Goal: Information Seeking & Learning: Learn about a topic

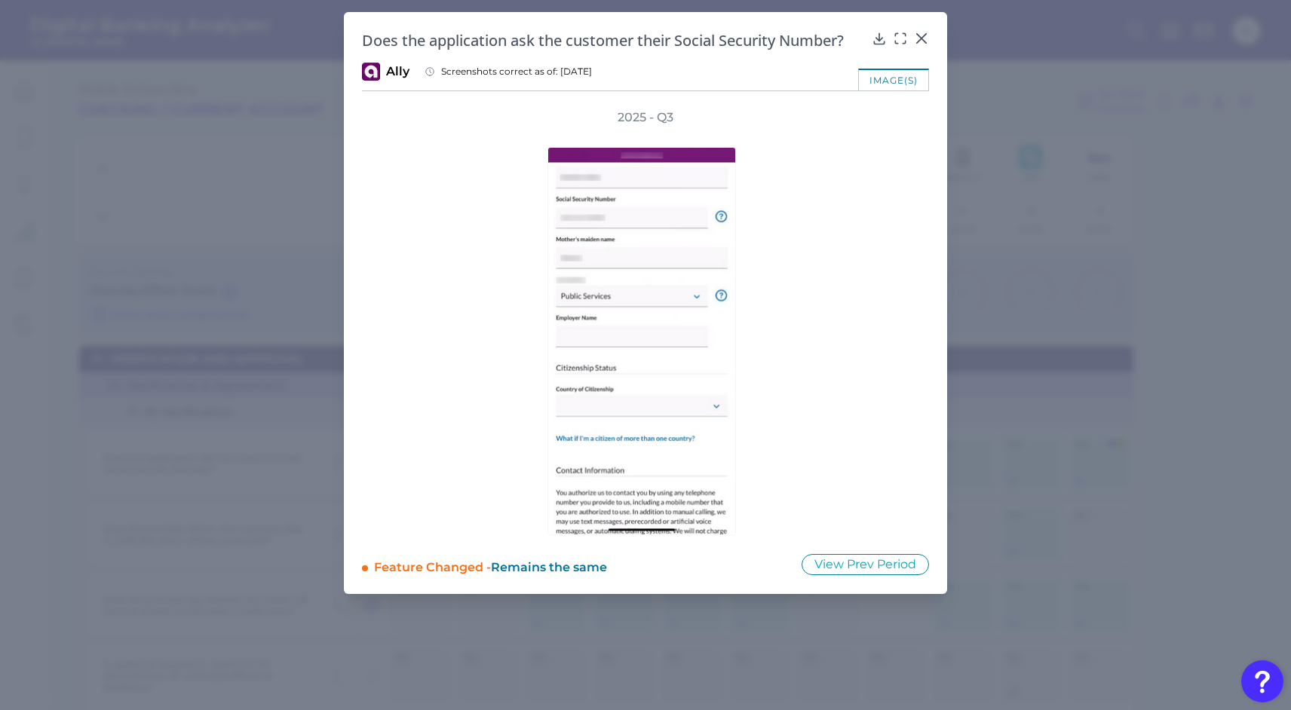
scroll to position [88, 0]
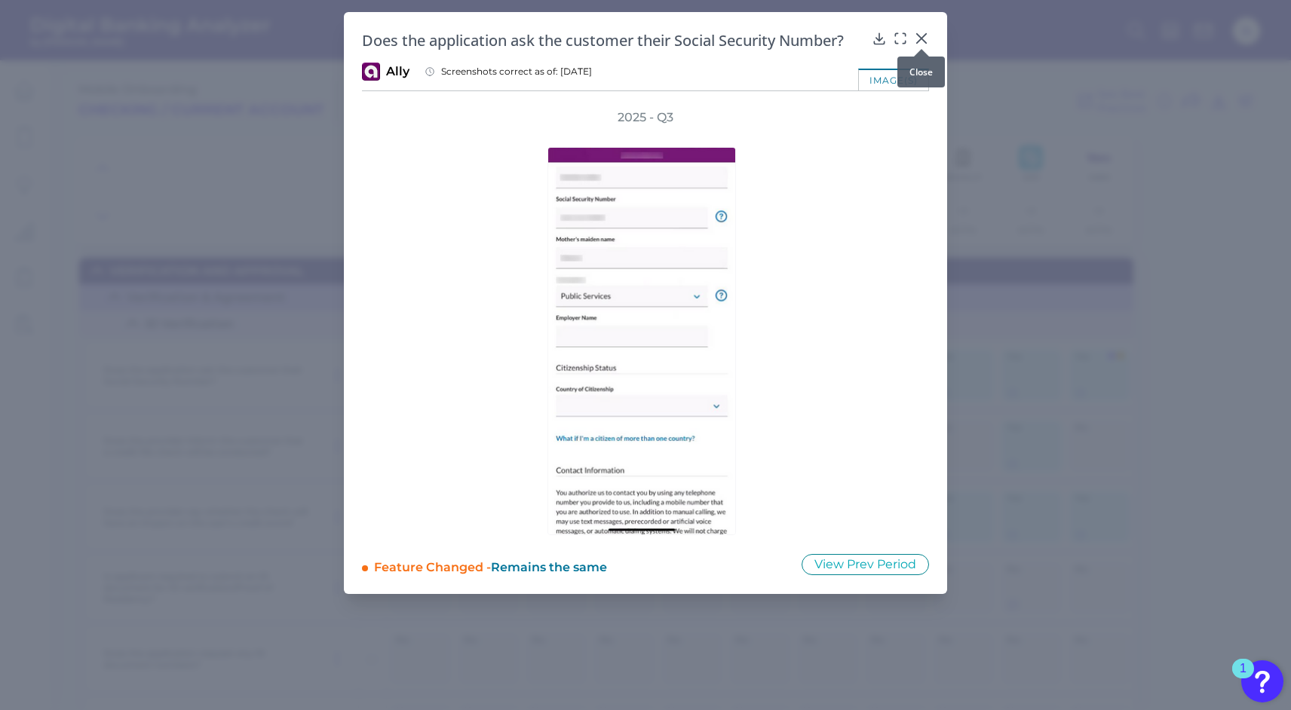
click at [923, 31] on icon at bounding box center [921, 38] width 15 height 15
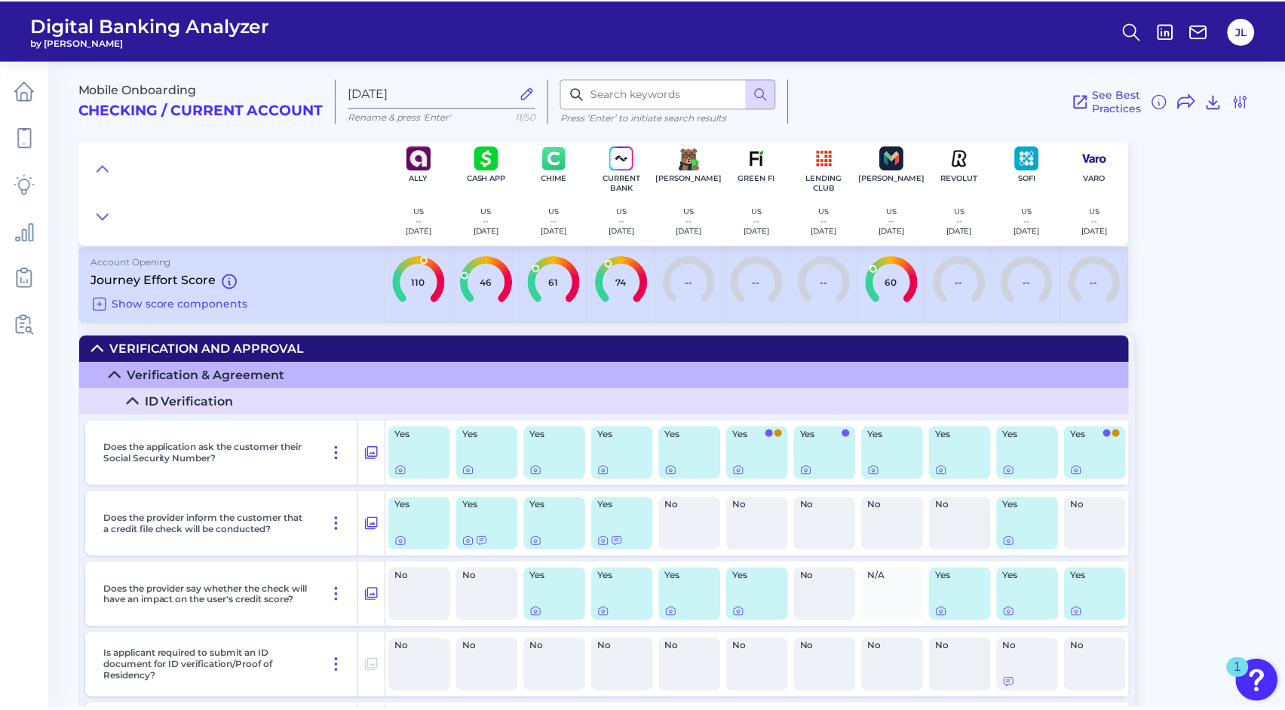
scroll to position [0, 0]
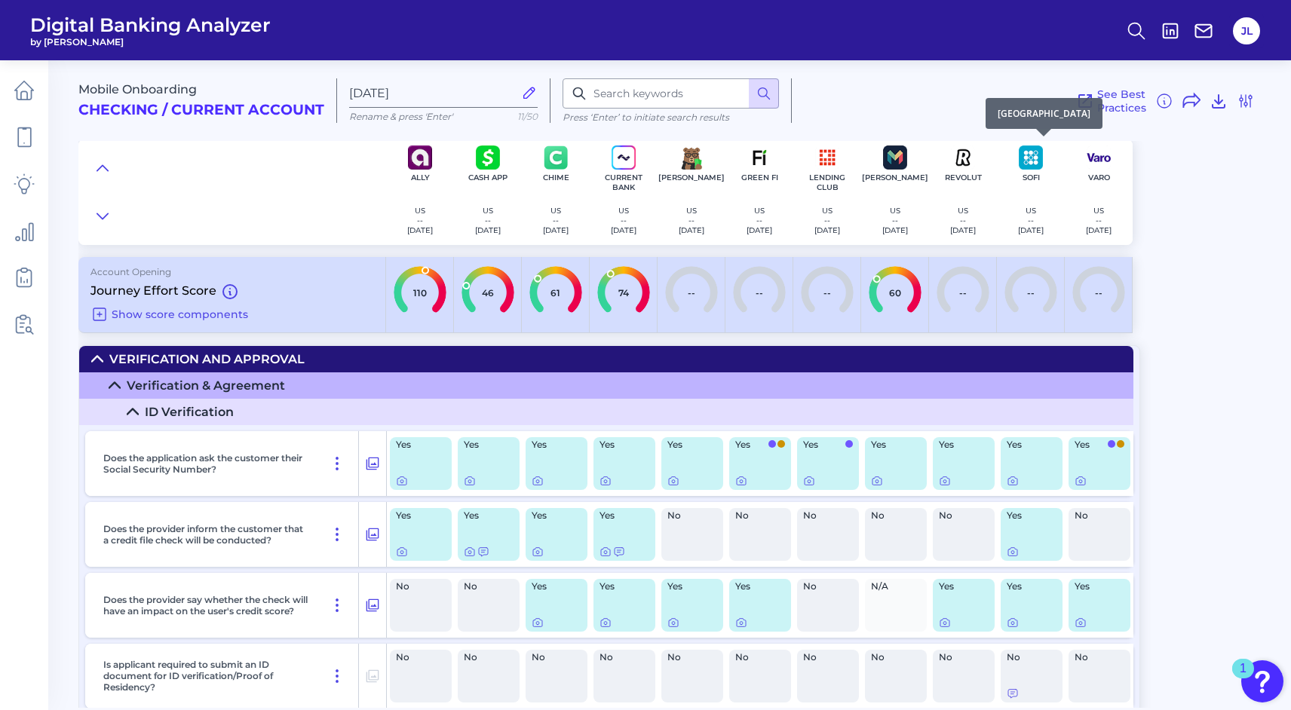
click at [1026, 161] on img at bounding box center [1031, 158] width 24 height 24
click at [955, 167] on img at bounding box center [963, 158] width 24 height 24
click at [14, 88] on icon at bounding box center [24, 90] width 21 height 21
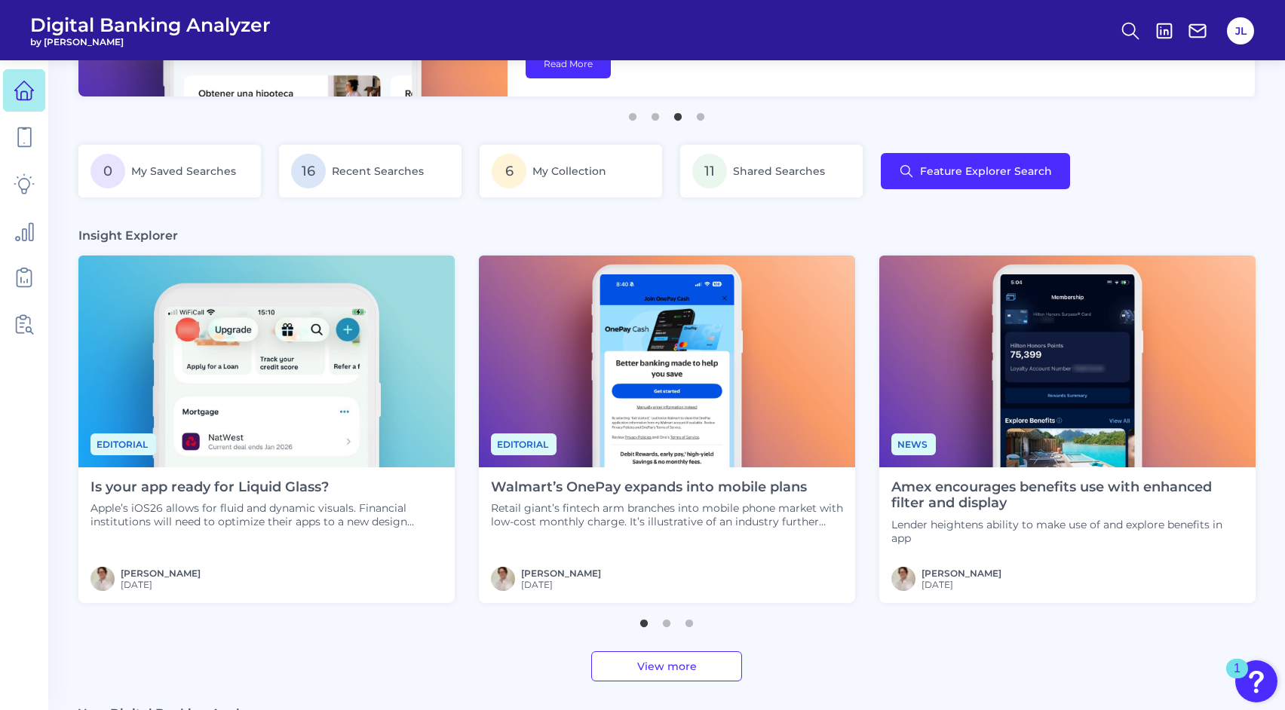
scroll to position [247, 0]
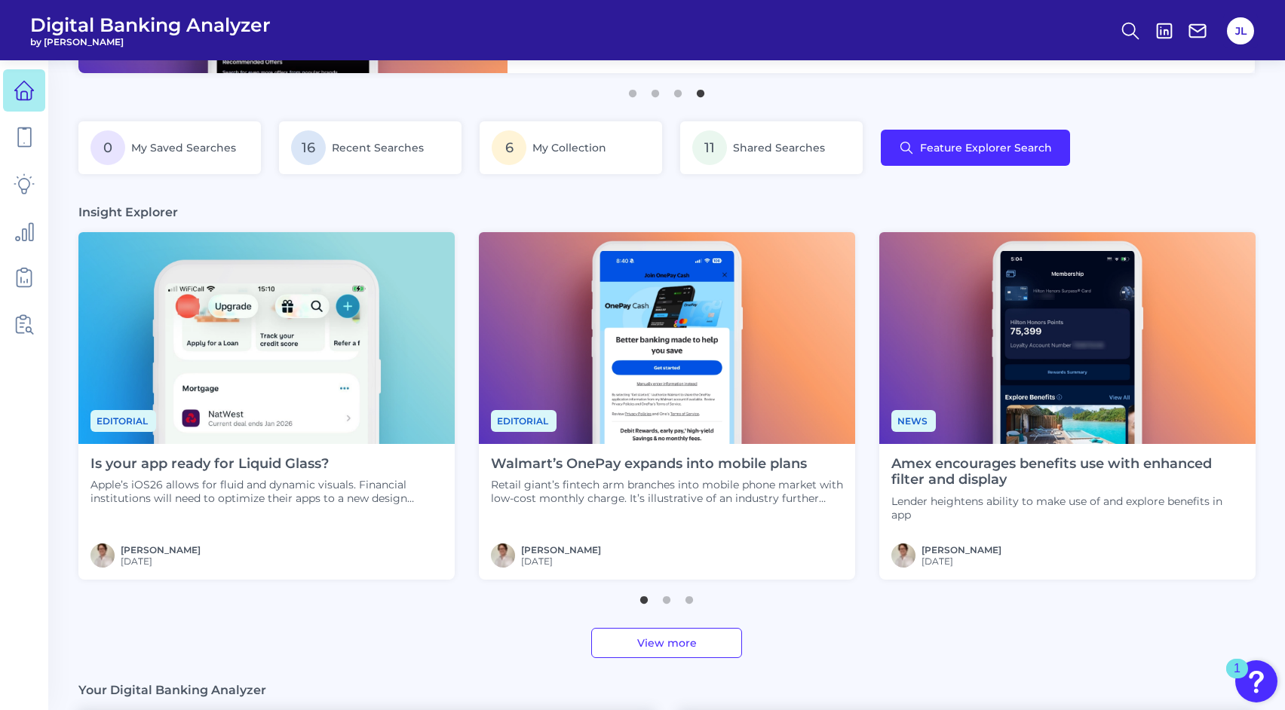
click at [314, 333] on img at bounding box center [266, 338] width 376 height 212
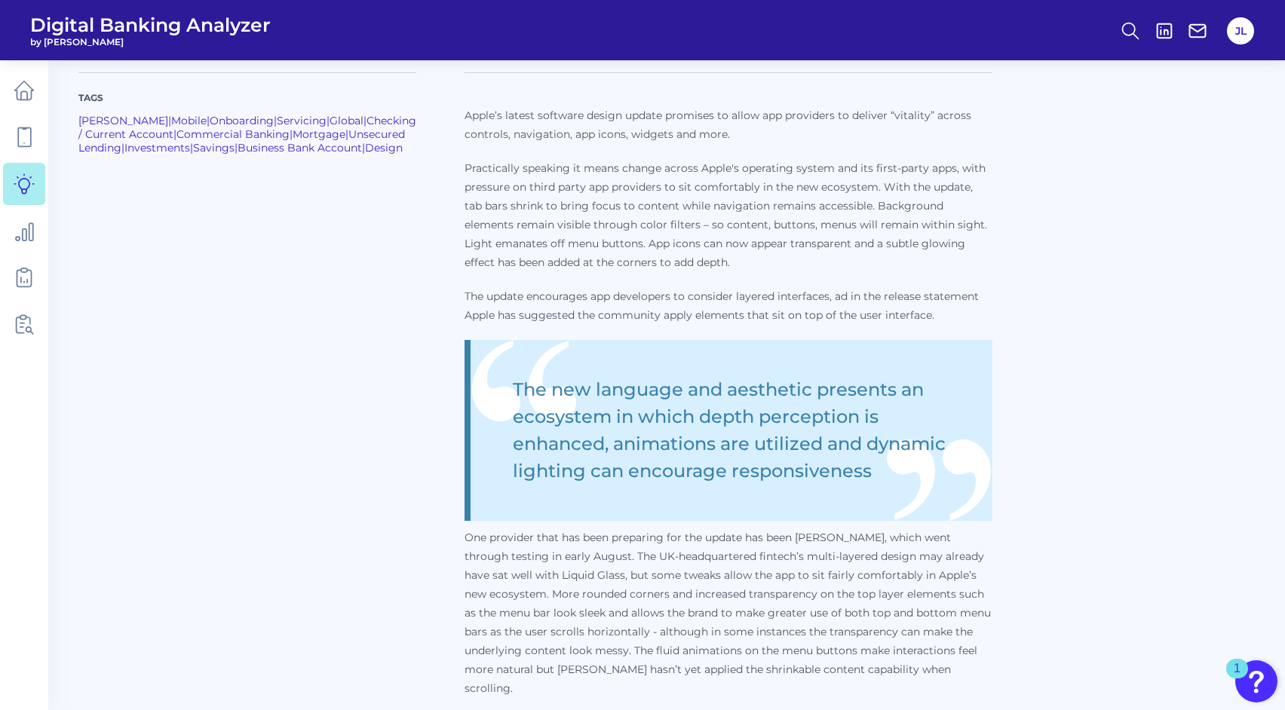
scroll to position [615, 0]
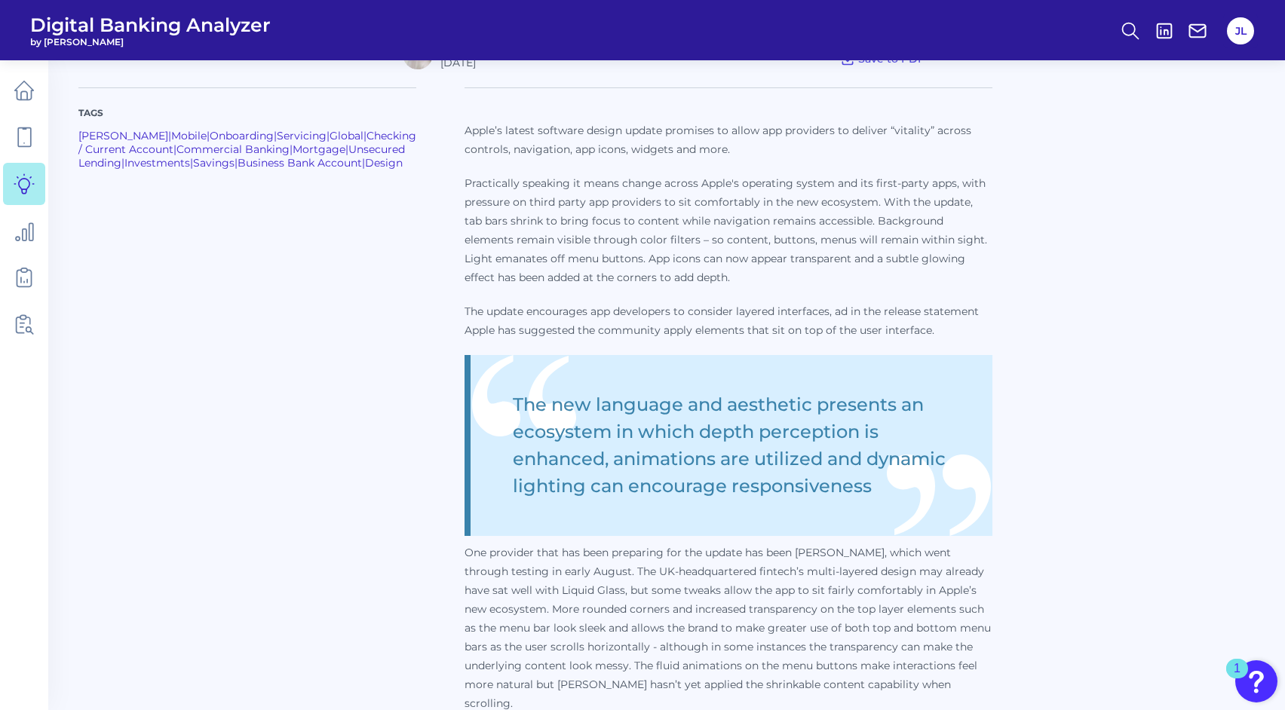
click at [846, 127] on p "Apple’s latest software design update promises to allow app providers to delive…" at bounding box center [729, 140] width 528 height 38
click at [1080, 248] on div "Tags [PERSON_NAME] | Mobile | Onboarding | Servicing | Global | Checking / Curr…" at bounding box center [666, 505] width 1176 height 872
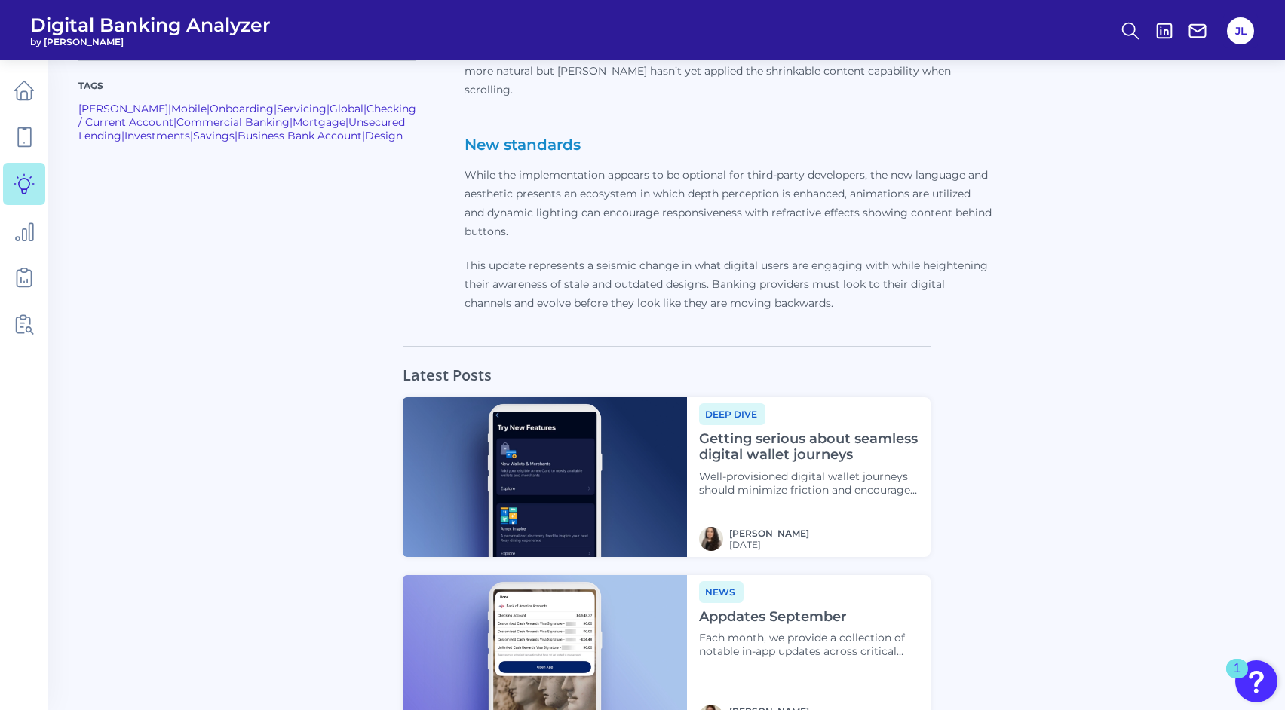
scroll to position [1238, 0]
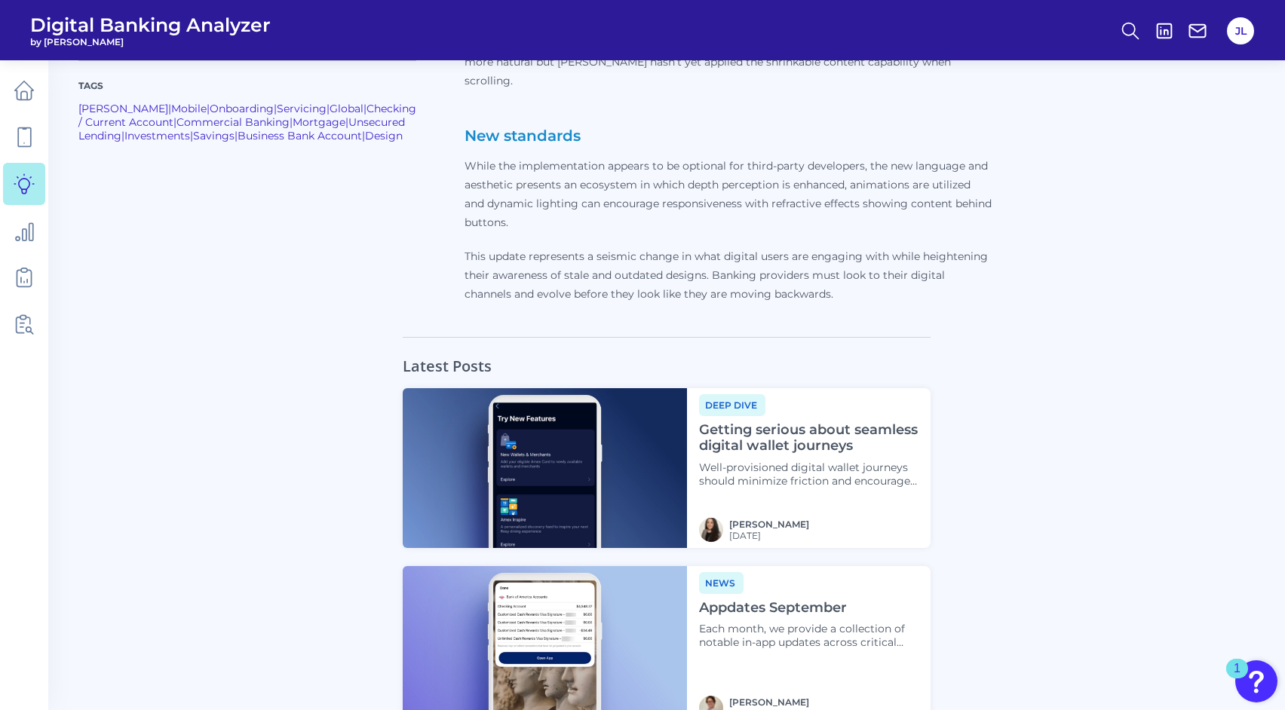
click at [1069, 434] on div "Latest Posts Deep dive Getting serious about seamless digital wallet journeys W…" at bounding box center [666, 620] width 1176 height 567
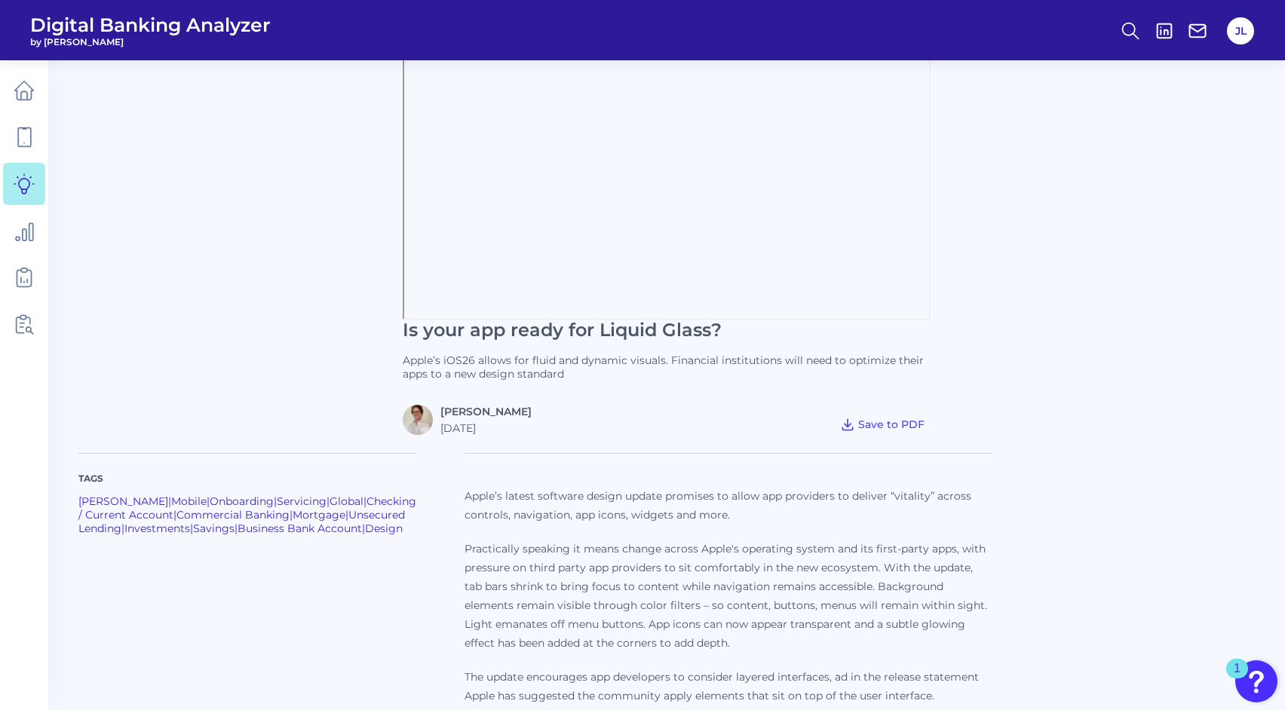
scroll to position [253, 0]
click at [20, 224] on icon at bounding box center [24, 230] width 21 height 21
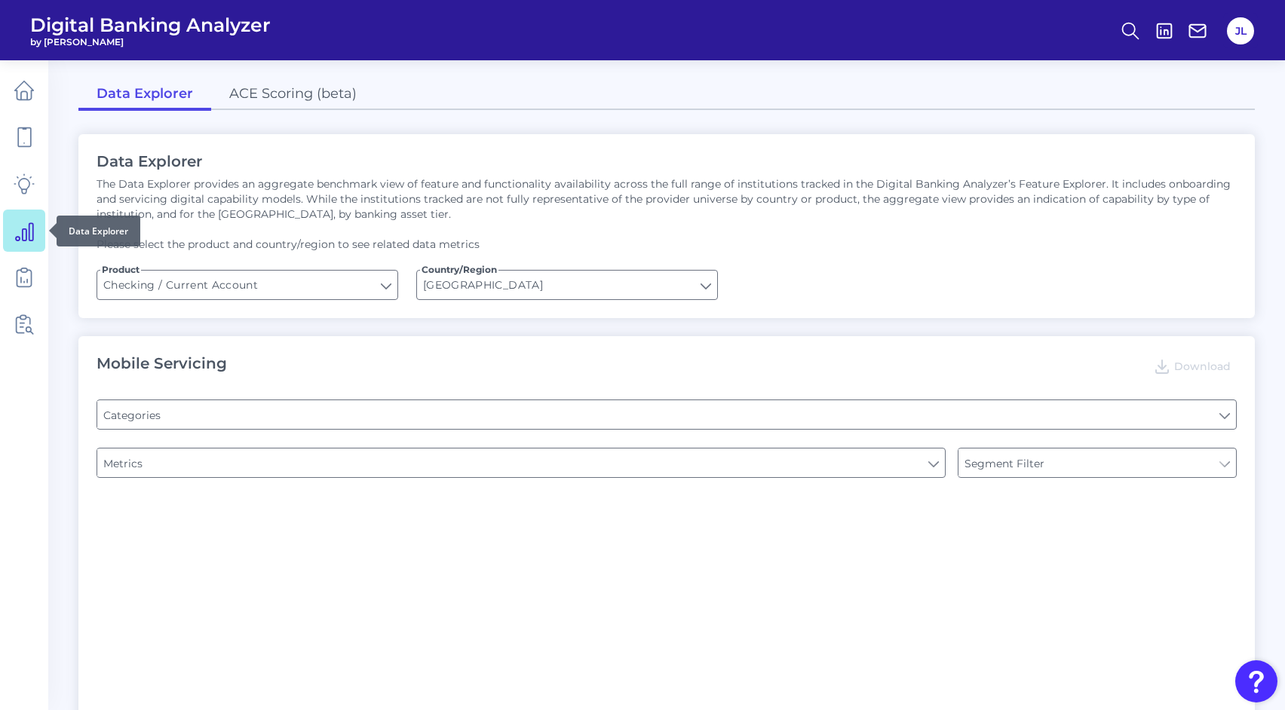
type input "Type of Institution"
type input "Channel"
type input "Type of Institution"
type input "Online Banking Registration"
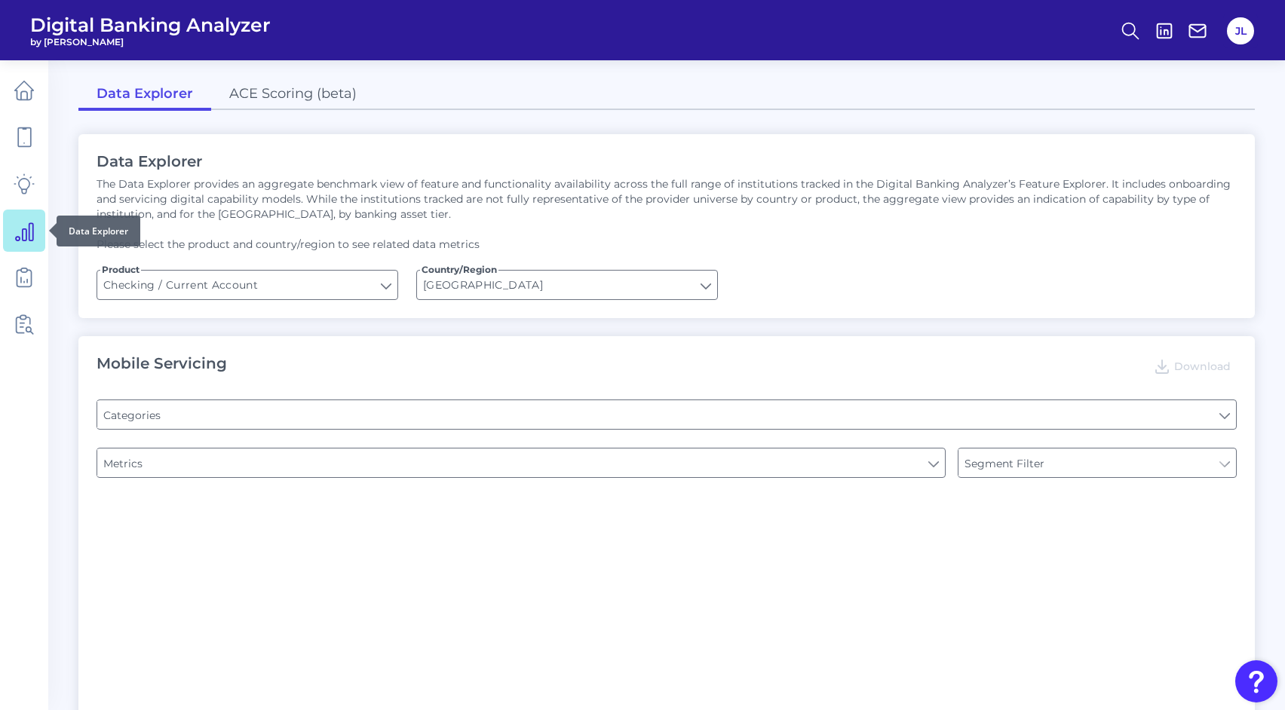
type input "Pre-login Features"
type input "Can you register for online banking?"
type input "END-TO-END JOURNEY: Can you apply for the PRODUCT as a new to brand customer on…"
type input "Upon opening the app are users immediately prompted to use Touch/Face ID to log…"
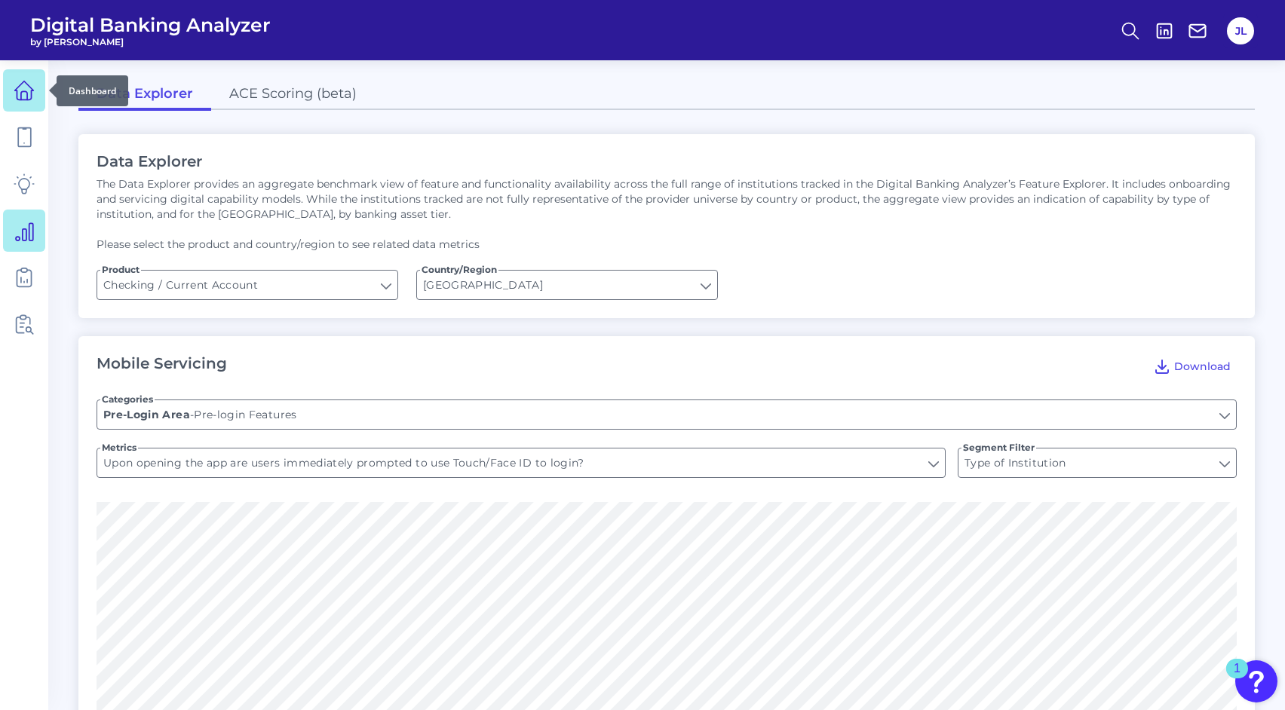
click at [26, 102] on link at bounding box center [24, 90] width 42 height 42
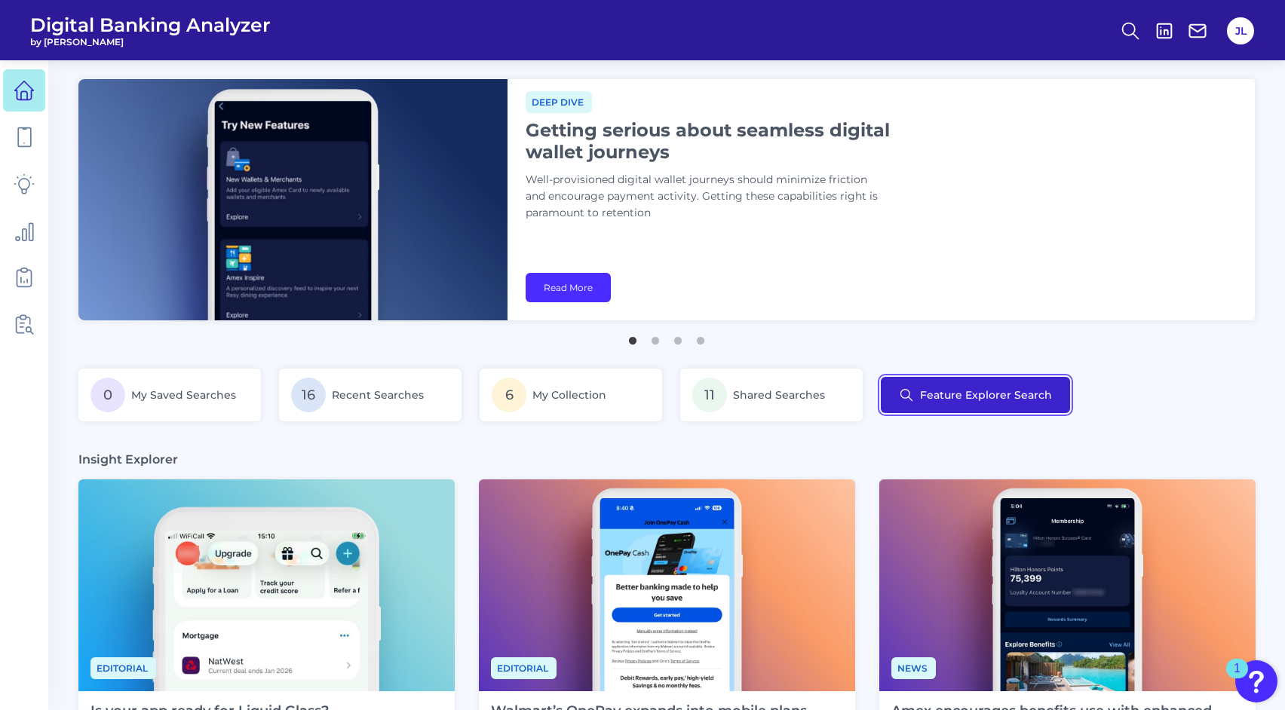
click at [946, 395] on button "Feature Explorer Search" at bounding box center [975, 395] width 189 height 36
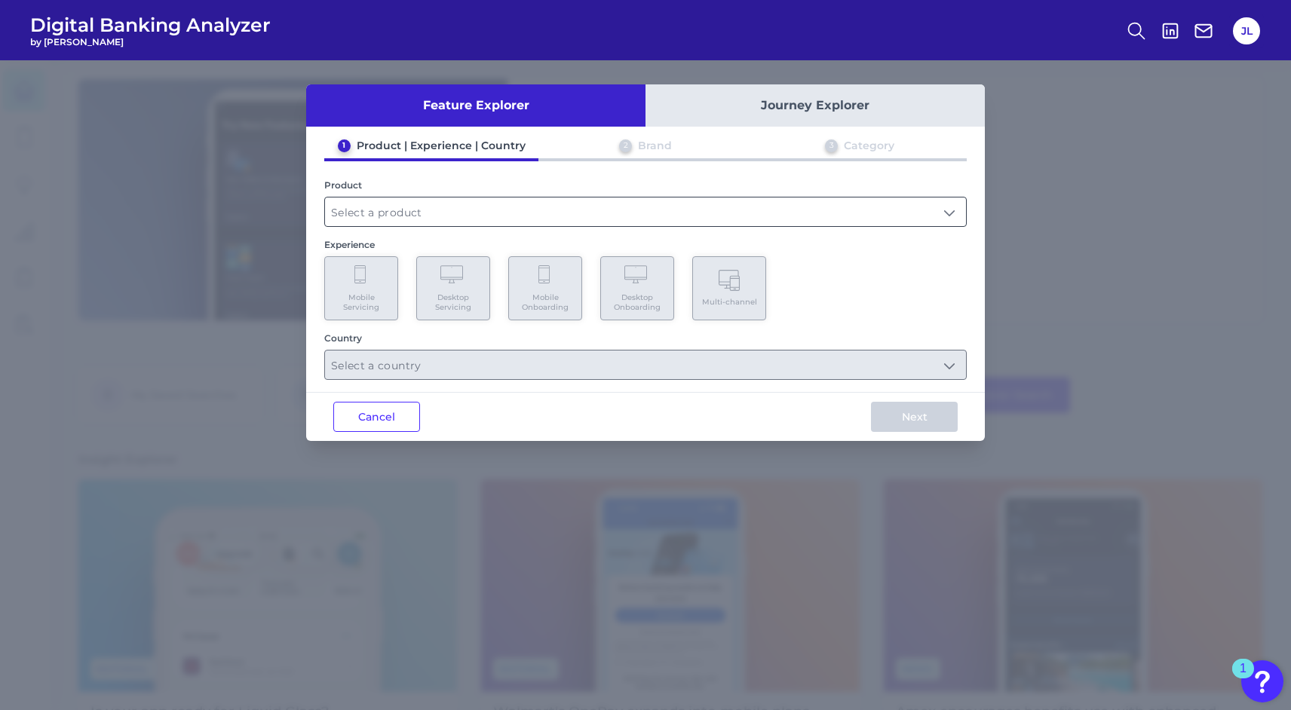
click at [531, 205] on input "text" at bounding box center [645, 212] width 641 height 29
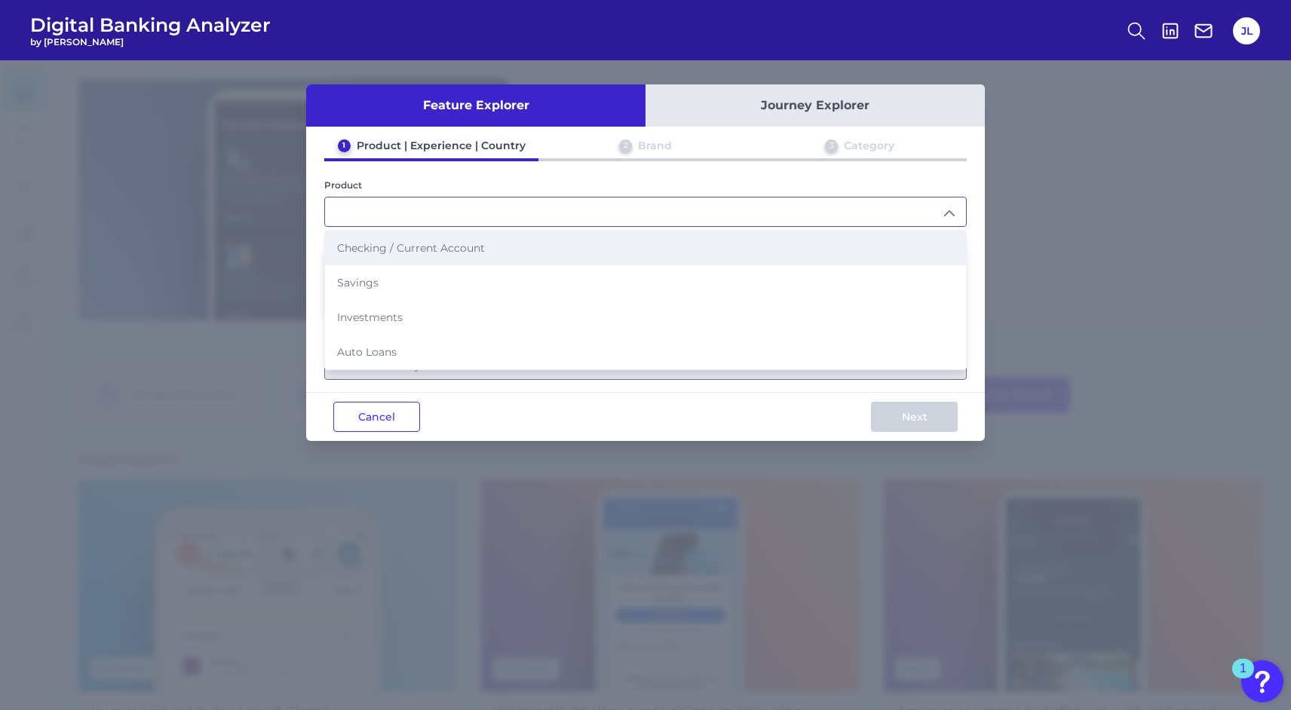
click at [516, 245] on li "Checking / Current Account" at bounding box center [645, 248] width 641 height 35
type input "Checking / Current Account"
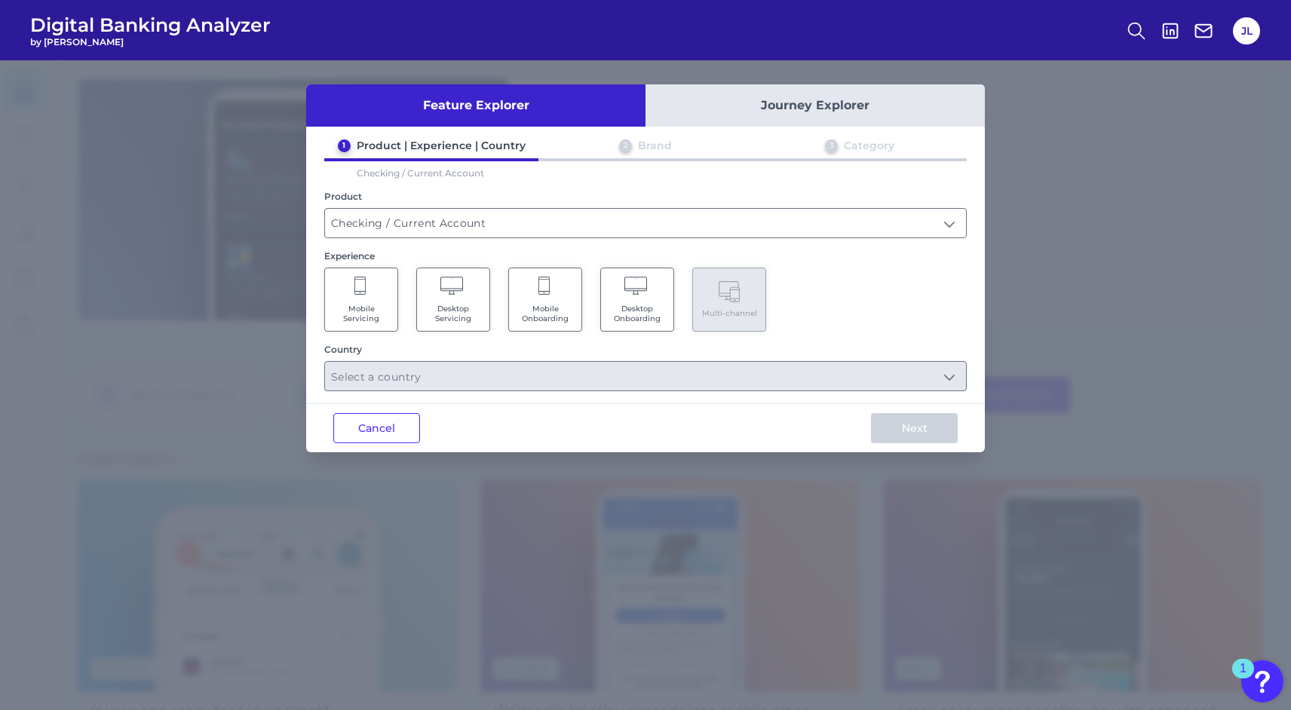
click at [449, 284] on icon at bounding box center [453, 287] width 26 height 21
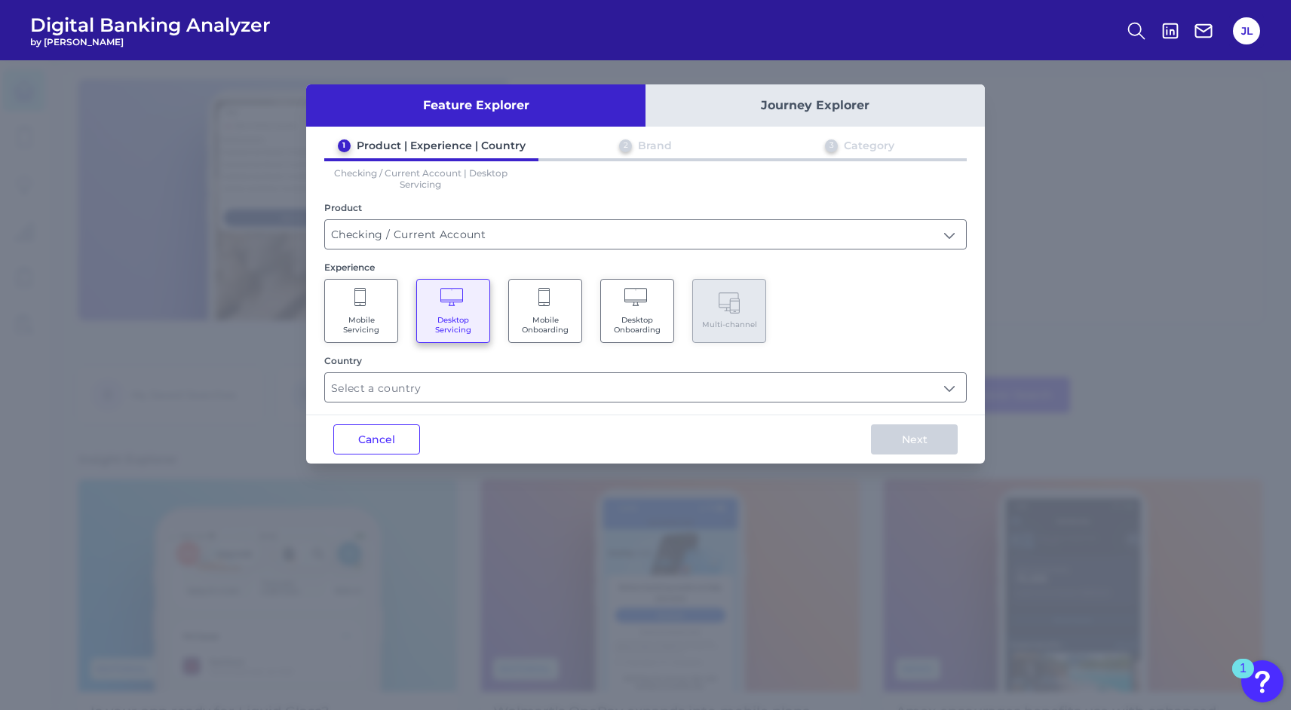
click at [648, 309] on Onboarding "Desktop Onboarding" at bounding box center [637, 311] width 74 height 64
click at [640, 382] on input "text" at bounding box center [645, 387] width 641 height 29
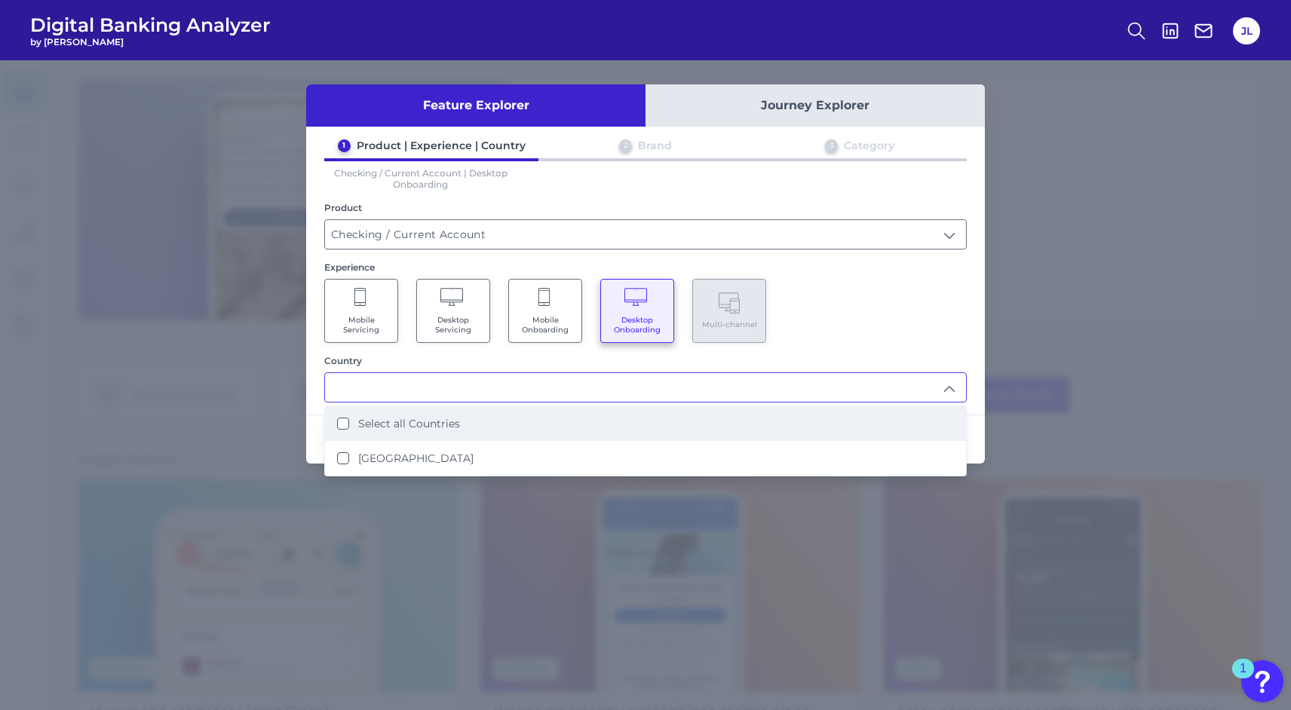
click at [633, 419] on li "Select all Countries" at bounding box center [645, 423] width 641 height 35
type input "Select all Countries"
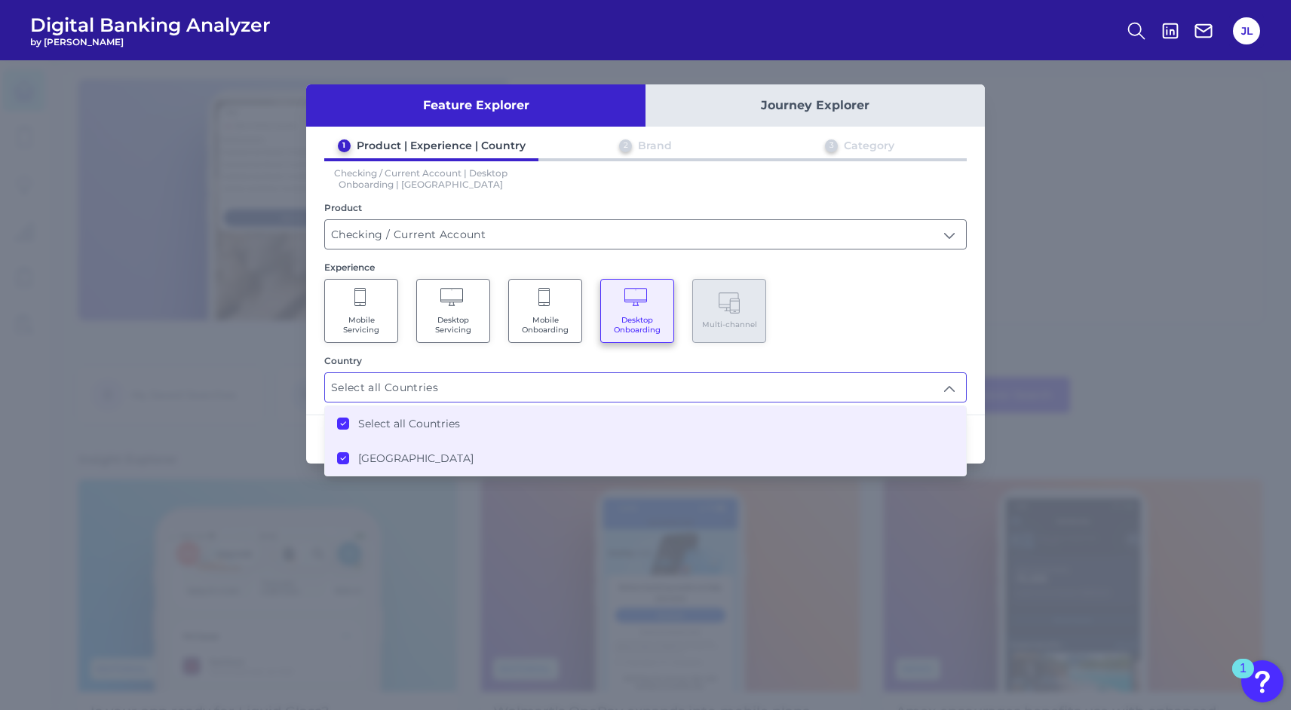
click at [900, 348] on div "1 Product | Experience | Country 2 Brand 3 Category Checking / Current Account …" at bounding box center [645, 271] width 679 height 264
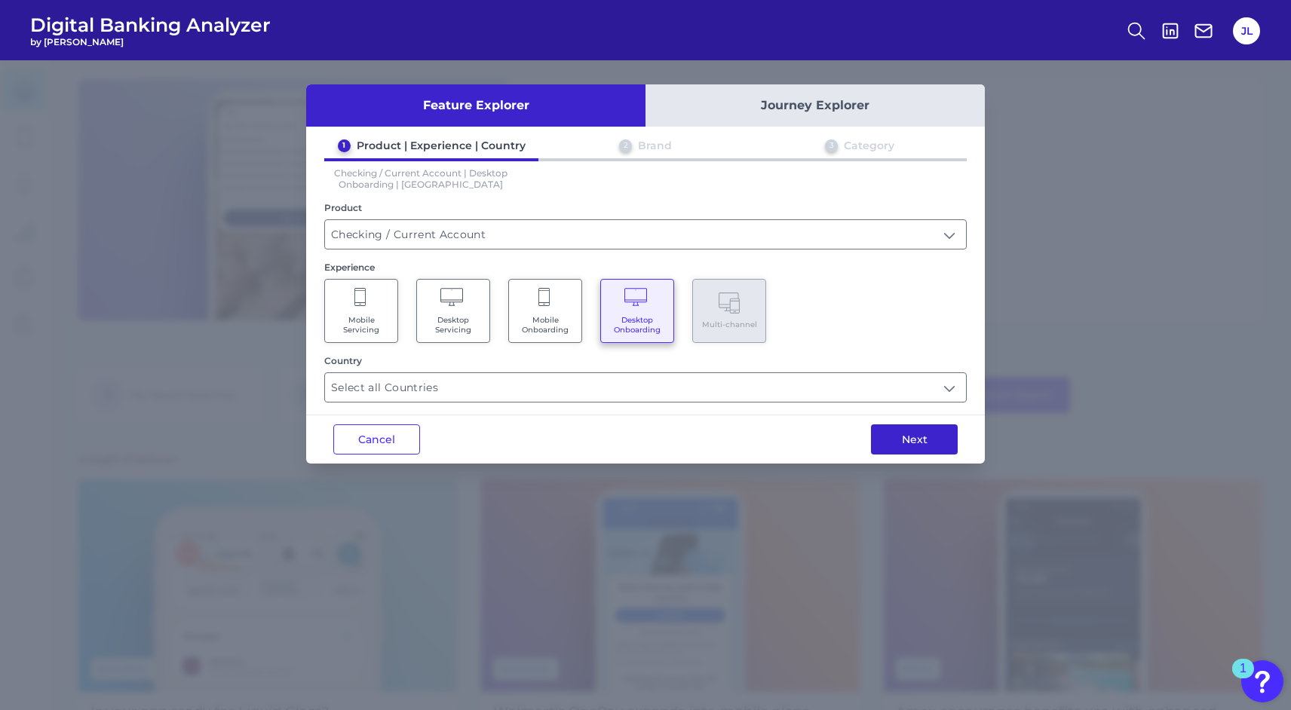
click at [897, 427] on button "Next" at bounding box center [914, 440] width 87 height 30
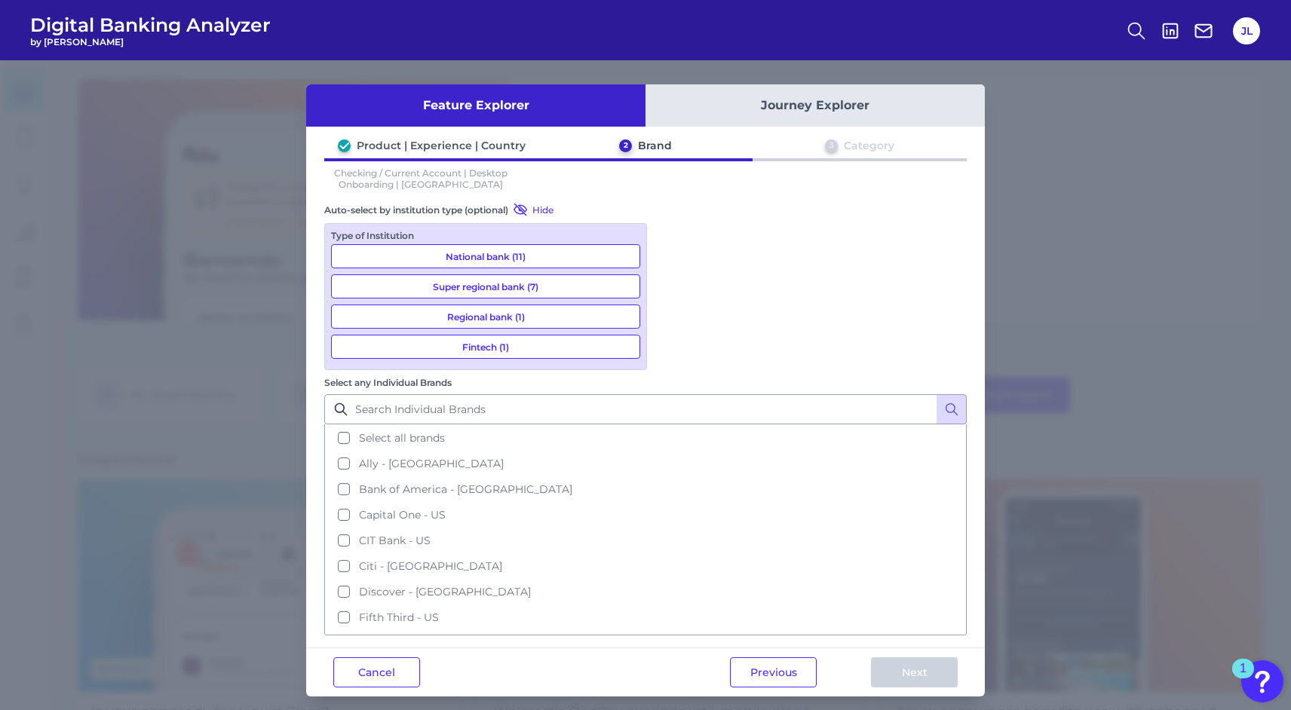
click at [566, 348] on button "Fintech (1)" at bounding box center [485, 347] width 309 height 24
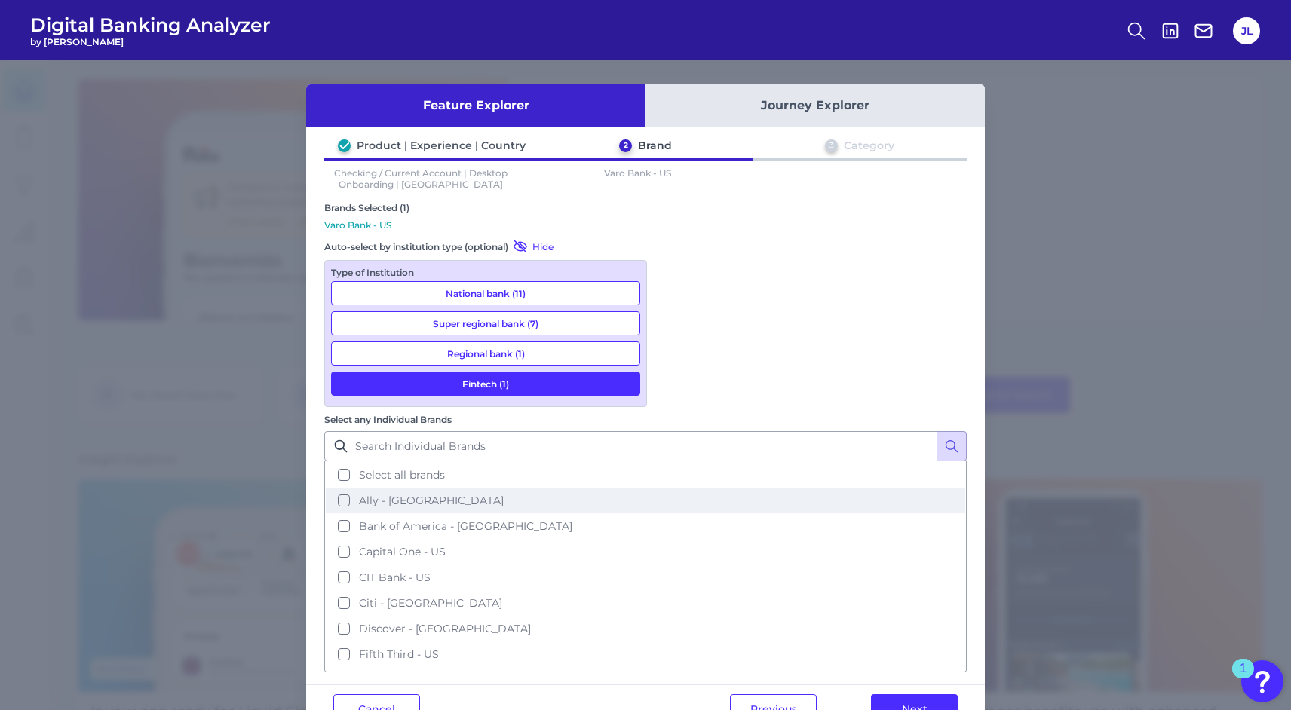
click at [671, 488] on button "Ally - [GEOGRAPHIC_DATA]" at bounding box center [645, 501] width 639 height 26
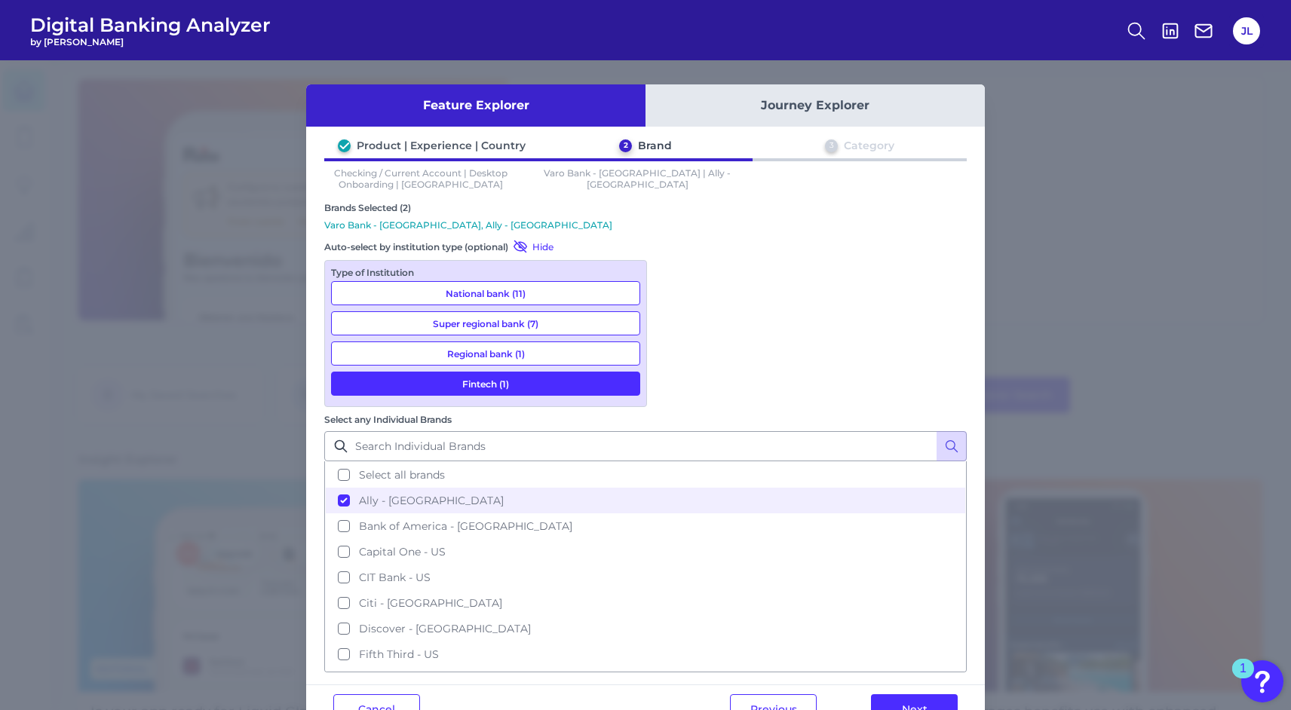
click at [557, 290] on button "National bank (11)" at bounding box center [485, 293] width 309 height 24
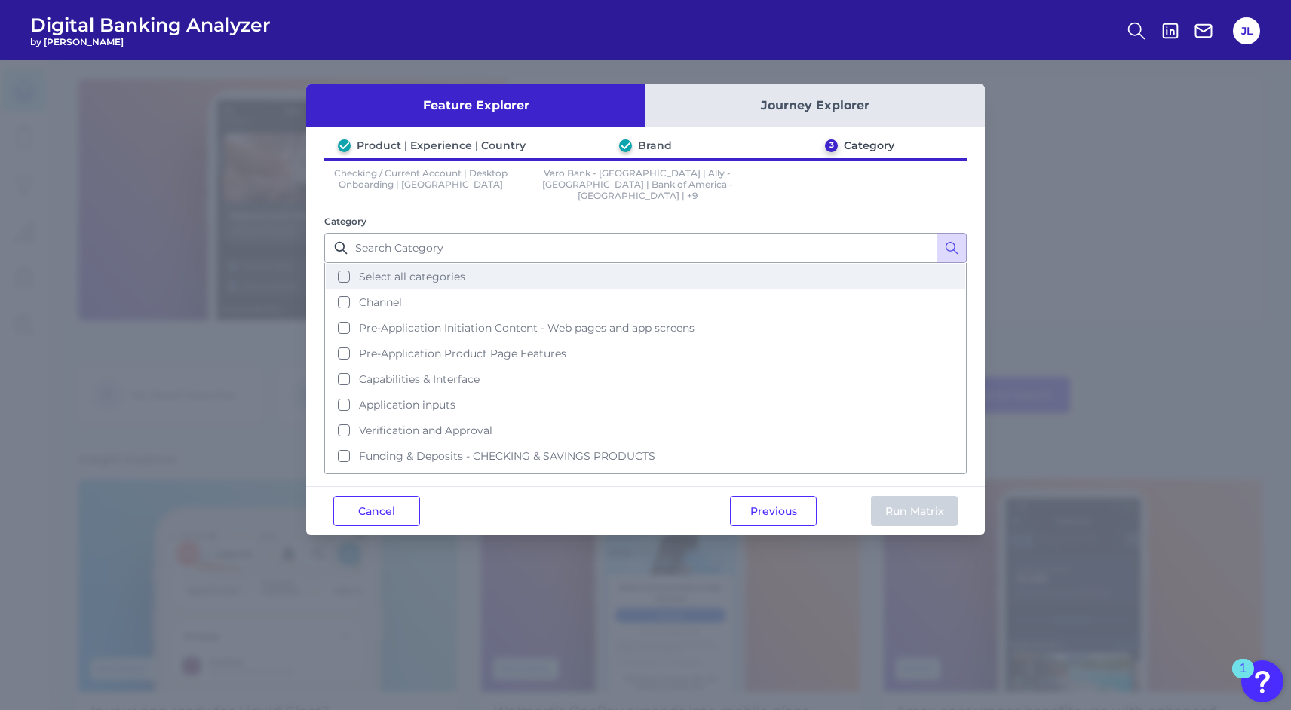
click at [344, 264] on button "Select all categories" at bounding box center [645, 277] width 639 height 26
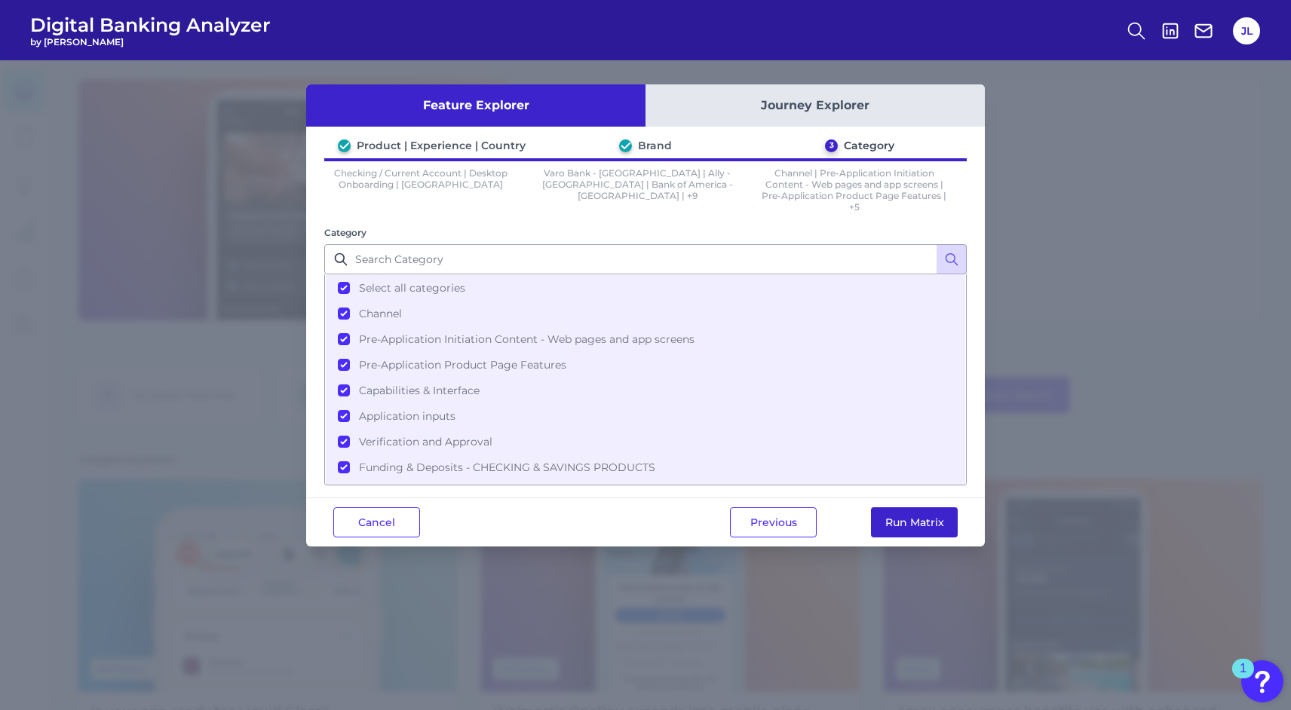
click at [933, 519] on button "Run Matrix" at bounding box center [914, 522] width 87 height 30
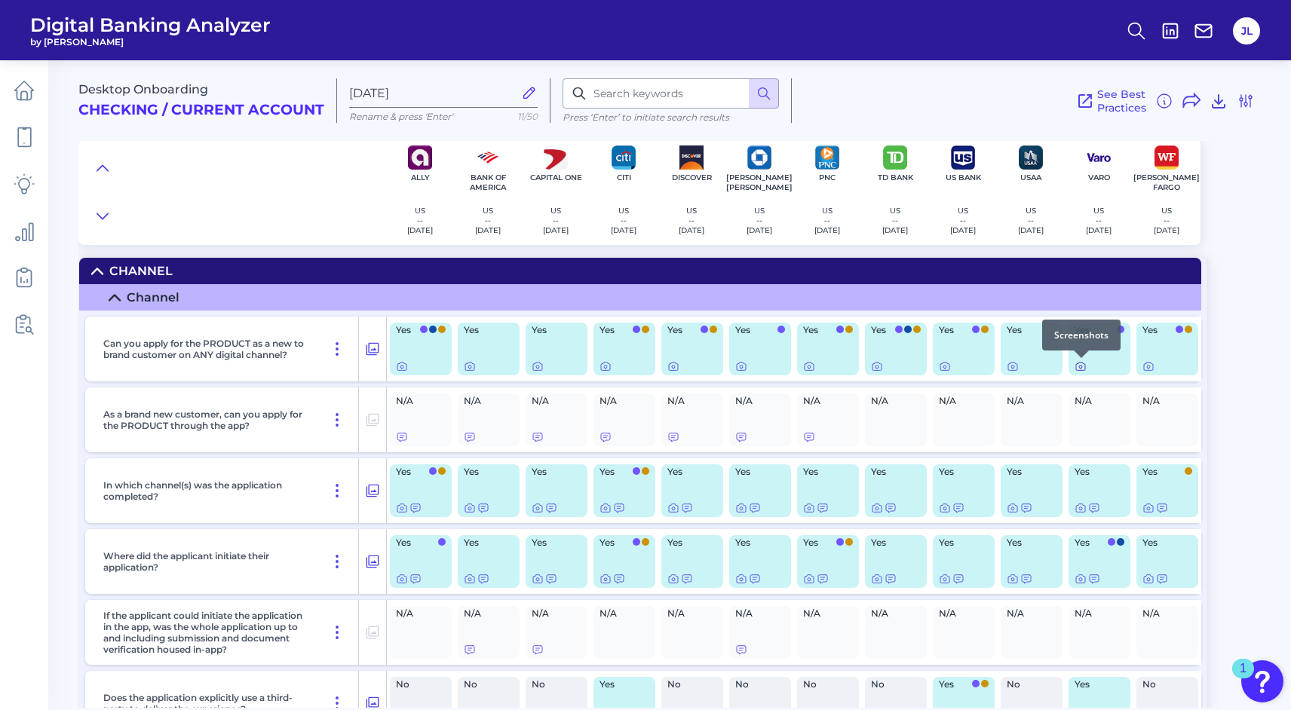
click at [1081, 366] on icon at bounding box center [1081, 366] width 12 height 12
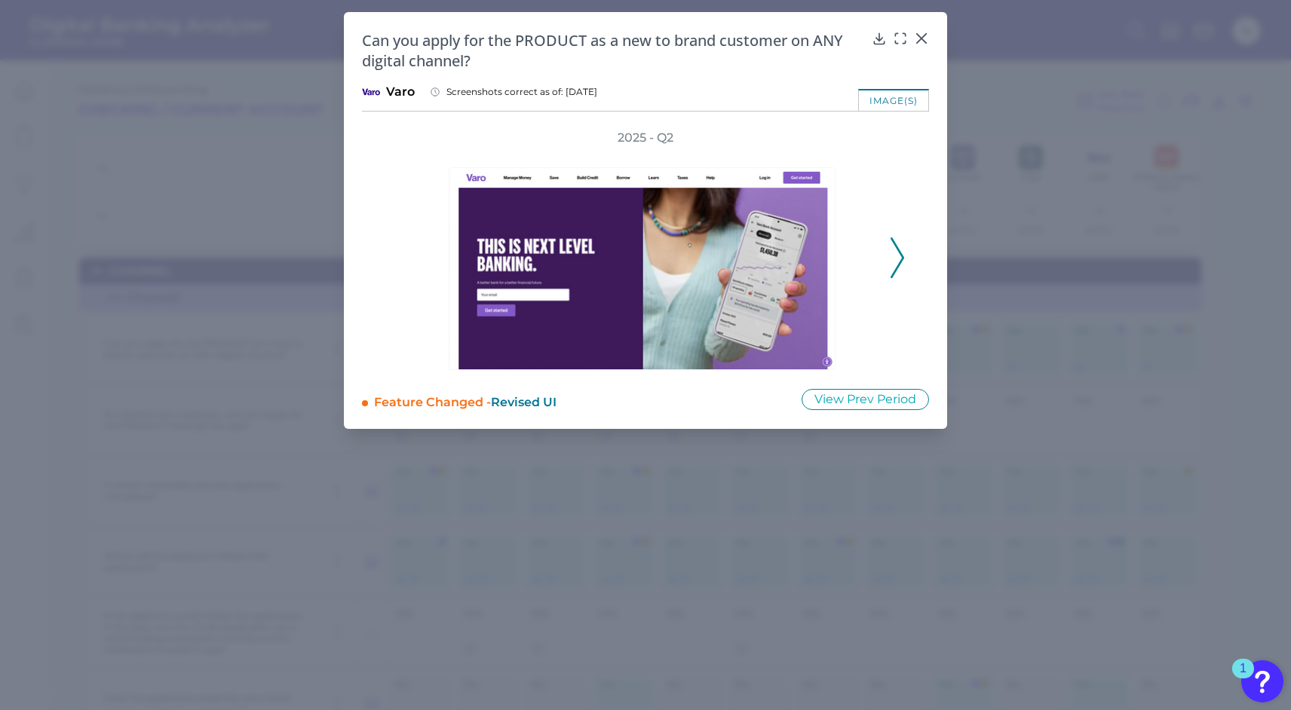
click at [899, 253] on icon at bounding box center [898, 258] width 14 height 41
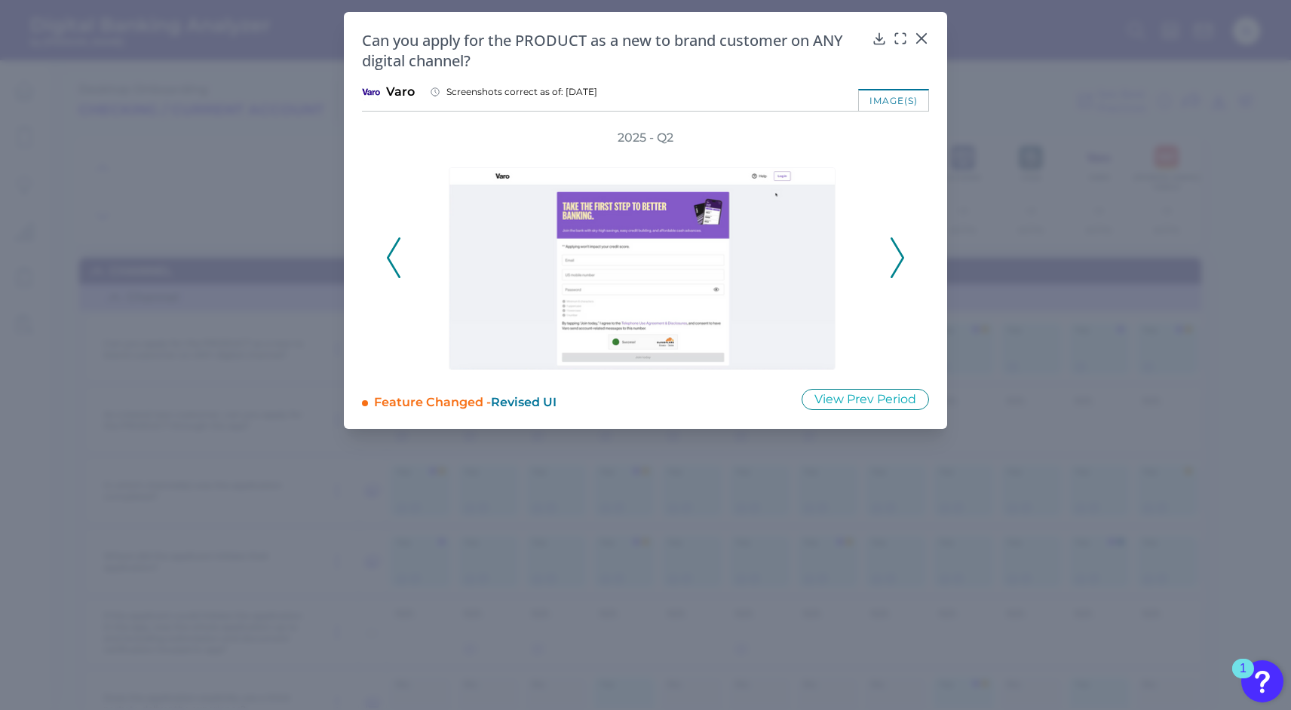
click at [899, 253] on icon at bounding box center [898, 258] width 14 height 41
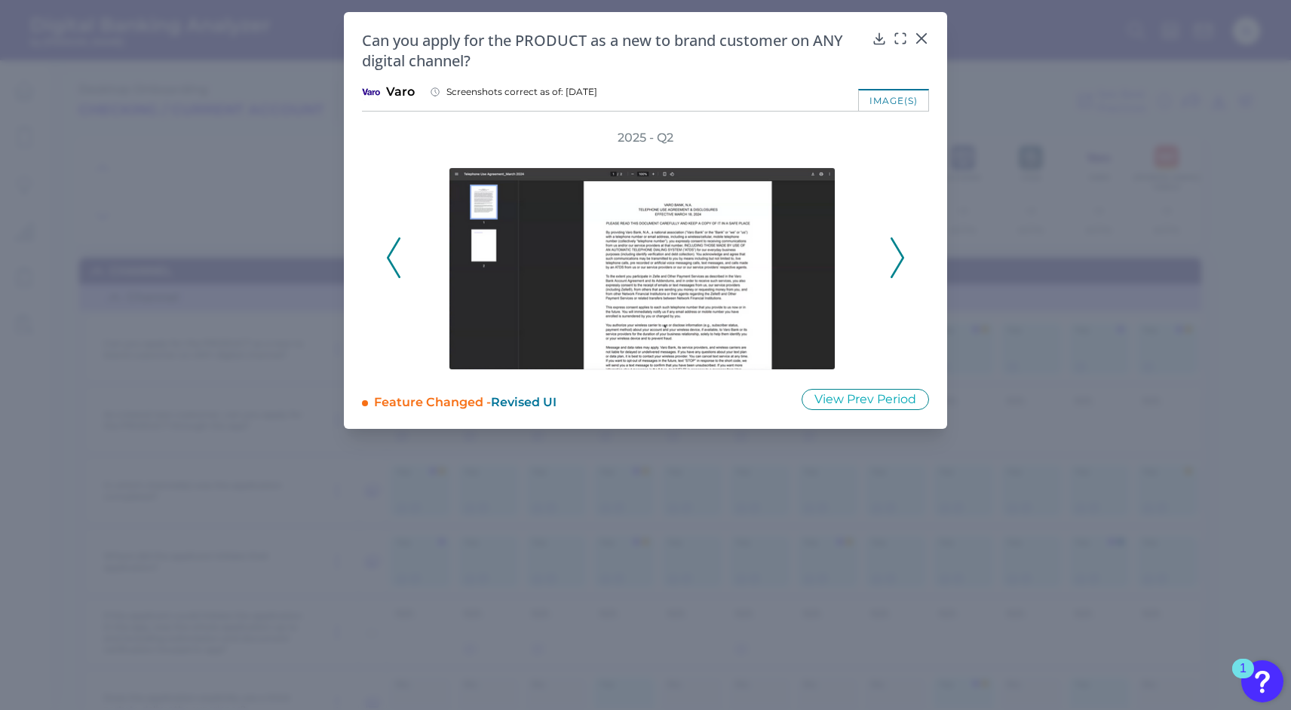
click at [891, 253] on icon at bounding box center [898, 258] width 14 height 41
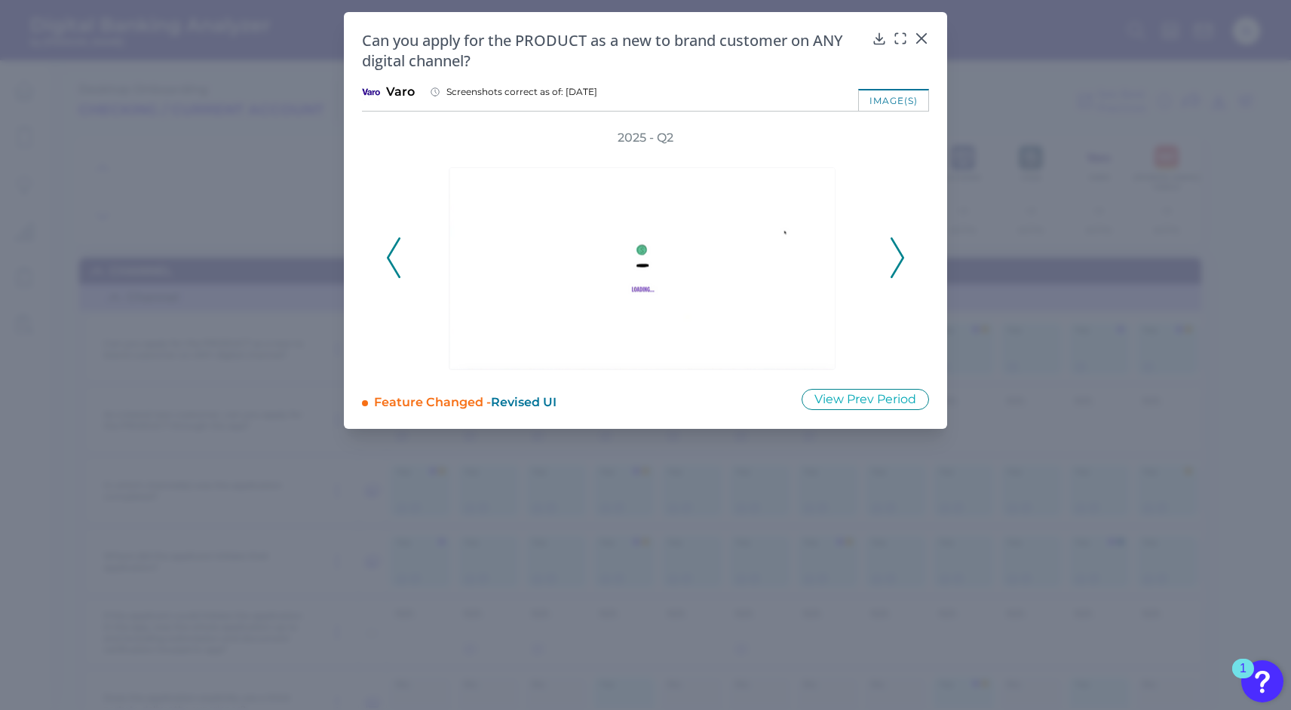
click at [891, 253] on icon at bounding box center [898, 258] width 14 height 41
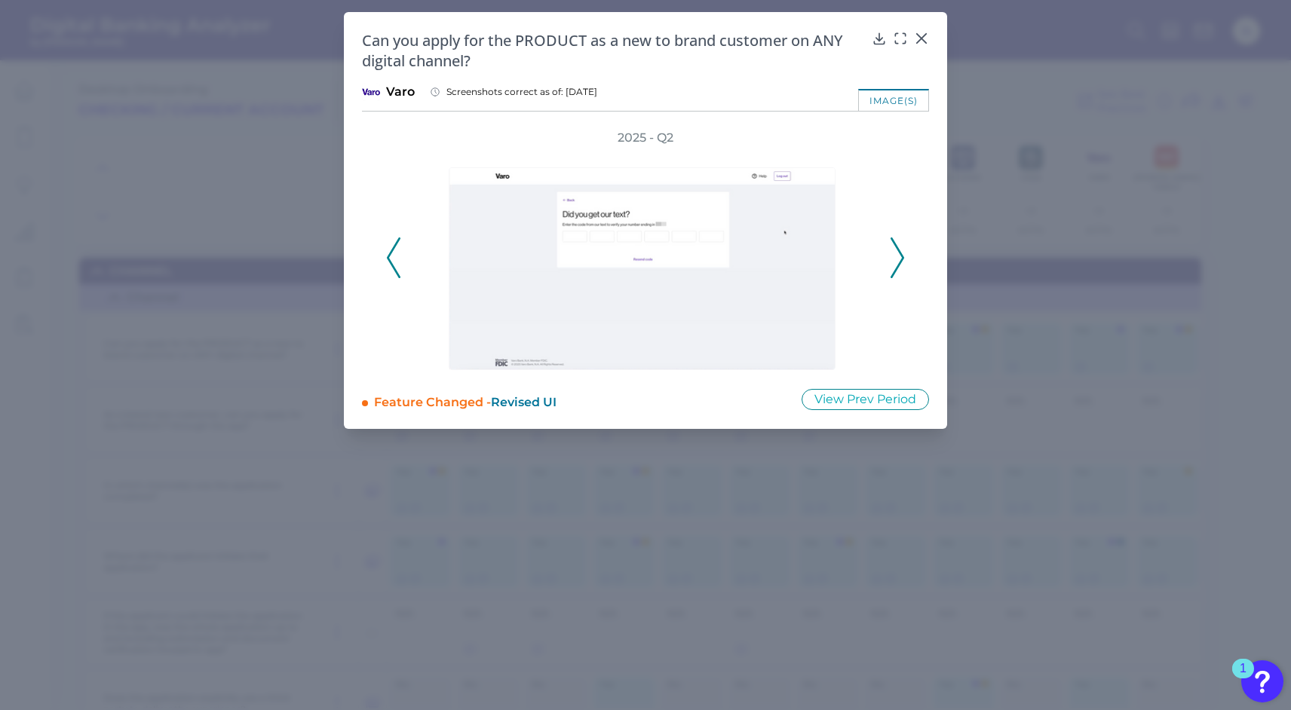
click at [891, 253] on icon at bounding box center [898, 258] width 14 height 41
click at [924, 43] on div at bounding box center [921, 48] width 15 height 15
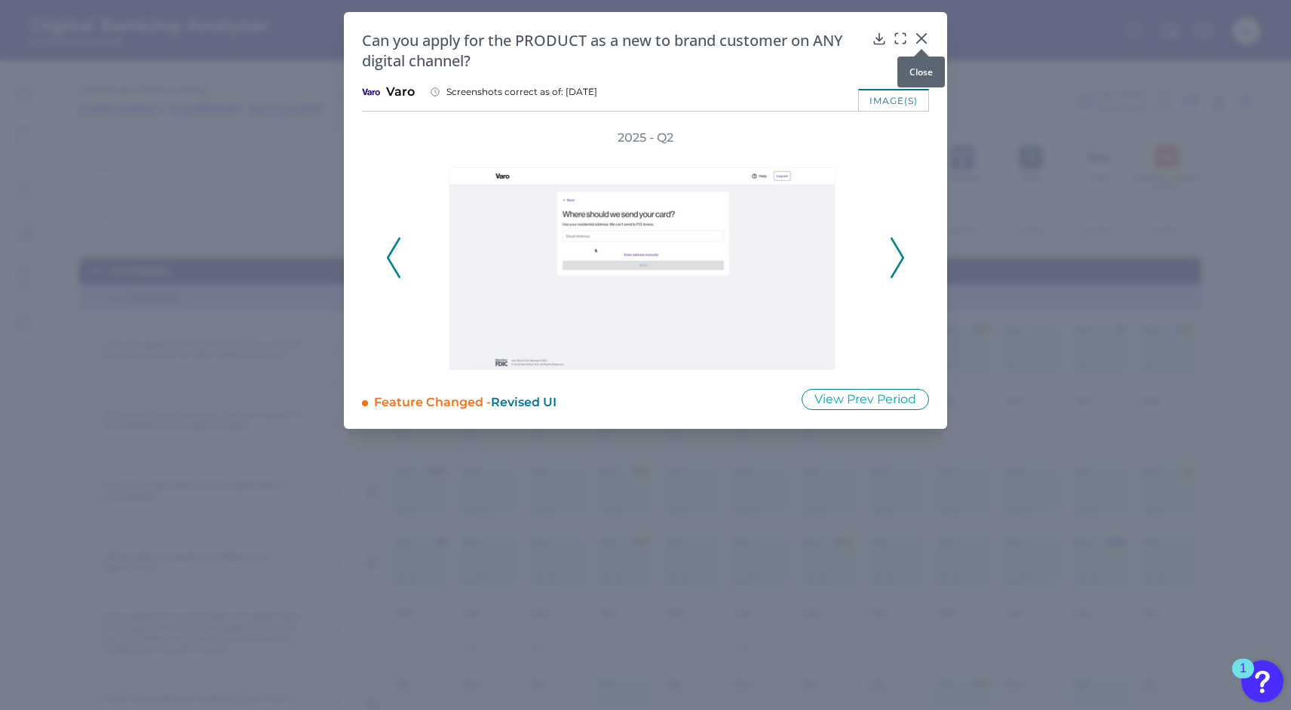
click at [921, 38] on icon at bounding box center [921, 38] width 9 height 9
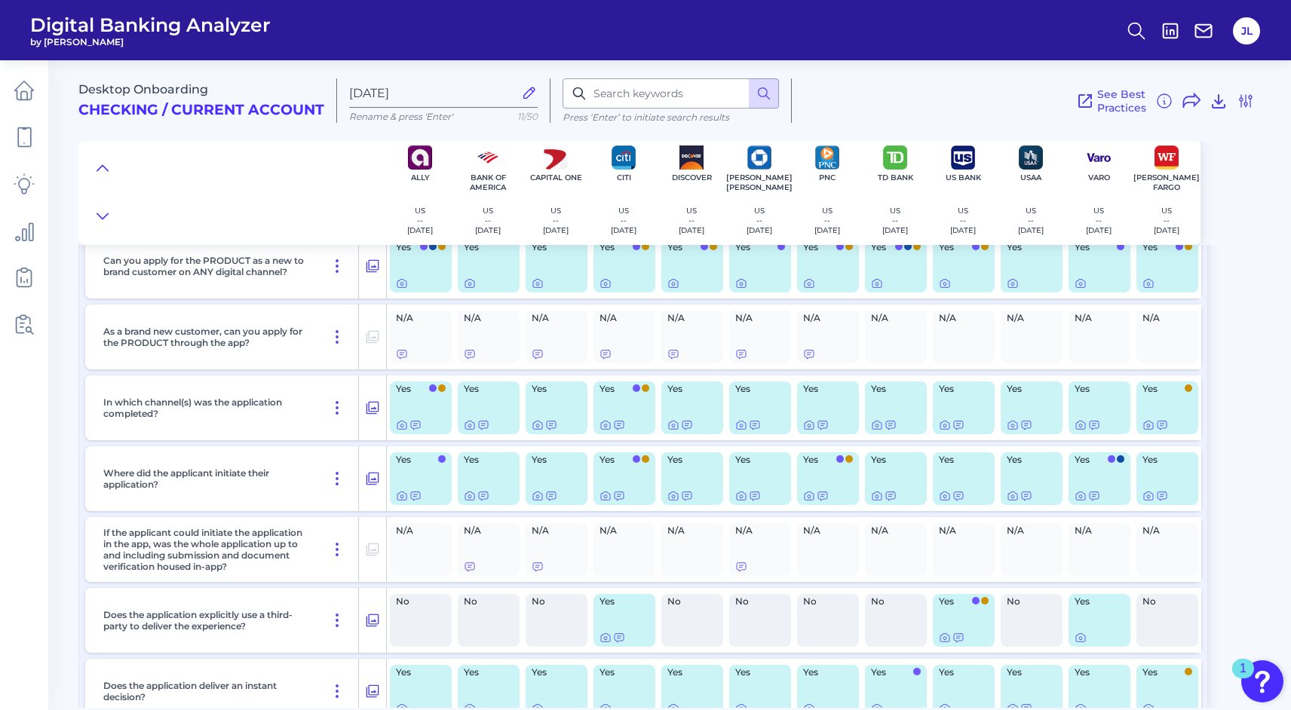
scroll to position [87, 0]
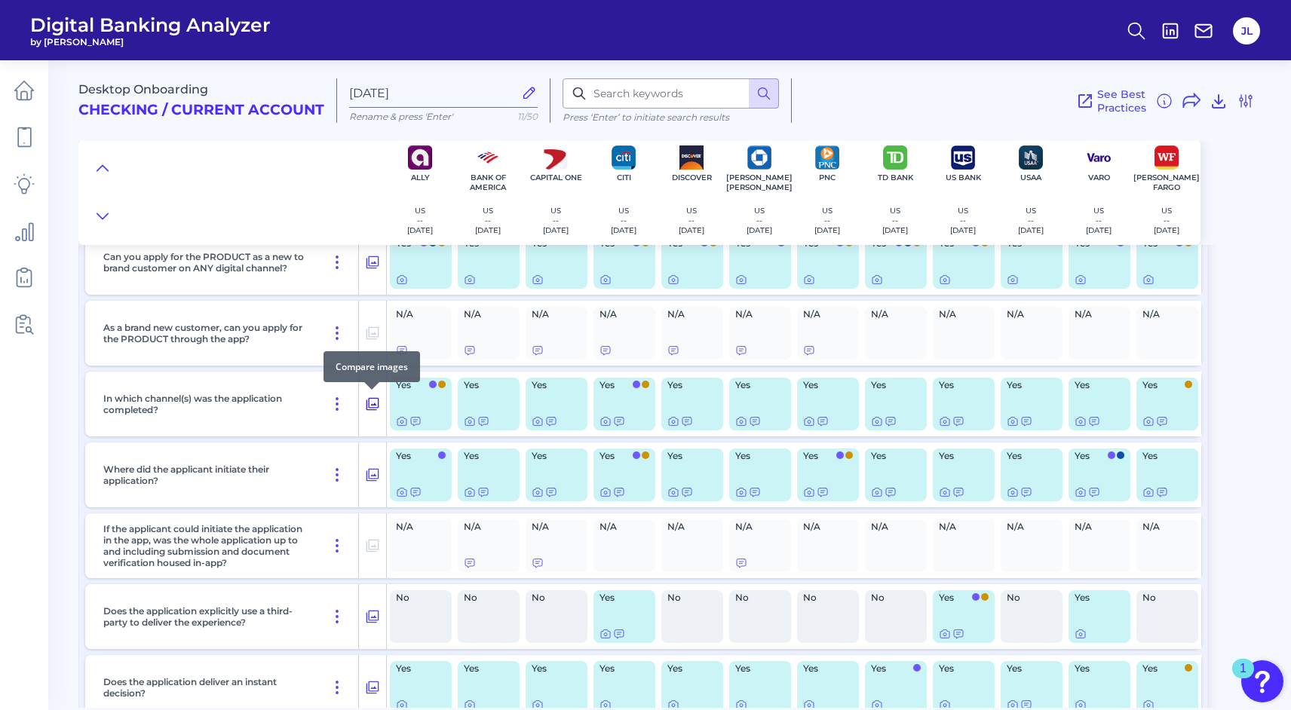
click at [374, 404] on icon at bounding box center [372, 404] width 13 height 13
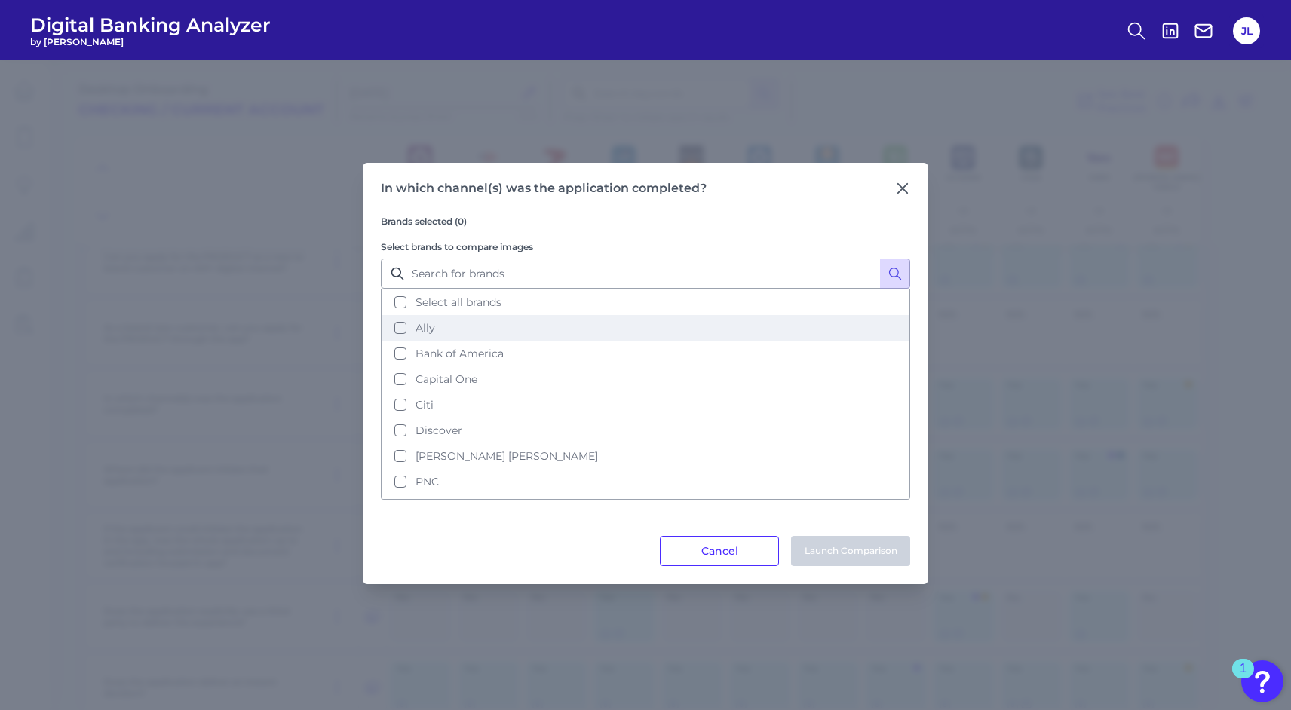
click at [398, 327] on button "Ally" at bounding box center [645, 328] width 526 height 26
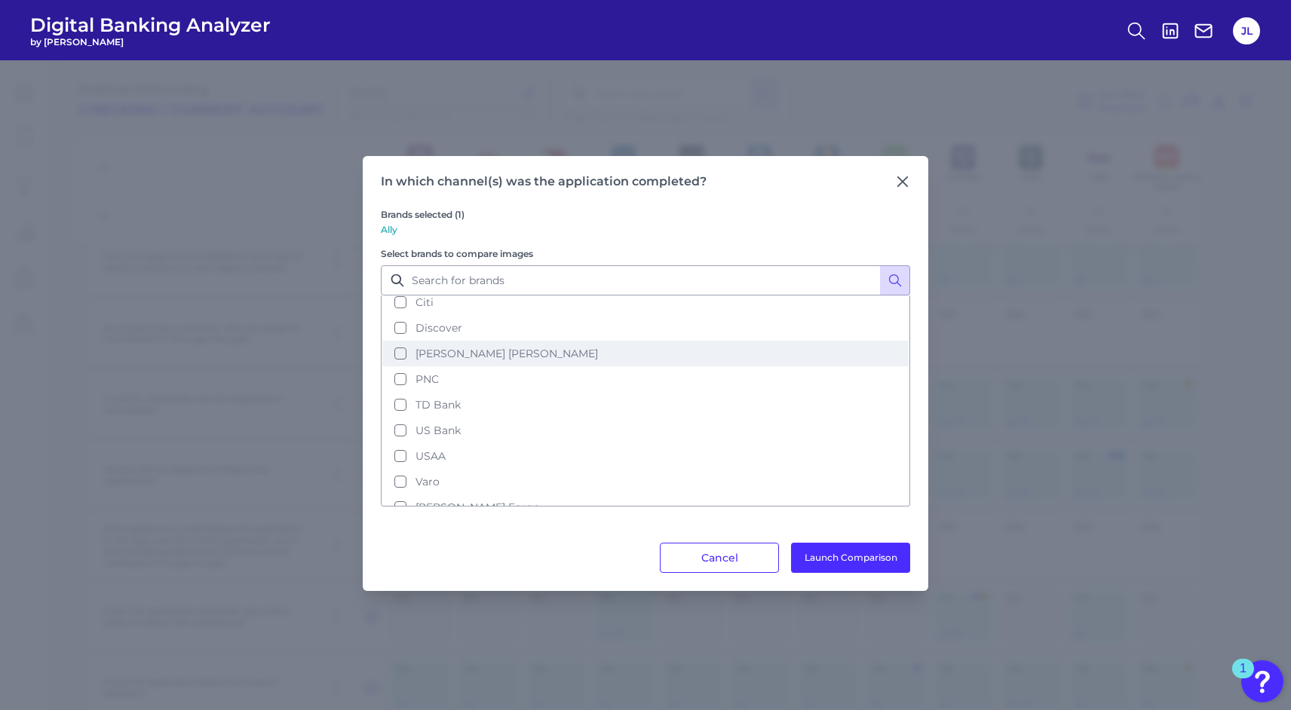
scroll to position [115, 0]
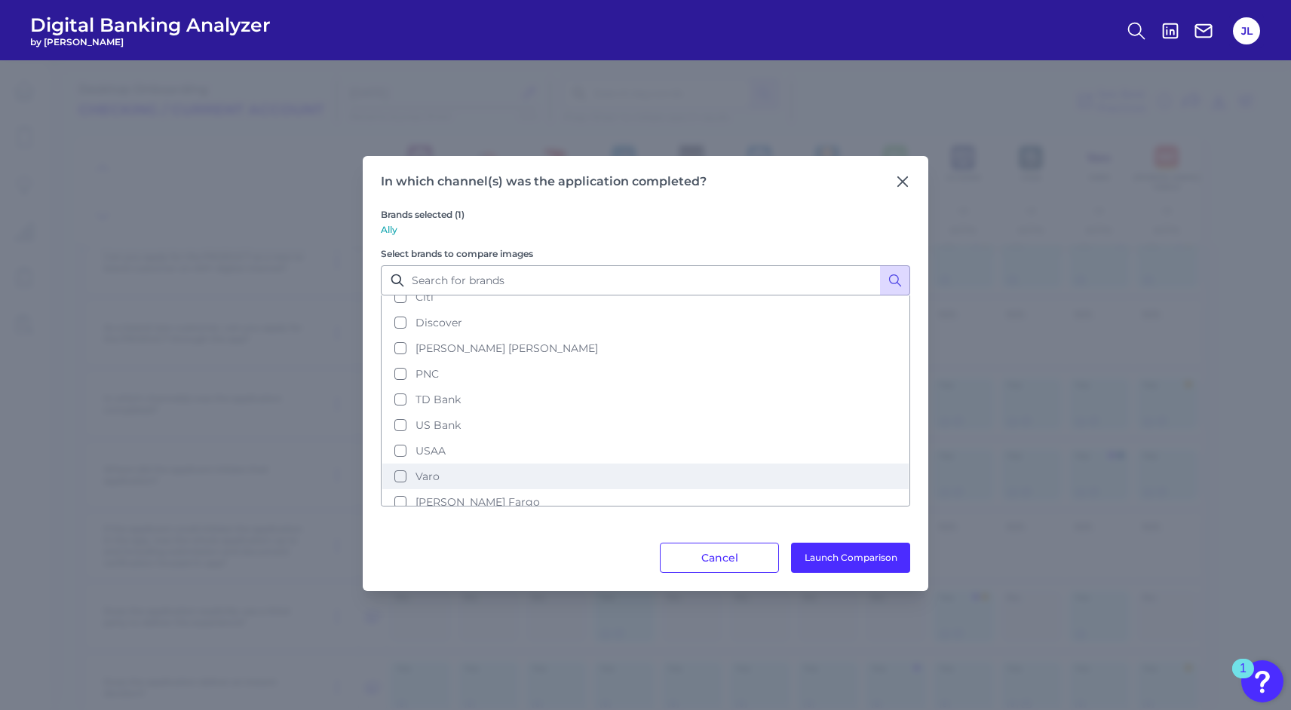
click at [399, 465] on button "Varo" at bounding box center [645, 477] width 526 height 26
click at [826, 558] on button "Launch Comparison" at bounding box center [850, 558] width 119 height 30
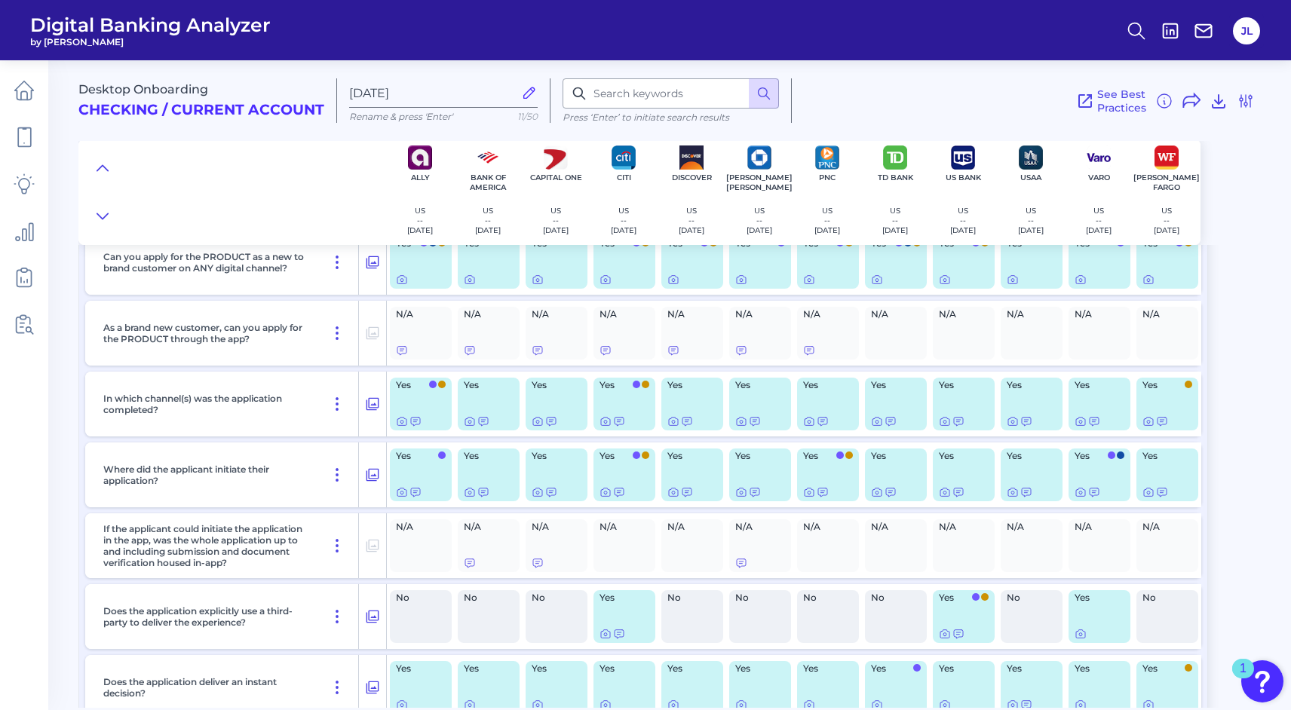
scroll to position [0, 0]
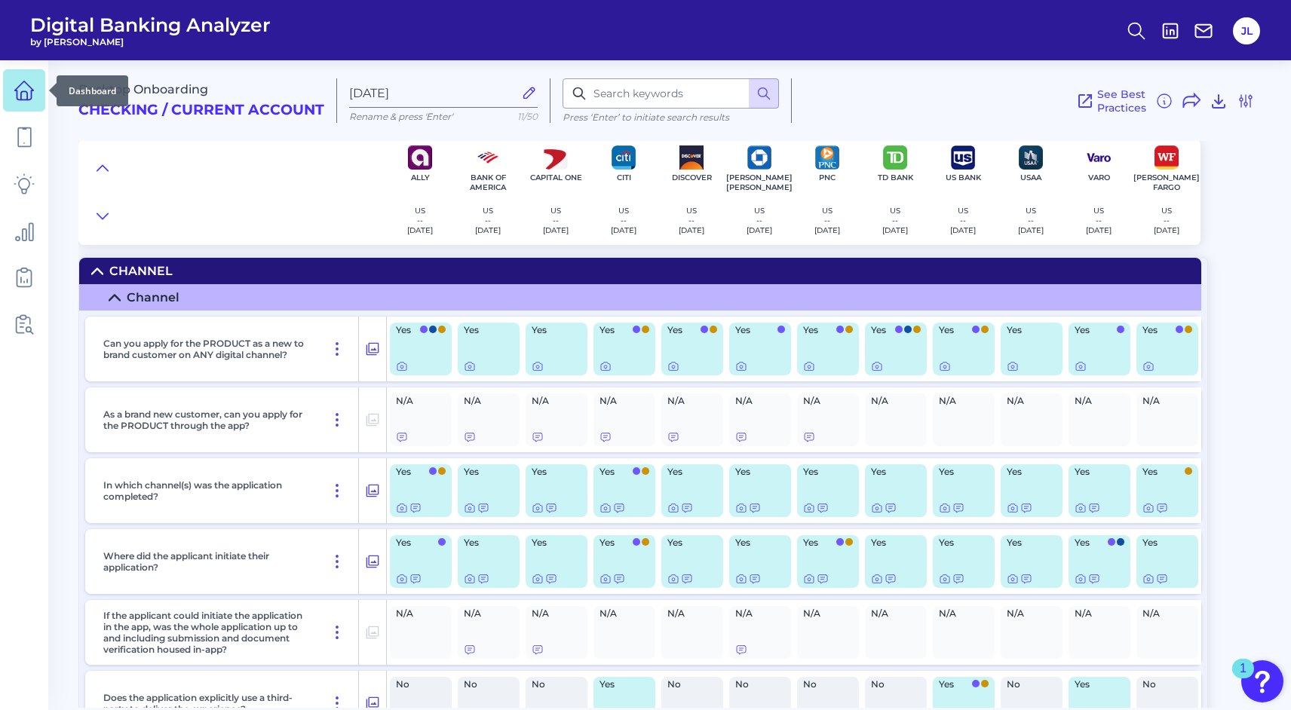
click at [29, 94] on icon at bounding box center [24, 90] width 21 height 21
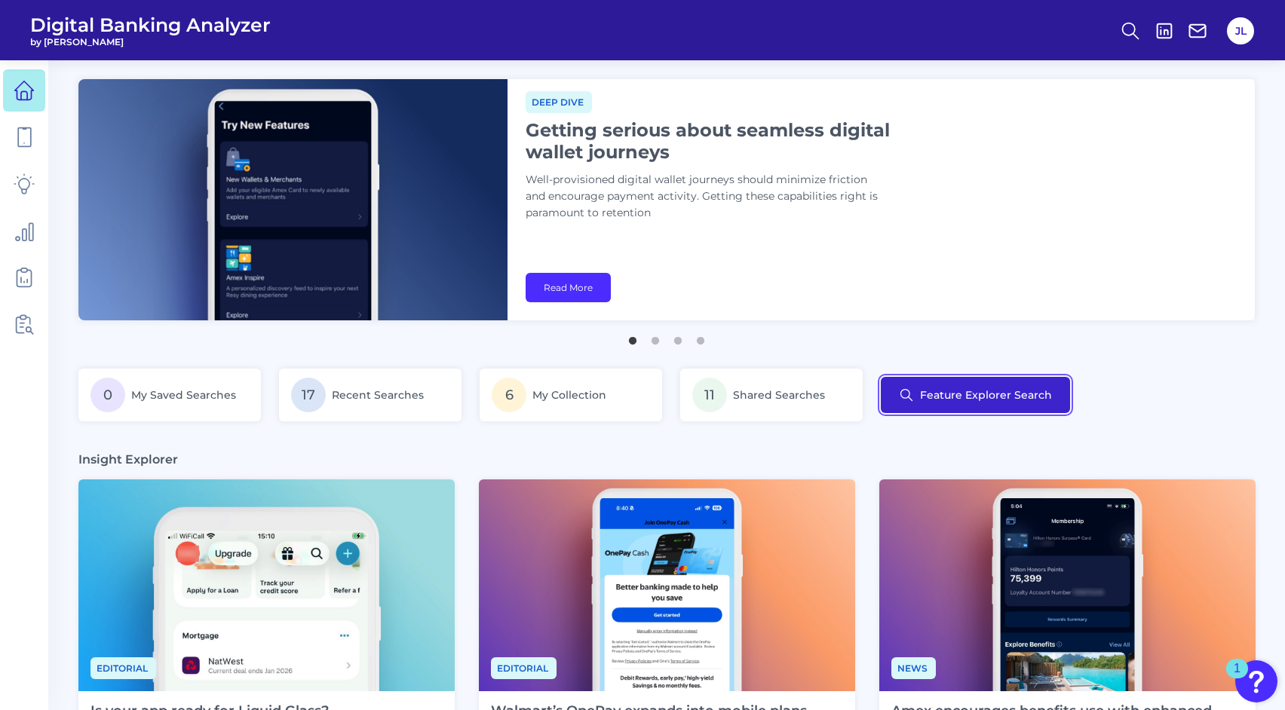
click at [944, 398] on button "Feature Explorer Search" at bounding box center [975, 395] width 189 height 36
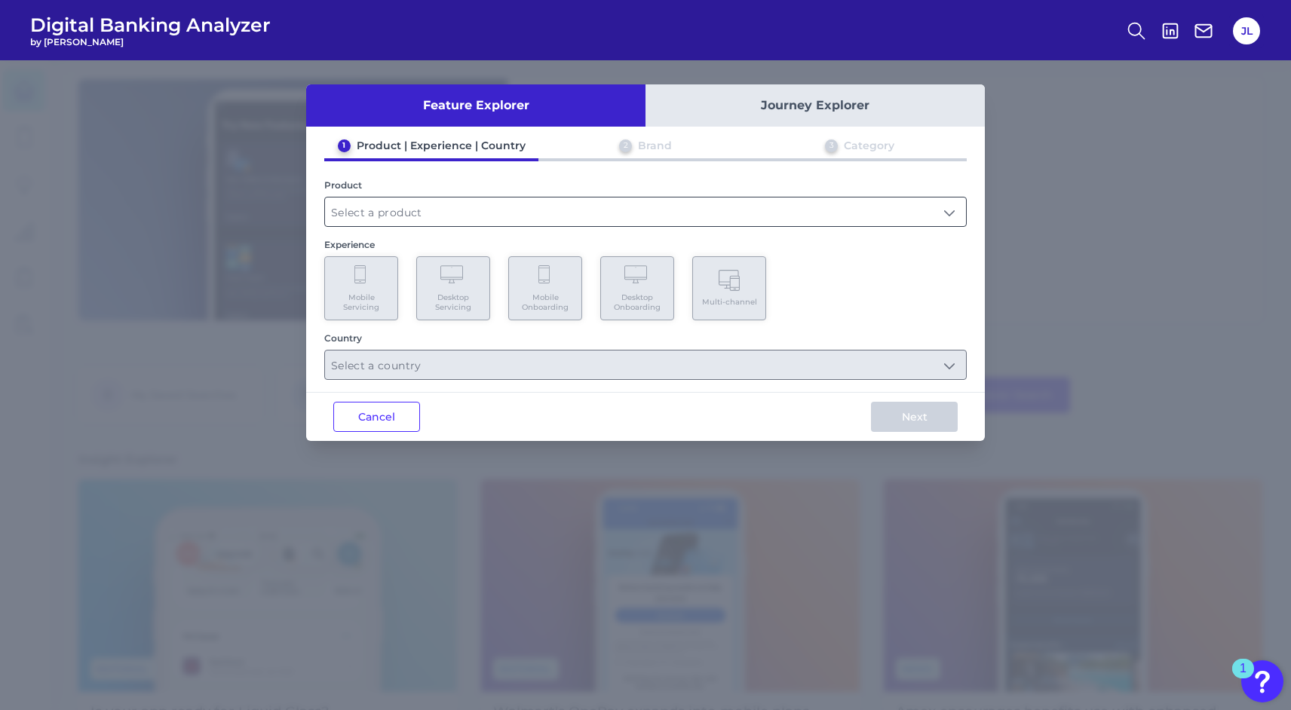
click at [518, 213] on input "text" at bounding box center [645, 212] width 641 height 29
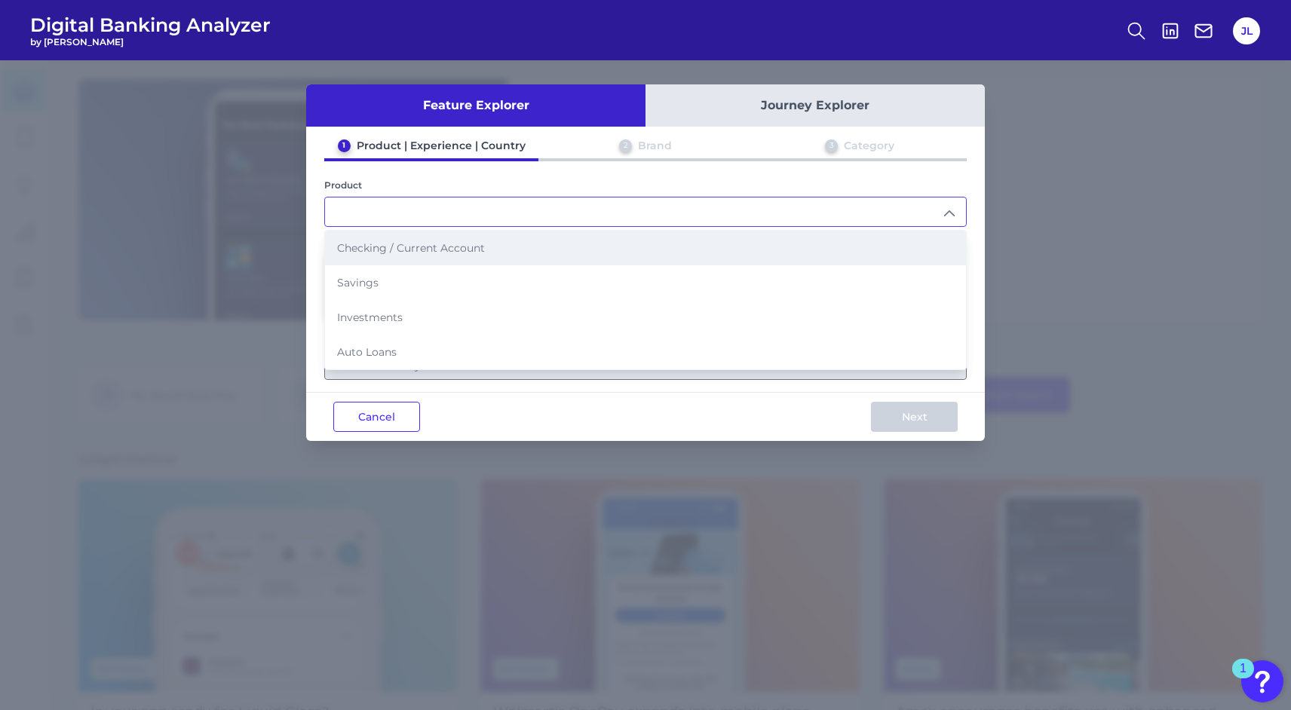
click at [510, 243] on li "Checking / Current Account" at bounding box center [645, 248] width 641 height 35
type input "Checking / Current Account"
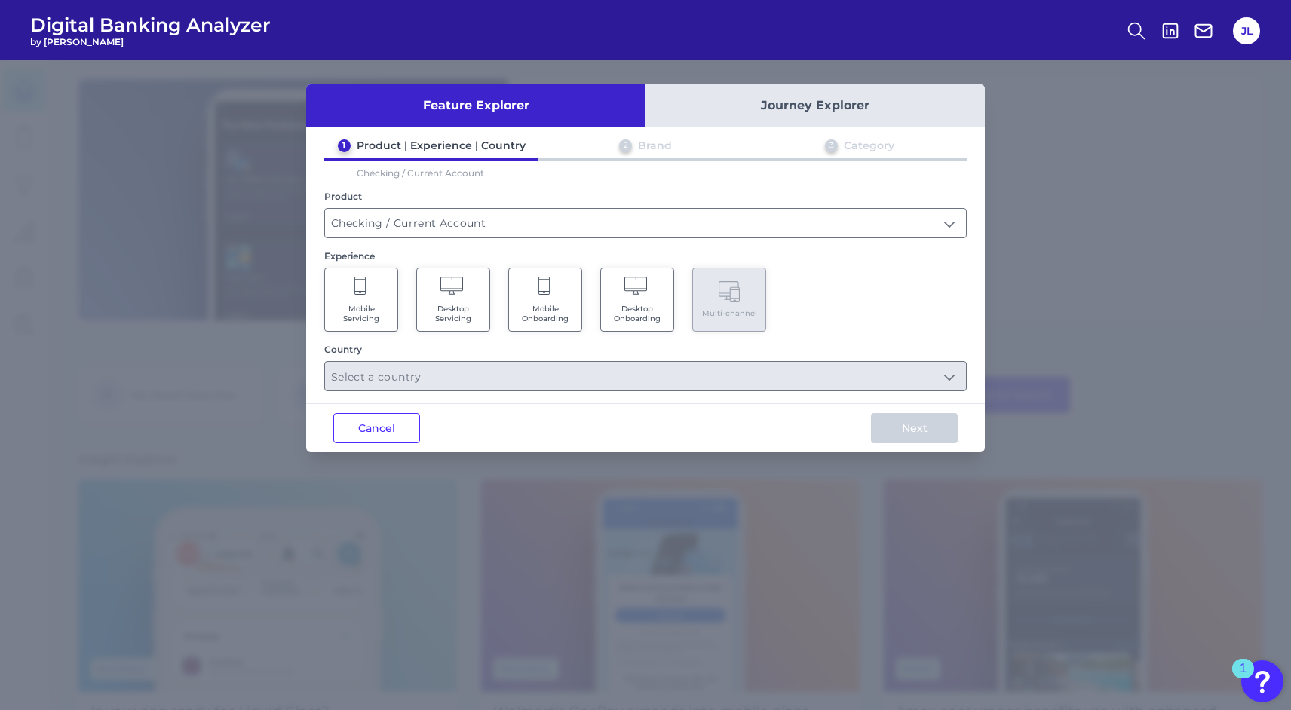
click at [542, 280] on icon at bounding box center [545, 287] width 14 height 21
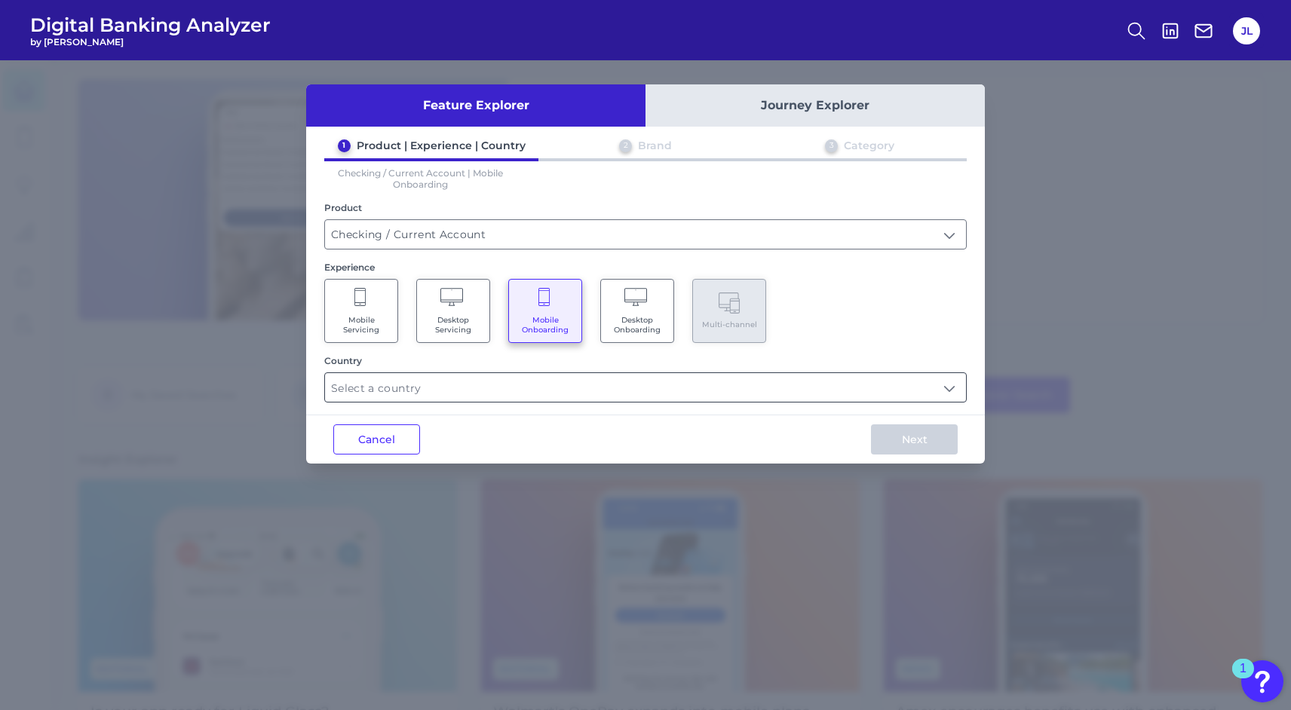
click at [401, 387] on input "text" at bounding box center [645, 387] width 641 height 29
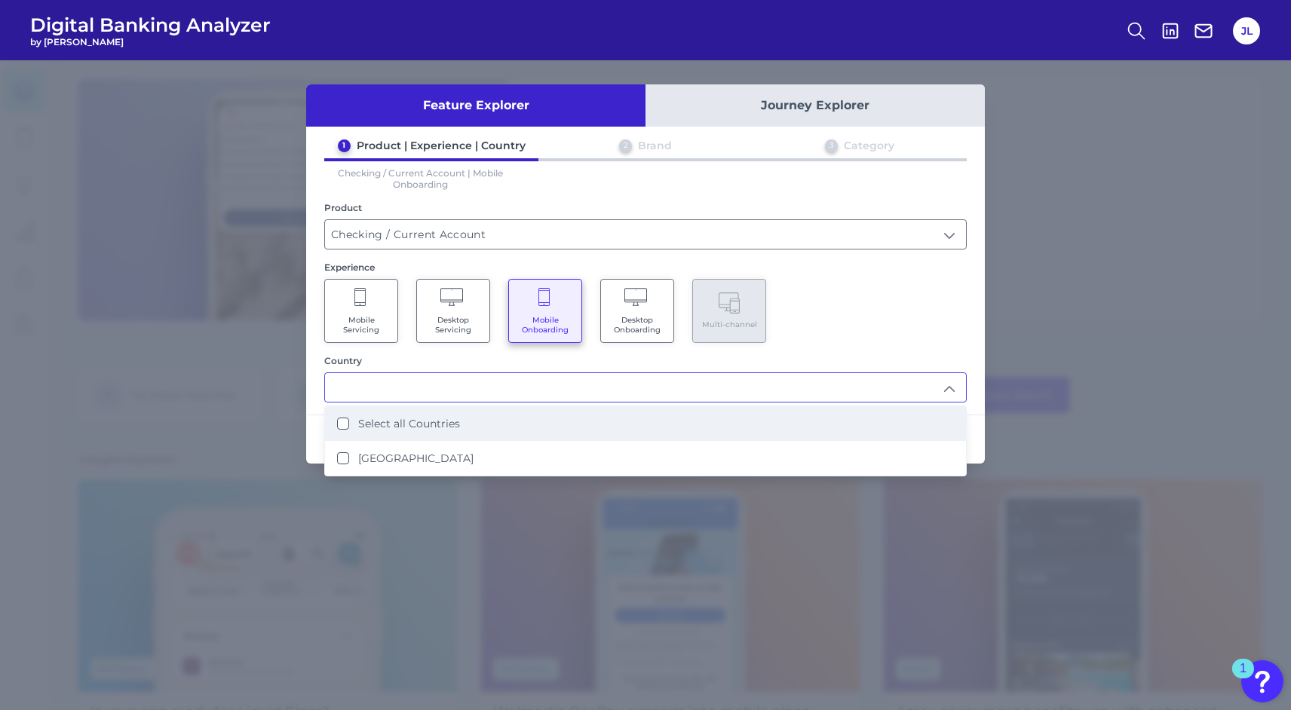
click at [401, 426] on label "Select all Countries" at bounding box center [409, 424] width 102 height 14
type input "Select all Countries"
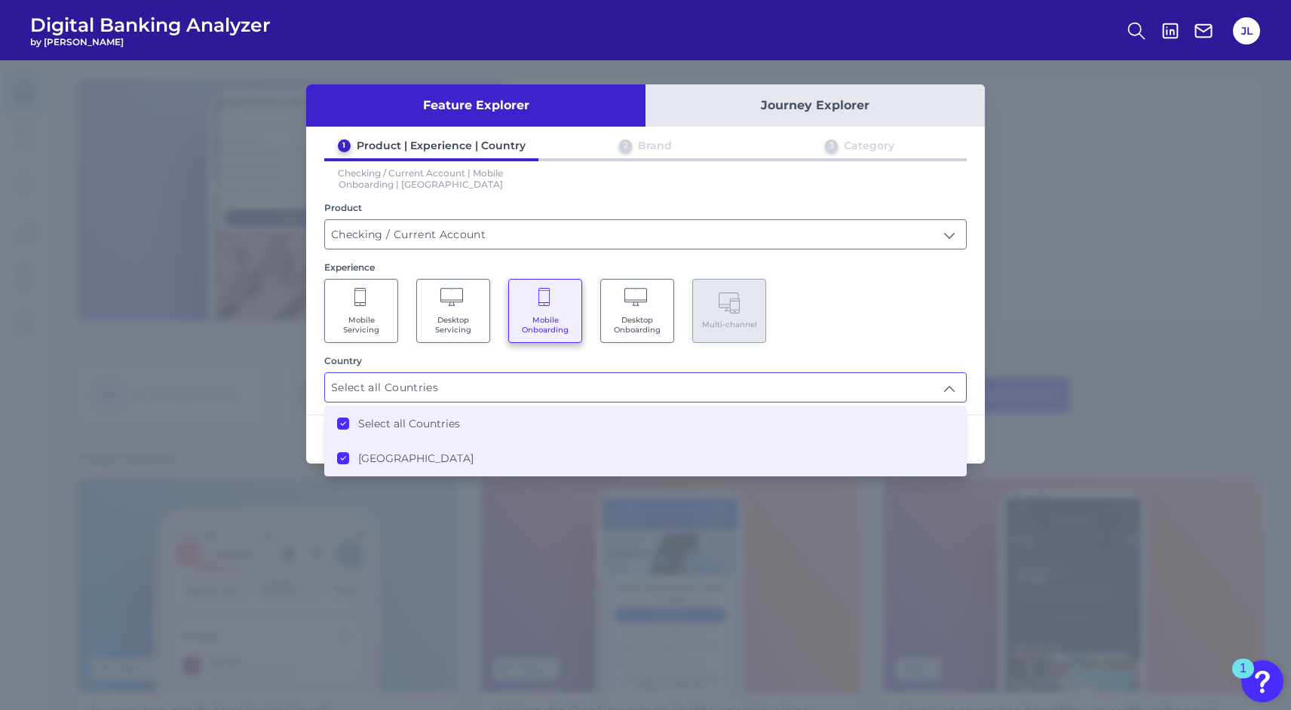
click at [875, 327] on div "Mobile Servicing Desktop Servicing Mobile Onboarding Desktop Onboarding Multi-c…" at bounding box center [645, 311] width 642 height 64
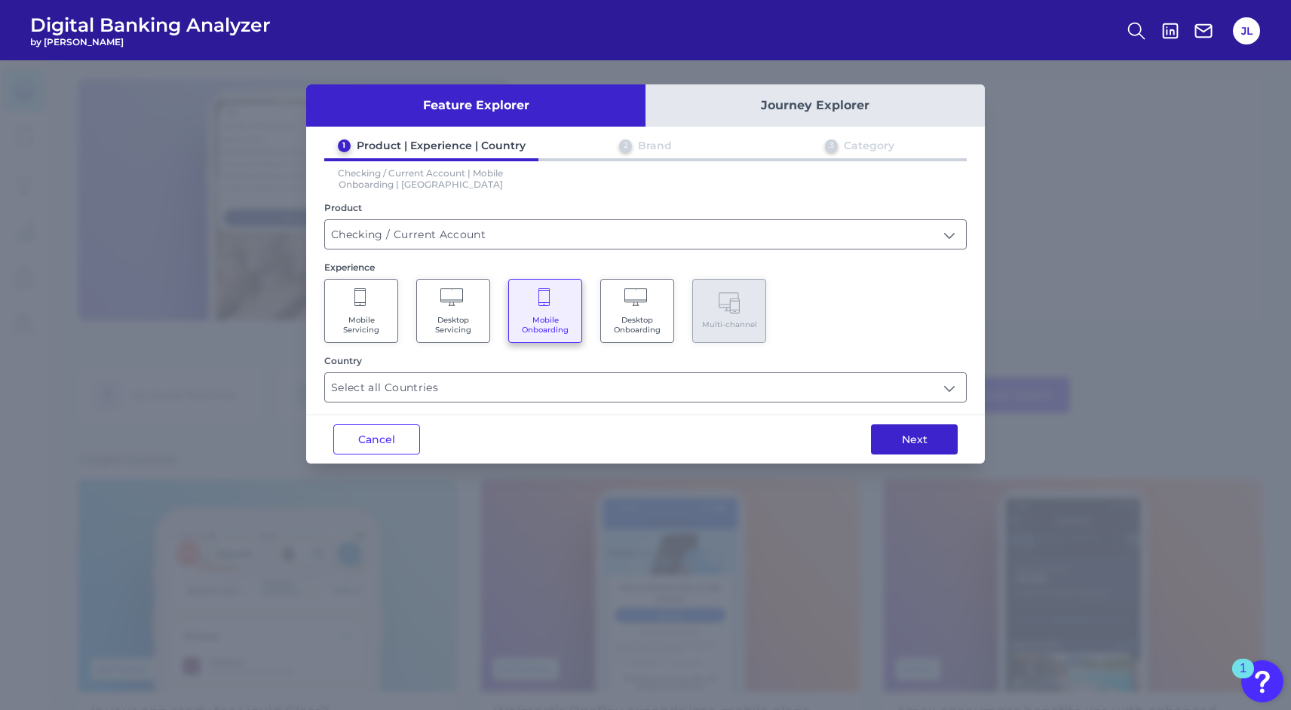
click at [907, 440] on button "Next" at bounding box center [914, 440] width 87 height 30
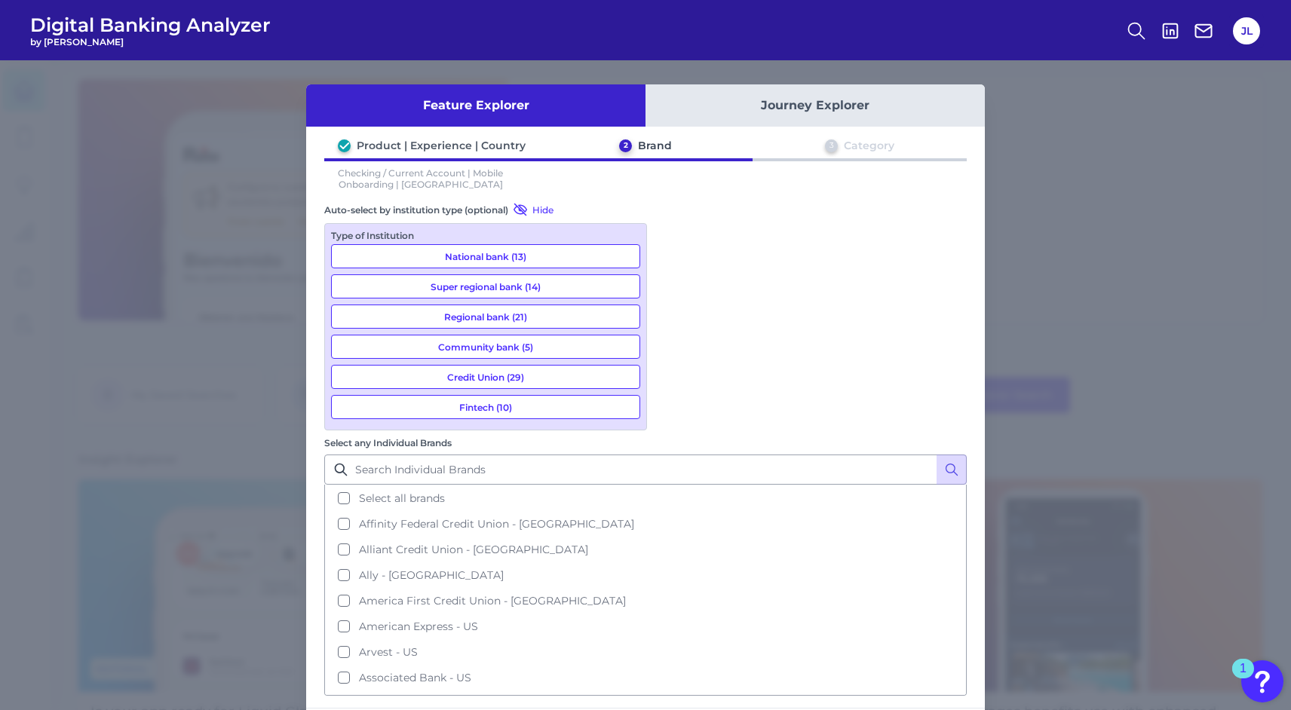
click at [520, 410] on button "Fintech (10)" at bounding box center [485, 407] width 309 height 24
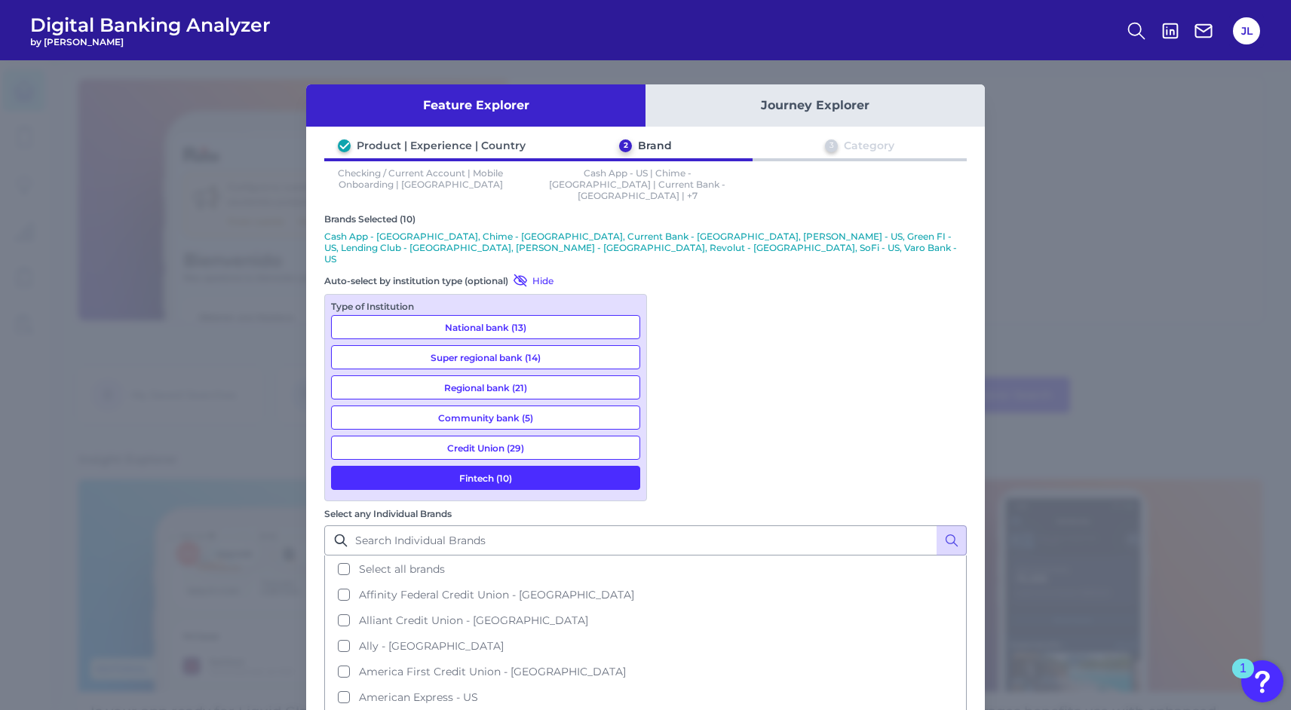
click at [507, 315] on button "National bank (13)" at bounding box center [485, 327] width 309 height 24
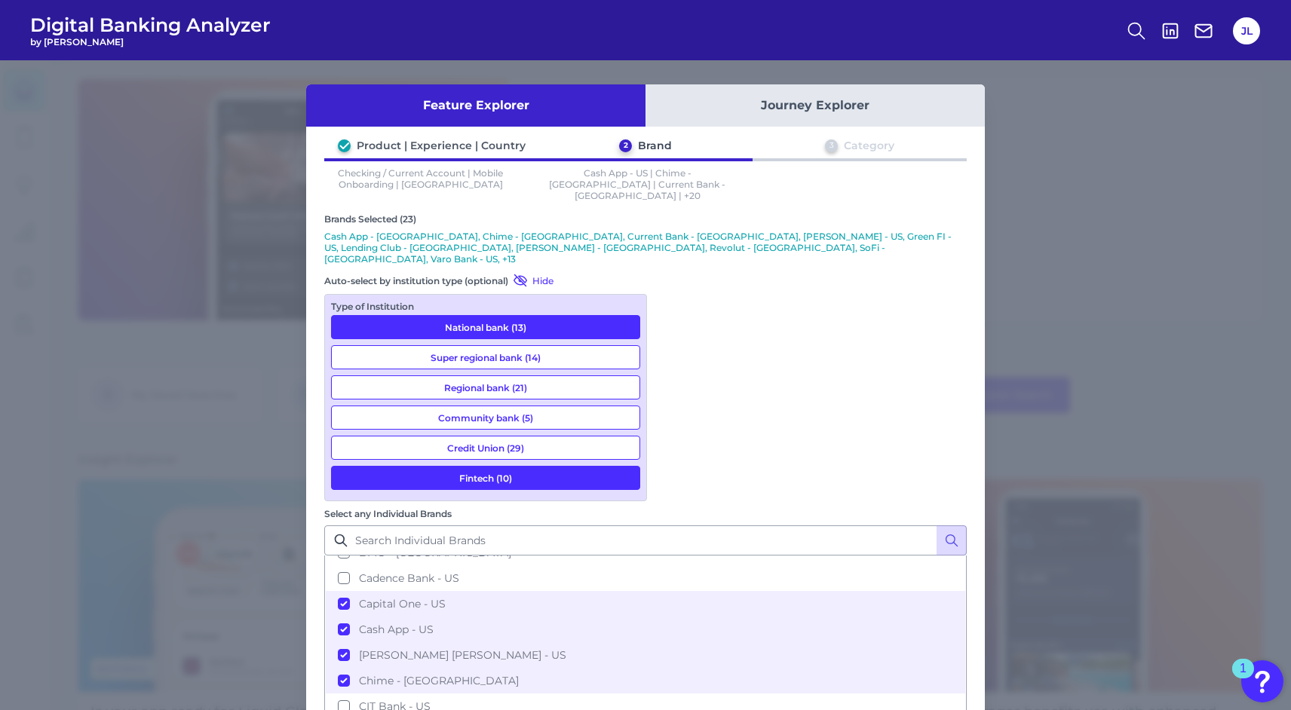
scroll to position [416, 0]
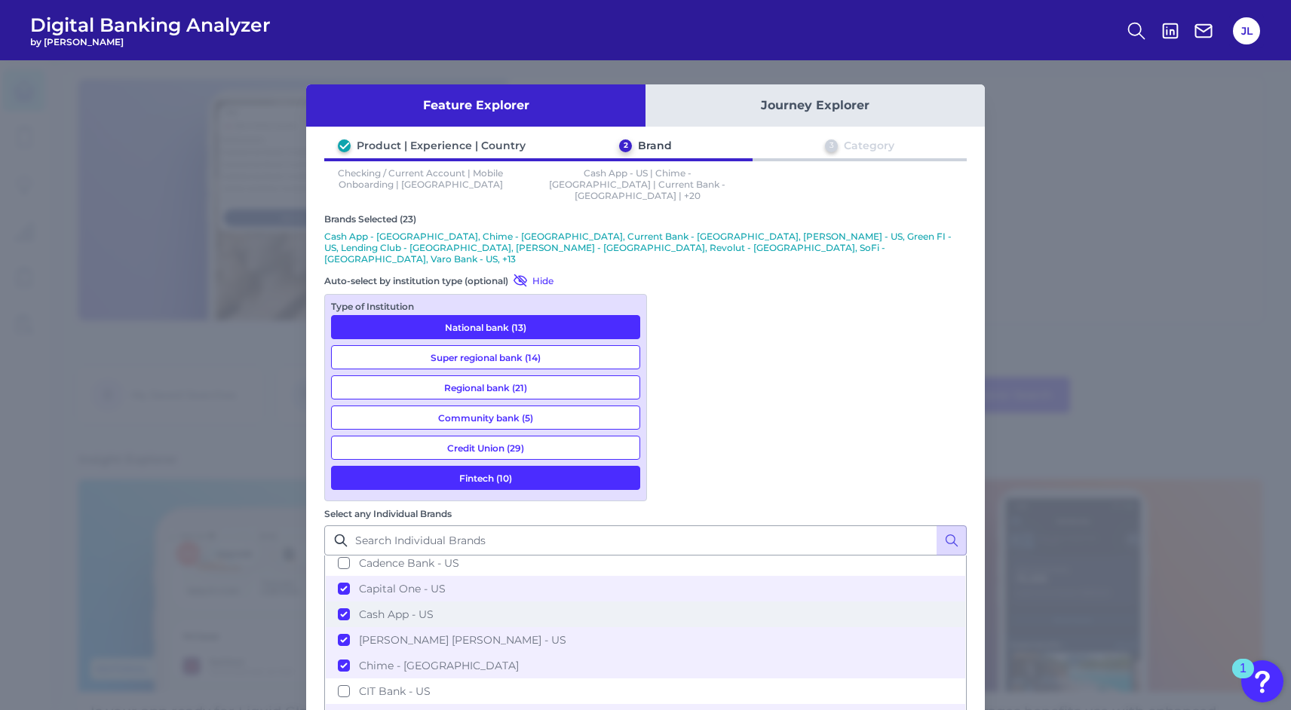
click at [673, 602] on button "Cash App - US" at bounding box center [645, 615] width 639 height 26
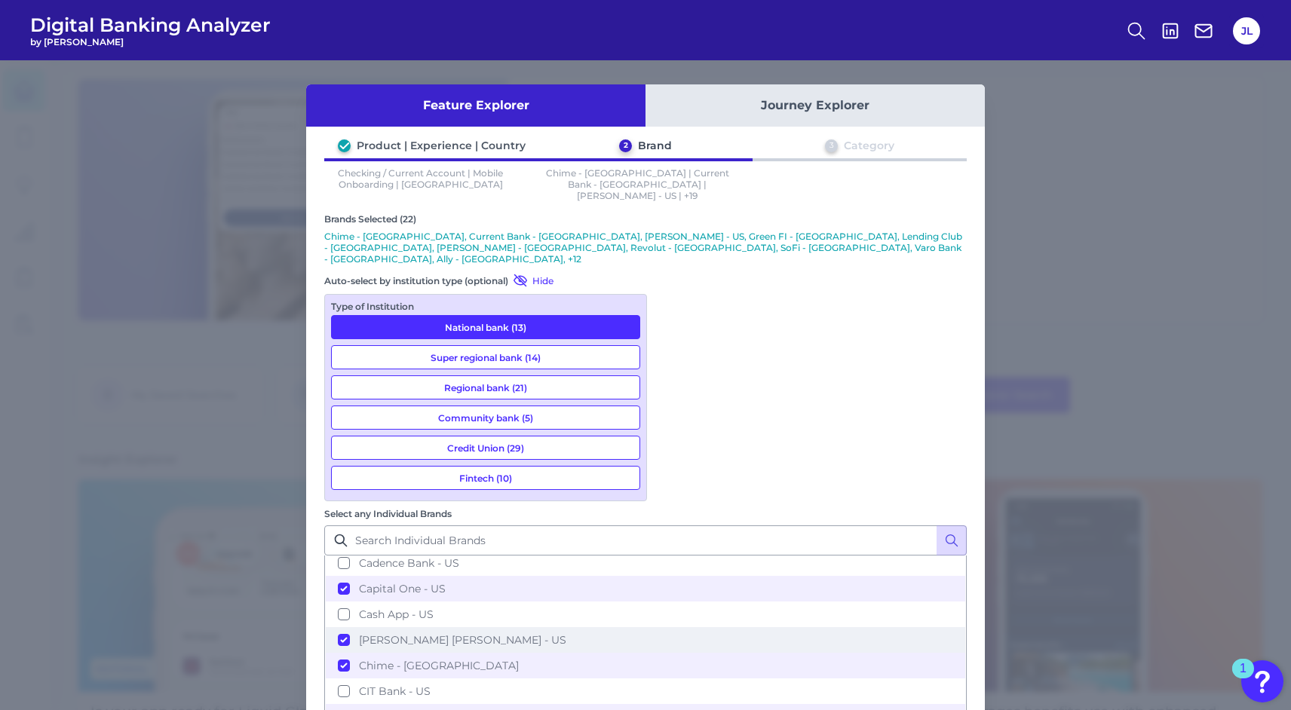
click at [673, 627] on button "[PERSON_NAME] [PERSON_NAME] - US" at bounding box center [645, 640] width 639 height 26
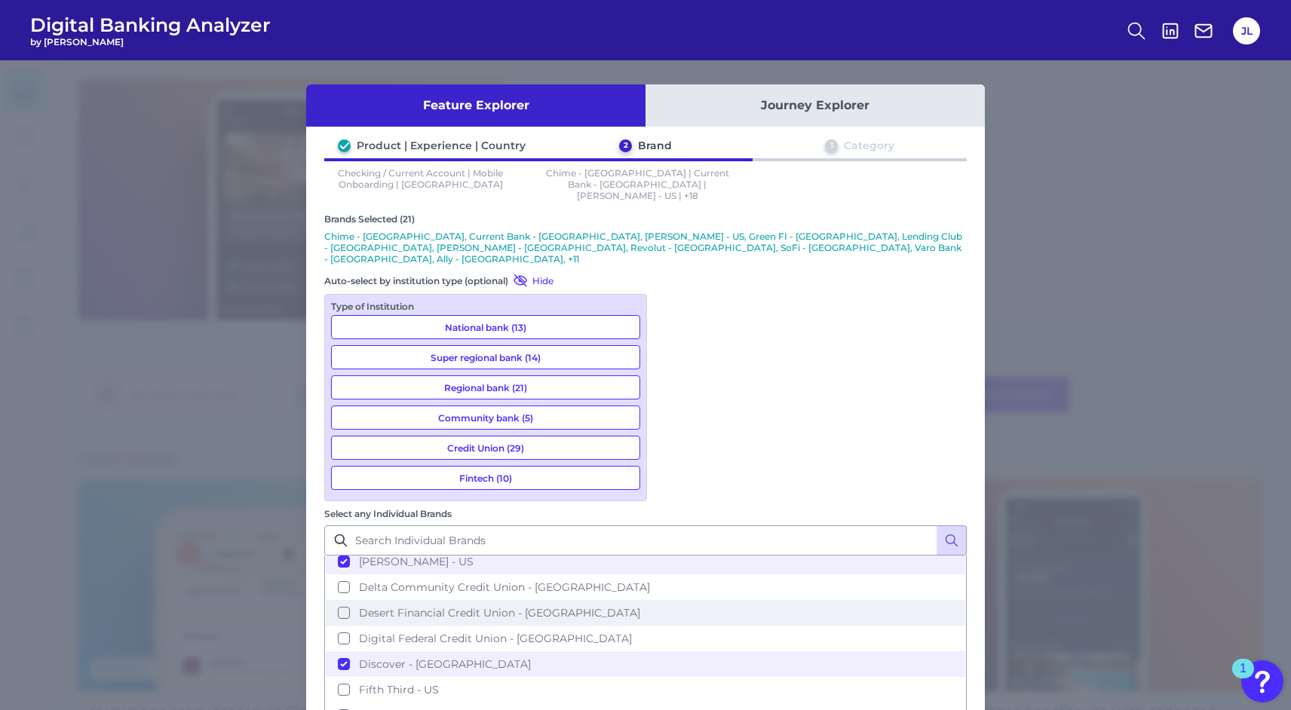
scroll to position [739, 0]
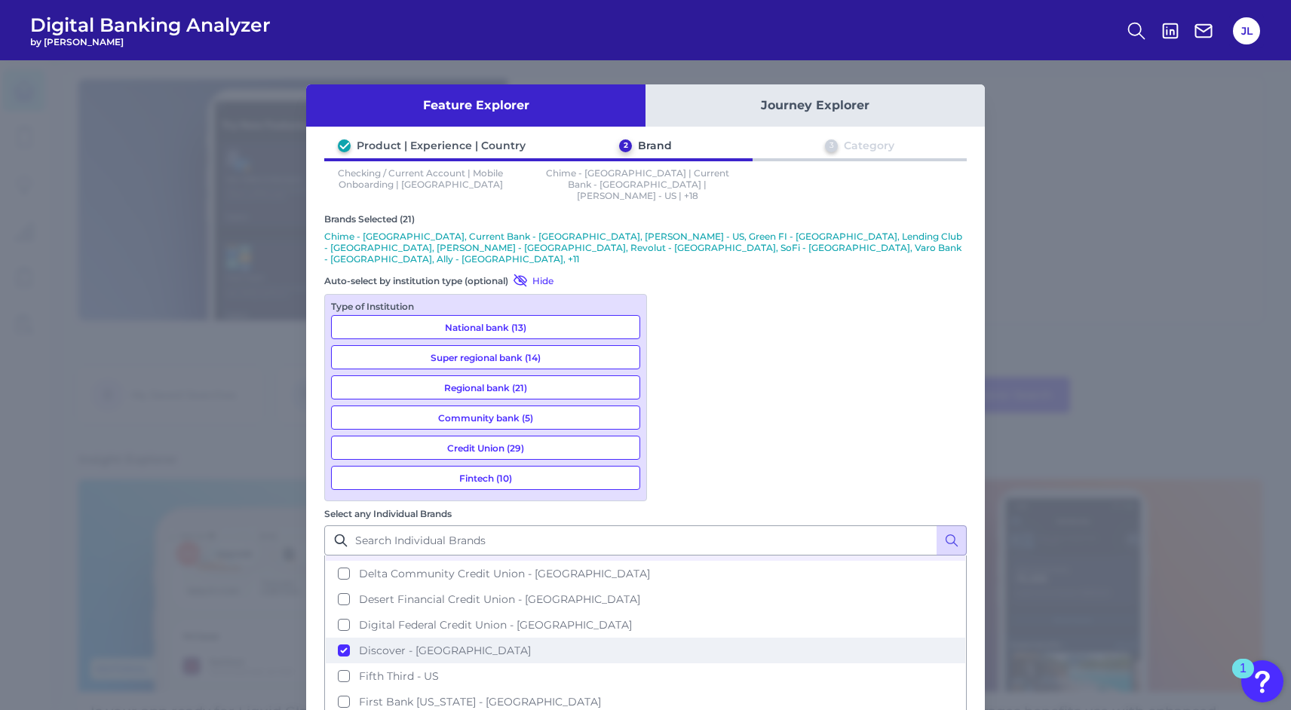
click at [673, 638] on button "Discover - [GEOGRAPHIC_DATA]" at bounding box center [645, 651] width 639 height 26
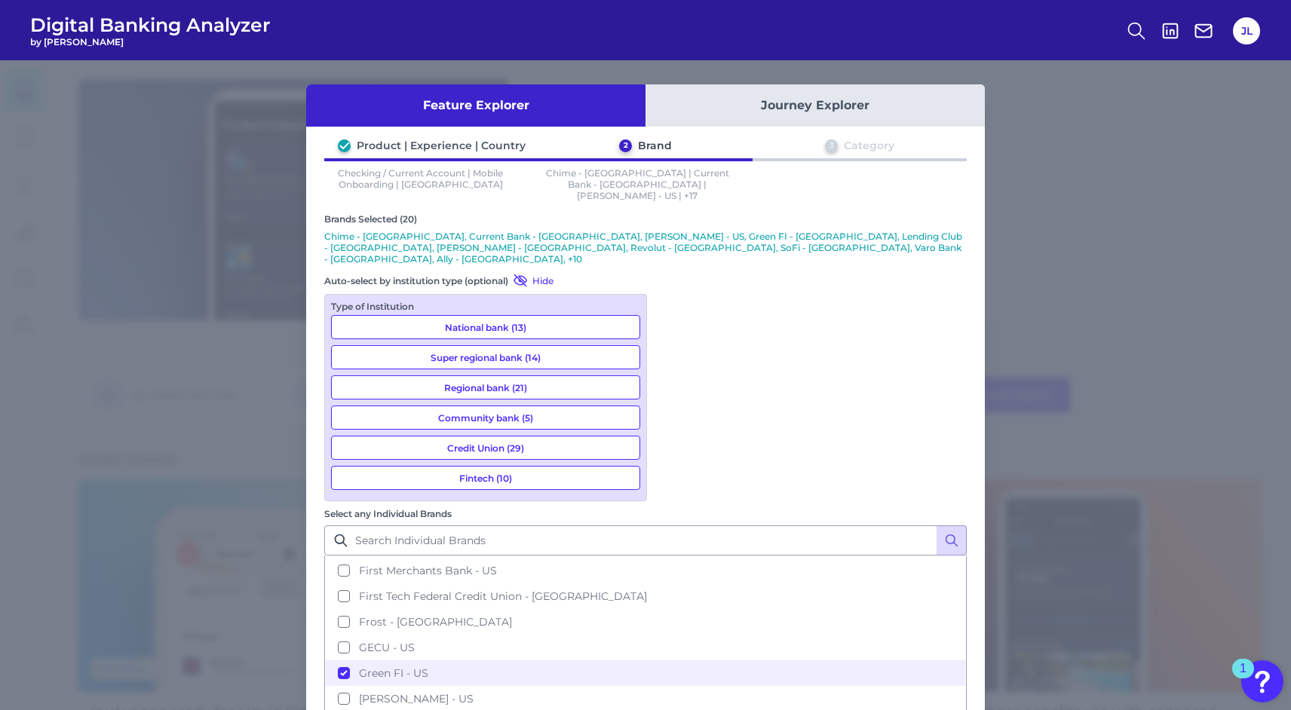
scroll to position [1013, 0]
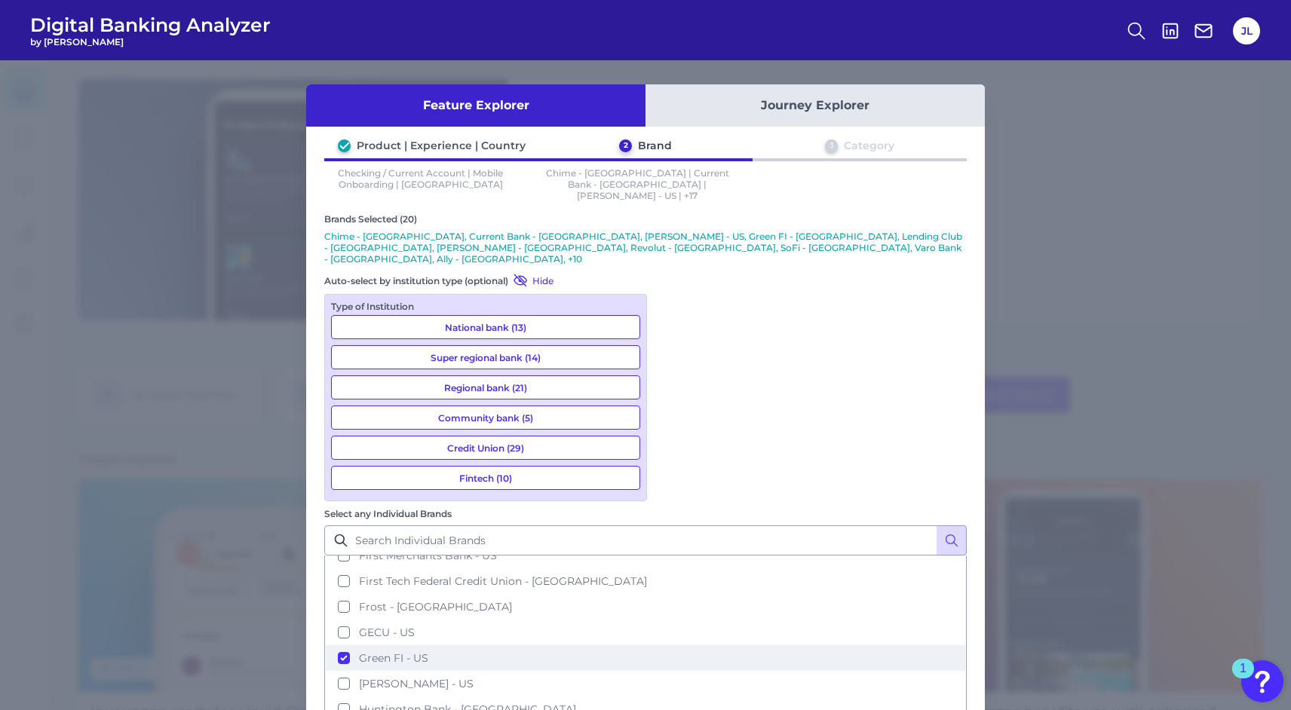
click at [669, 645] on button "Green FI - US" at bounding box center [645, 658] width 639 height 26
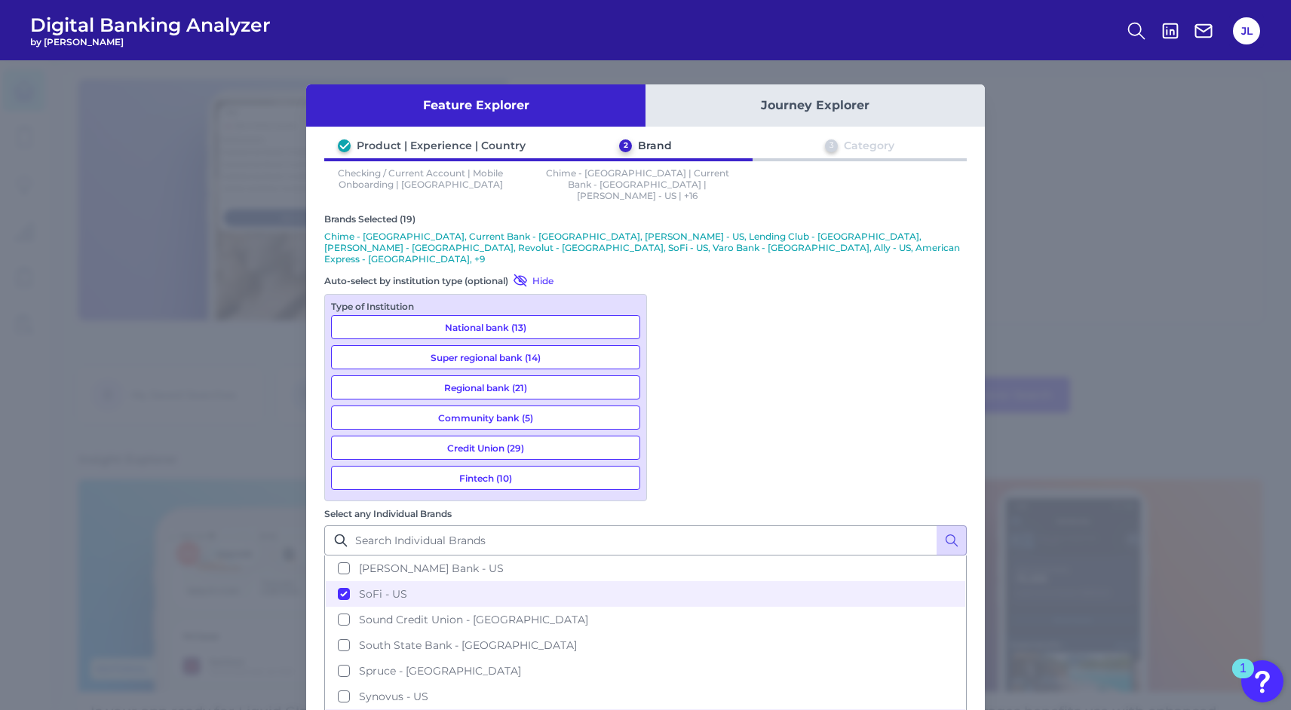
scroll to position [1866, 0]
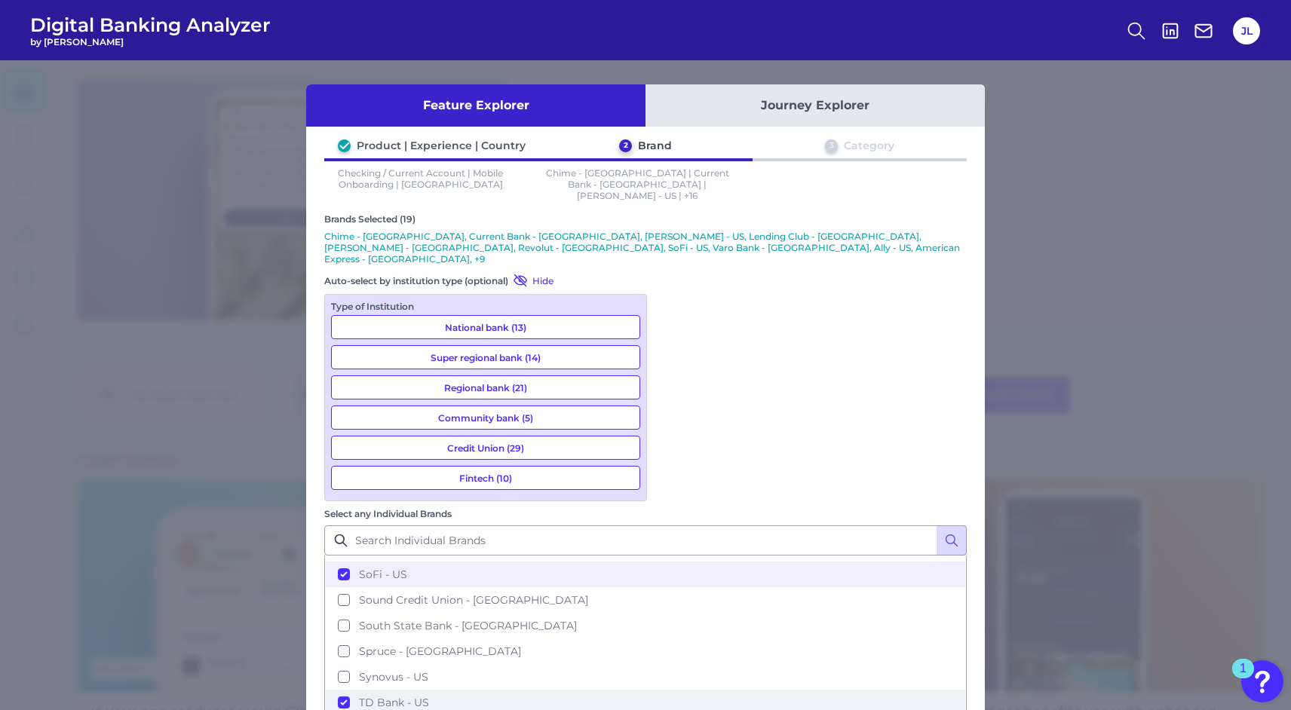
click at [670, 690] on button "TD Bank - US" at bounding box center [645, 703] width 639 height 26
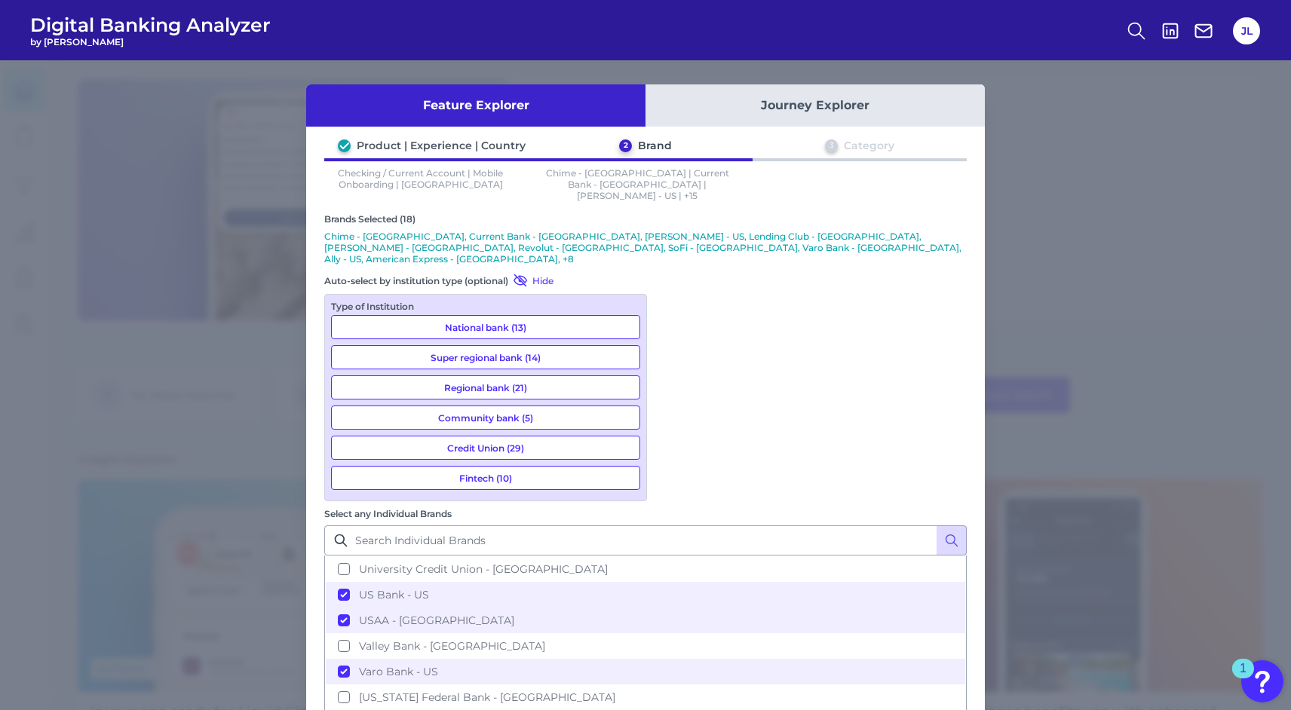
scroll to position [2205, 0]
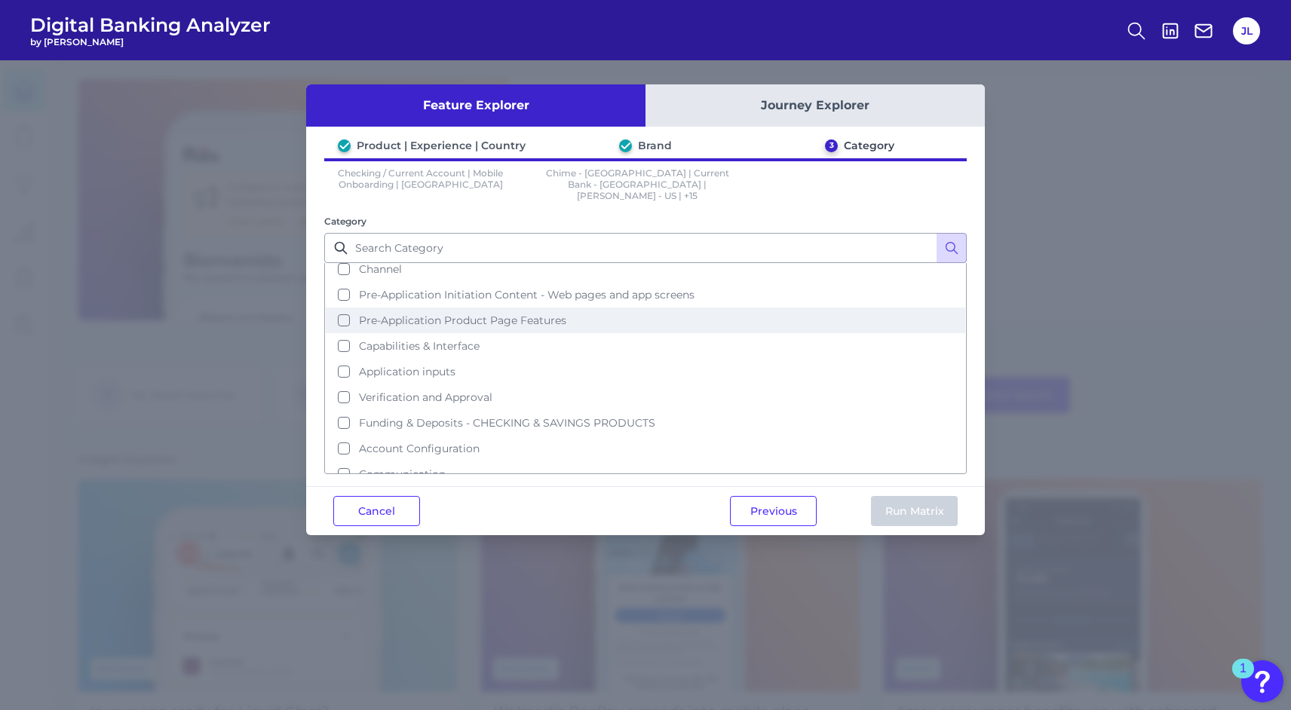
scroll to position [40, 0]
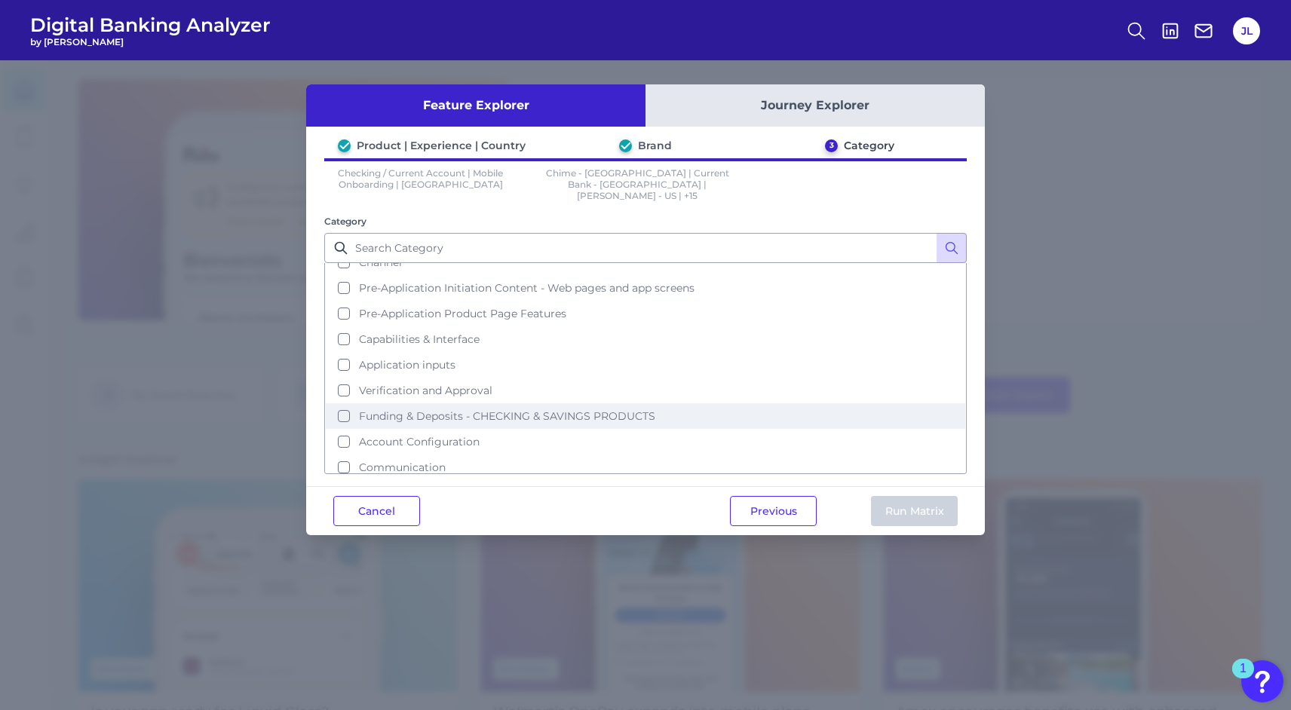
click at [345, 403] on button "Funding & Deposits - CHECKING & SAVINGS PRODUCTS" at bounding box center [645, 416] width 639 height 26
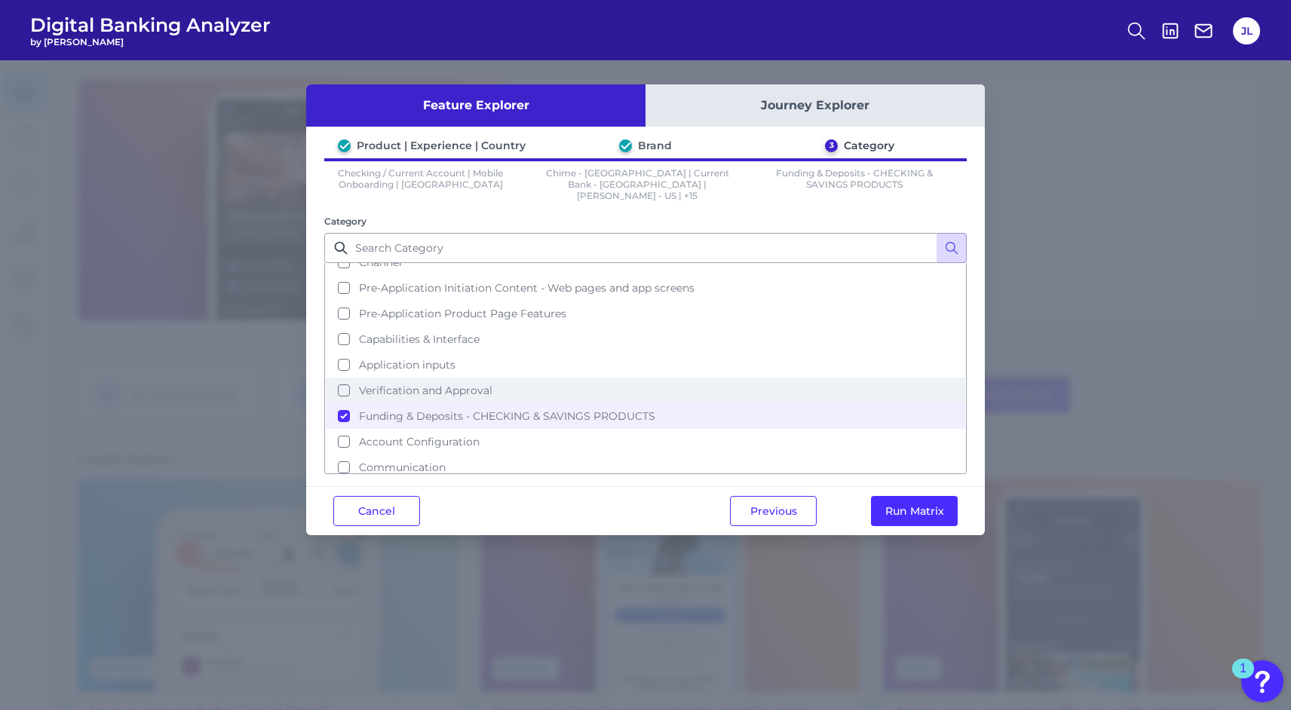
click at [342, 378] on button "Verification and Approval" at bounding box center [645, 391] width 639 height 26
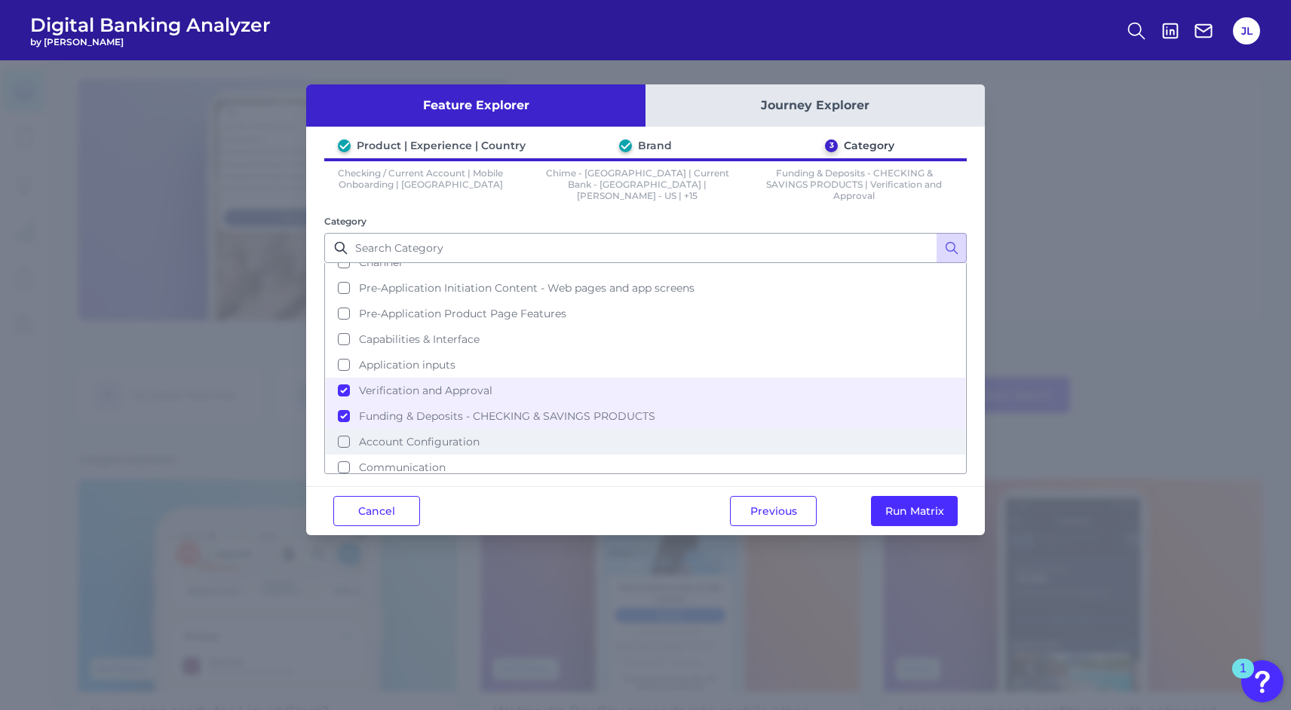
scroll to position [23, 0]
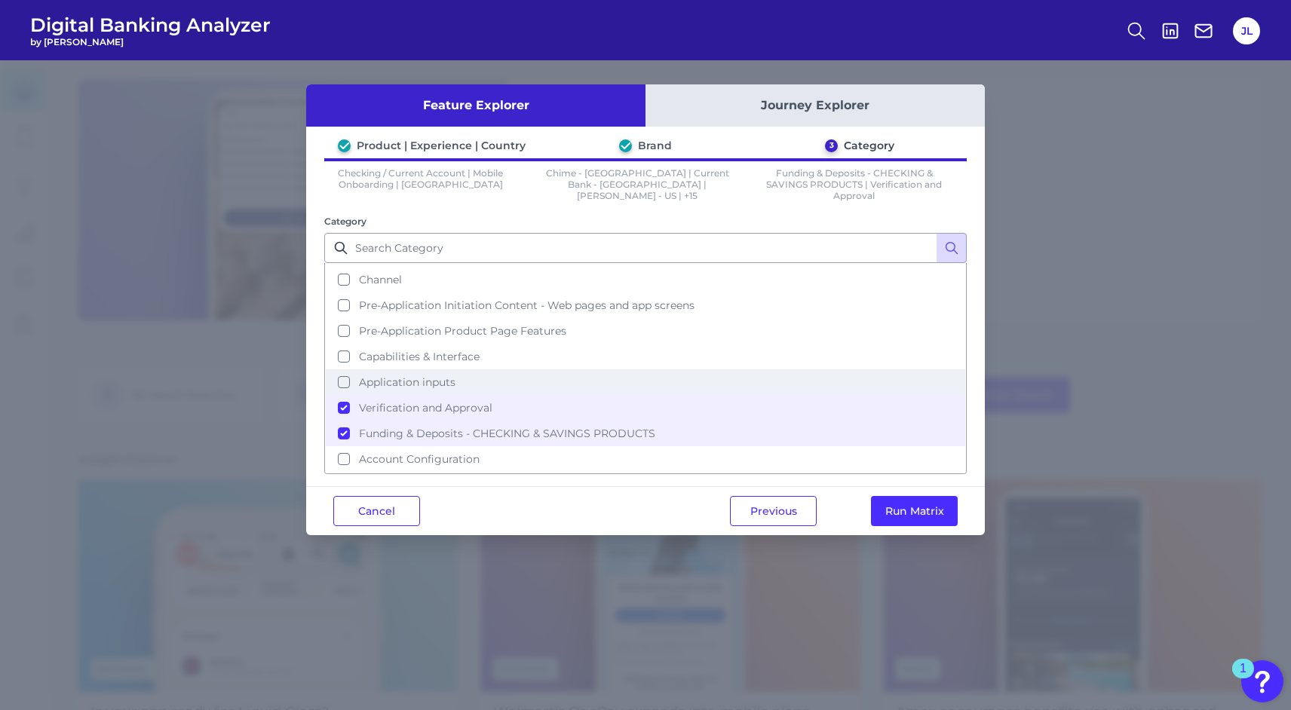
click at [384, 376] on span "Application inputs" at bounding box center [407, 383] width 97 height 14
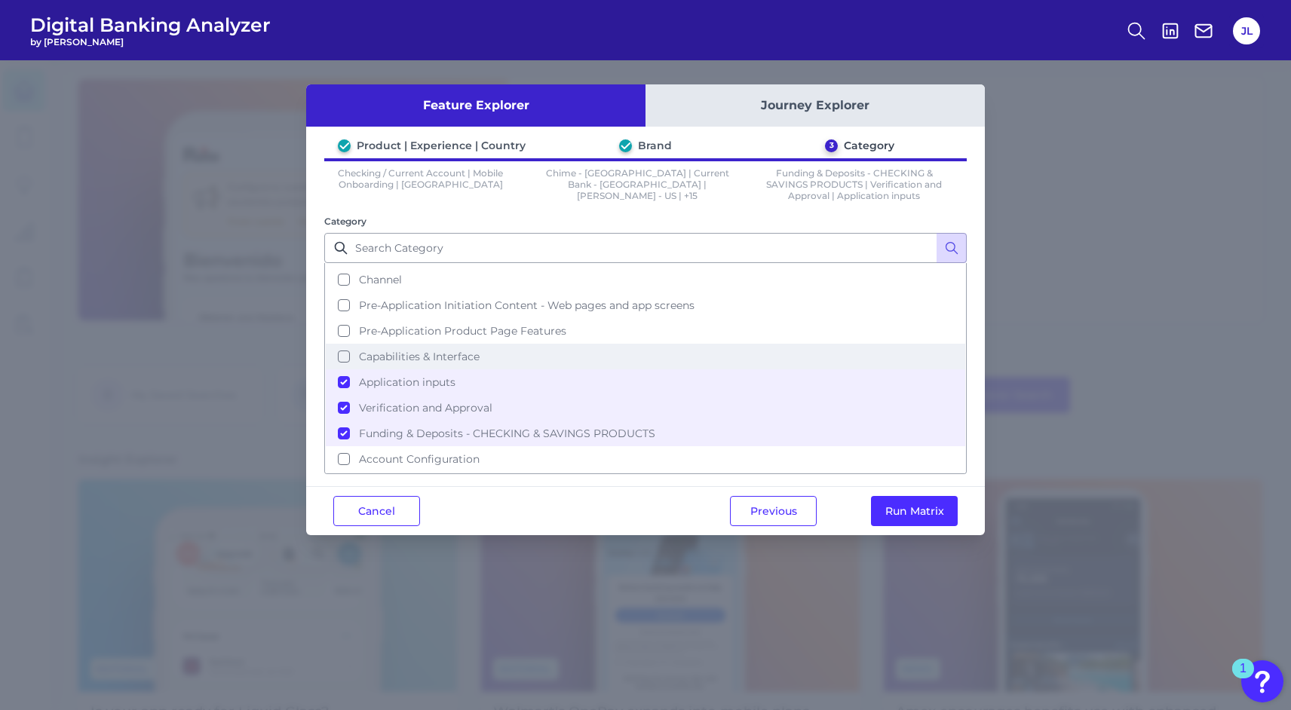
click at [373, 352] on span "Capabilities & Interface" at bounding box center [419, 357] width 121 height 14
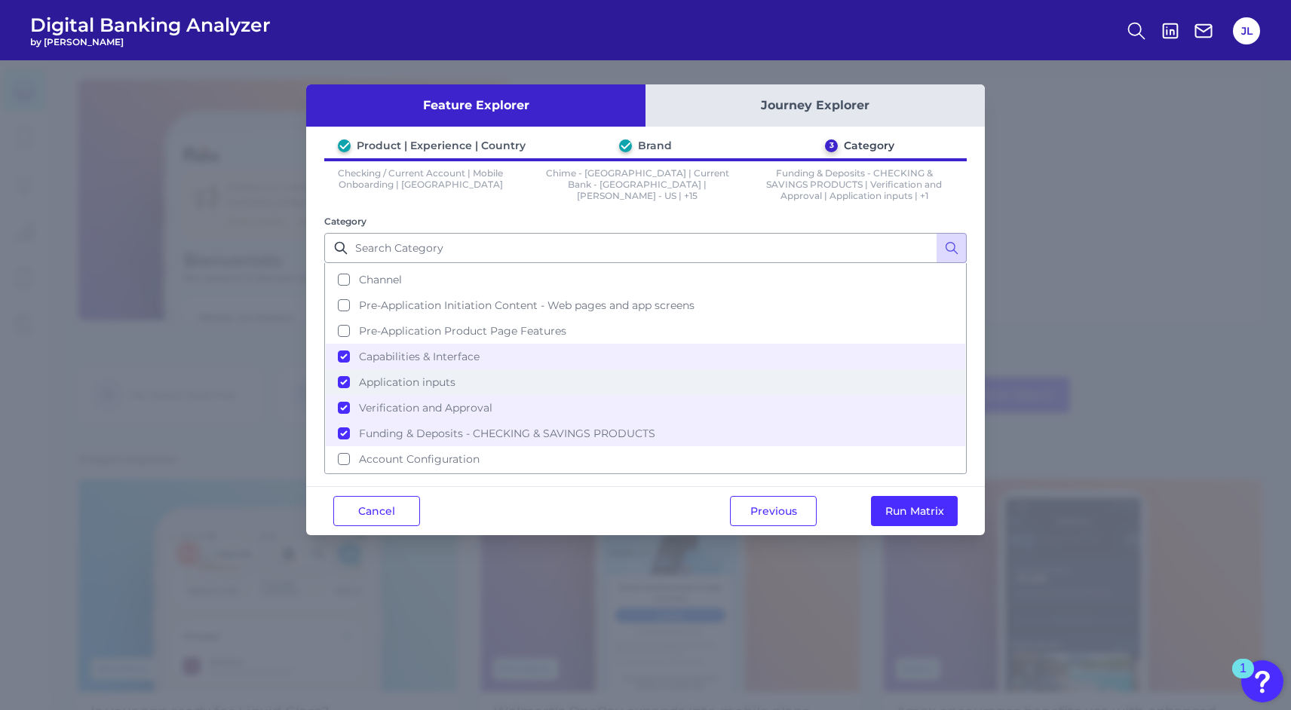
scroll to position [40, 0]
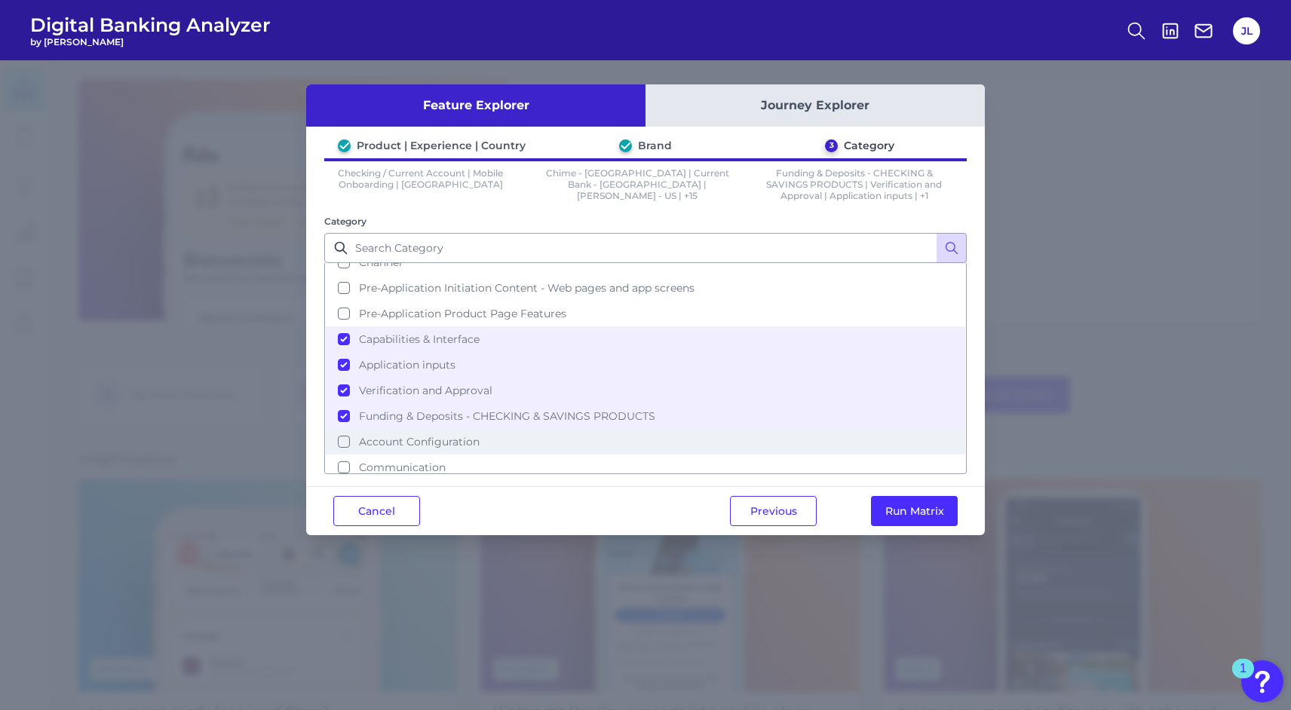
click at [514, 433] on button "Account Configuration" at bounding box center [645, 442] width 639 height 26
click at [344, 406] on button "Funding & Deposits - CHECKING & SAVINGS PRODUCTS" at bounding box center [645, 416] width 639 height 26
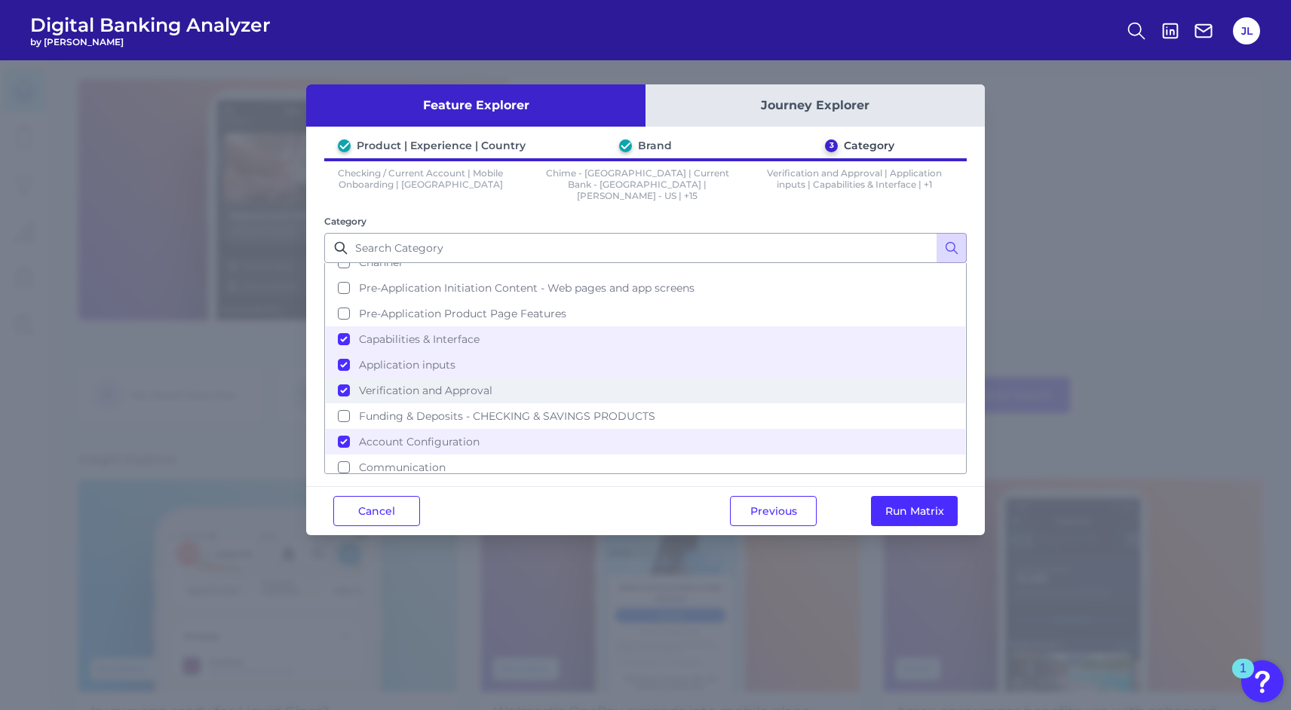
click at [342, 378] on button "Verification and Approval" at bounding box center [645, 391] width 639 height 26
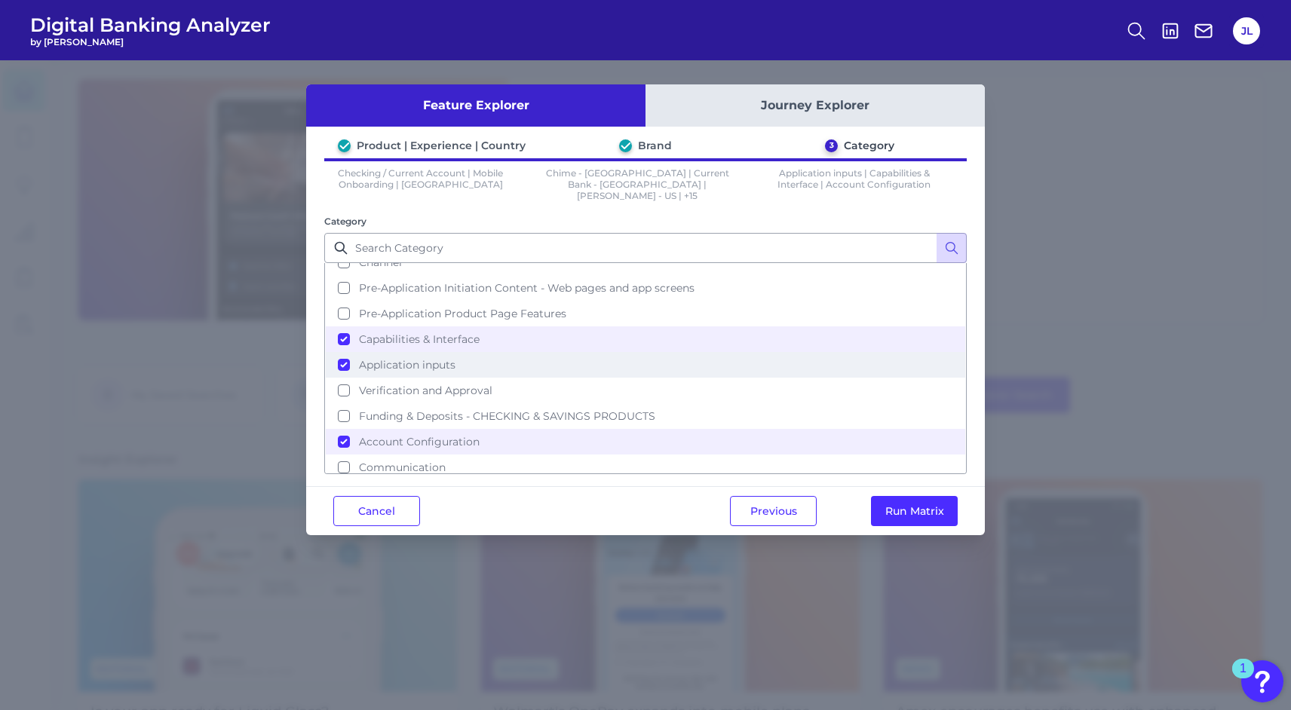
click at [341, 352] on button "Application inputs" at bounding box center [645, 365] width 639 height 26
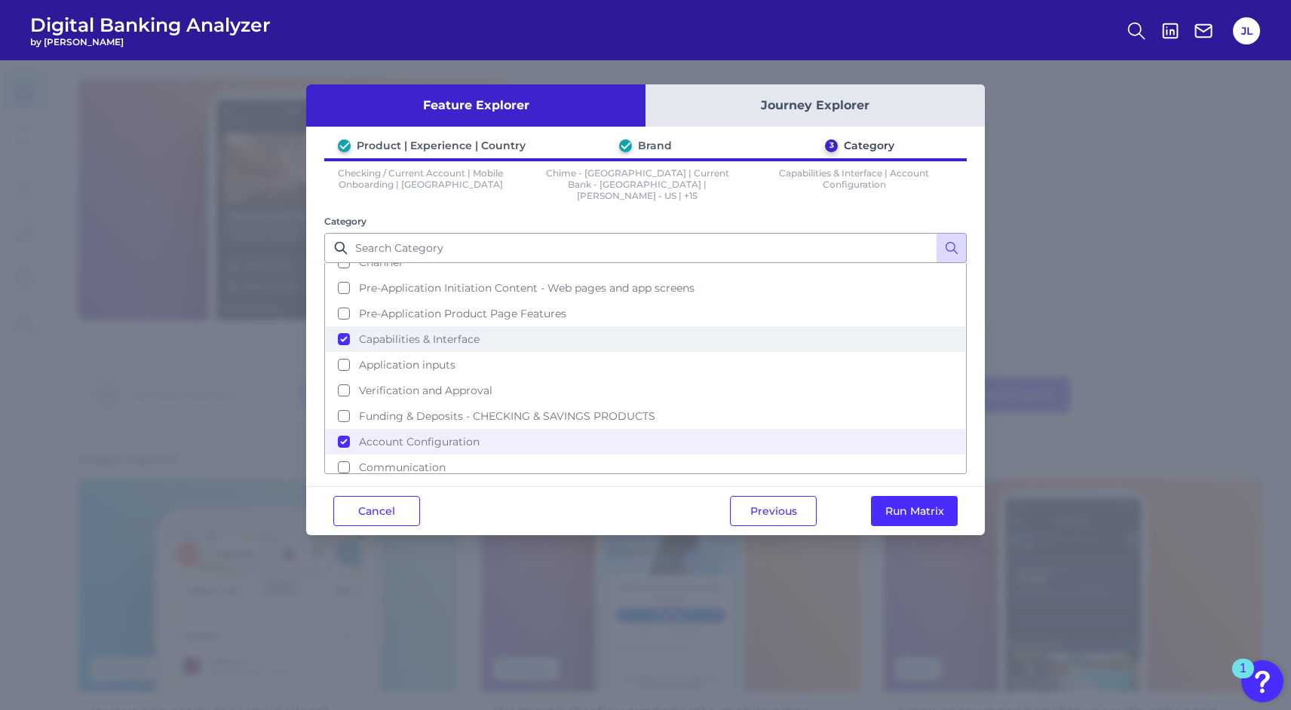
click at [344, 327] on button "Capabilities & Interface" at bounding box center [645, 340] width 639 height 26
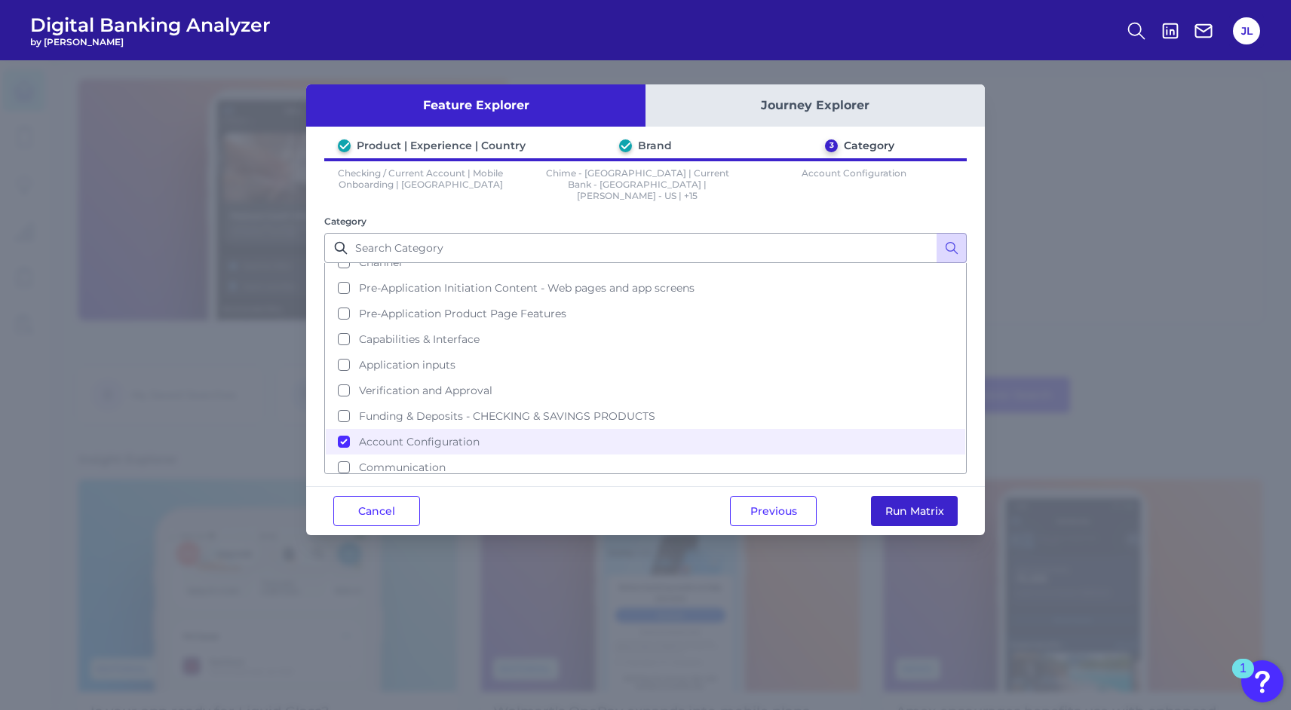
click at [916, 496] on button "Run Matrix" at bounding box center [914, 511] width 87 height 30
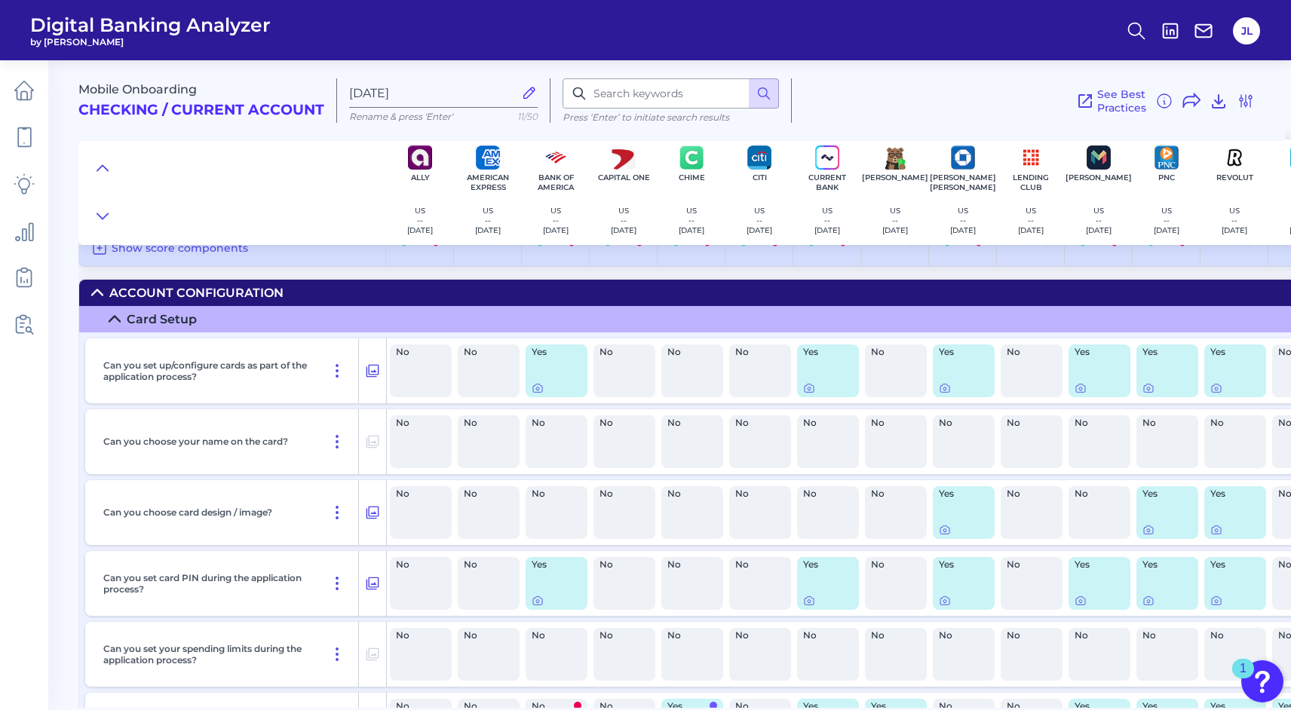
scroll to position [51, 0]
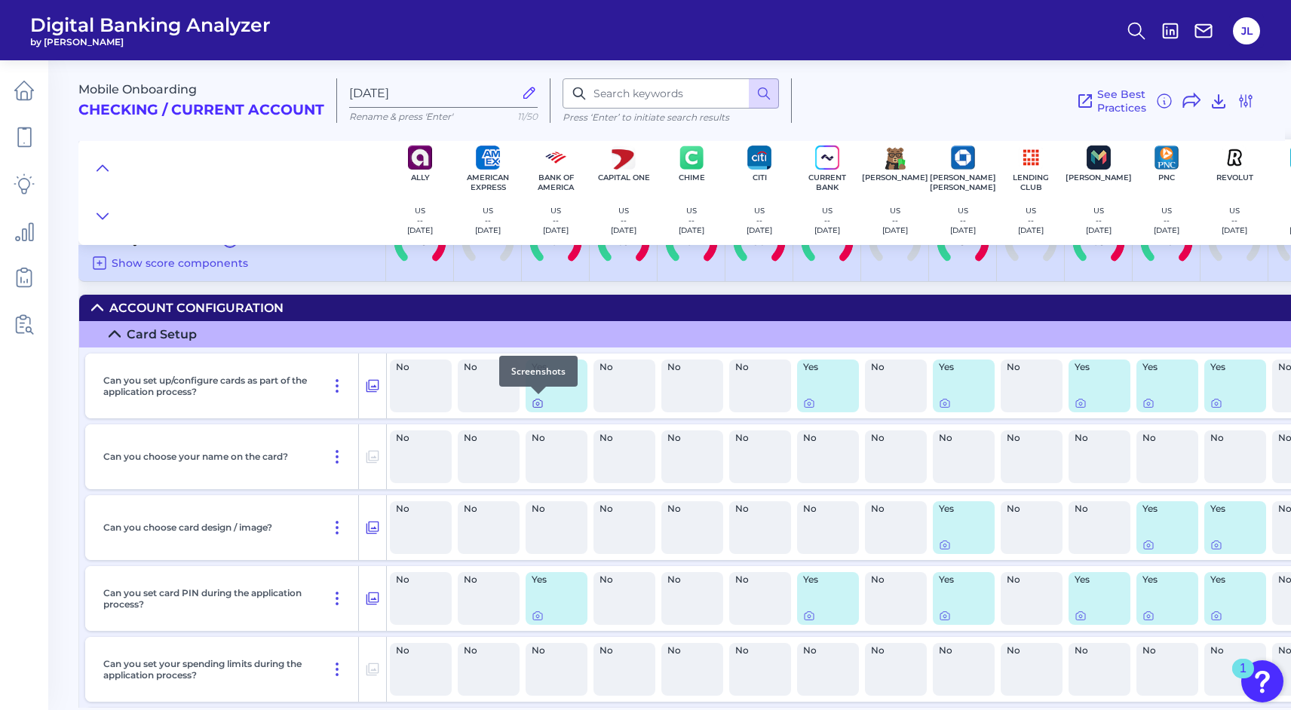
click at [538, 403] on icon at bounding box center [538, 403] width 12 height 12
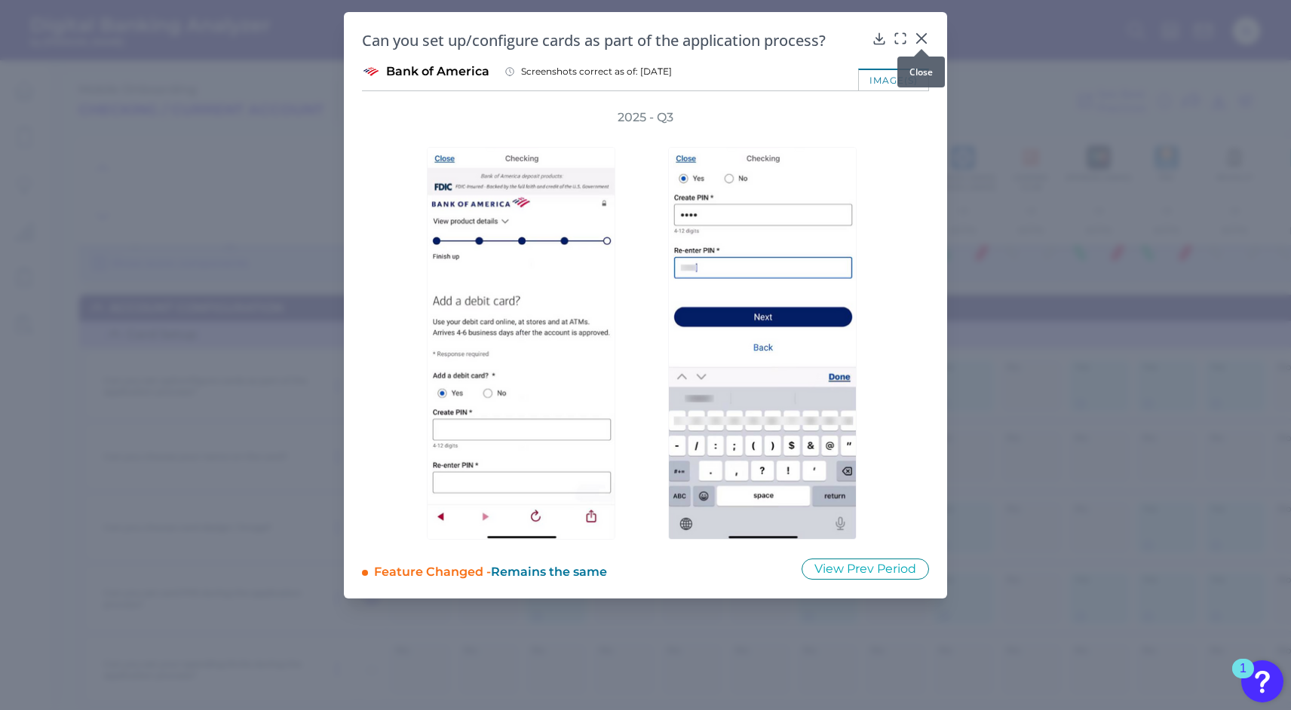
click at [923, 32] on icon at bounding box center [921, 38] width 15 height 15
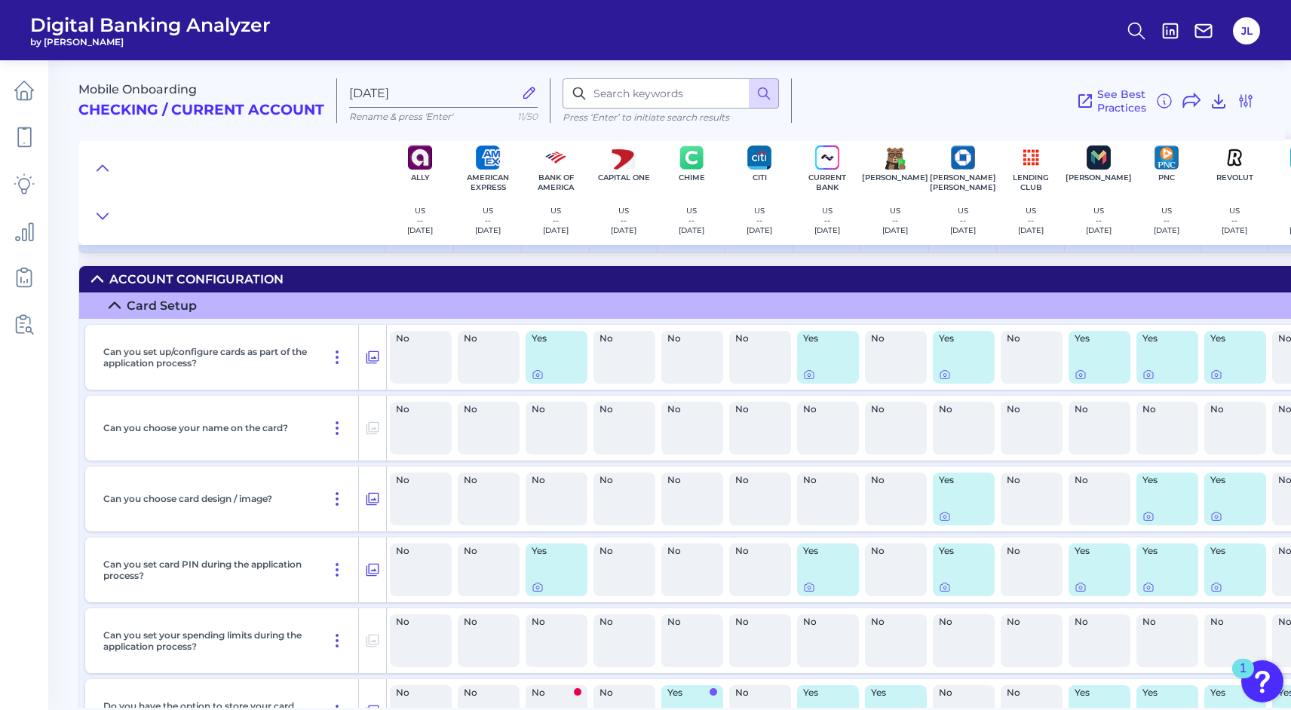
scroll to position [0, 0]
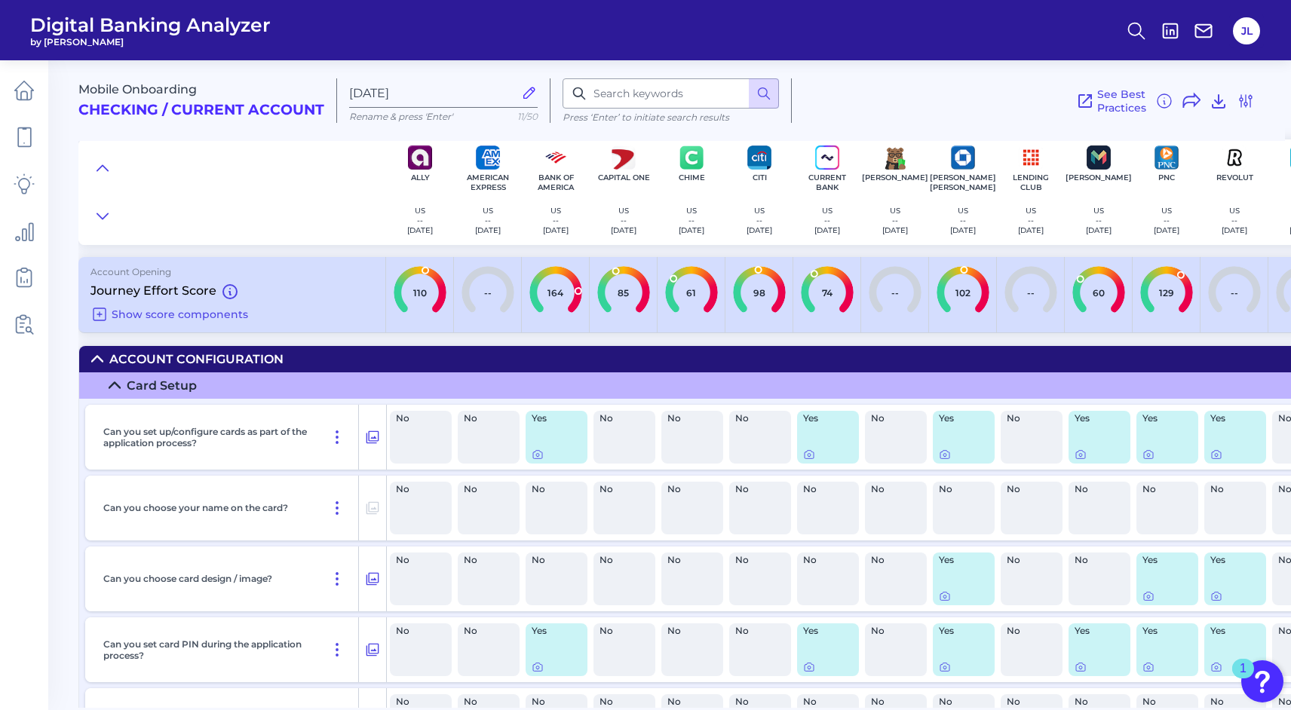
click at [112, 385] on icon at bounding box center [114, 385] width 11 height 5
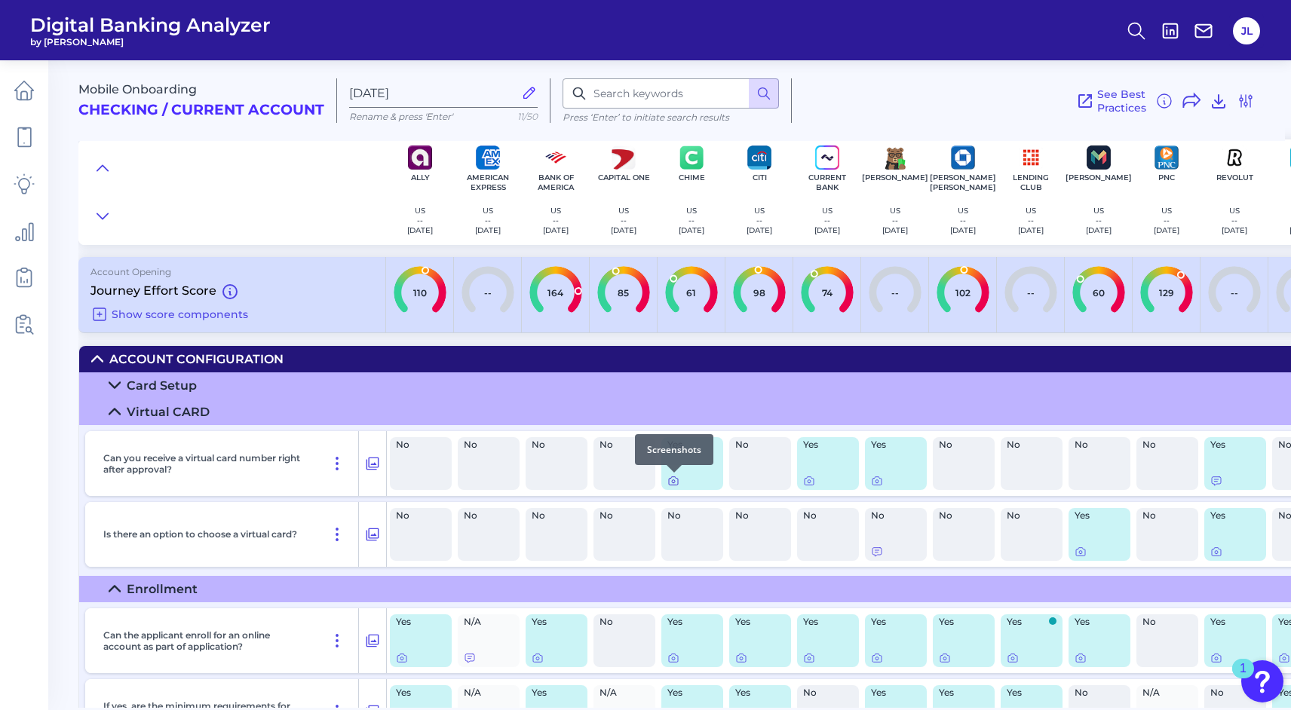
click at [673, 480] on icon at bounding box center [673, 481] width 12 height 12
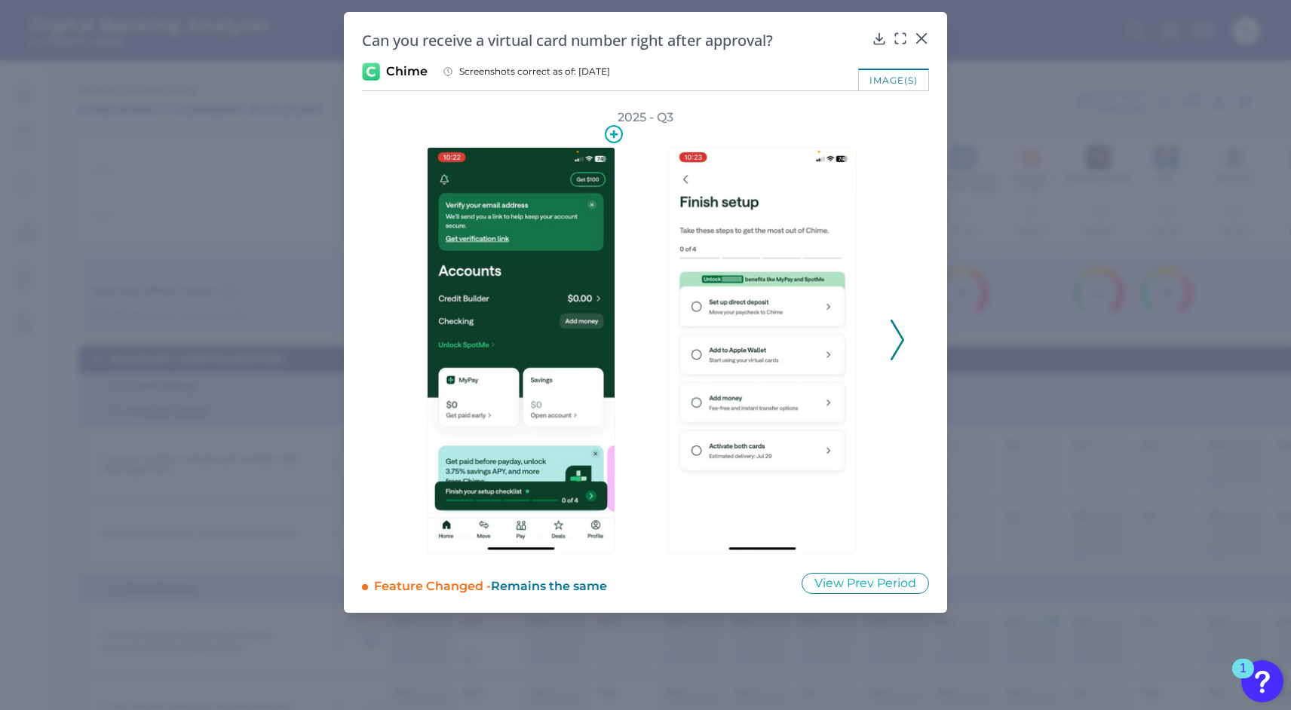
click at [546, 300] on img at bounding box center [521, 350] width 189 height 407
click at [615, 134] on icon at bounding box center [614, 134] width 8 height 8
click at [638, 255] on div at bounding box center [524, 340] width 241 height 428
click at [897, 337] on icon at bounding box center [898, 340] width 14 height 41
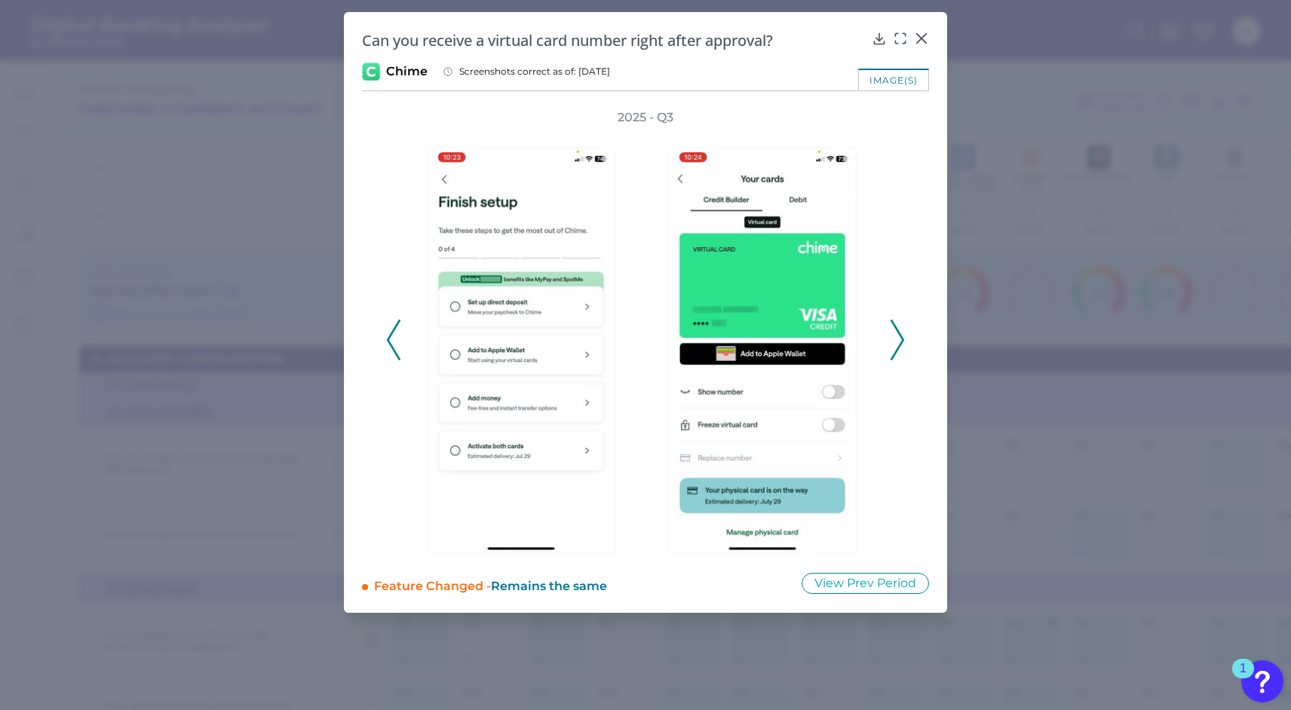
click at [897, 337] on icon at bounding box center [898, 340] width 14 height 41
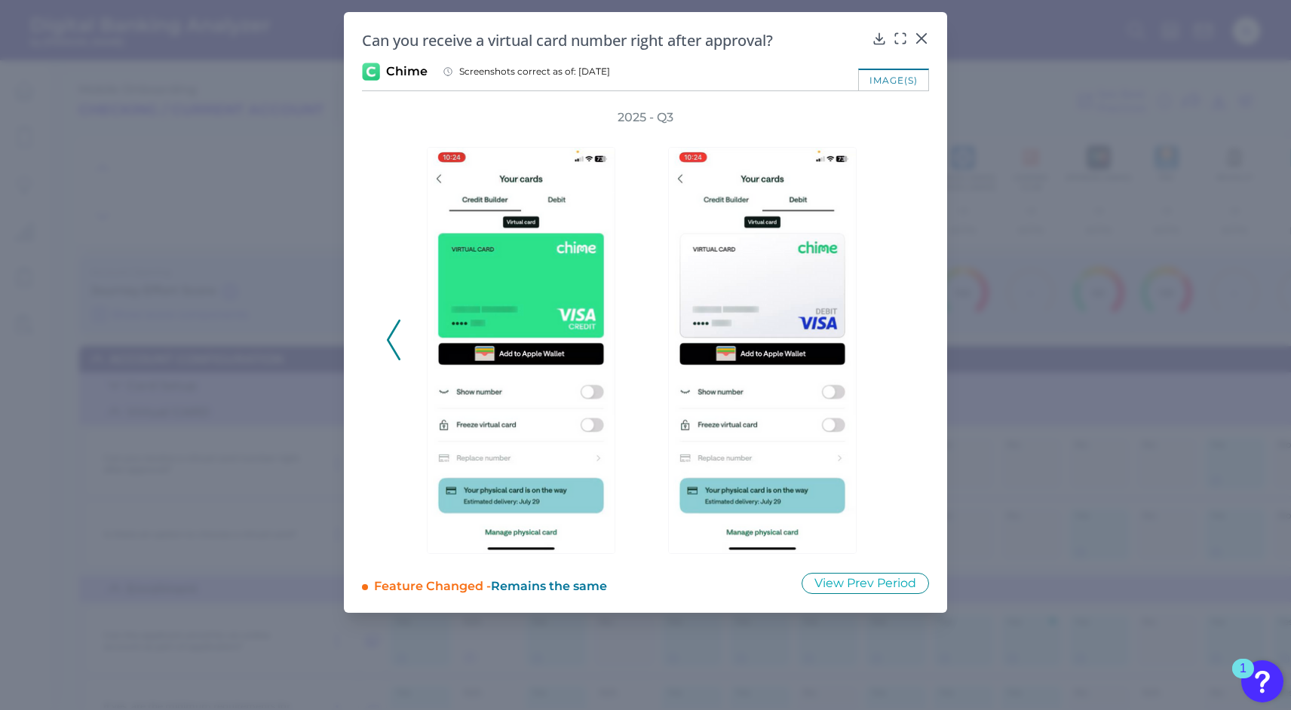
click at [391, 340] on icon at bounding box center [394, 340] width 14 height 41
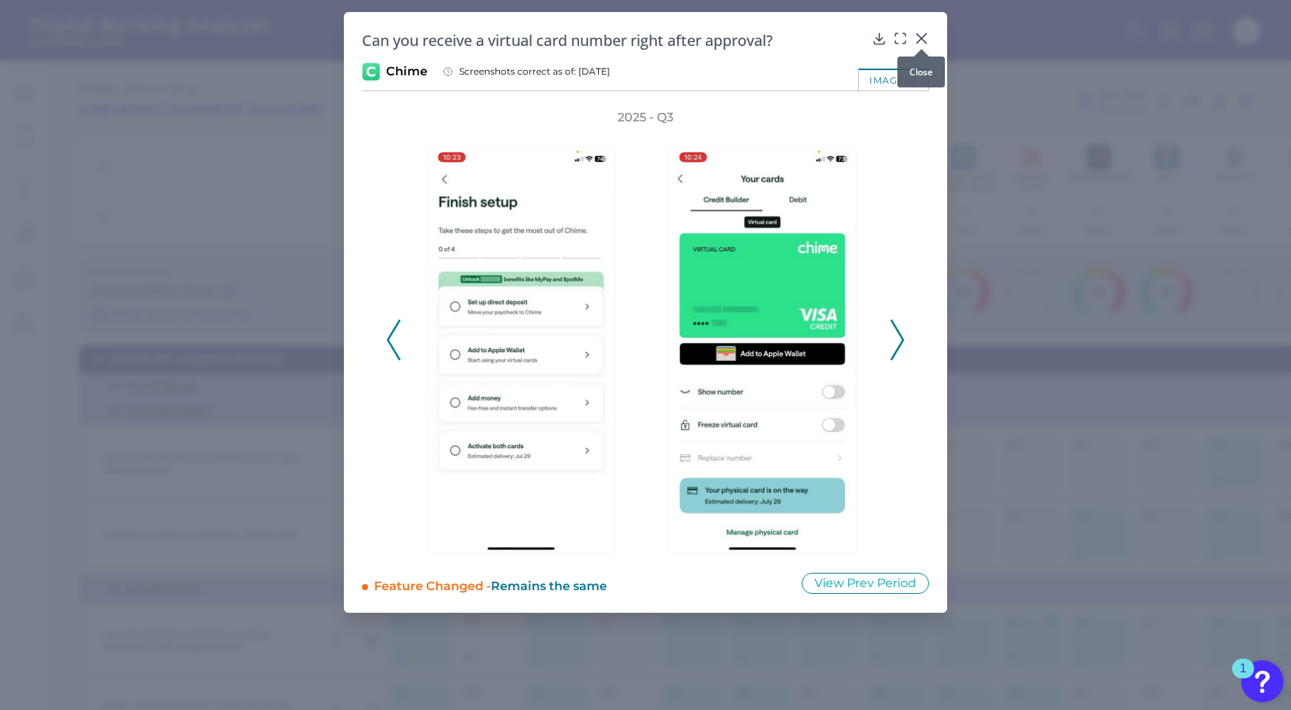
click at [918, 35] on icon at bounding box center [921, 38] width 15 height 15
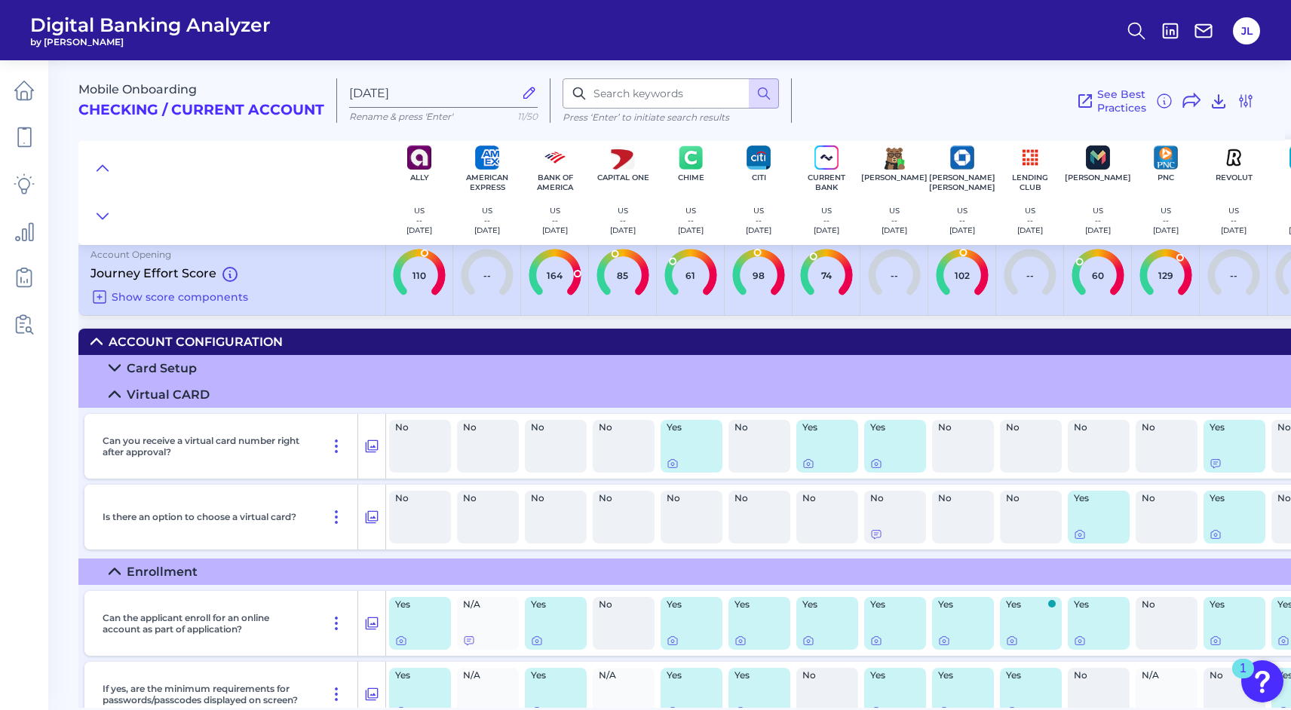
scroll to position [0, 1]
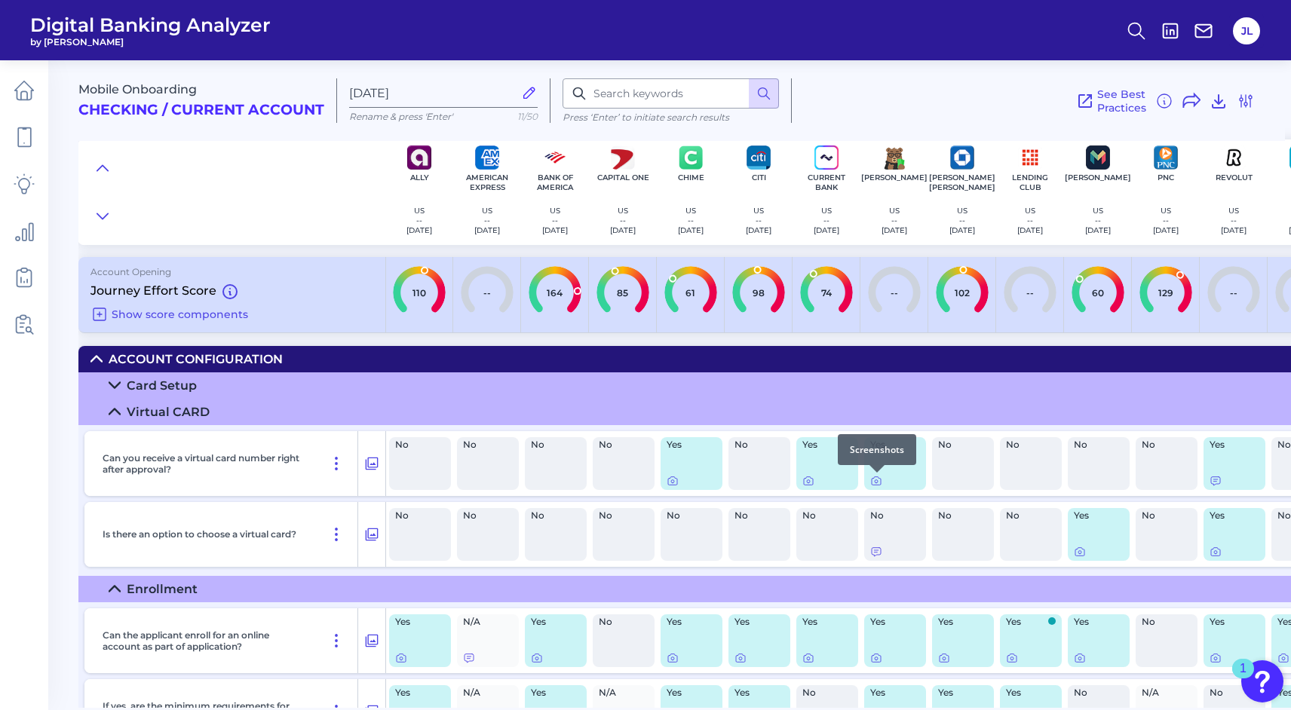
click at [876, 480] on div at bounding box center [876, 472] width 15 height 15
click at [875, 485] on icon at bounding box center [876, 481] width 12 height 12
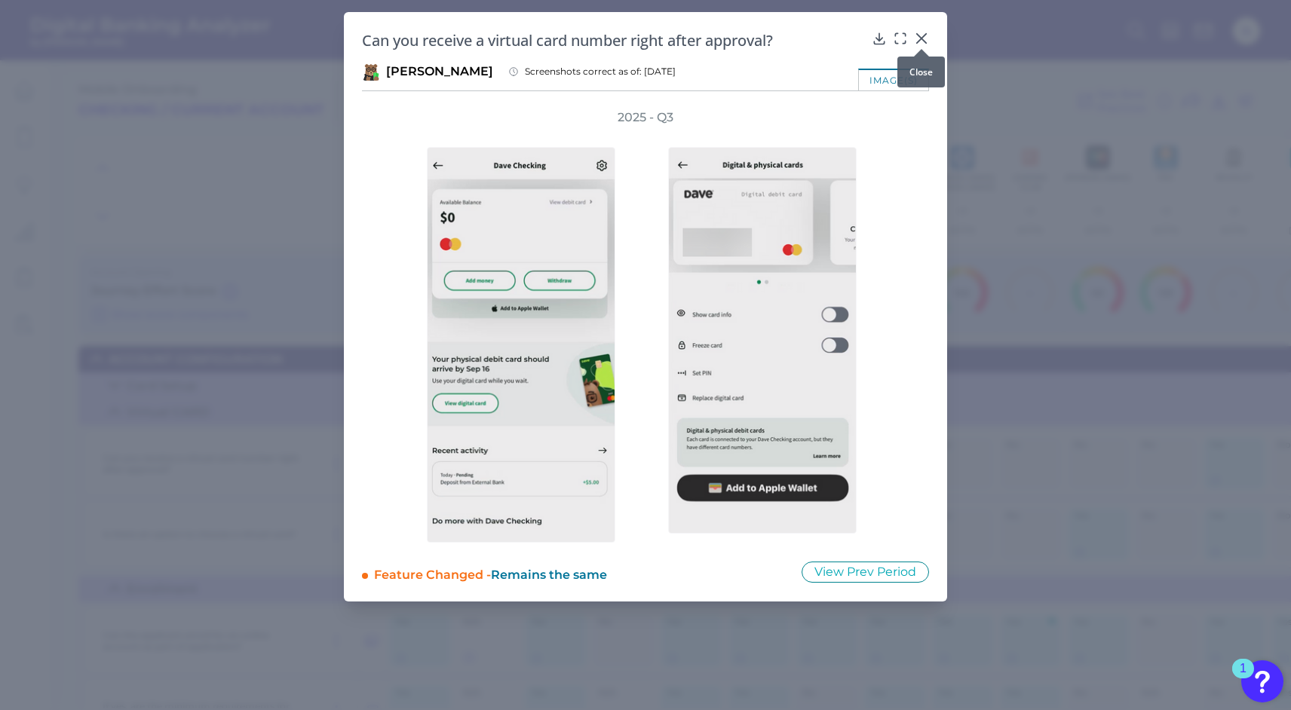
click at [920, 37] on icon at bounding box center [921, 38] width 9 height 9
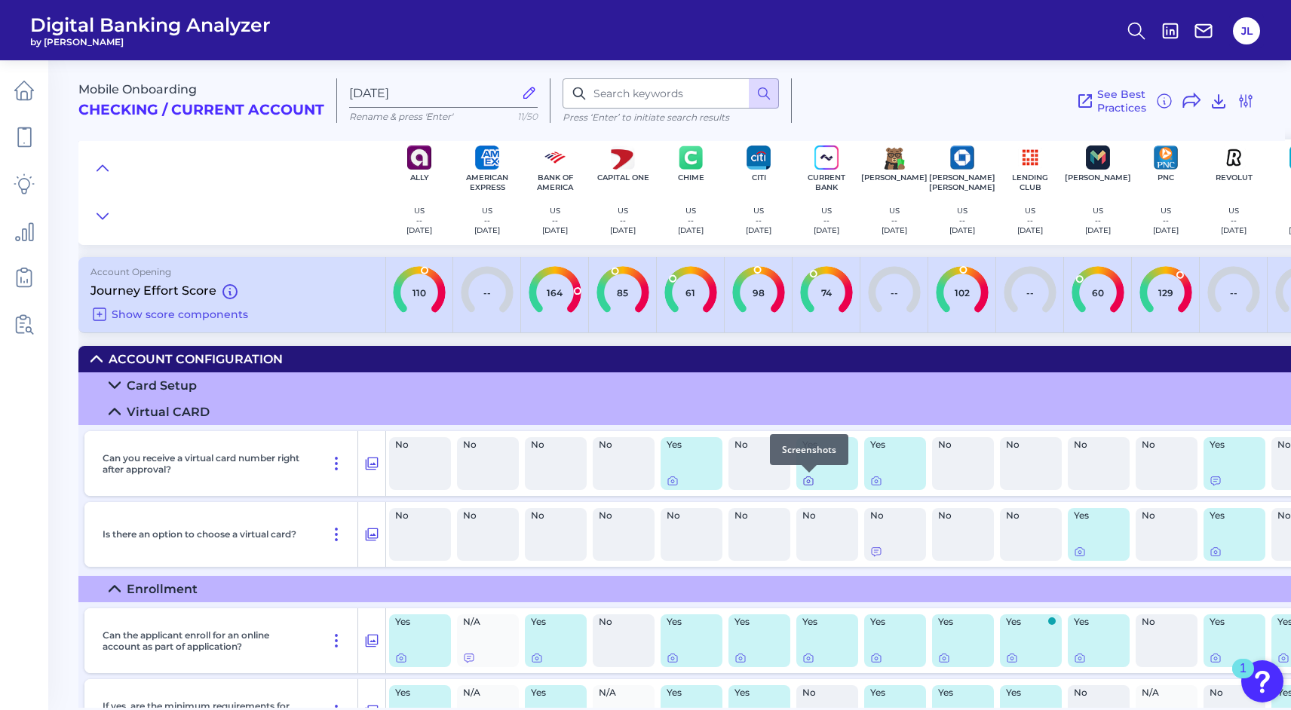
click at [811, 480] on icon at bounding box center [808, 481] width 12 height 12
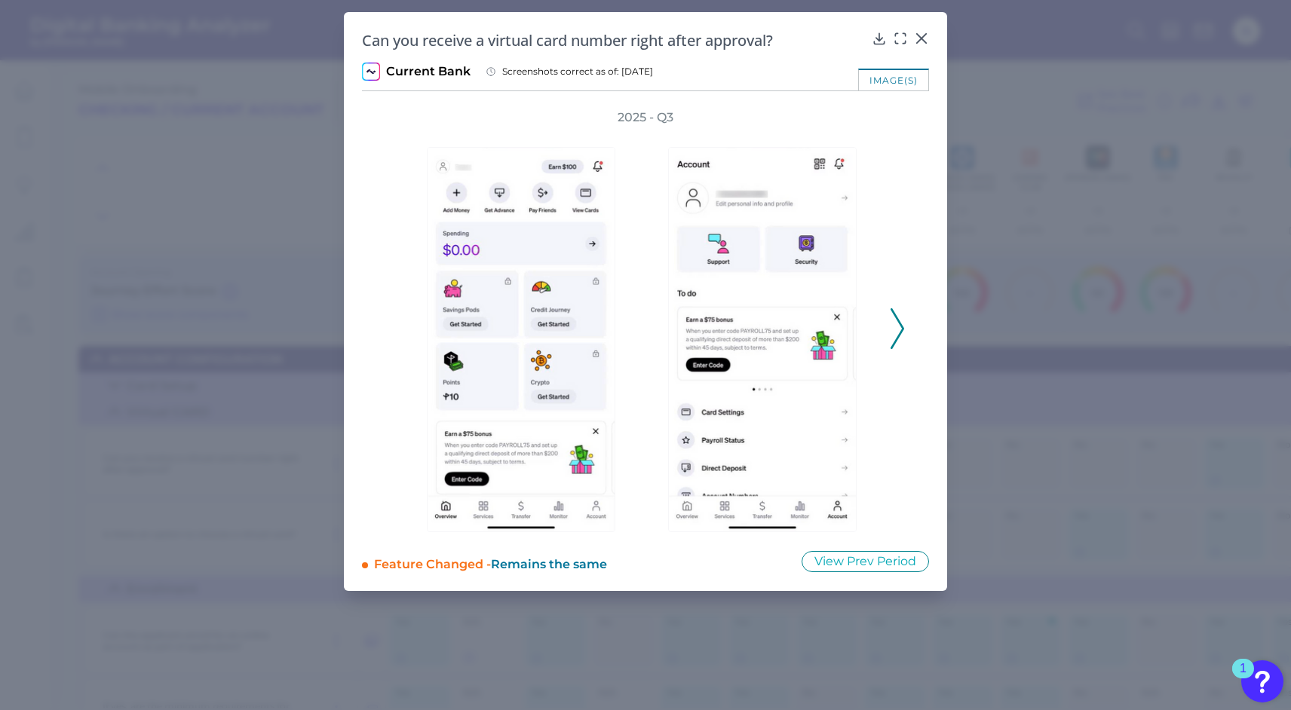
click at [900, 320] on icon at bounding box center [898, 328] width 14 height 41
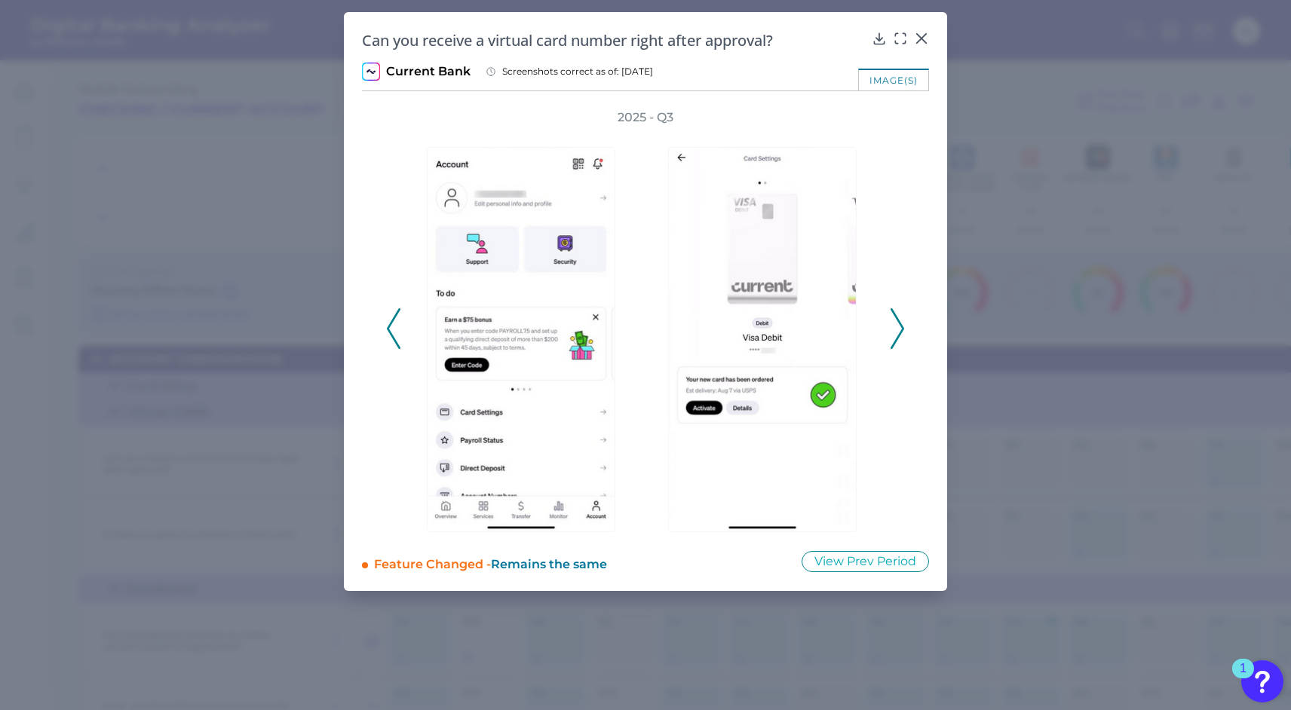
click at [900, 320] on icon at bounding box center [898, 328] width 14 height 41
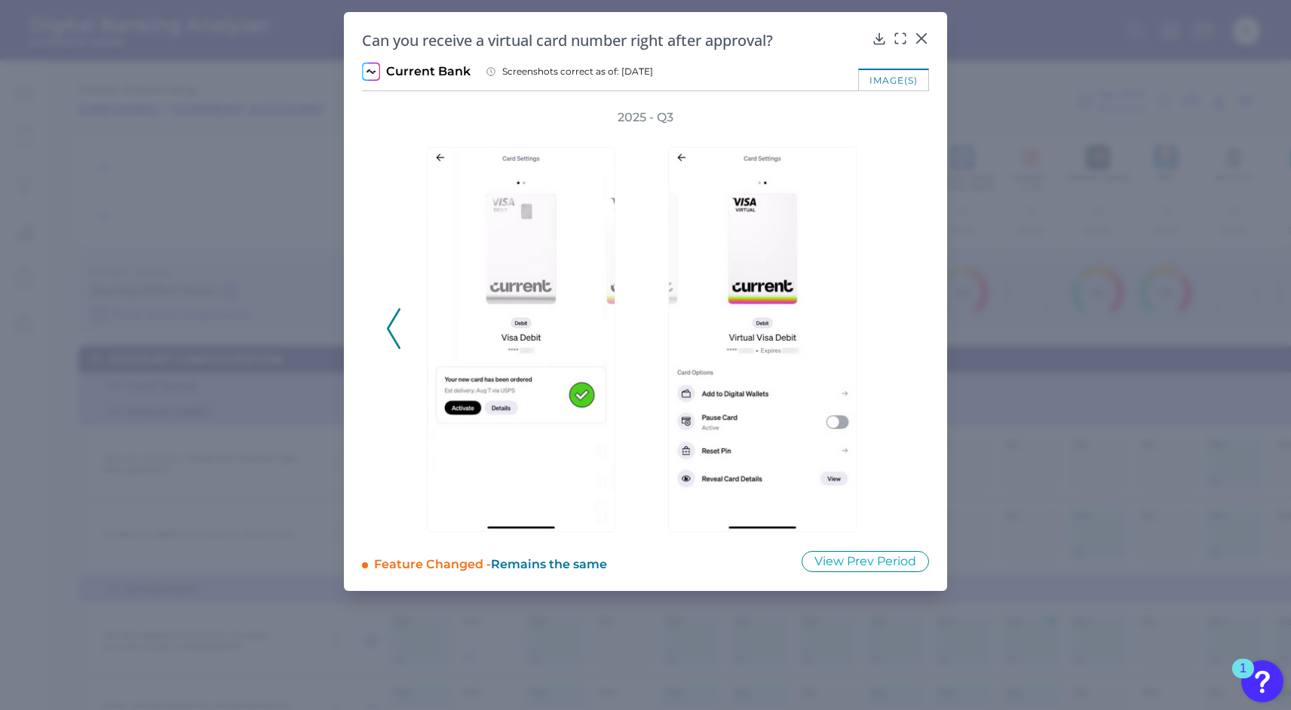
click at [900, 320] on div "2025 - Q3" at bounding box center [645, 320] width 519 height 423
click at [392, 327] on icon at bounding box center [394, 328] width 14 height 41
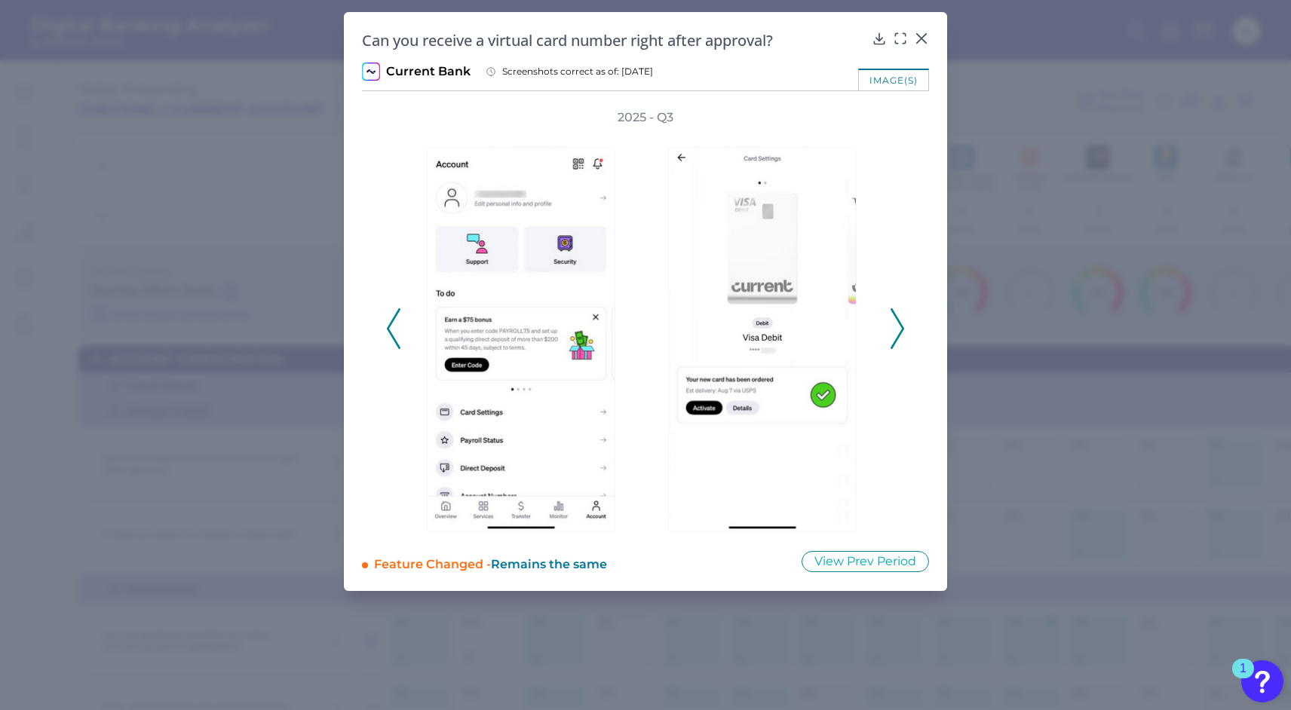
click at [392, 327] on icon at bounding box center [394, 328] width 14 height 41
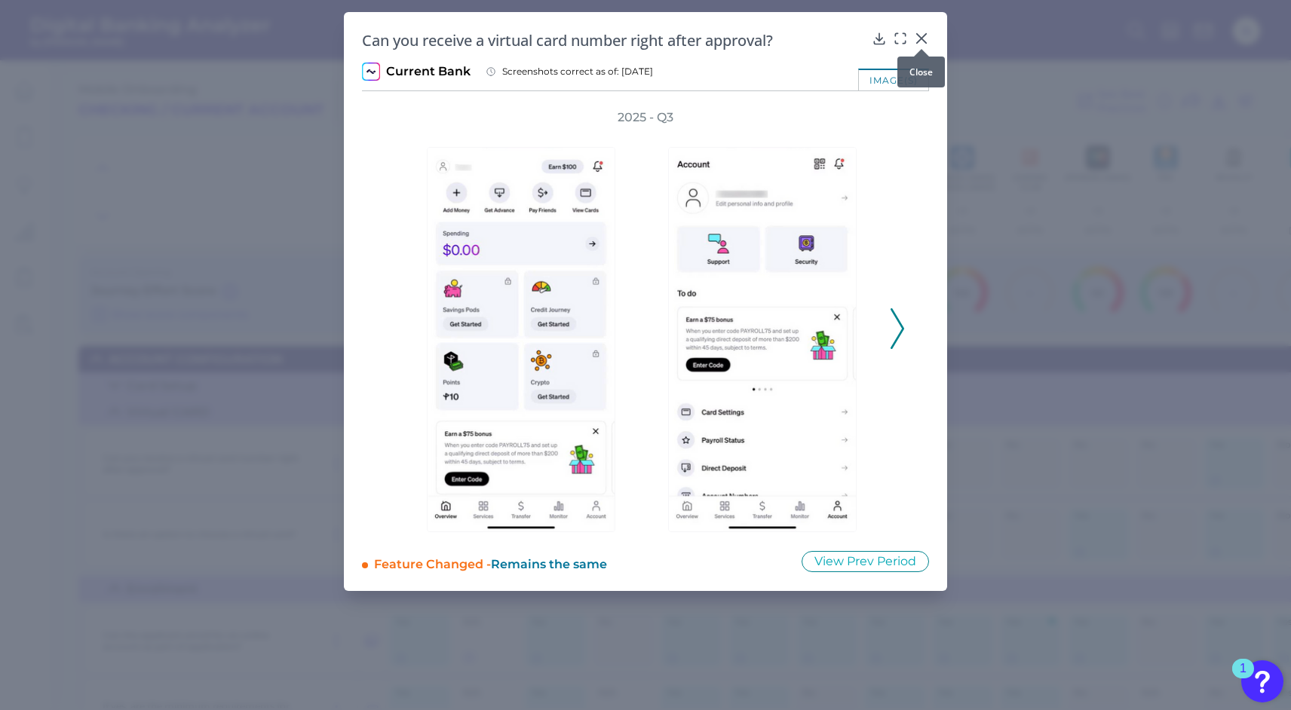
click at [922, 40] on icon at bounding box center [921, 38] width 9 height 9
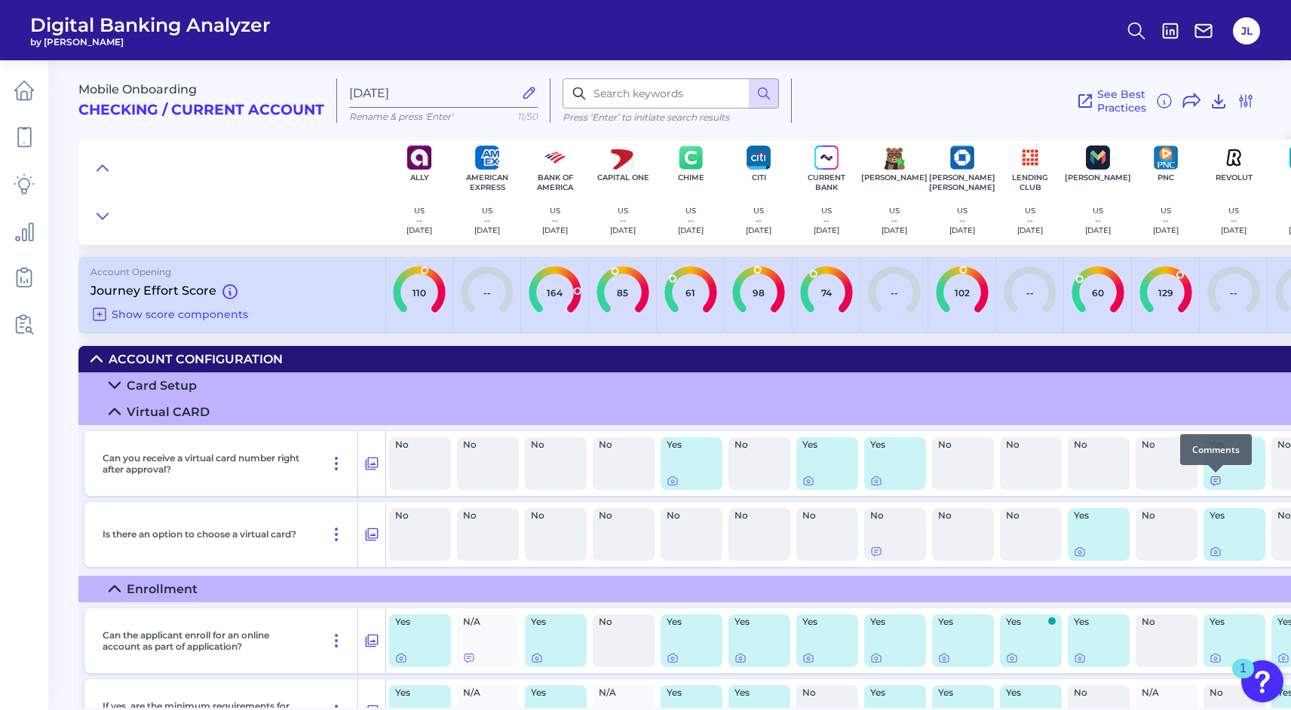
click at [1218, 483] on icon at bounding box center [1216, 481] width 12 height 12
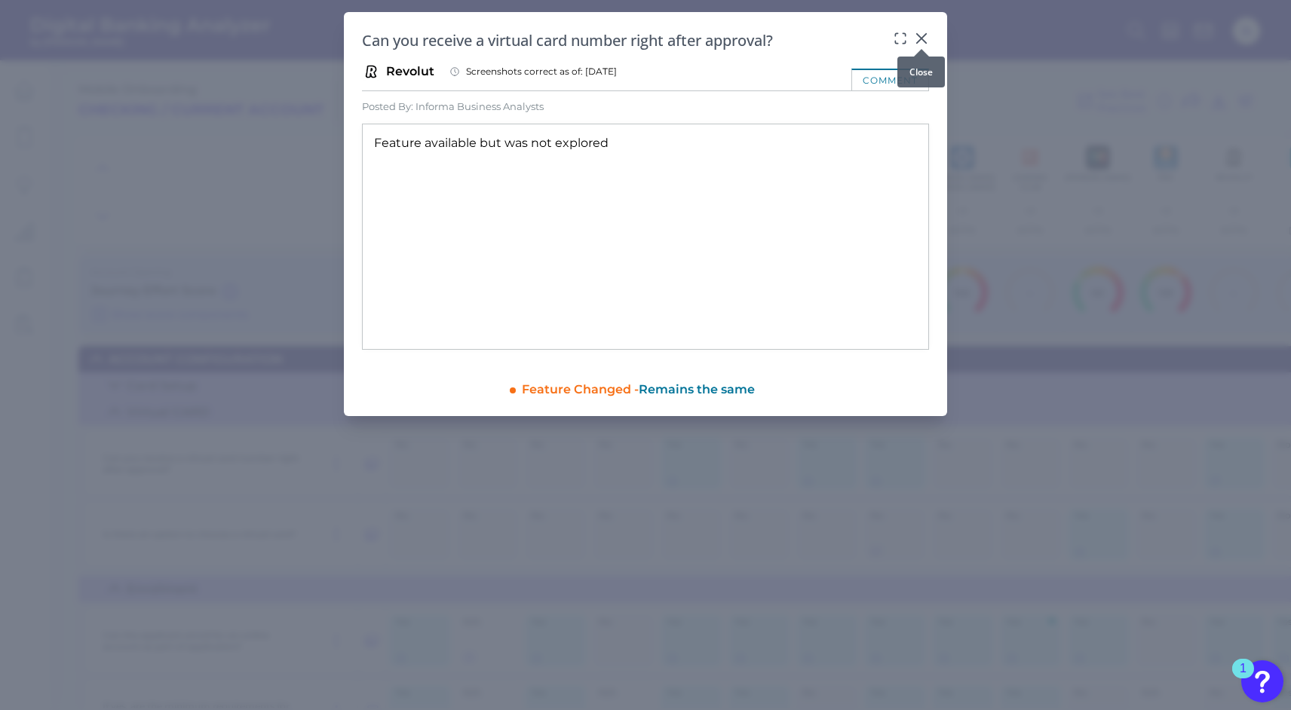
click at [924, 35] on icon at bounding box center [921, 38] width 15 height 15
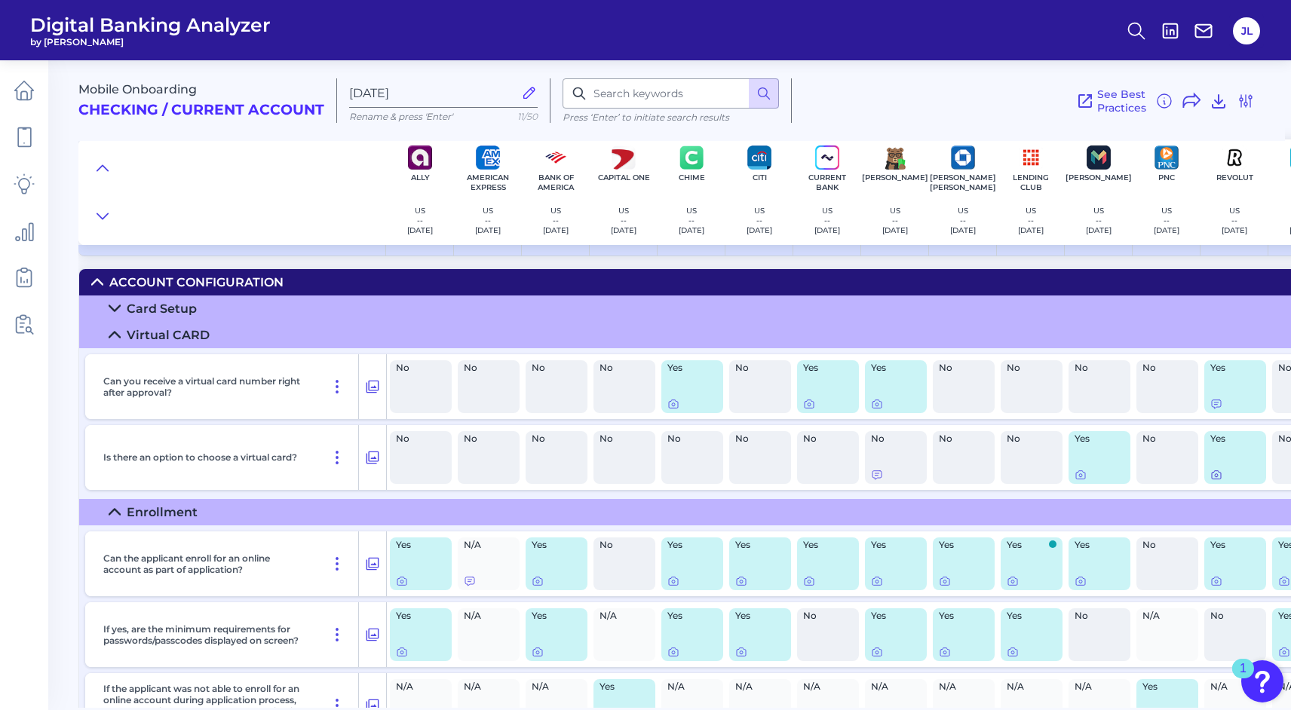
scroll to position [81, 0]
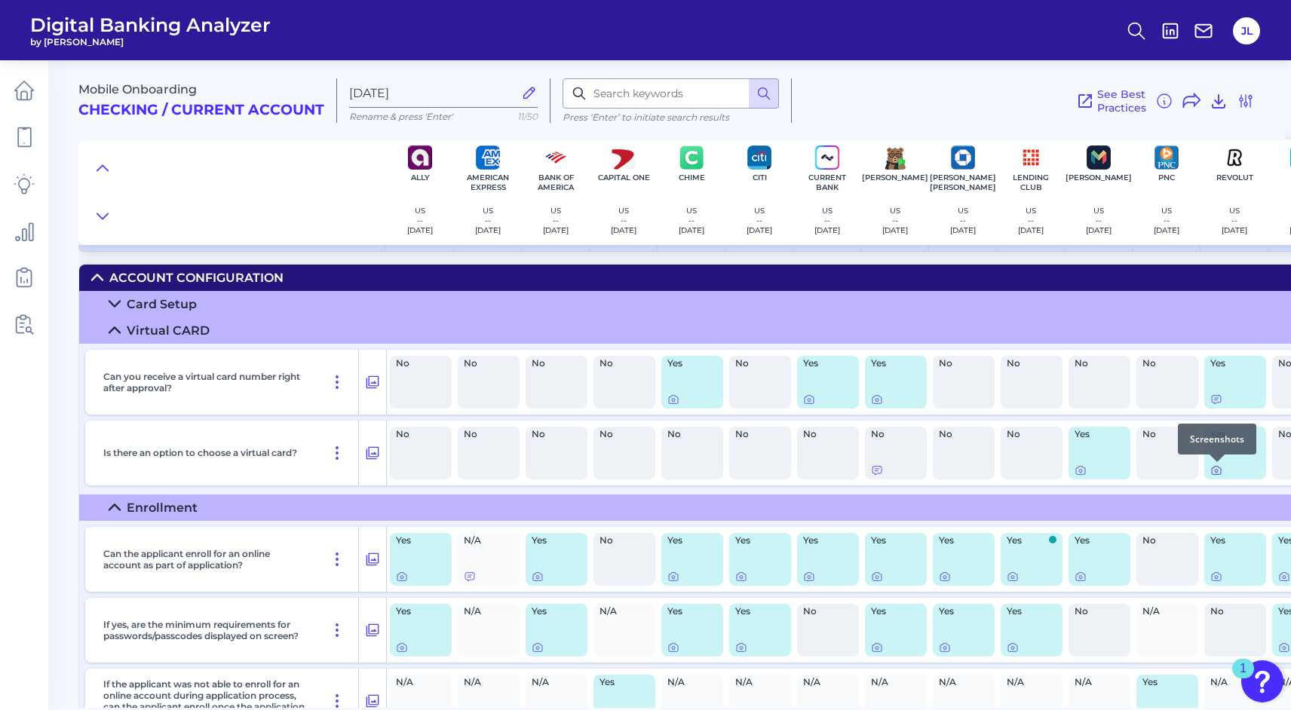
click at [1214, 473] on icon at bounding box center [1216, 471] width 12 height 12
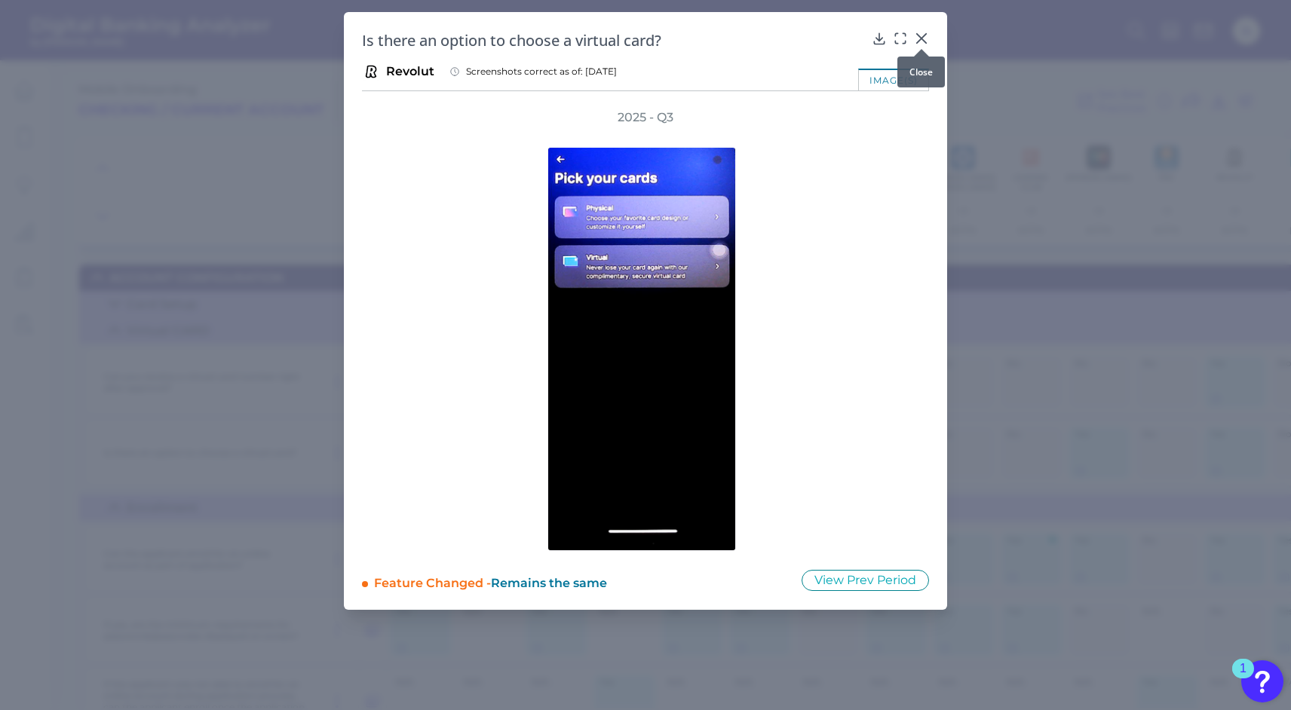
click at [919, 36] on icon at bounding box center [921, 38] width 9 height 9
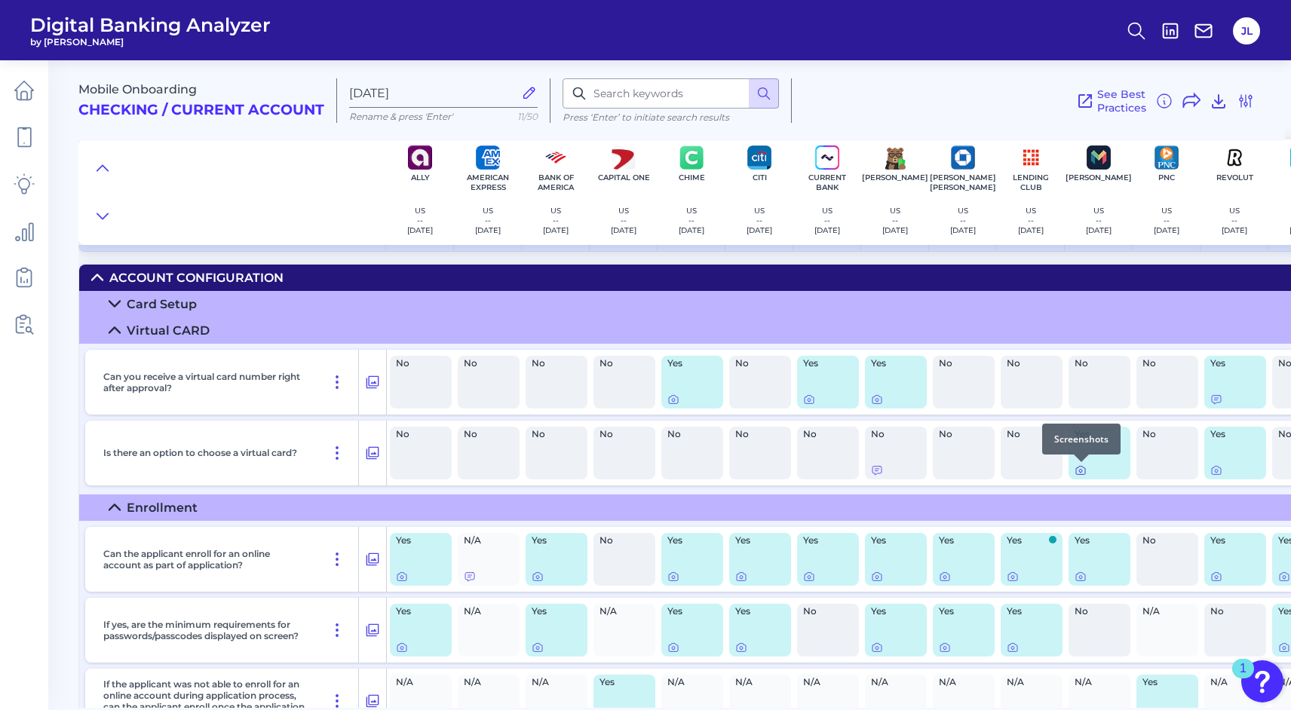
click at [1079, 473] on icon at bounding box center [1081, 471] width 12 height 12
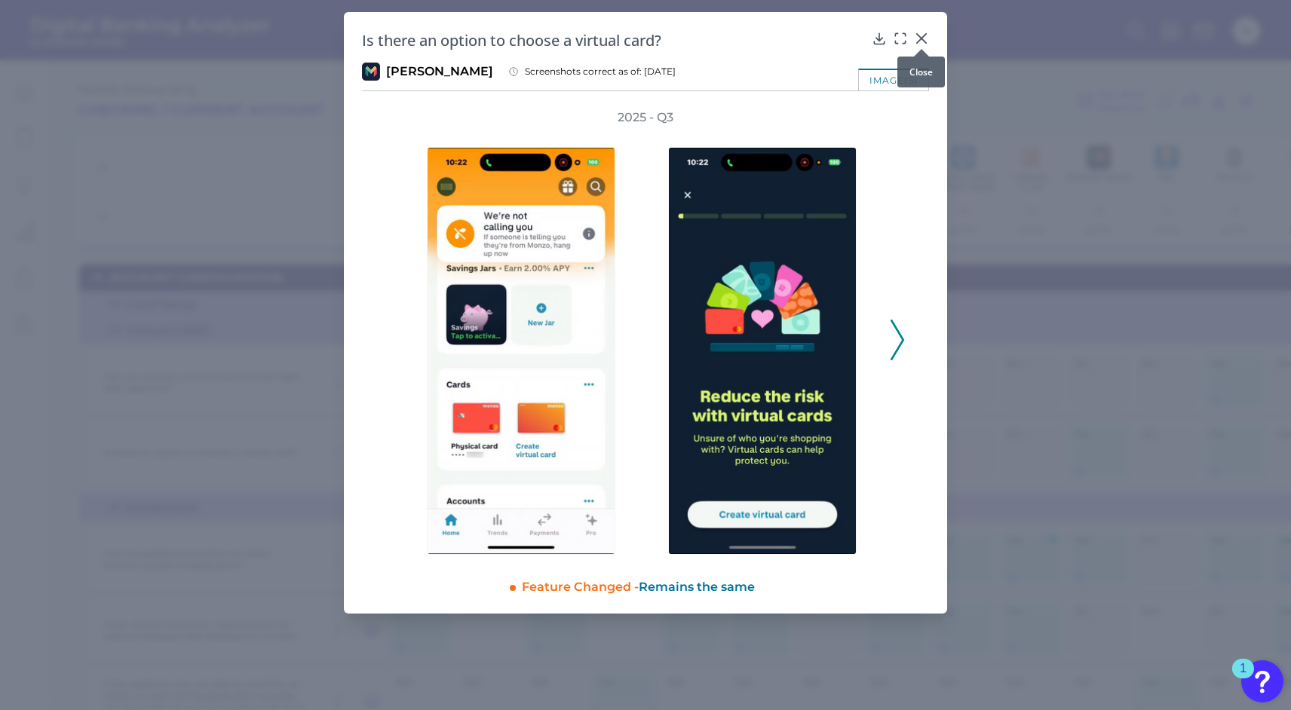
click at [918, 37] on icon at bounding box center [921, 38] width 15 height 15
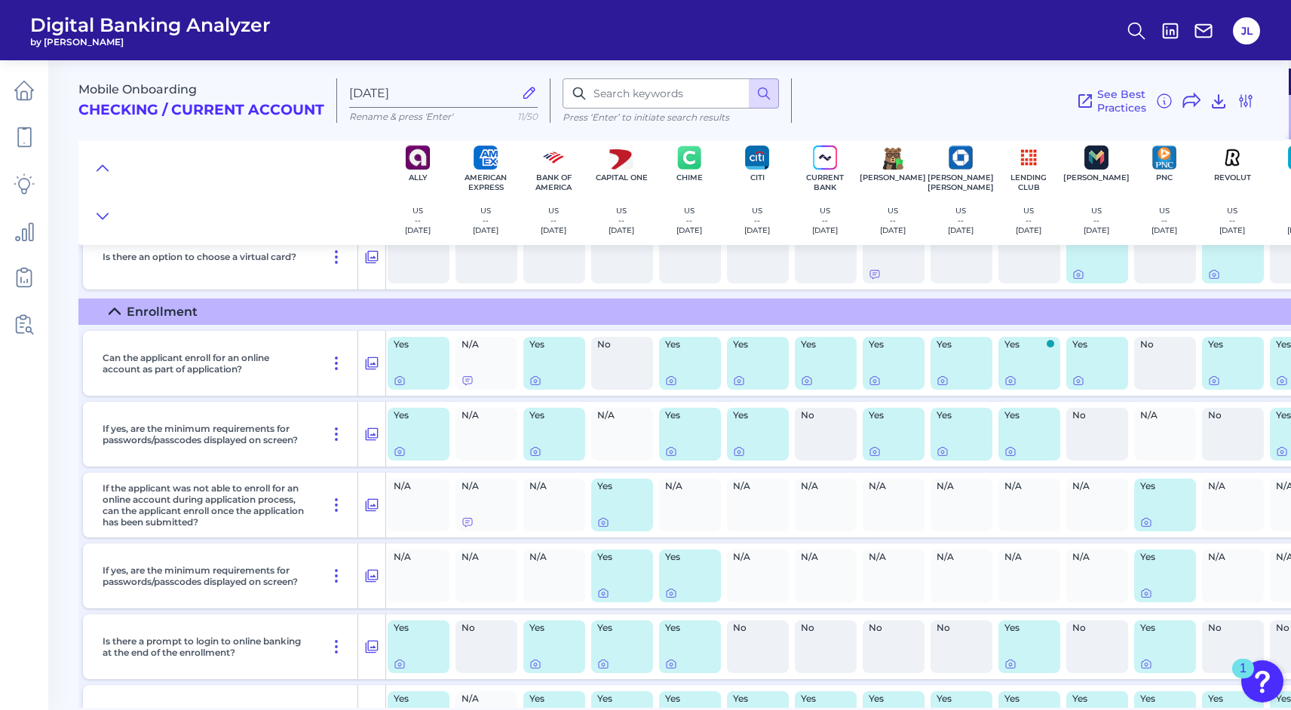
scroll to position [305, 2]
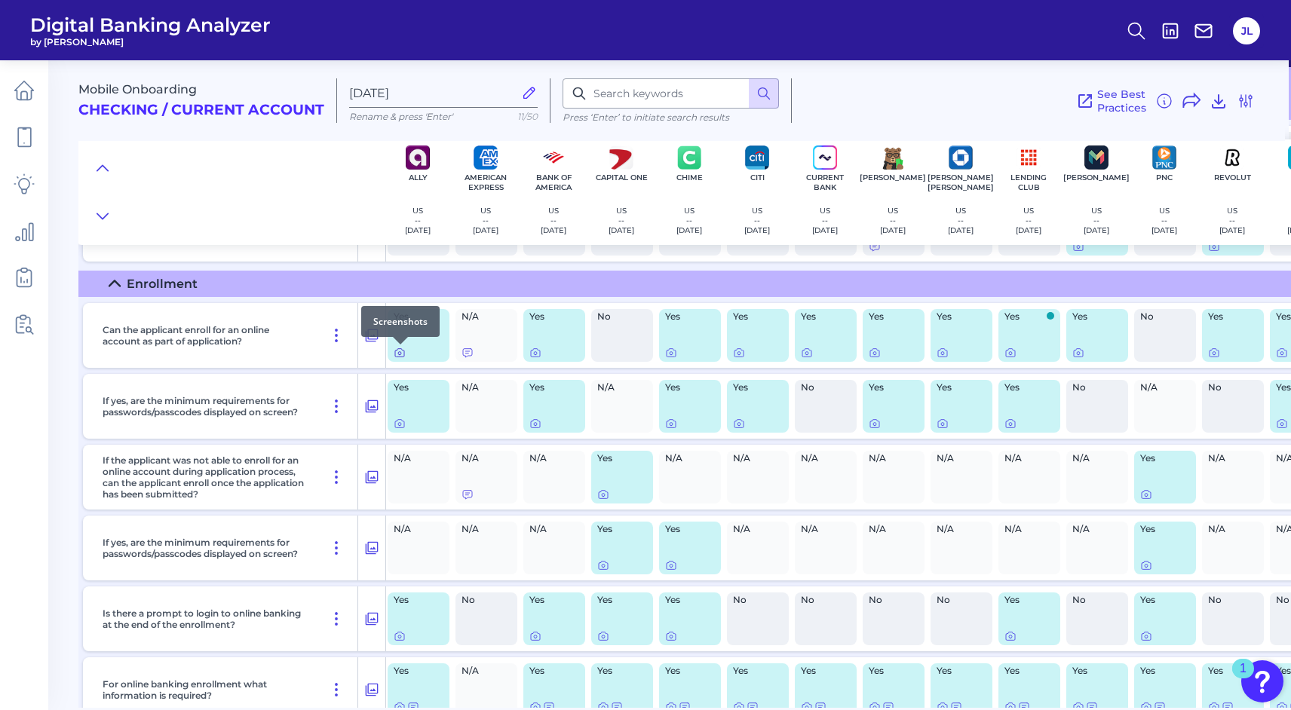
click at [400, 352] on icon at bounding box center [400, 353] width 12 height 12
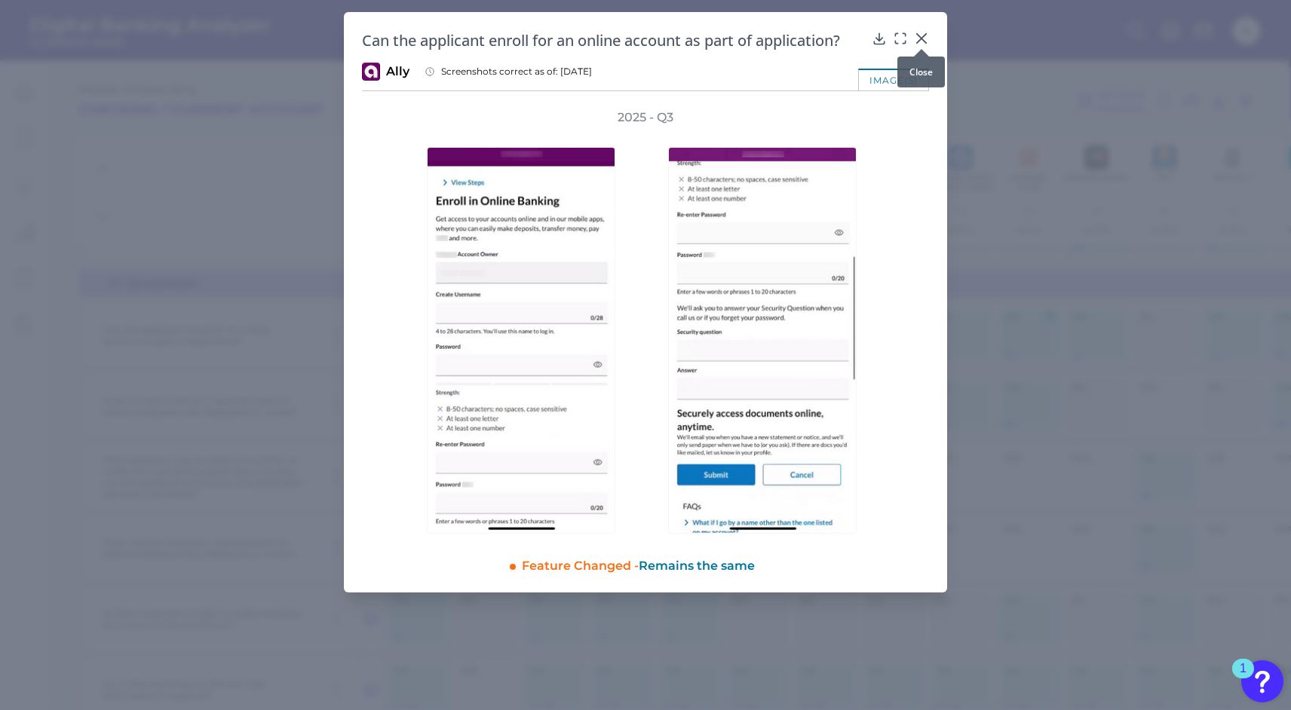
click at [921, 34] on icon at bounding box center [921, 38] width 15 height 15
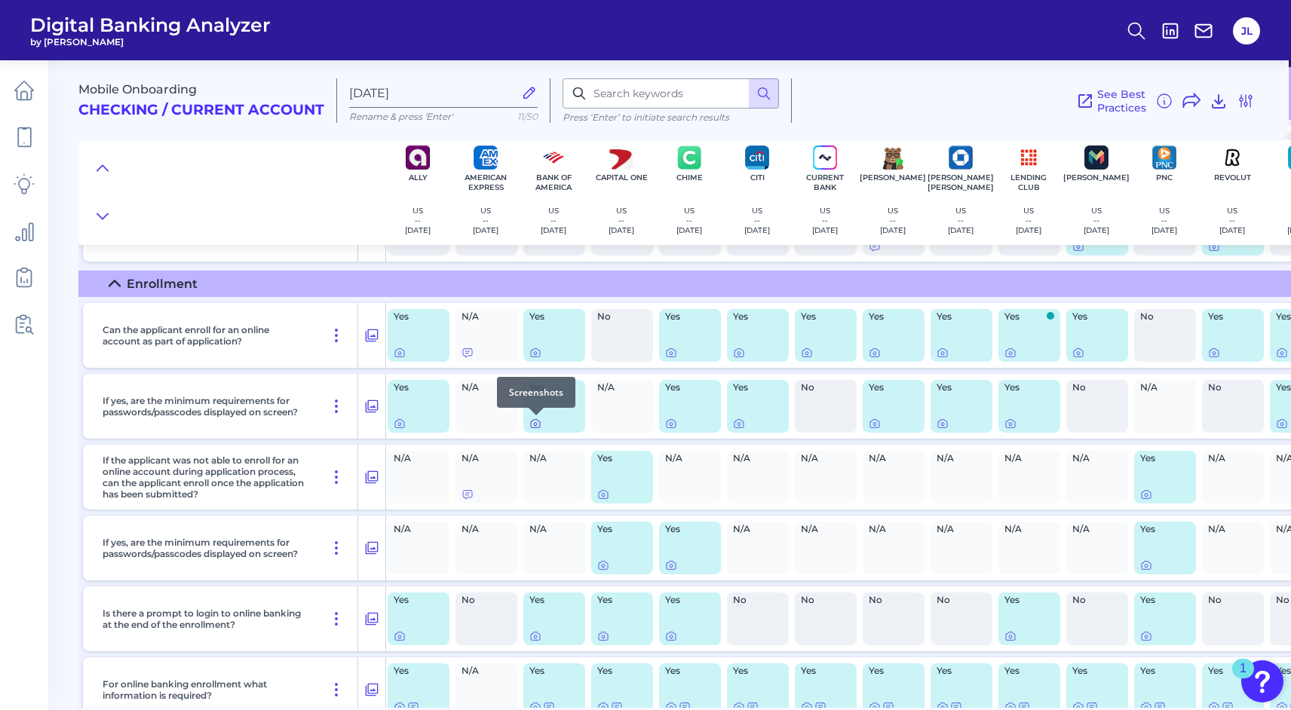
click at [534, 424] on icon at bounding box center [535, 424] width 3 height 3
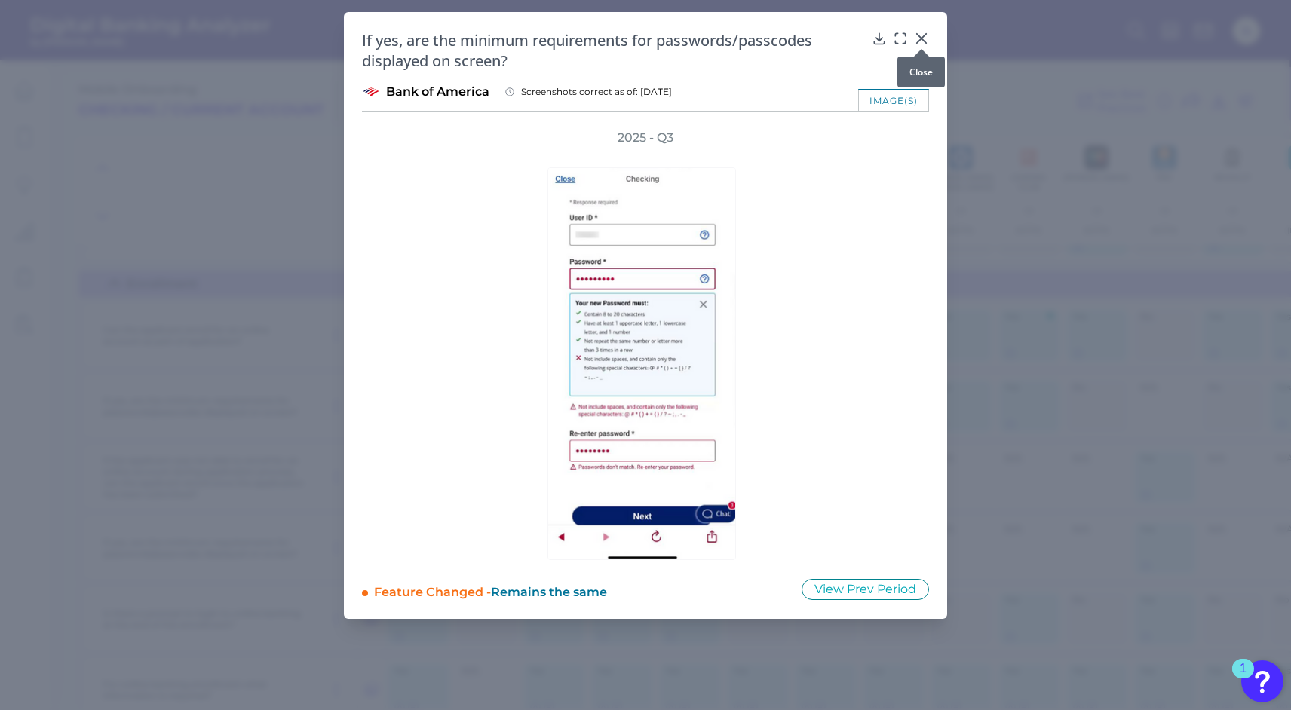
click at [922, 37] on icon at bounding box center [921, 38] width 9 height 9
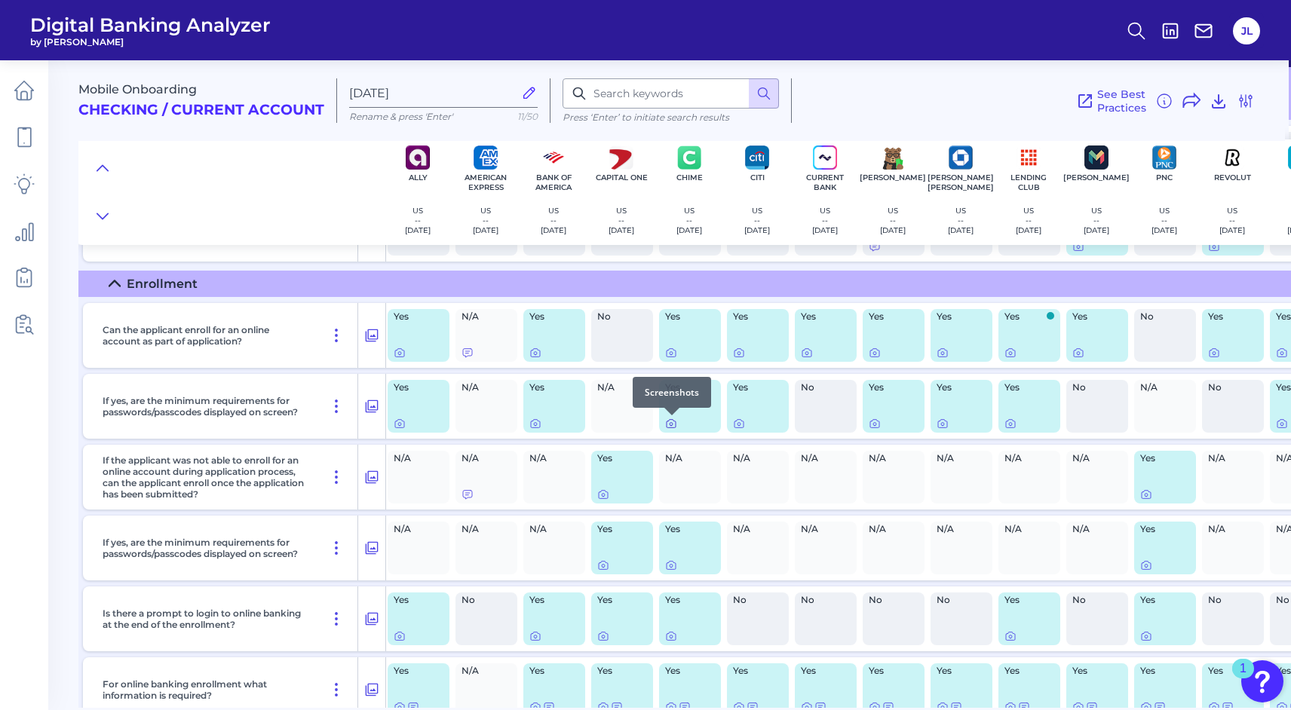
click at [670, 425] on icon at bounding box center [671, 424] width 3 height 3
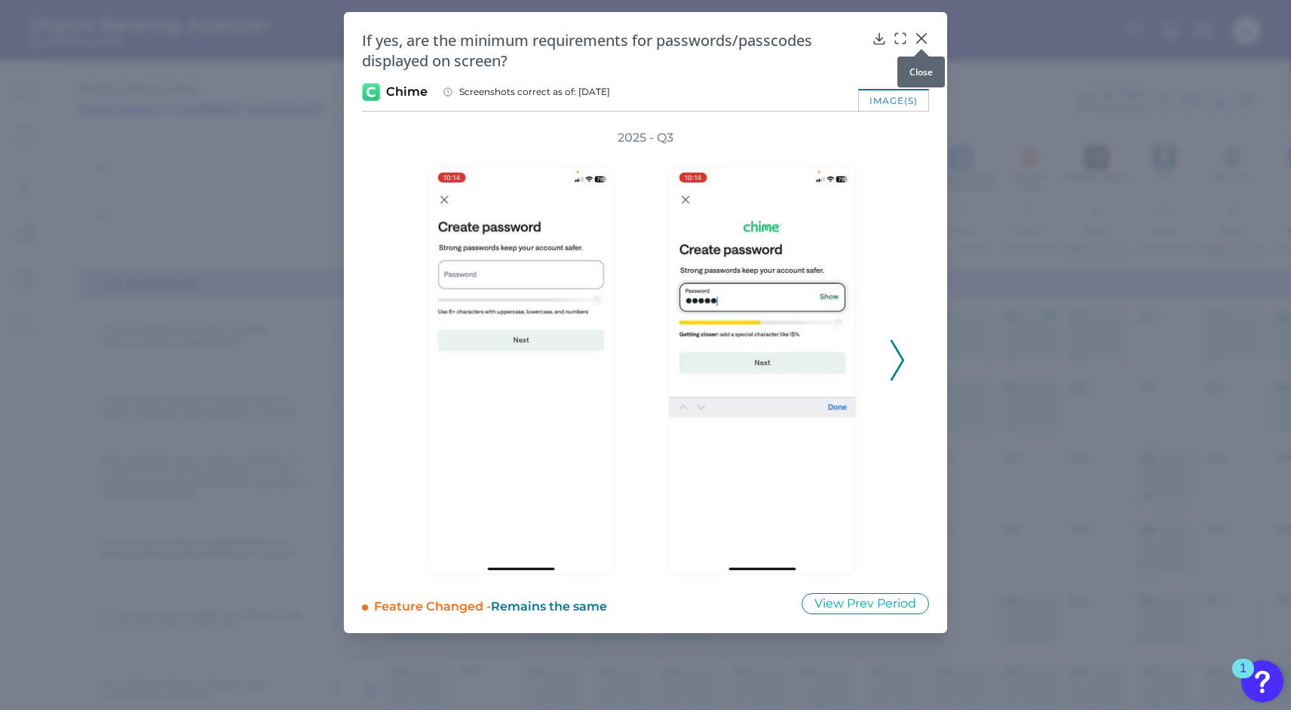
click at [918, 37] on icon at bounding box center [921, 38] width 15 height 15
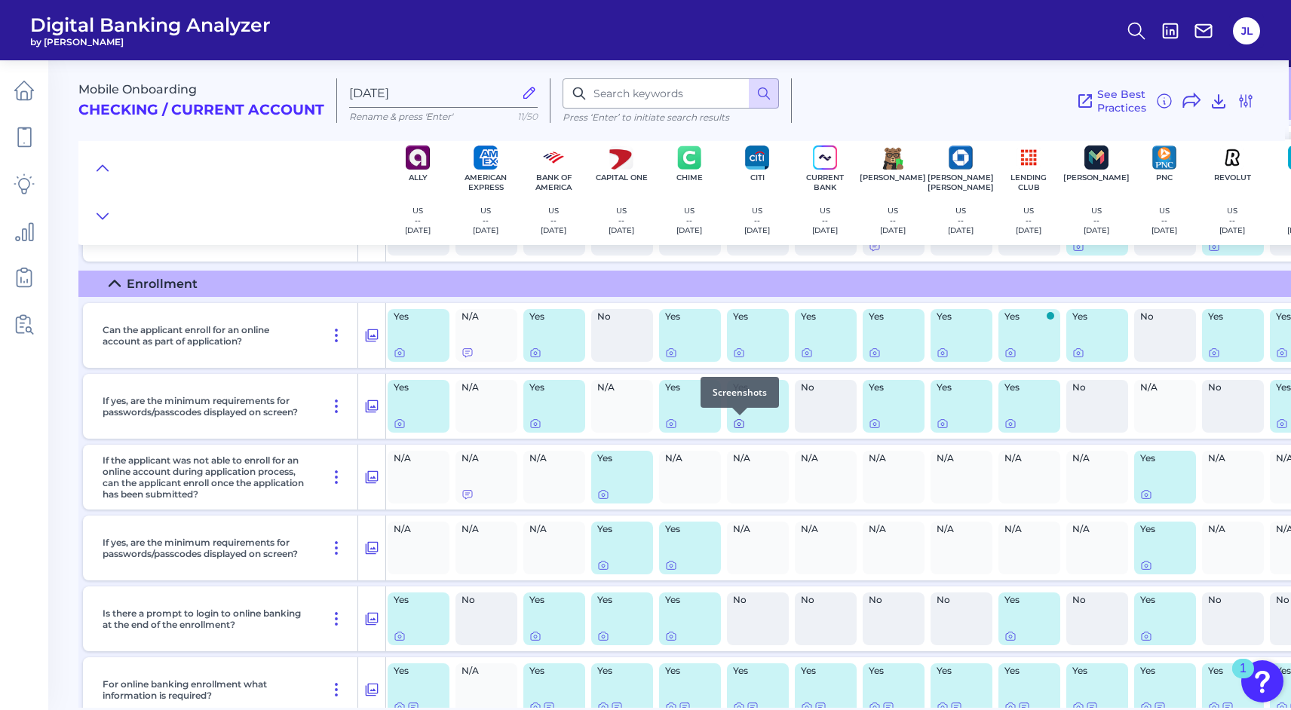
click at [741, 427] on icon at bounding box center [739, 424] width 12 height 12
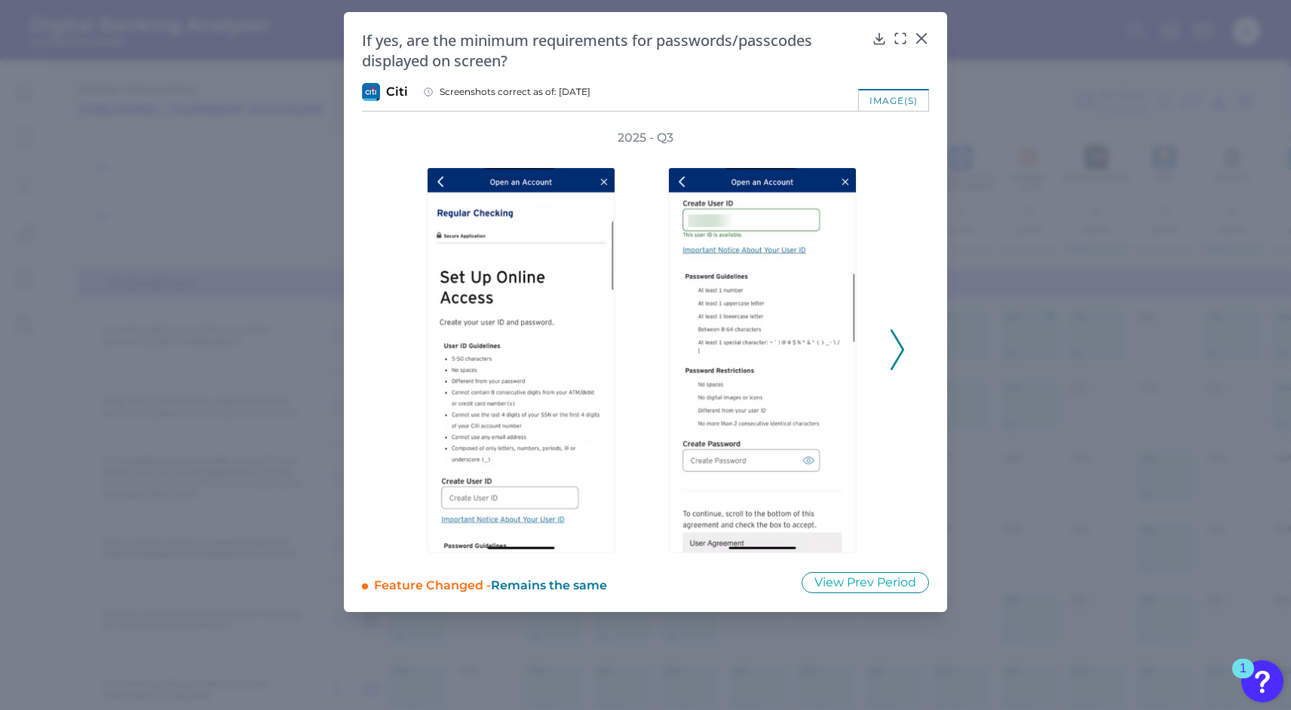
click at [894, 351] on icon at bounding box center [898, 350] width 14 height 41
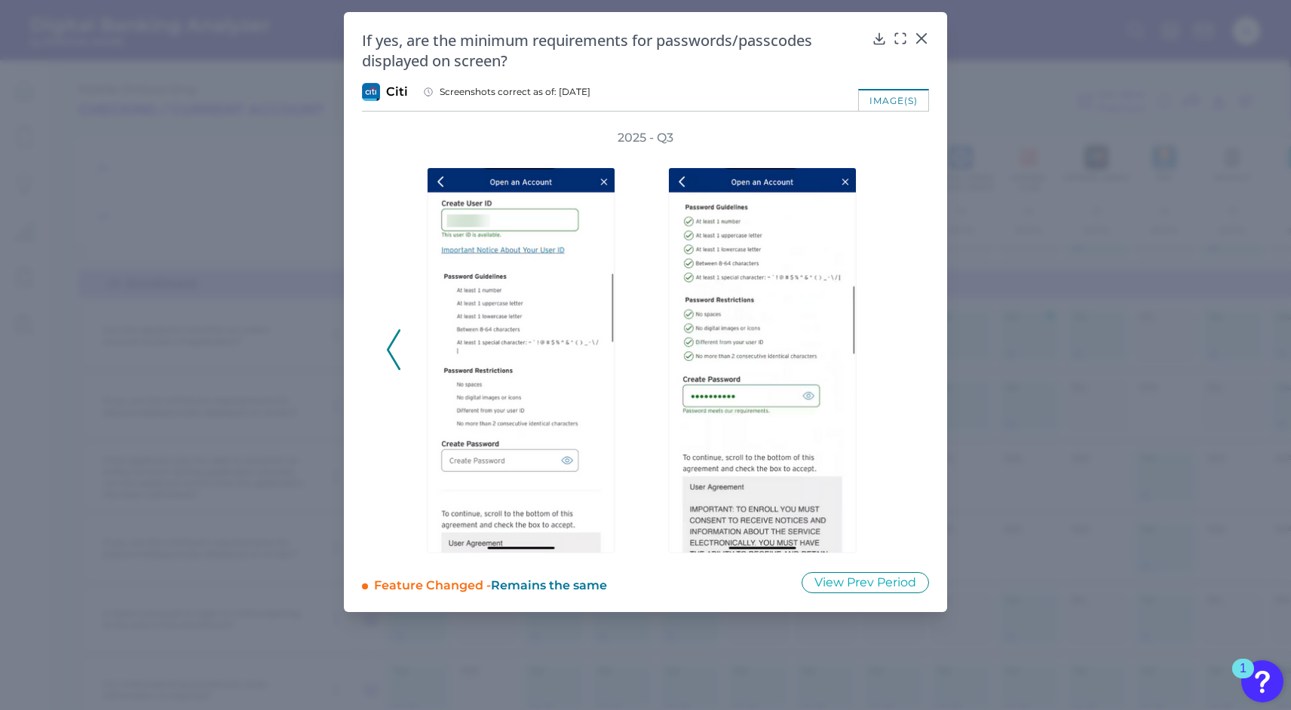
click at [894, 351] on div "2025 - Q3" at bounding box center [645, 342] width 519 height 424
click at [915, 32] on icon at bounding box center [921, 38] width 15 height 15
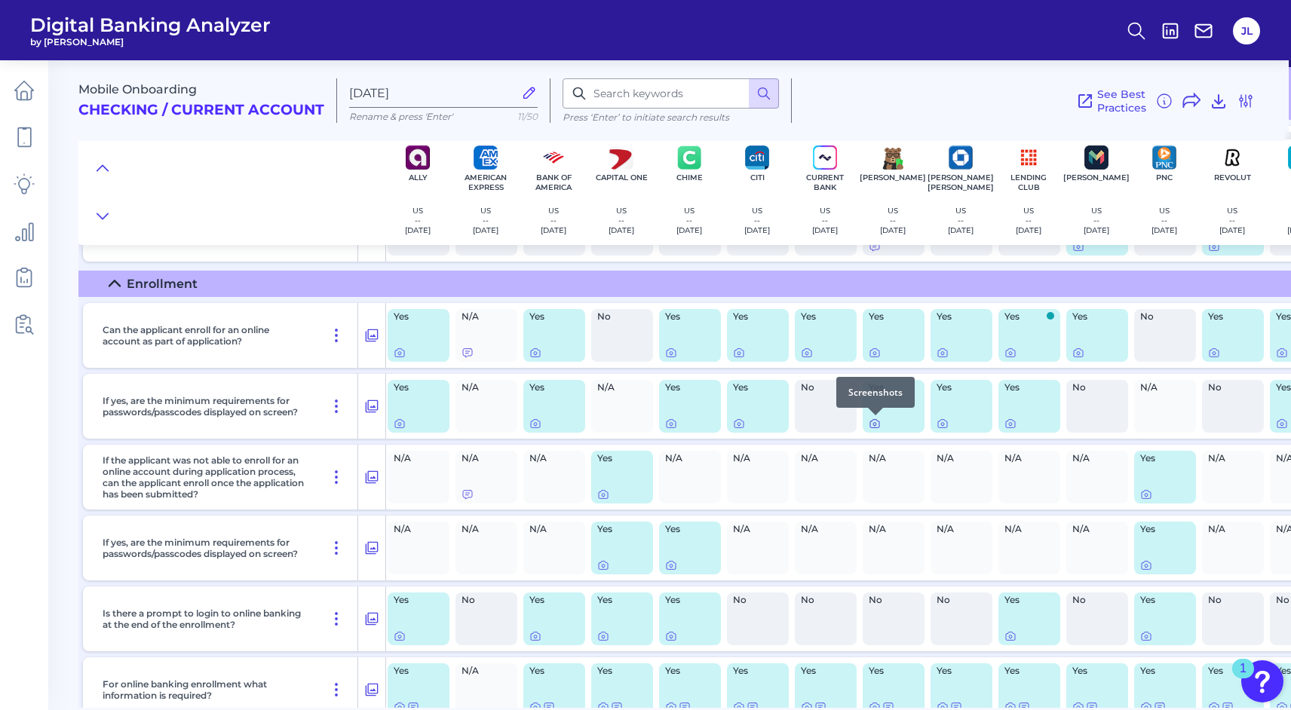
click at [875, 425] on icon at bounding box center [875, 424] width 12 height 12
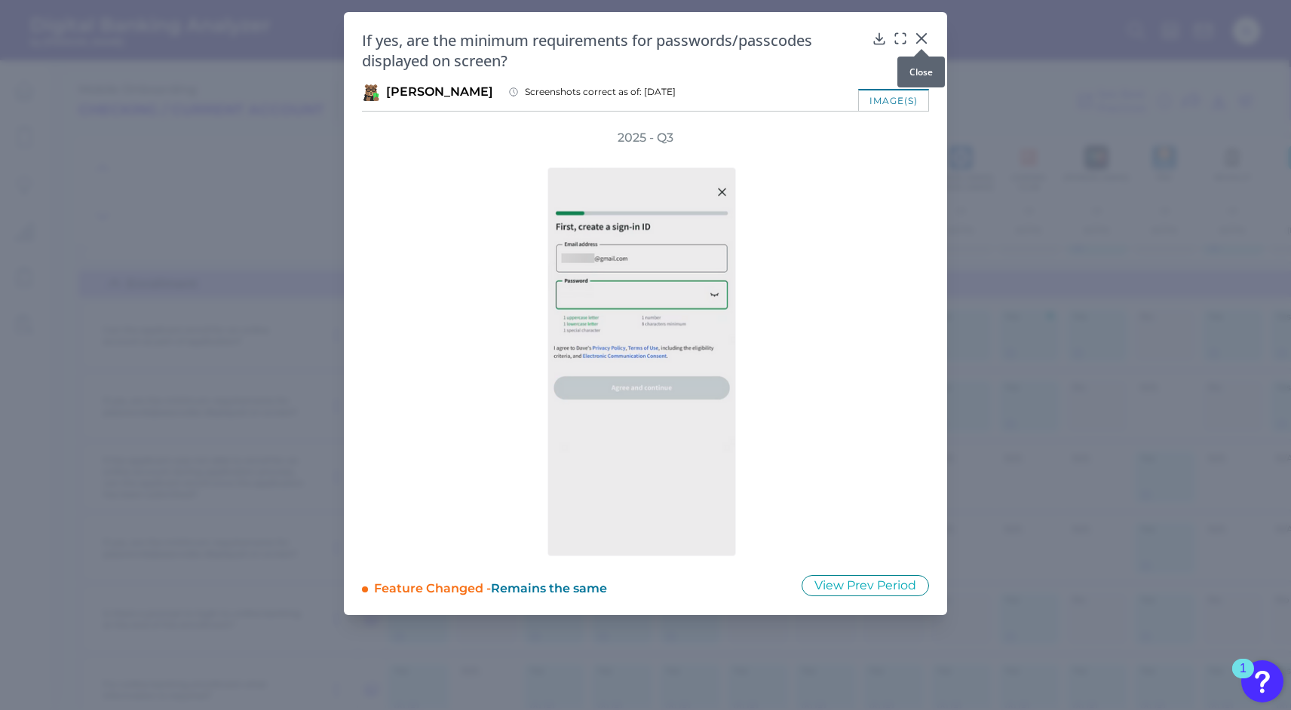
click at [924, 38] on icon at bounding box center [921, 38] width 15 height 15
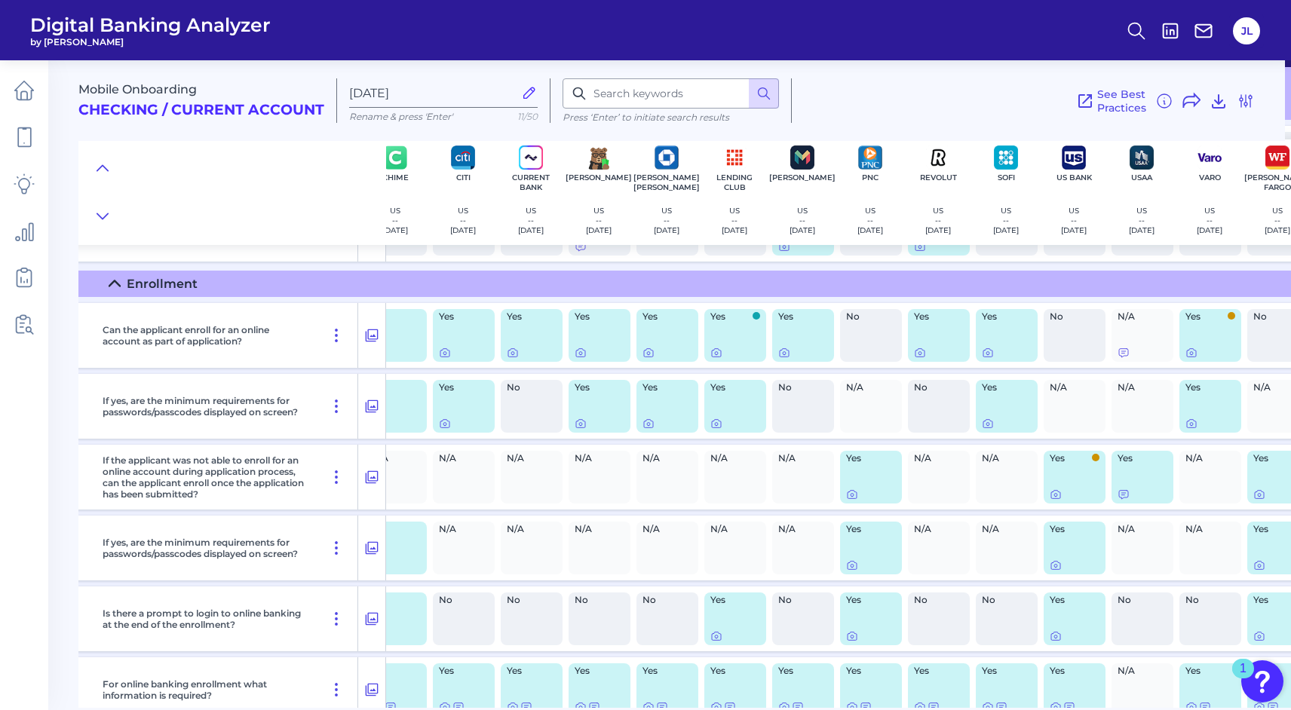
scroll to position [305, 330]
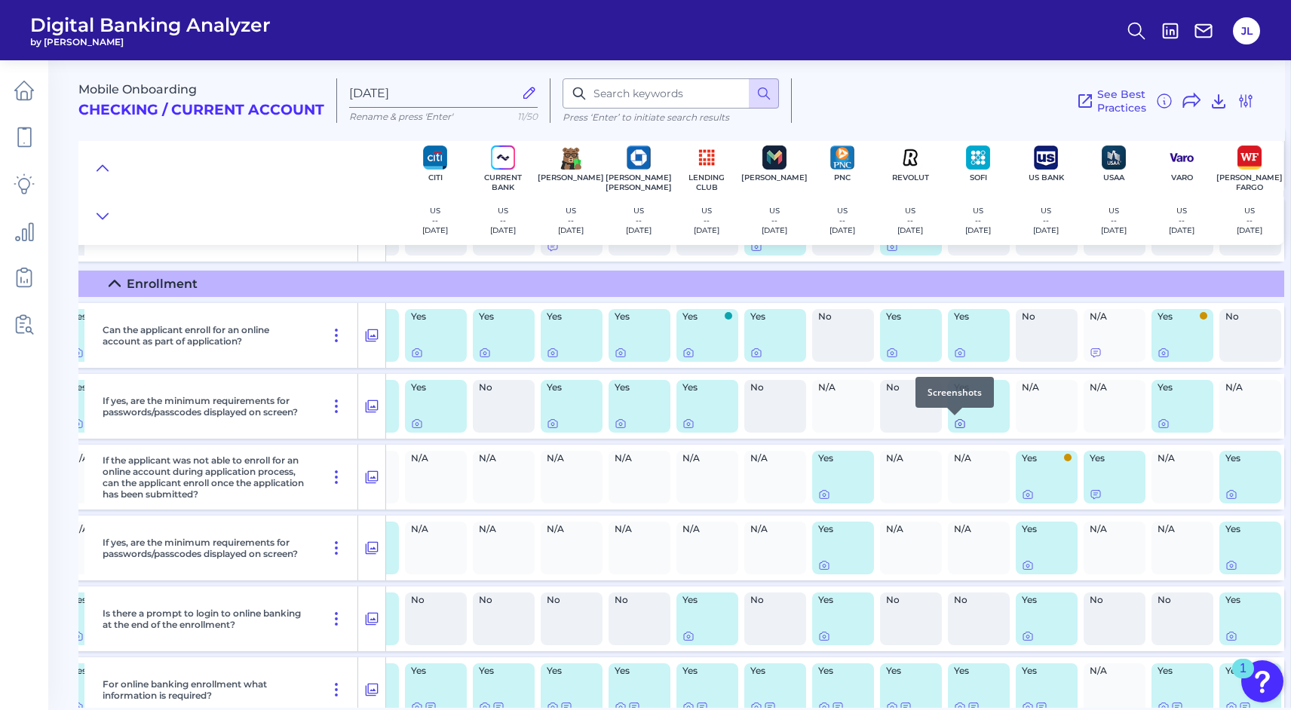
click at [955, 427] on icon at bounding box center [960, 424] width 12 height 12
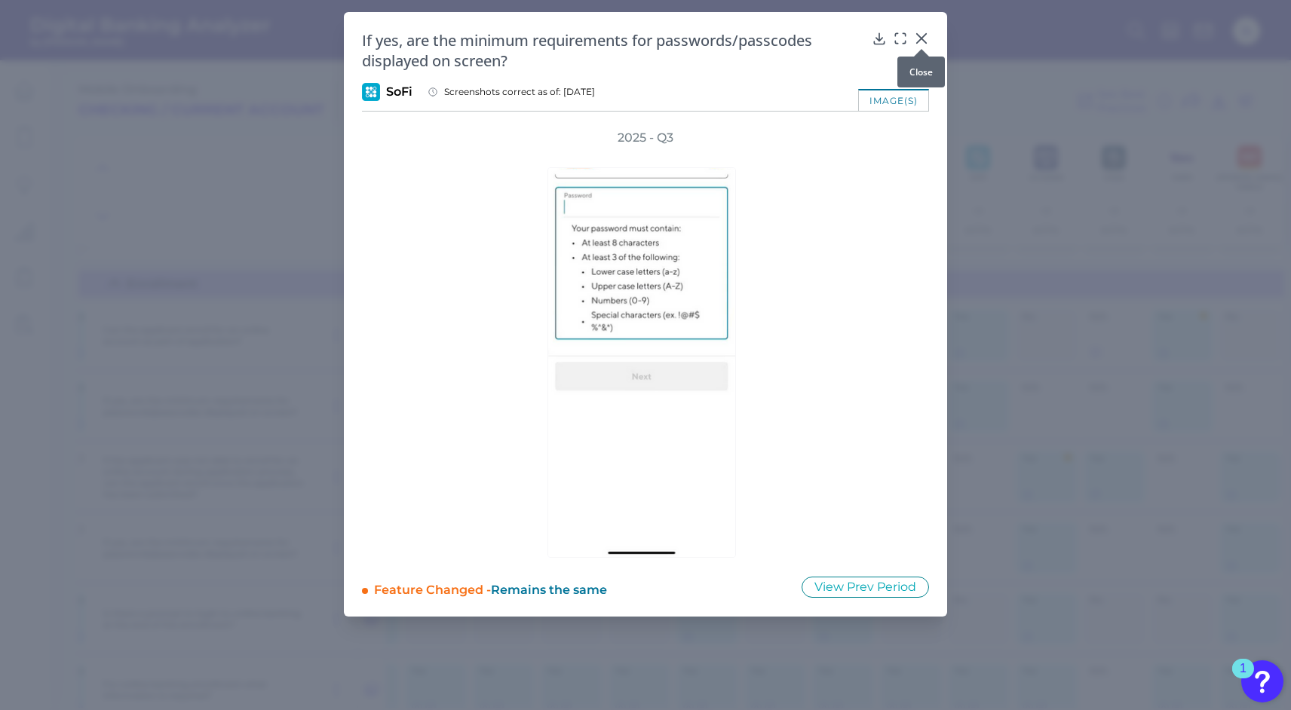
click at [923, 36] on icon at bounding box center [921, 38] width 9 height 9
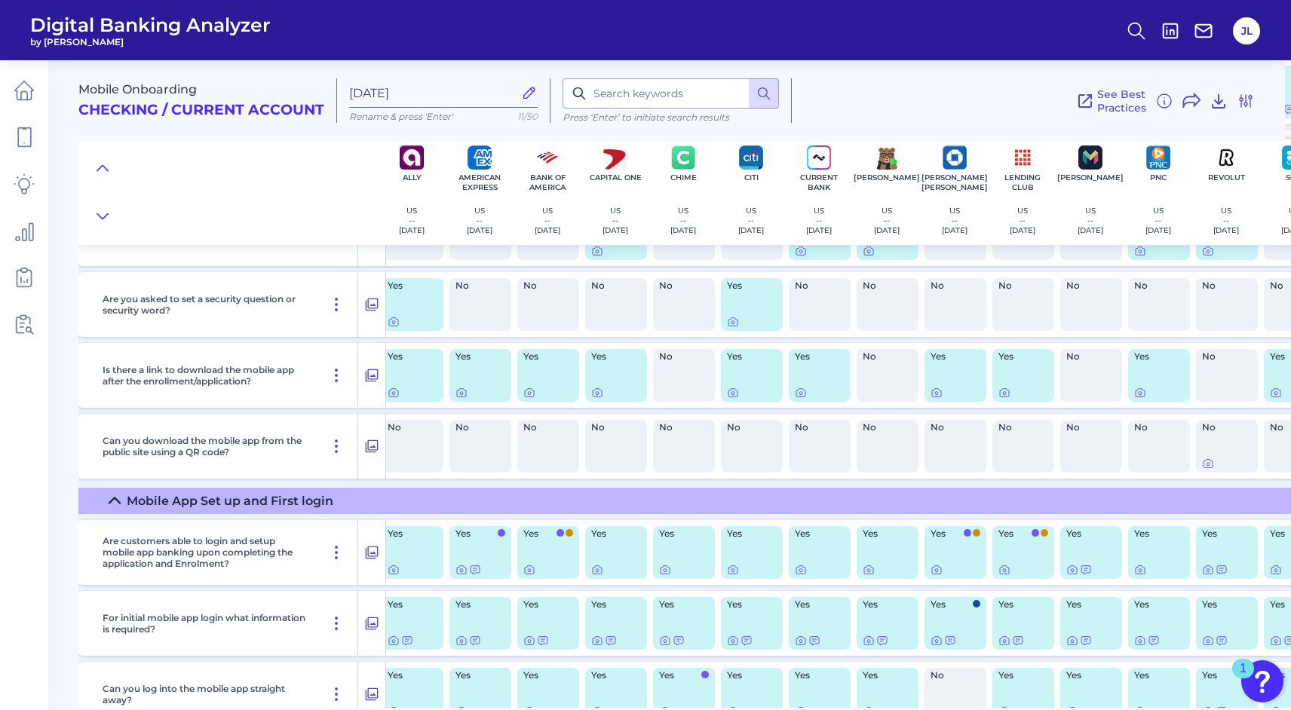
scroll to position [894, 8]
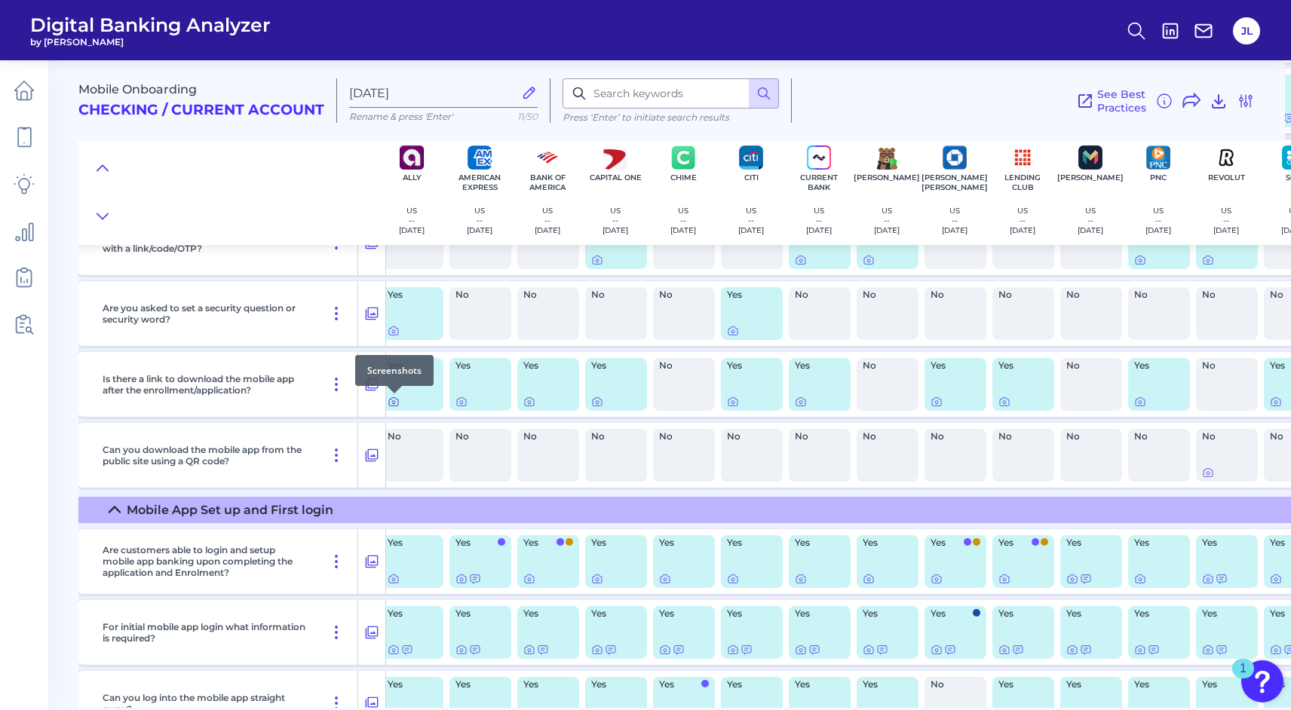
click at [391, 405] on icon at bounding box center [394, 402] width 12 height 12
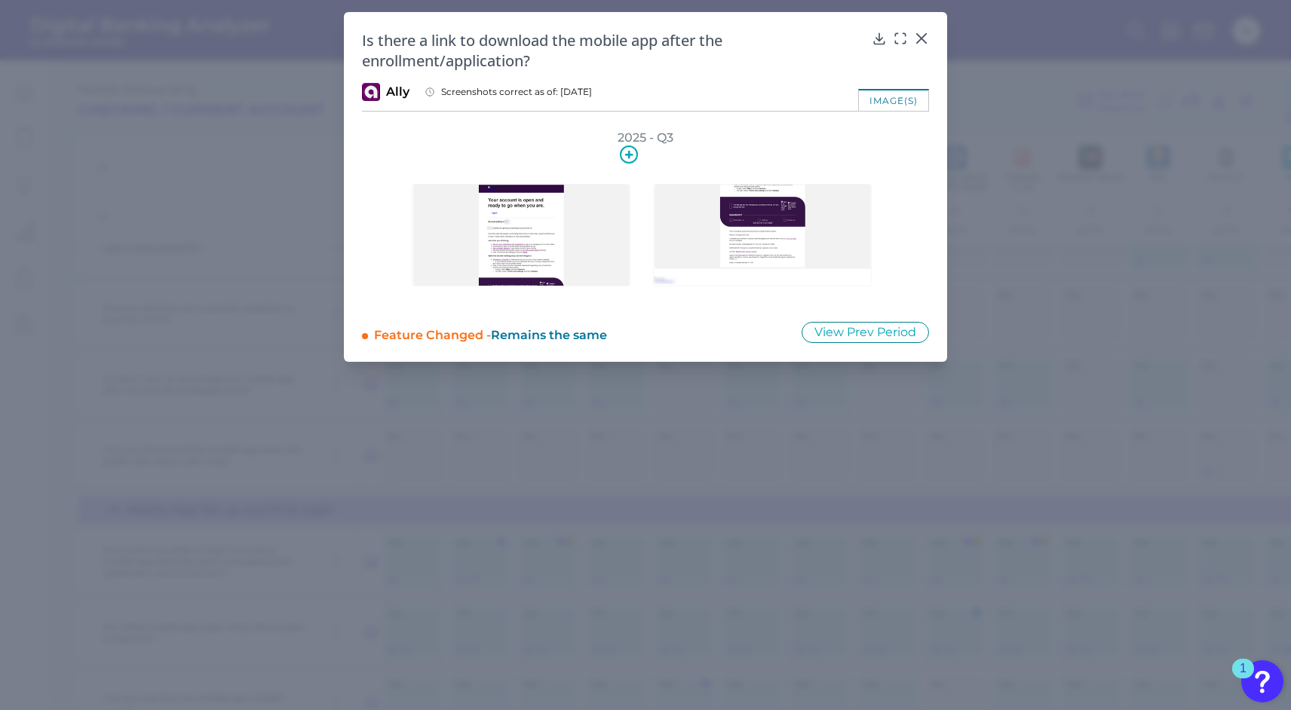
click at [504, 221] on img at bounding box center [521, 235] width 219 height 103
click at [922, 38] on icon at bounding box center [921, 38] width 15 height 15
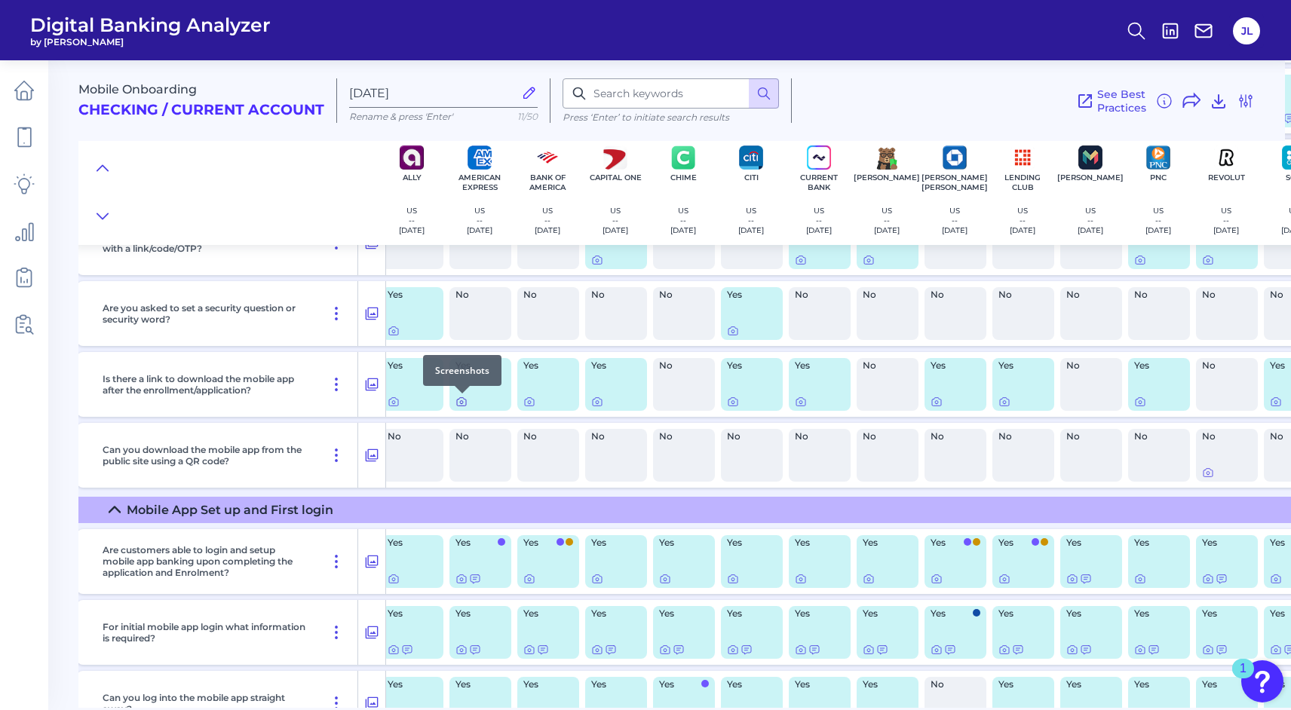
click at [460, 401] on icon at bounding box center [461, 402] width 12 height 12
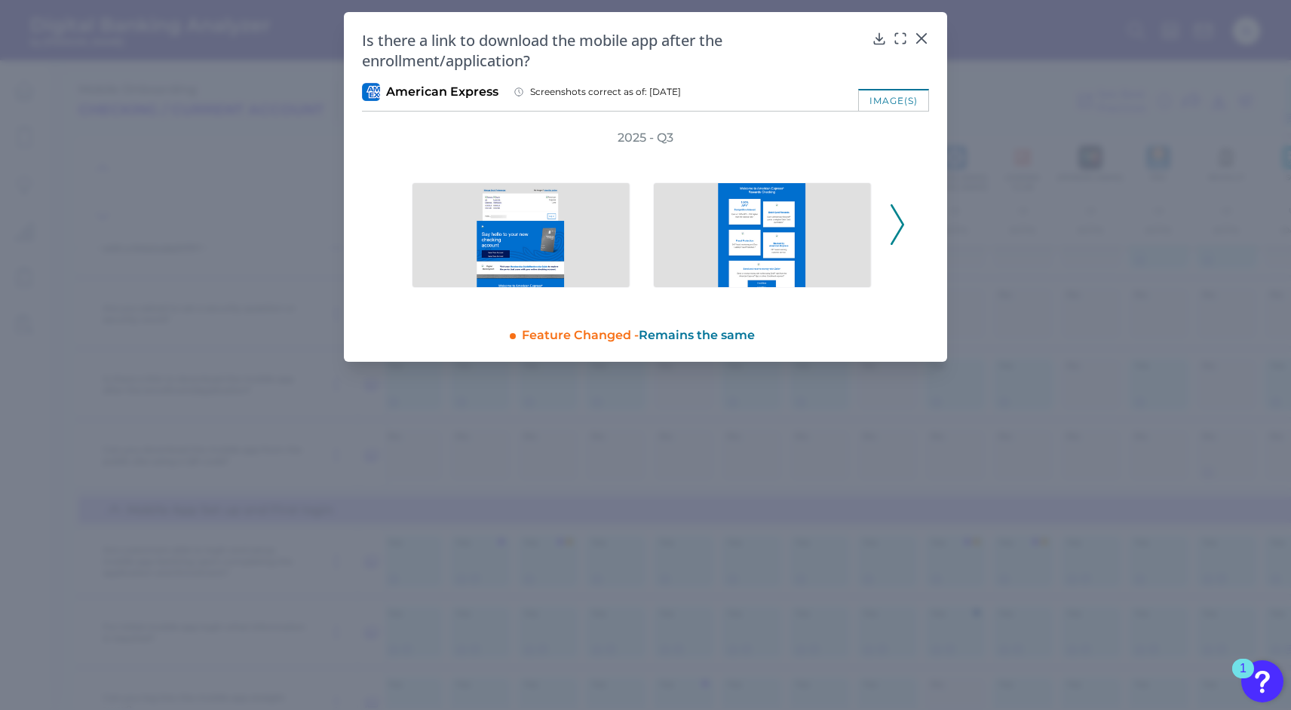
click at [896, 221] on icon at bounding box center [898, 224] width 14 height 41
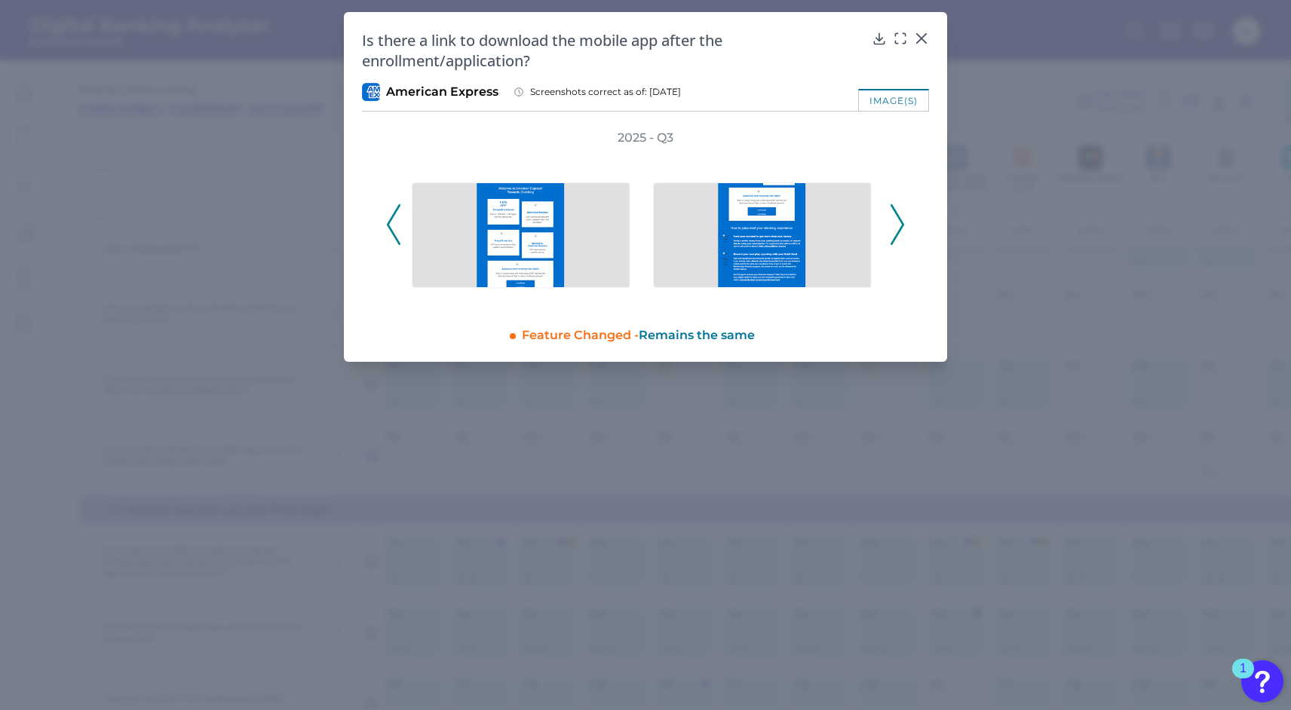
click at [896, 221] on icon at bounding box center [898, 224] width 14 height 41
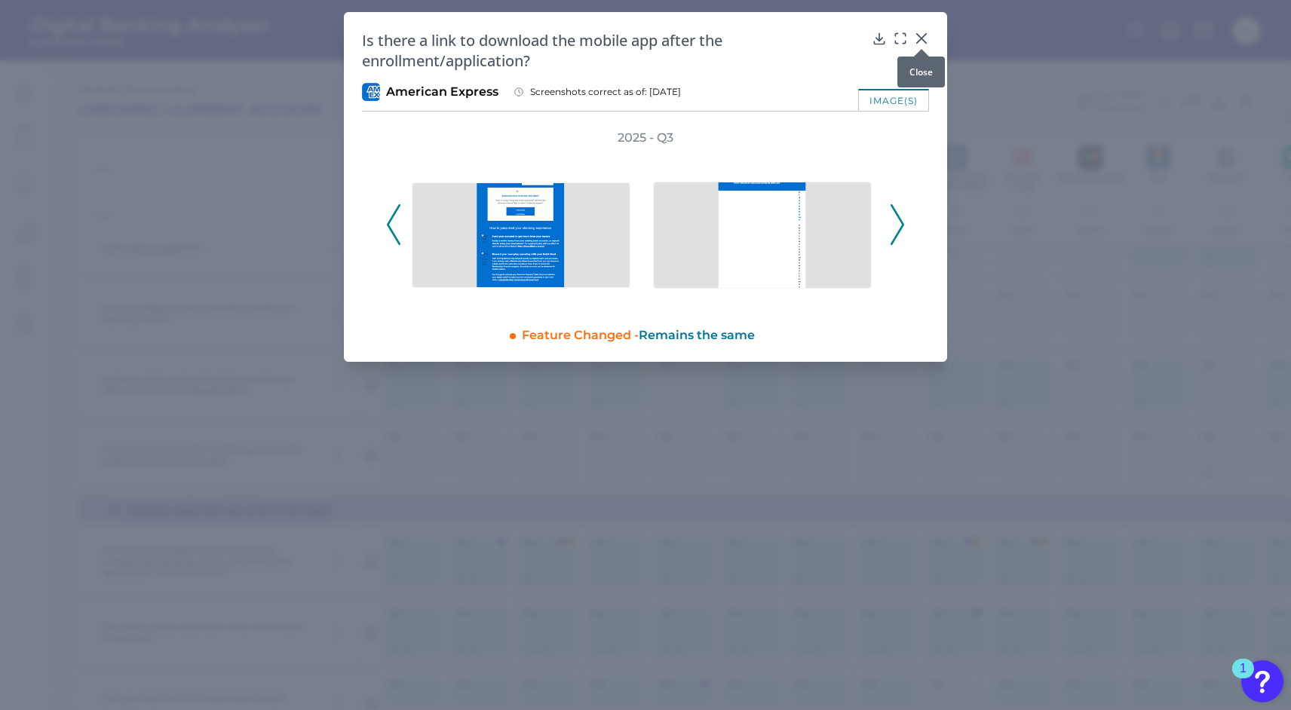
click at [920, 35] on icon at bounding box center [921, 38] width 15 height 15
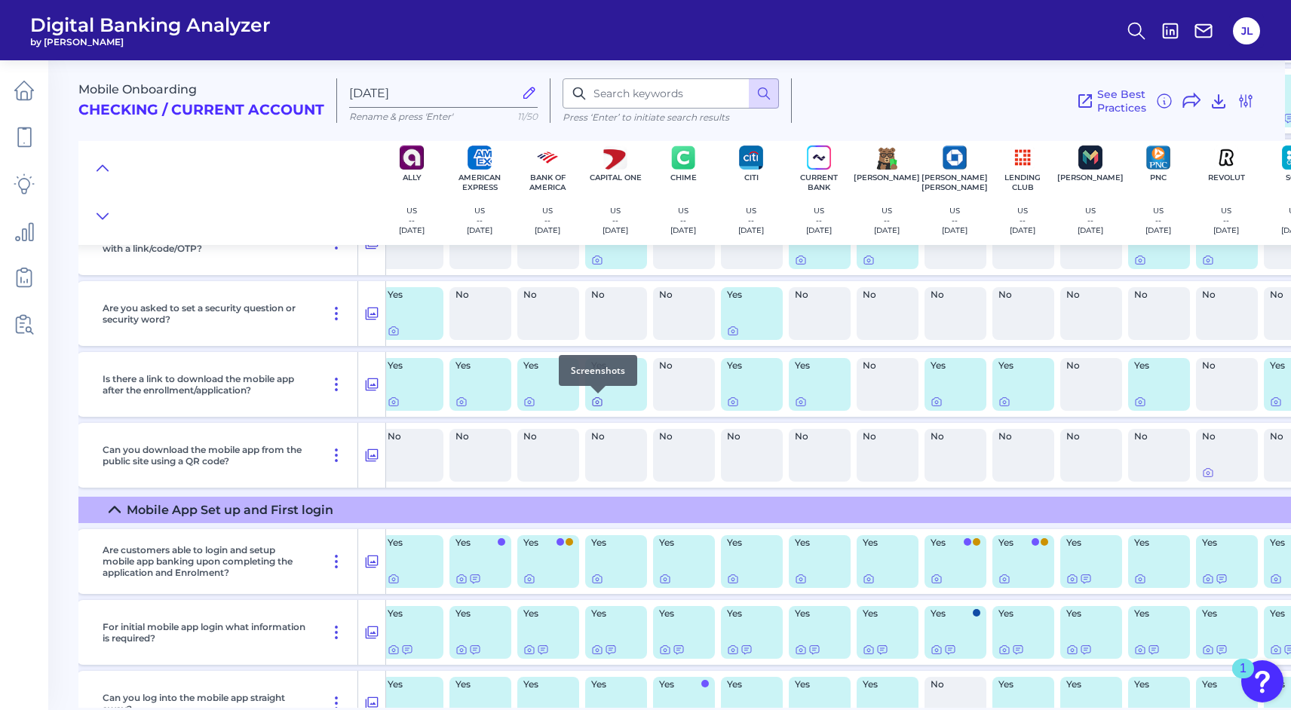
click at [593, 403] on icon at bounding box center [597, 402] width 12 height 12
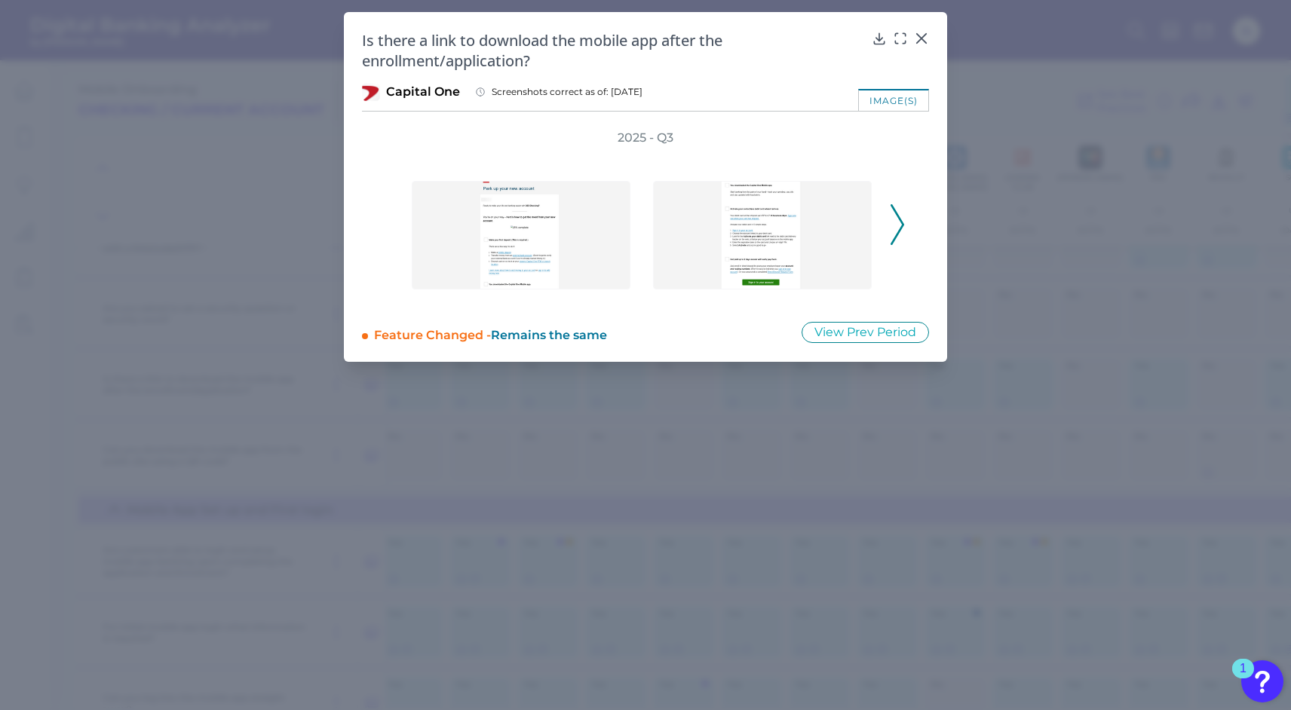
click at [893, 222] on icon at bounding box center [898, 224] width 14 height 41
click at [893, 222] on div "2025 - Q3" at bounding box center [645, 216] width 519 height 173
click at [920, 32] on icon at bounding box center [921, 38] width 15 height 15
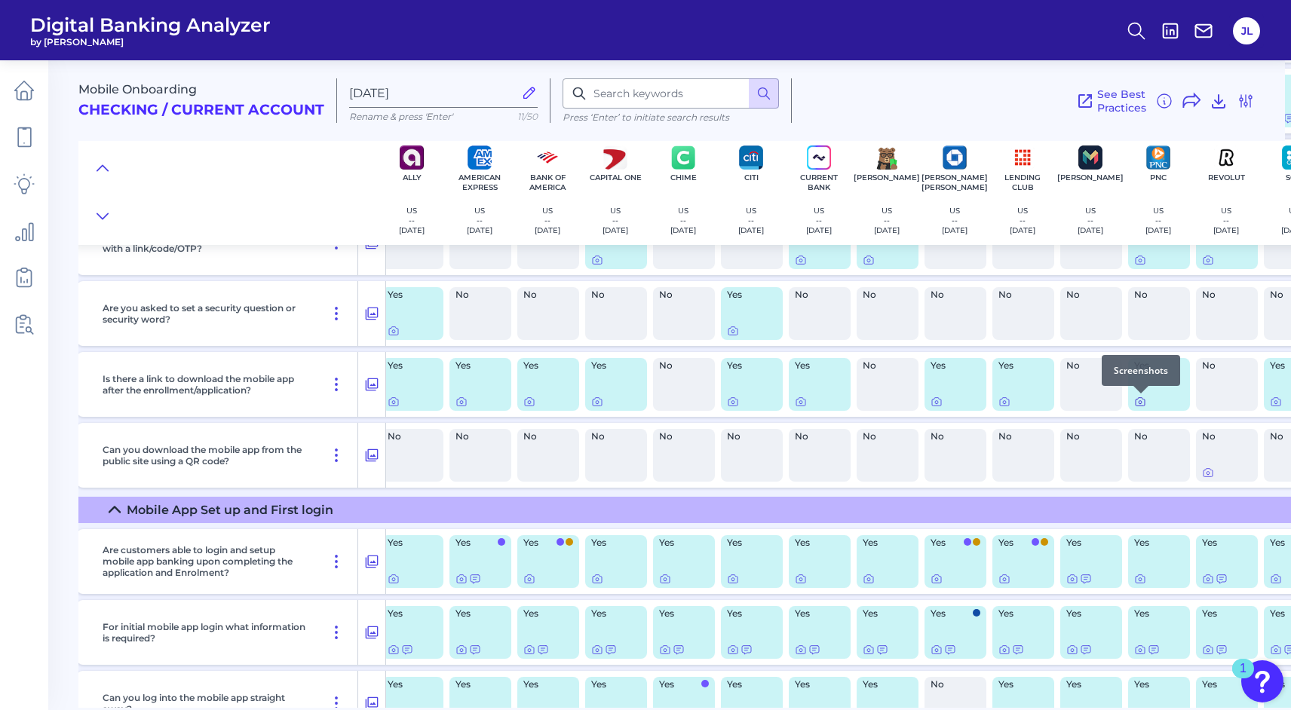
click at [1141, 402] on icon at bounding box center [1140, 402] width 12 height 12
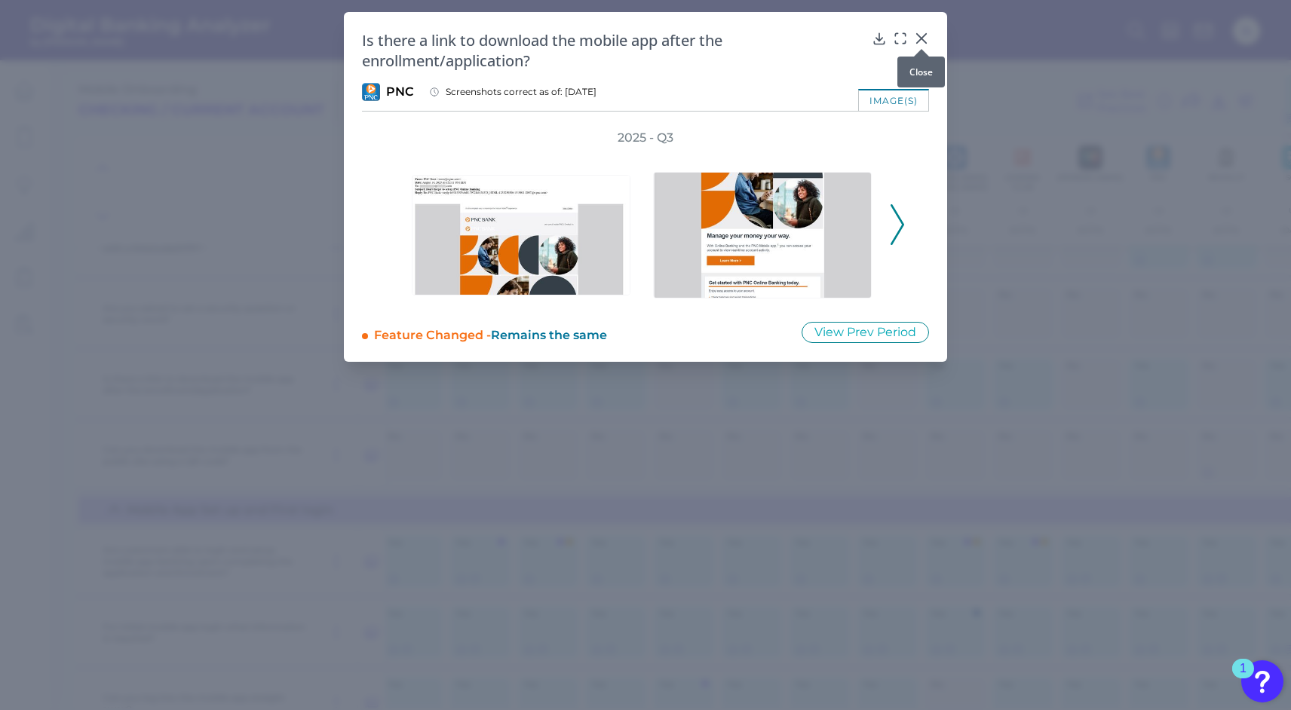
click at [921, 41] on div at bounding box center [921, 48] width 15 height 15
click at [918, 37] on icon at bounding box center [921, 38] width 15 height 15
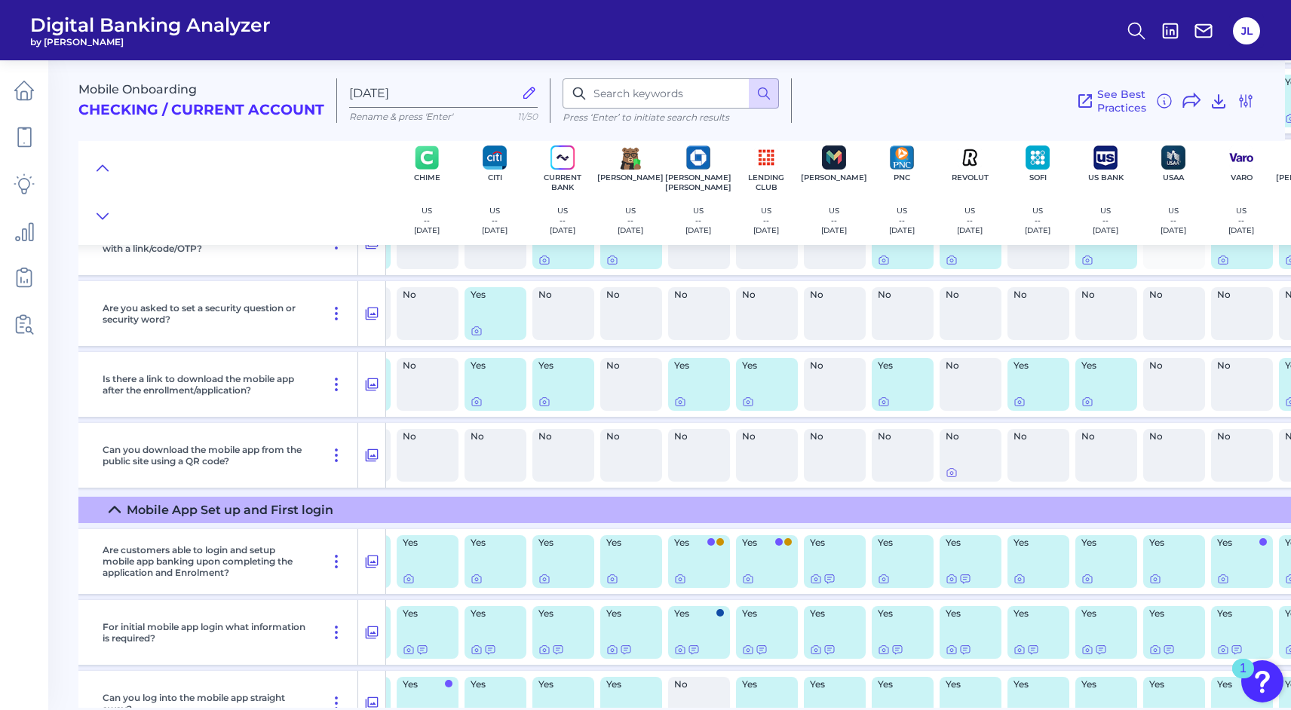
scroll to position [894, 330]
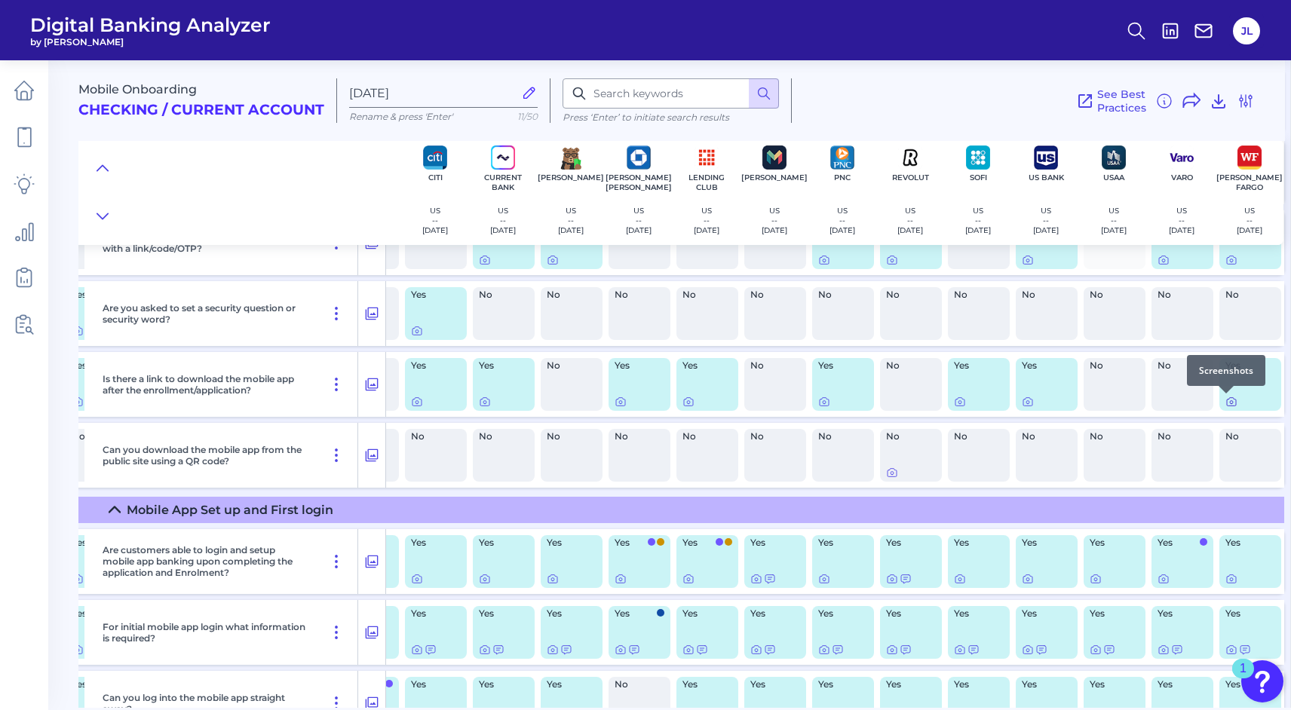
click at [1230, 403] on icon at bounding box center [1231, 402] width 3 height 3
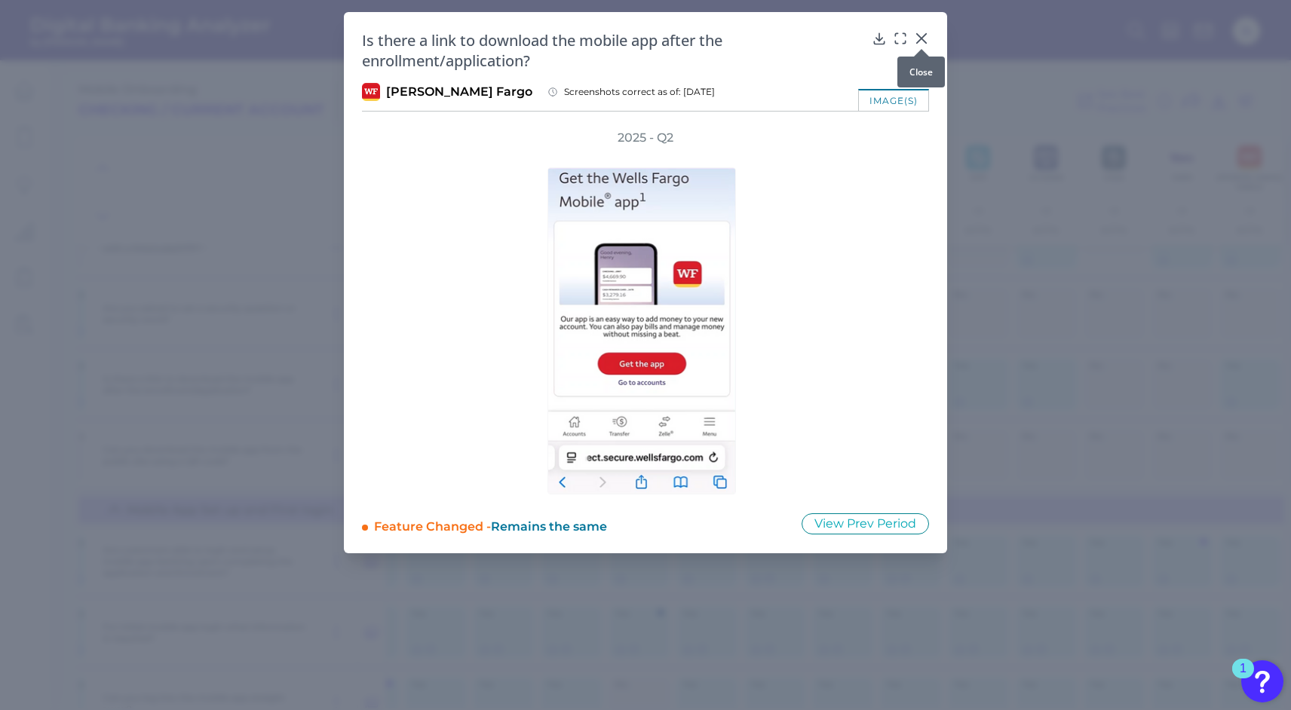
click at [918, 35] on icon at bounding box center [921, 38] width 9 height 9
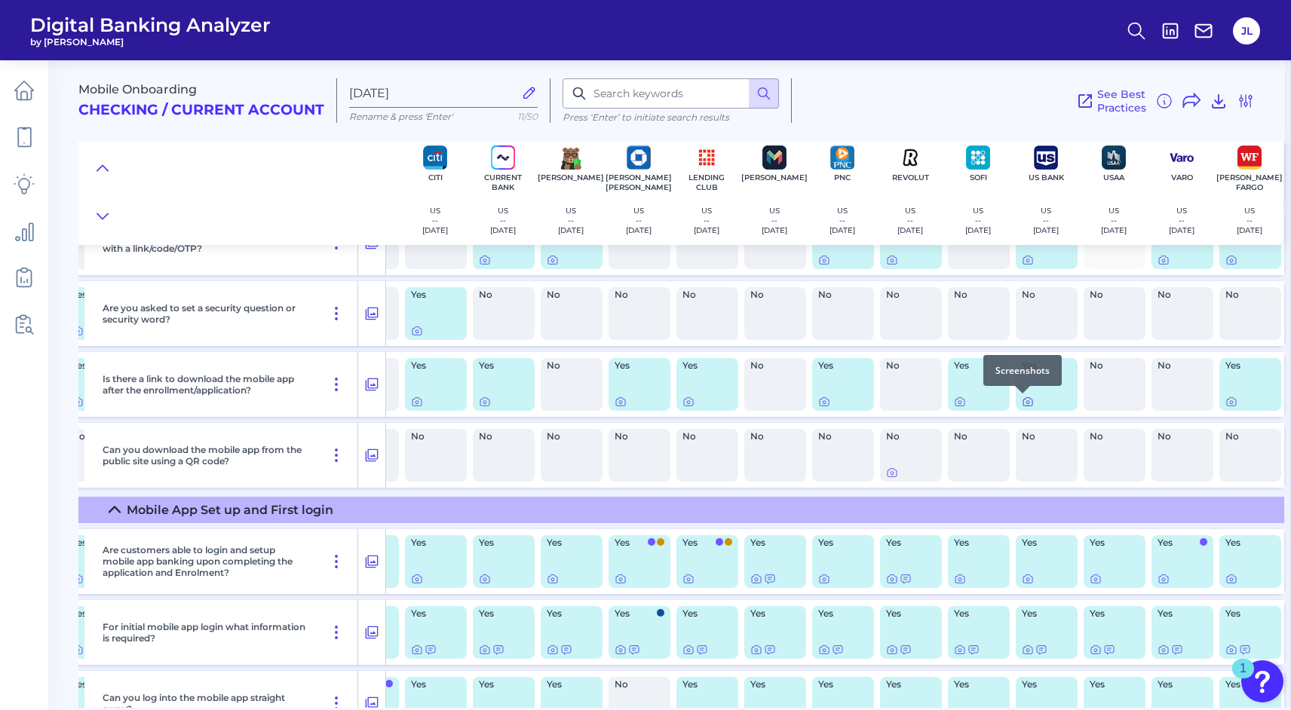
click at [1022, 403] on icon at bounding box center [1028, 402] width 12 height 12
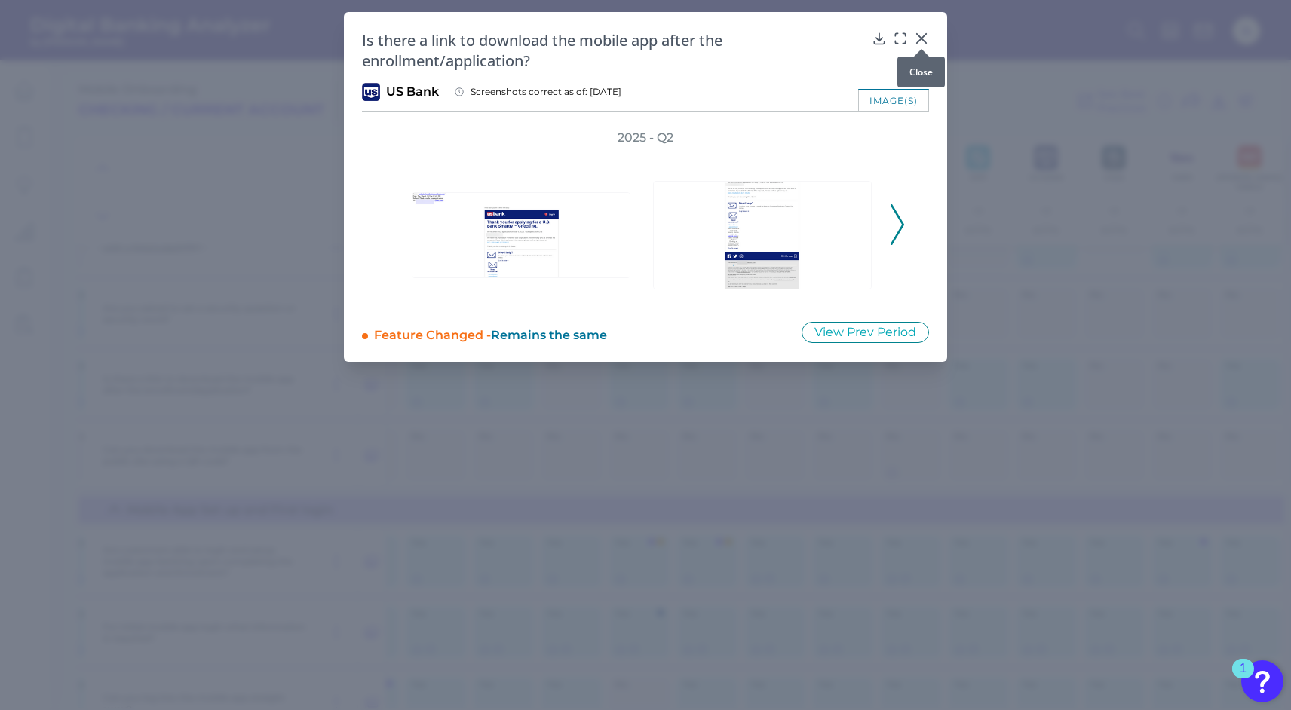
click at [918, 36] on icon at bounding box center [921, 38] width 9 height 9
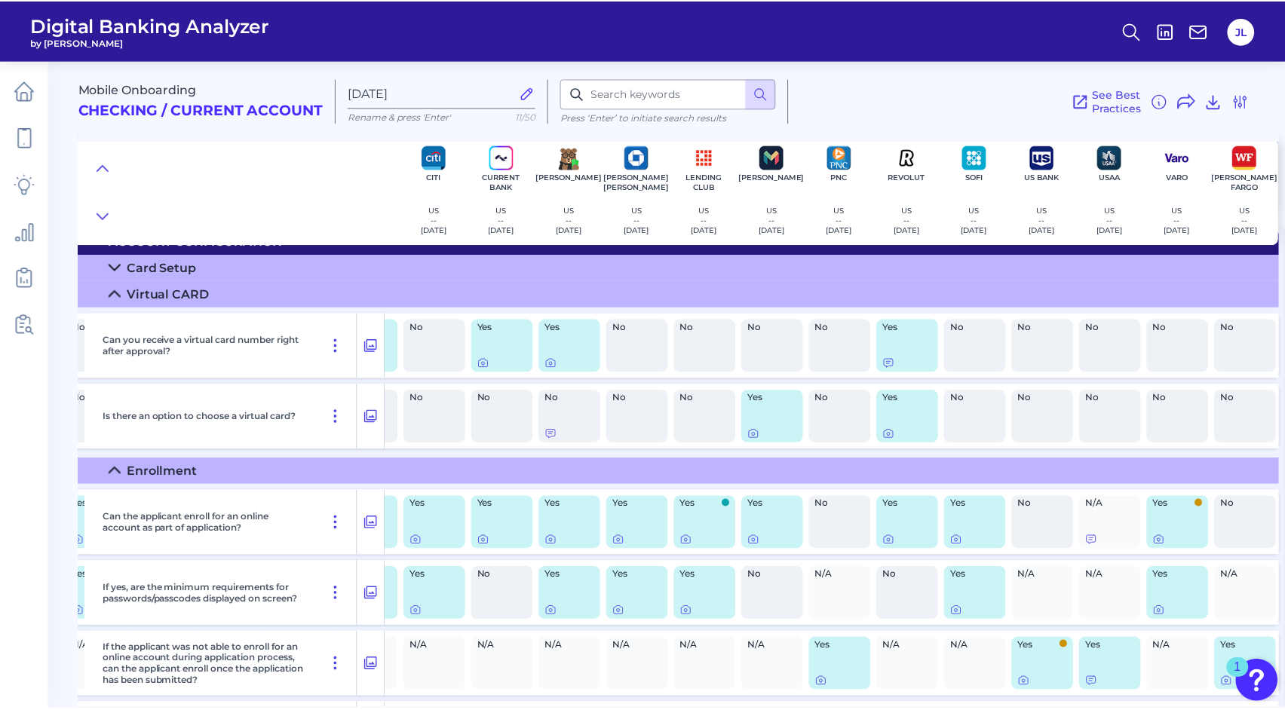
scroll to position [0, 330]
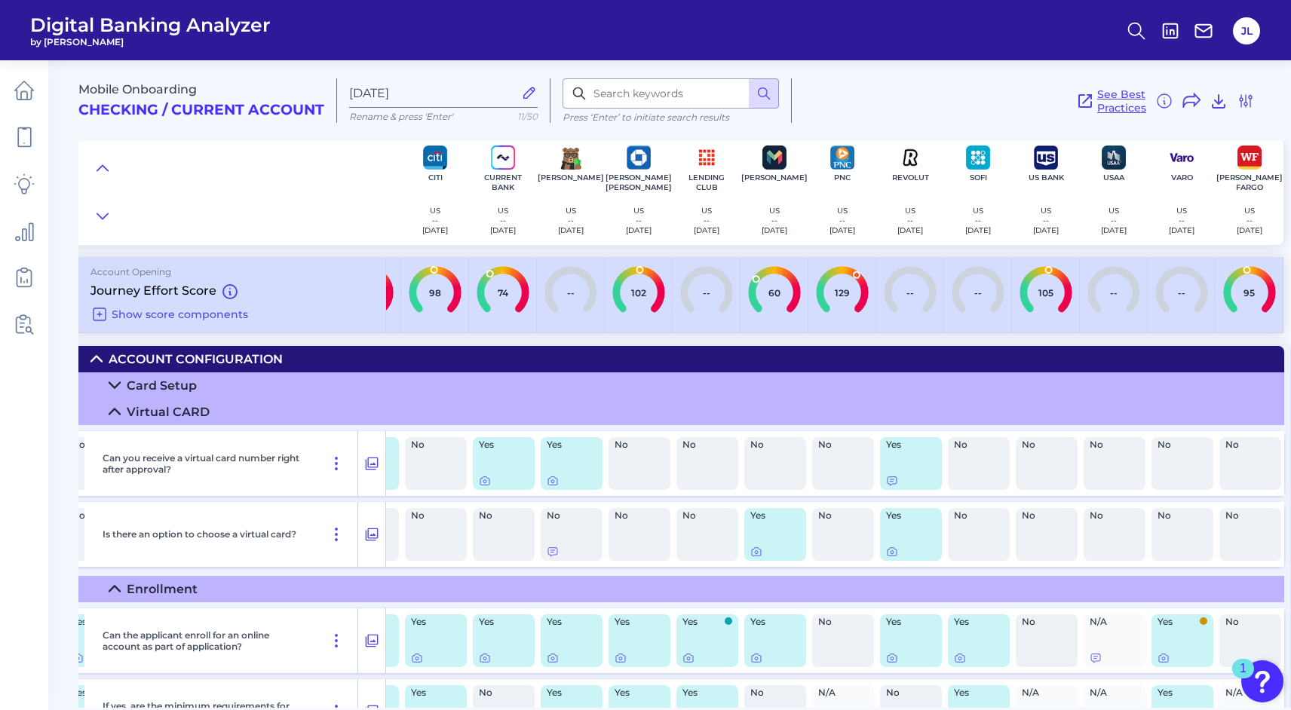
click at [1110, 103] on span "See Best Practices" at bounding box center [1121, 100] width 49 height 27
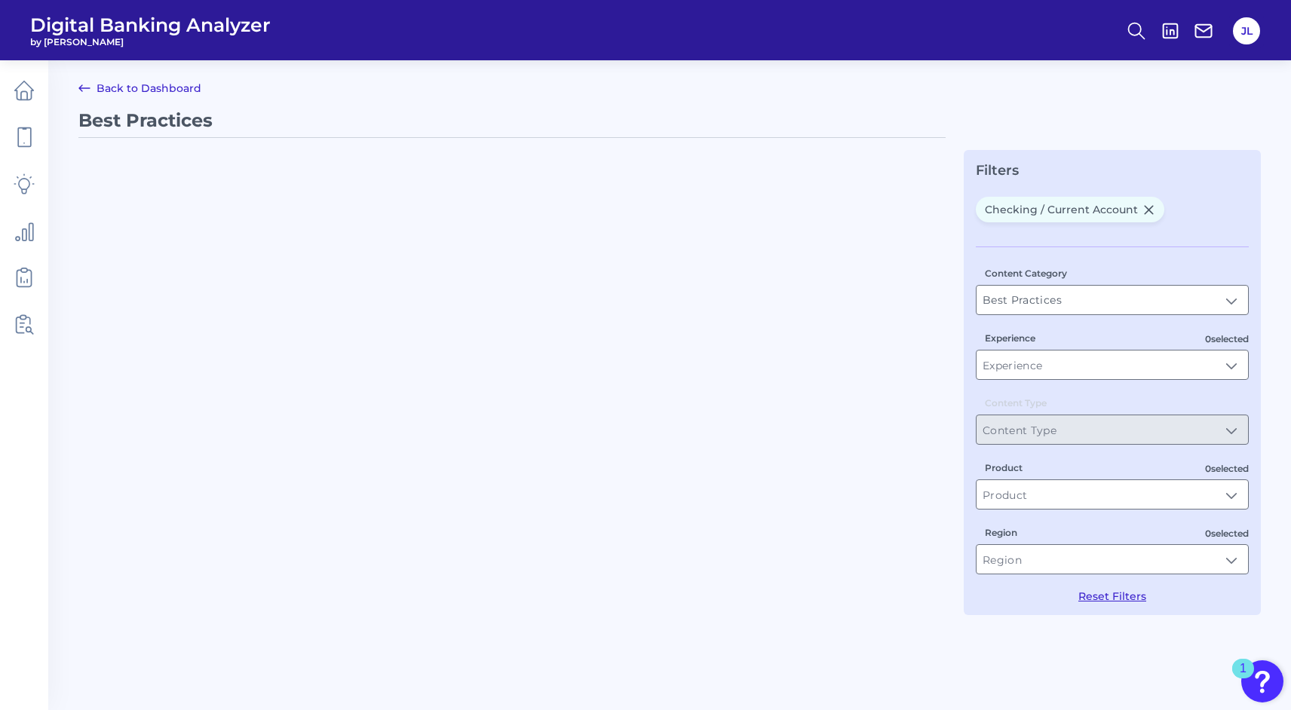
type input "Checking / Current Account"
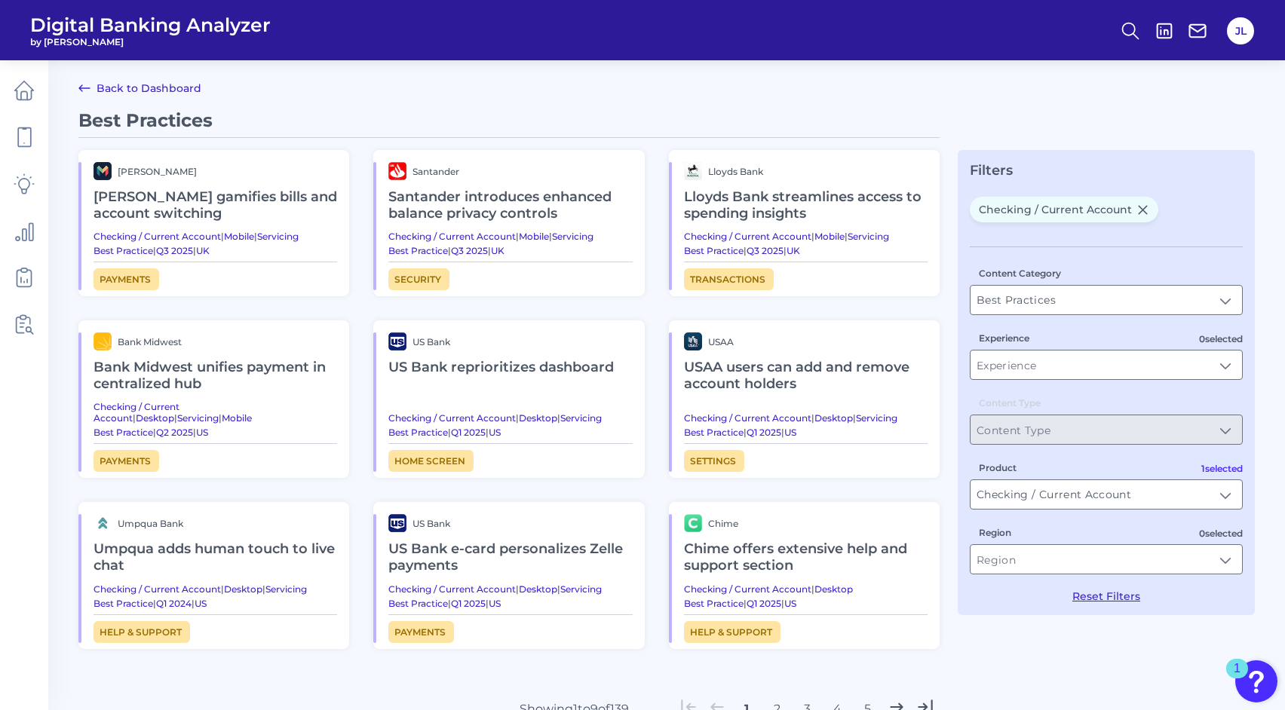
click at [242, 192] on h2 "[PERSON_NAME] gamifies bills and account switching" at bounding box center [216, 205] width 244 height 51
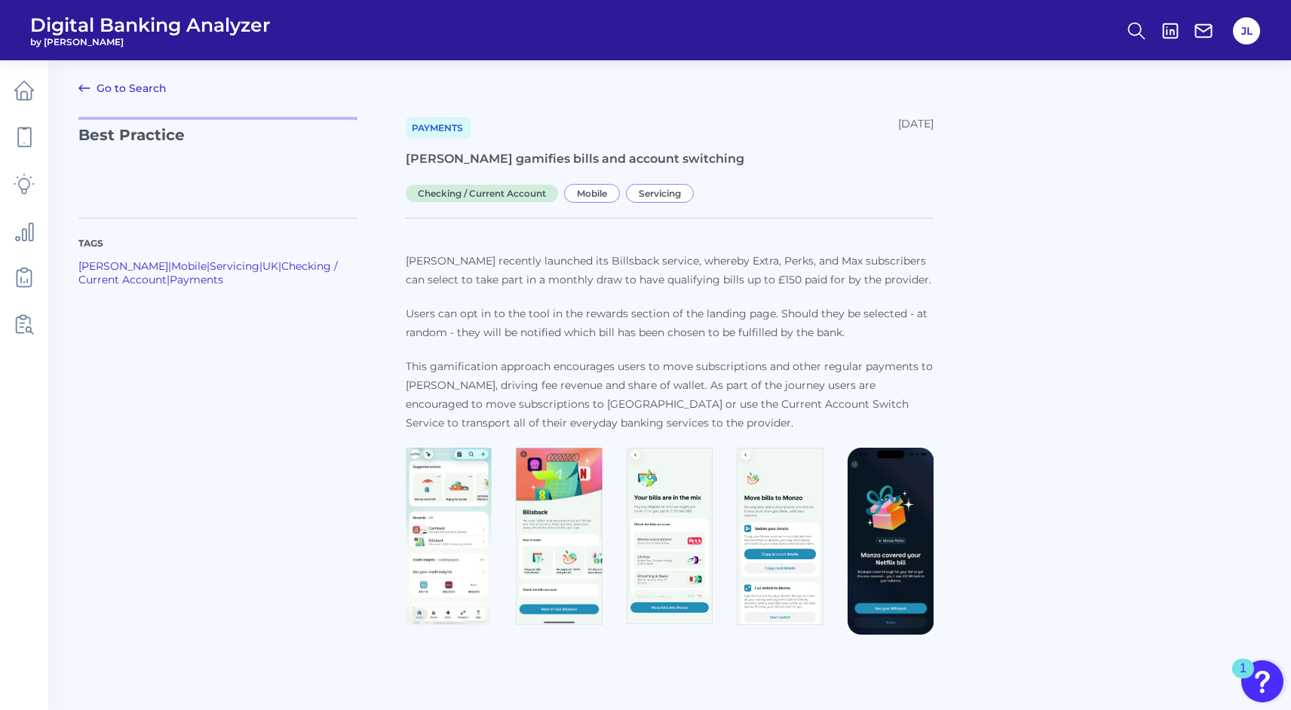
click at [421, 501] on img at bounding box center [449, 537] width 86 height 179
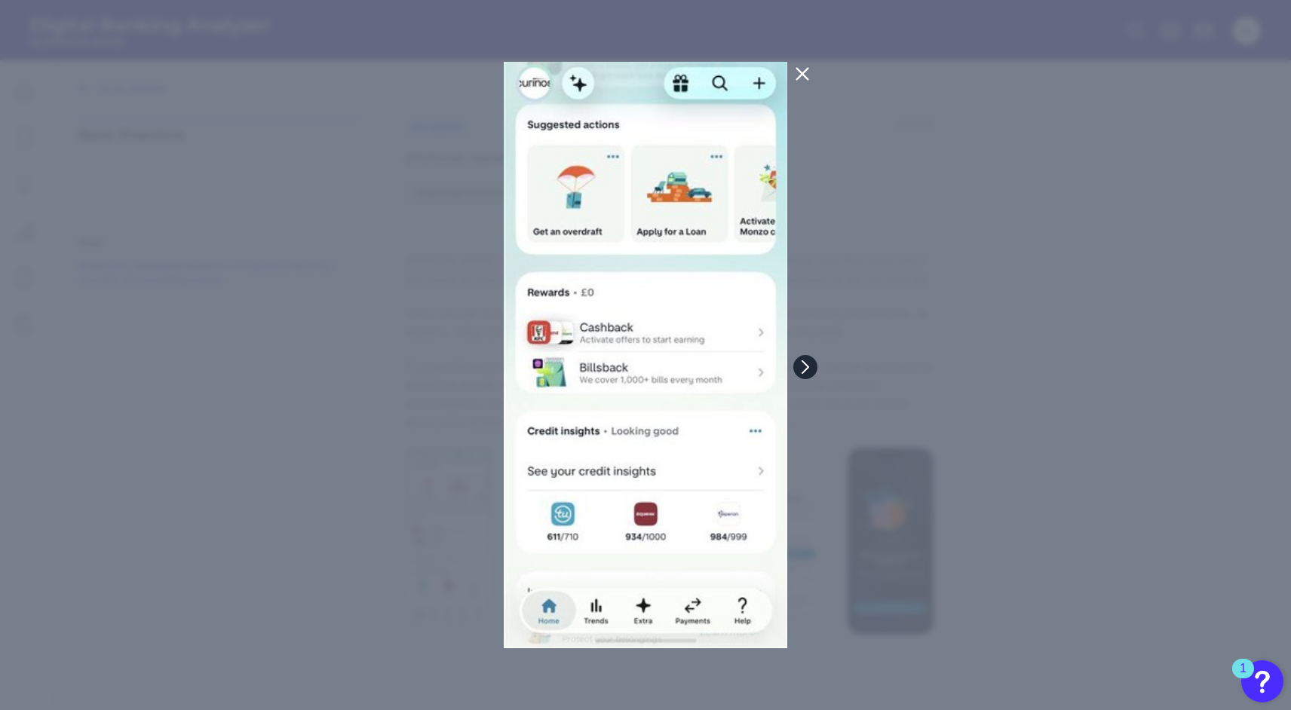
click at [808, 360] on icon at bounding box center [806, 367] width 14 height 14
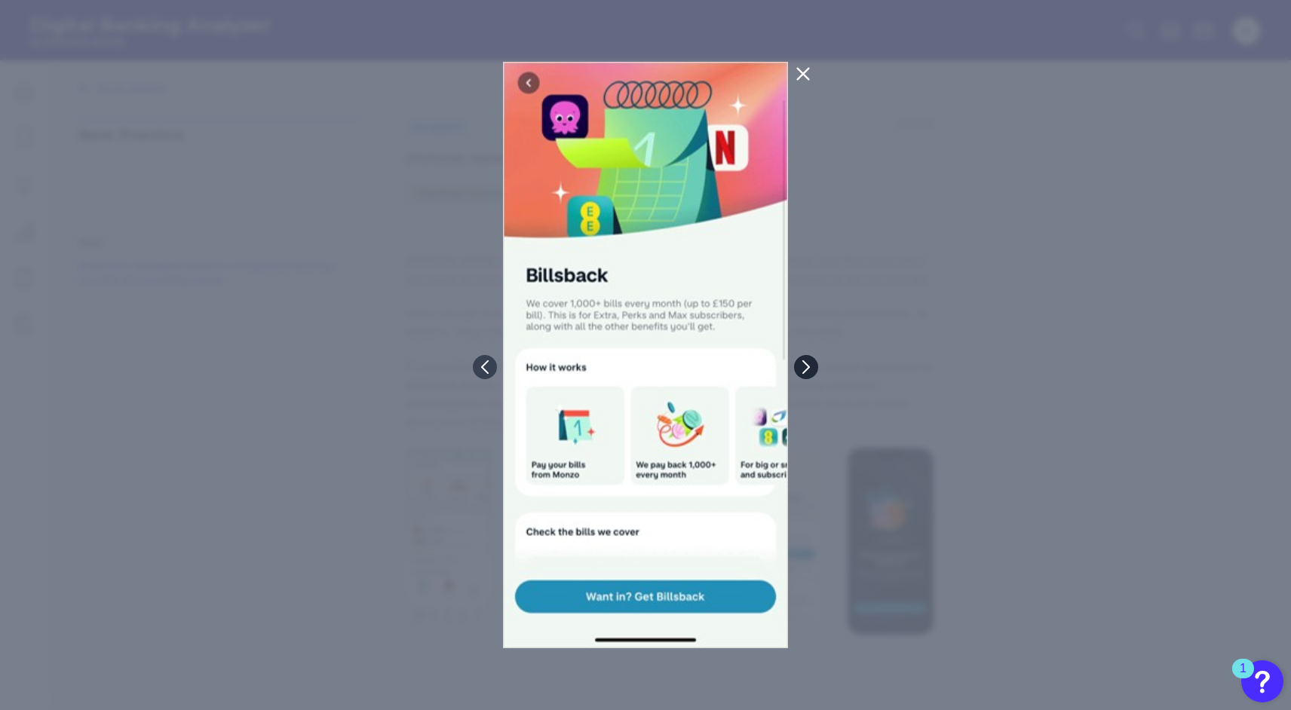
click at [808, 360] on icon at bounding box center [806, 367] width 14 height 14
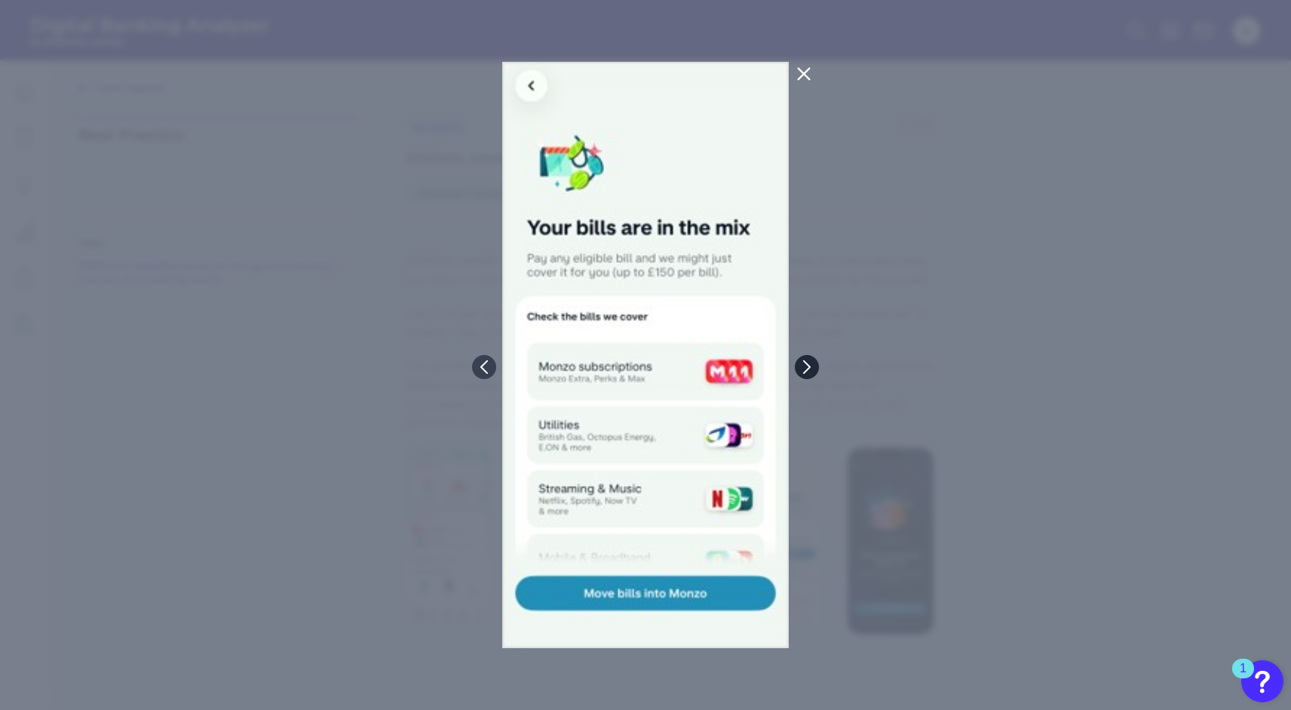
click at [808, 360] on icon at bounding box center [807, 367] width 14 height 14
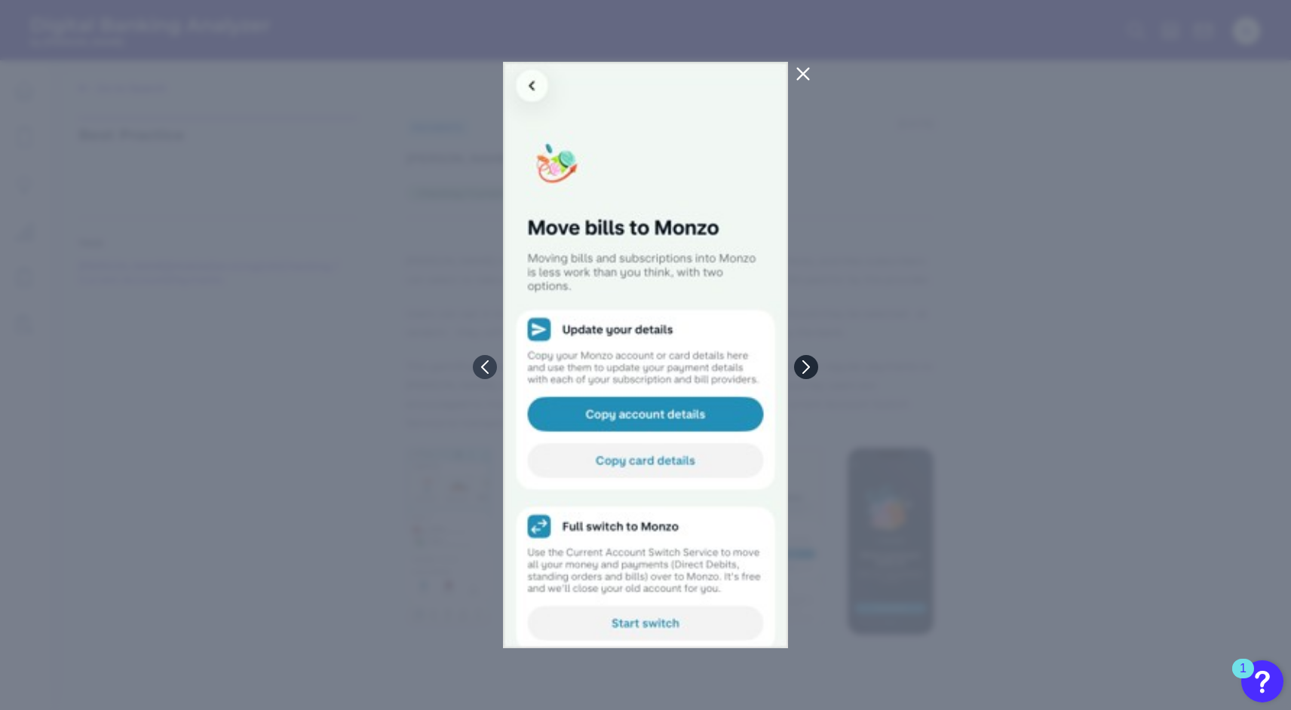
click at [807, 369] on icon at bounding box center [806, 367] width 6 height 12
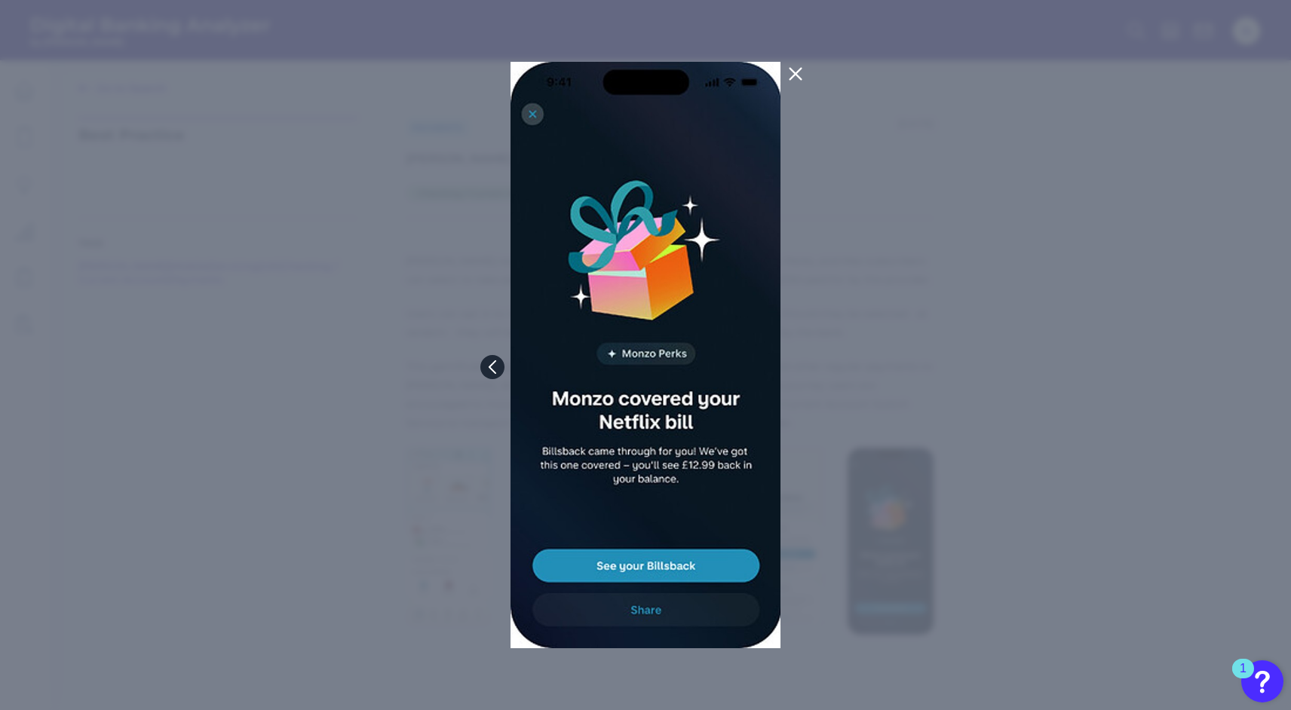
click at [499, 366] on button at bounding box center [492, 367] width 24 height 24
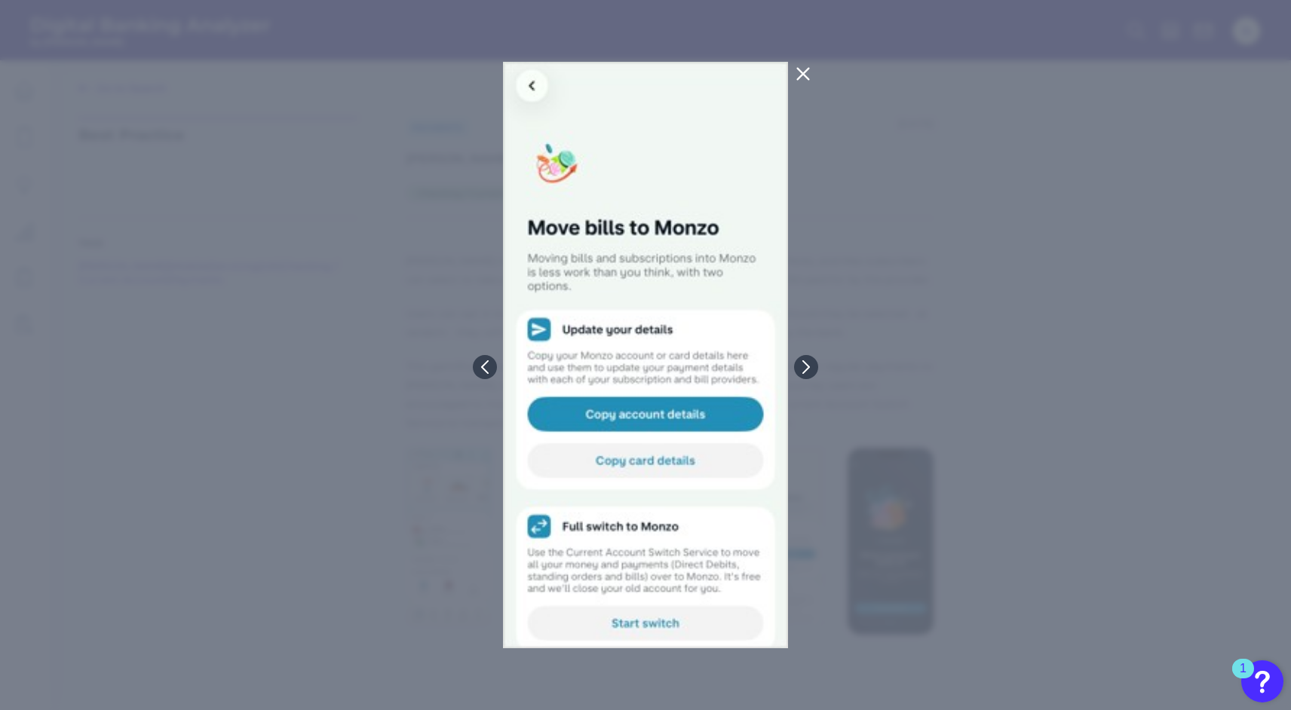
click at [798, 75] on icon at bounding box center [803, 74] width 18 height 18
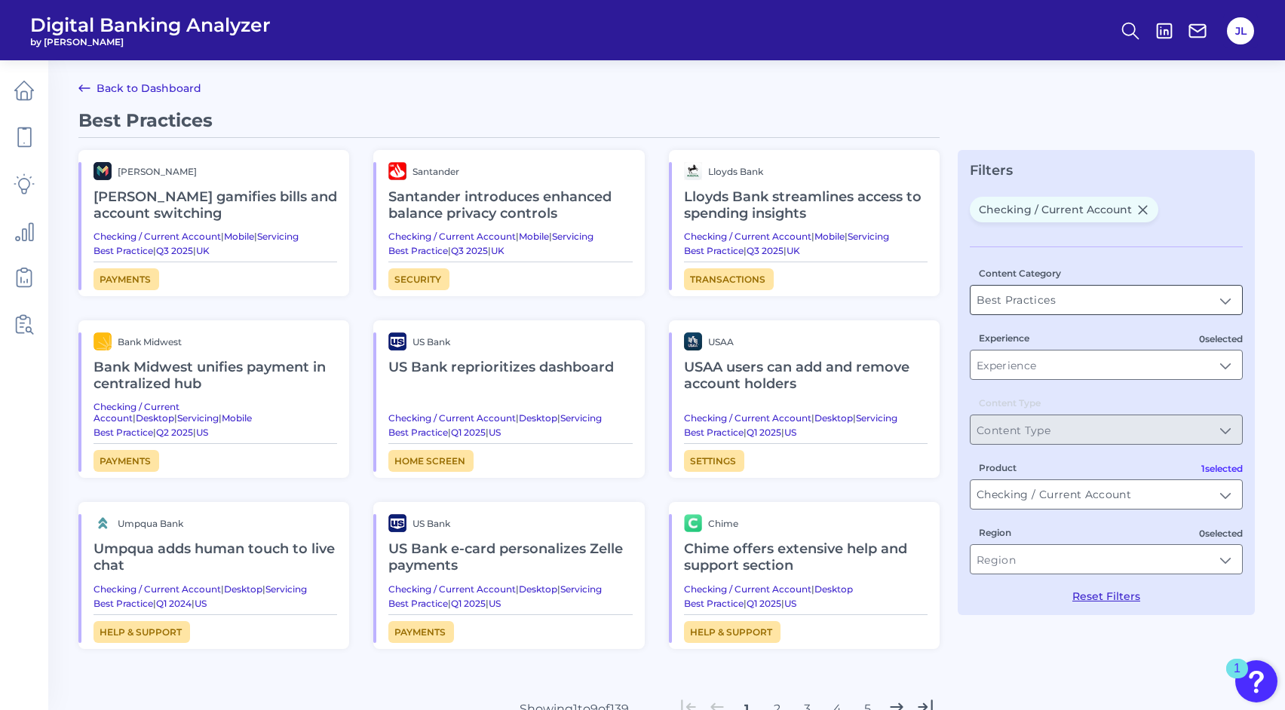
click at [1048, 301] on input "Best Practices" at bounding box center [1105, 300] width 271 height 29
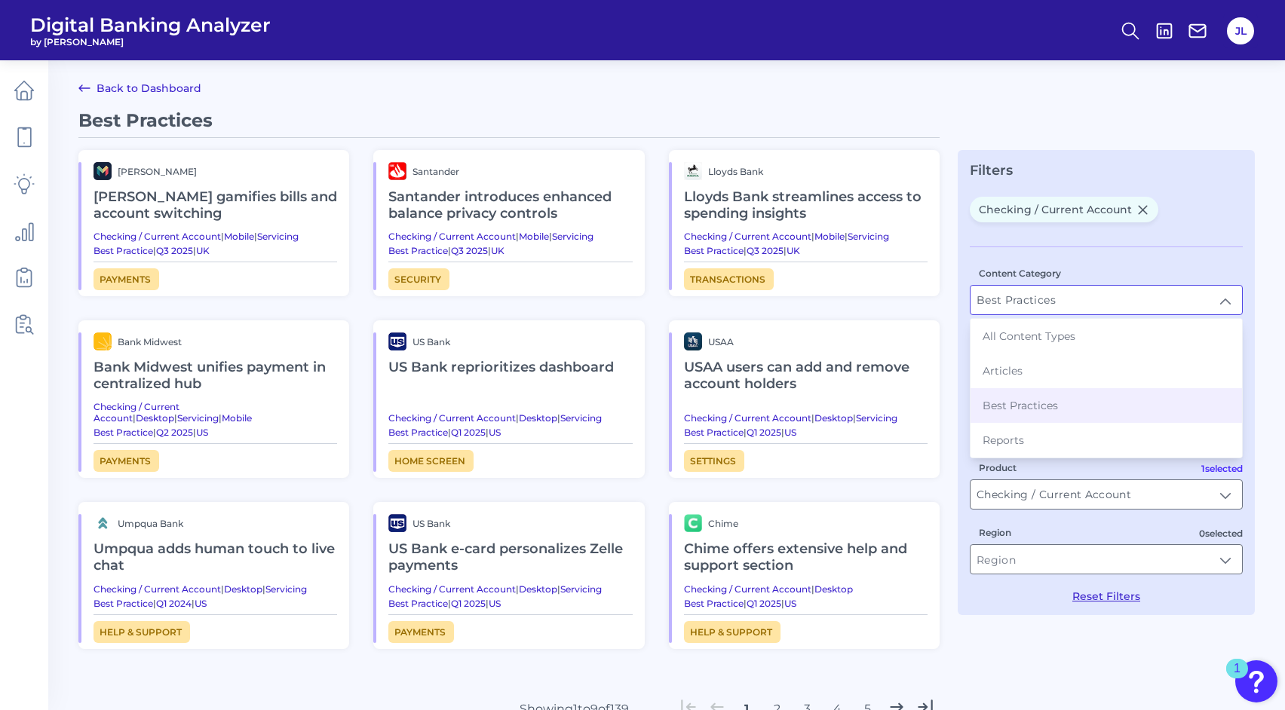
click at [1048, 301] on input "Best Practices" at bounding box center [1105, 300] width 271 height 29
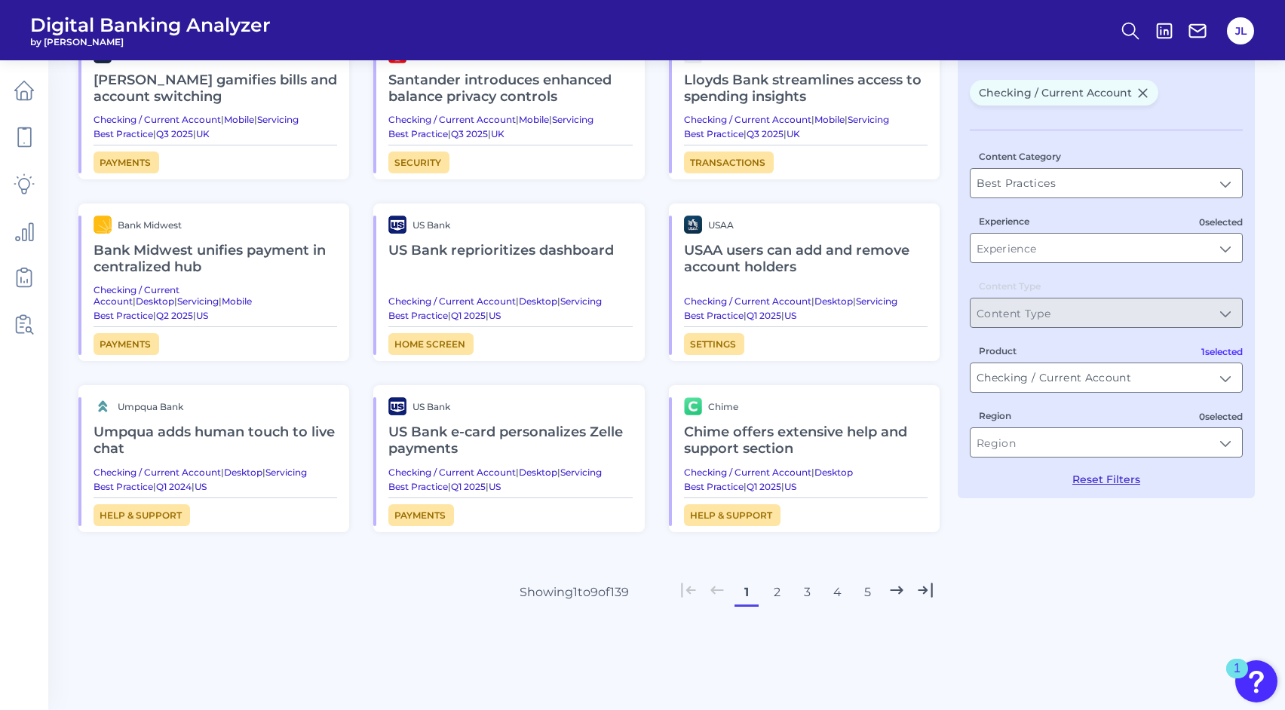
scroll to position [140, 0]
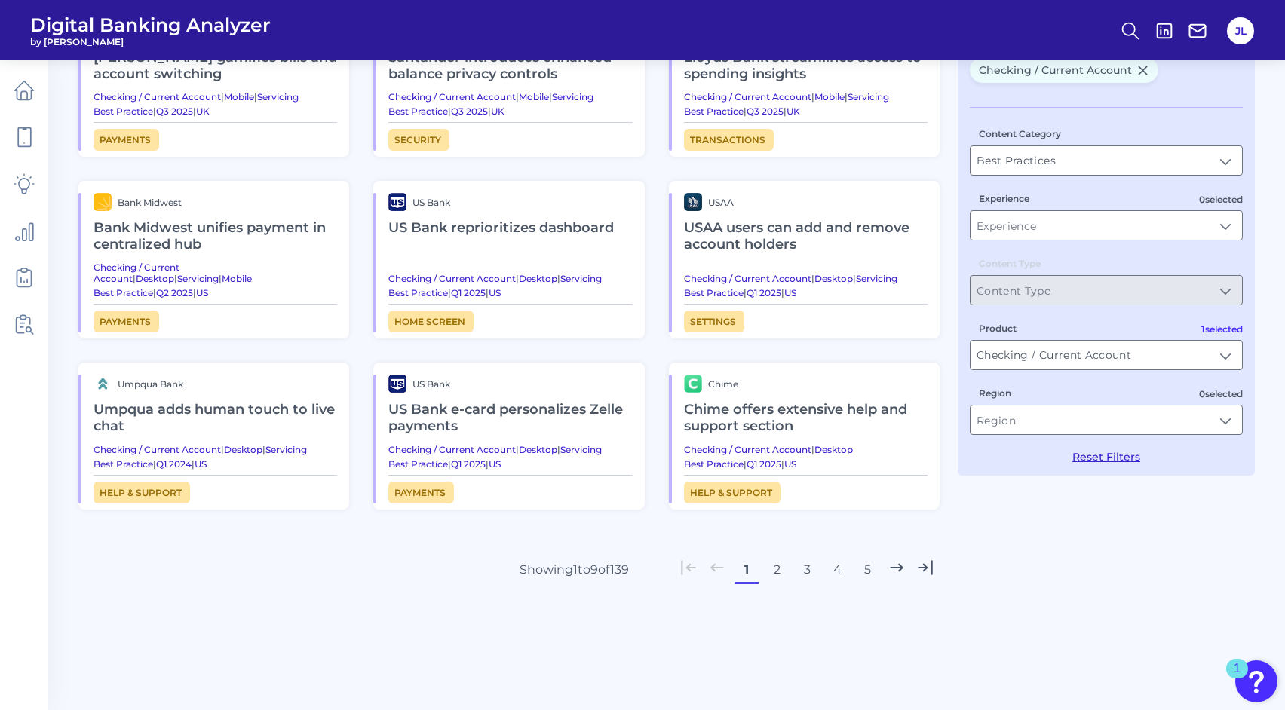
click at [777, 566] on button "2" at bounding box center [777, 570] width 24 height 24
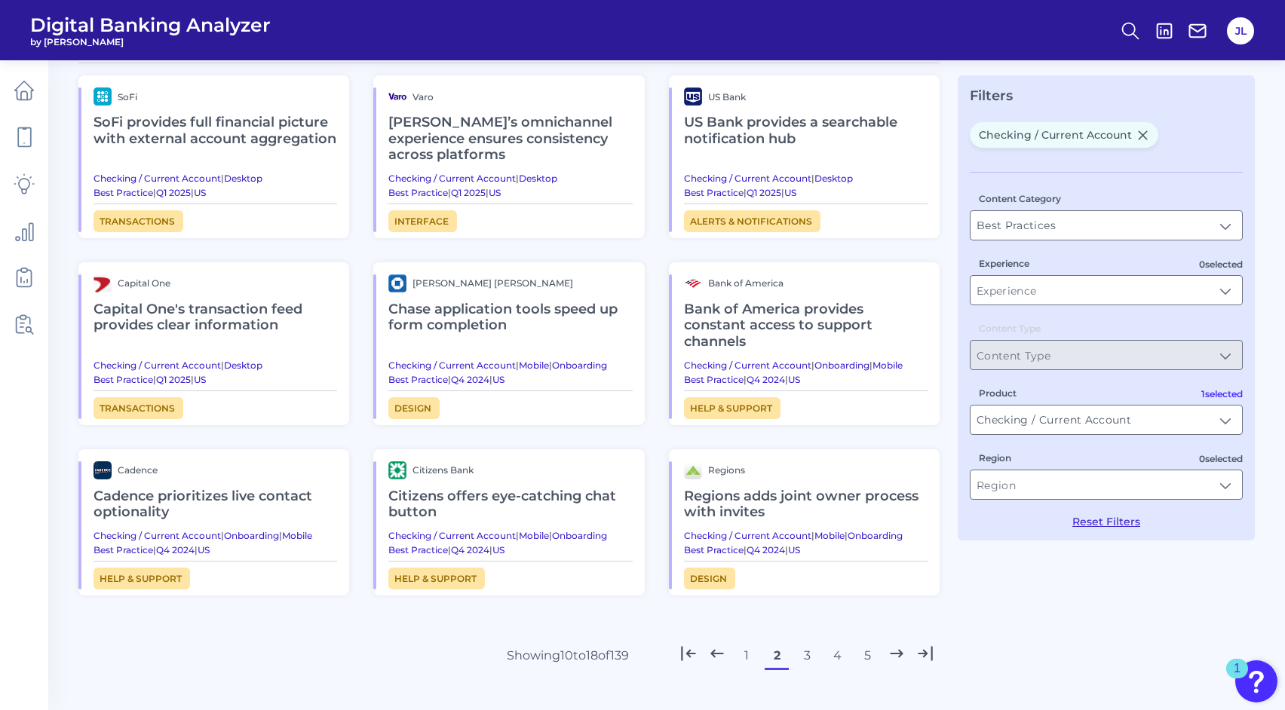
scroll to position [74, 0]
click at [810, 651] on button "3" at bounding box center [807, 657] width 24 height 24
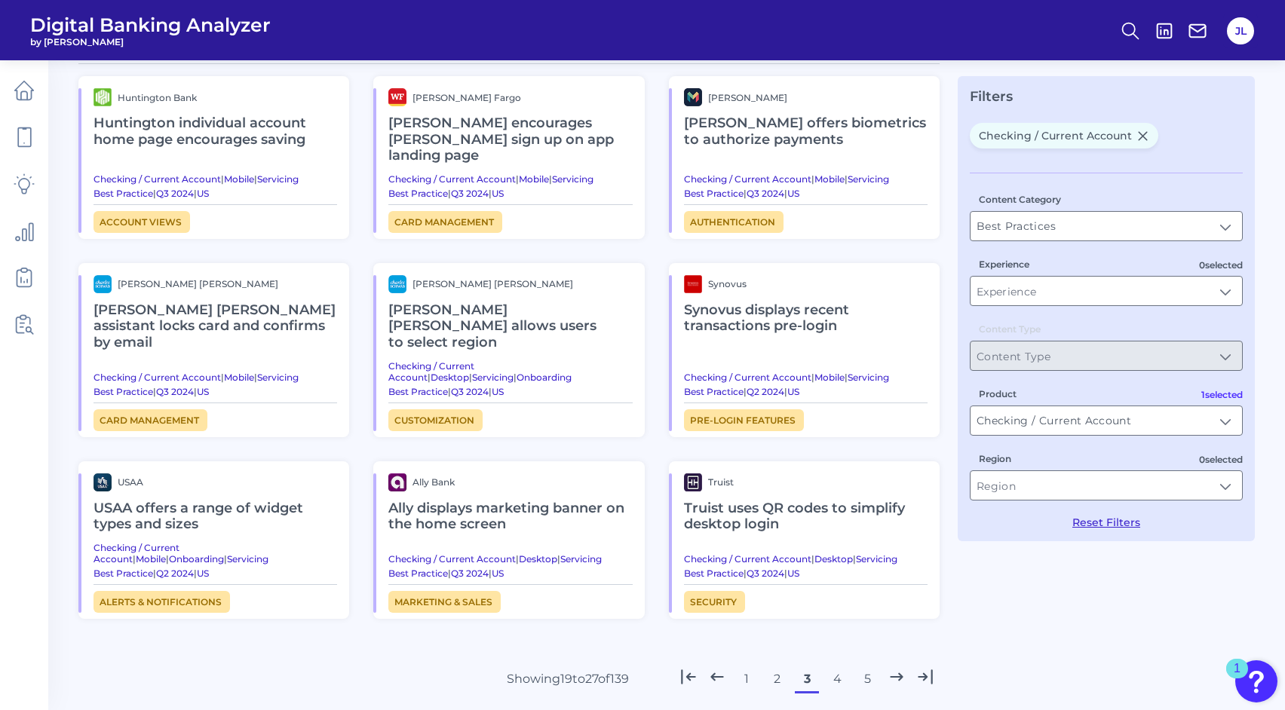
click at [839, 667] on button "4" at bounding box center [837, 679] width 24 height 24
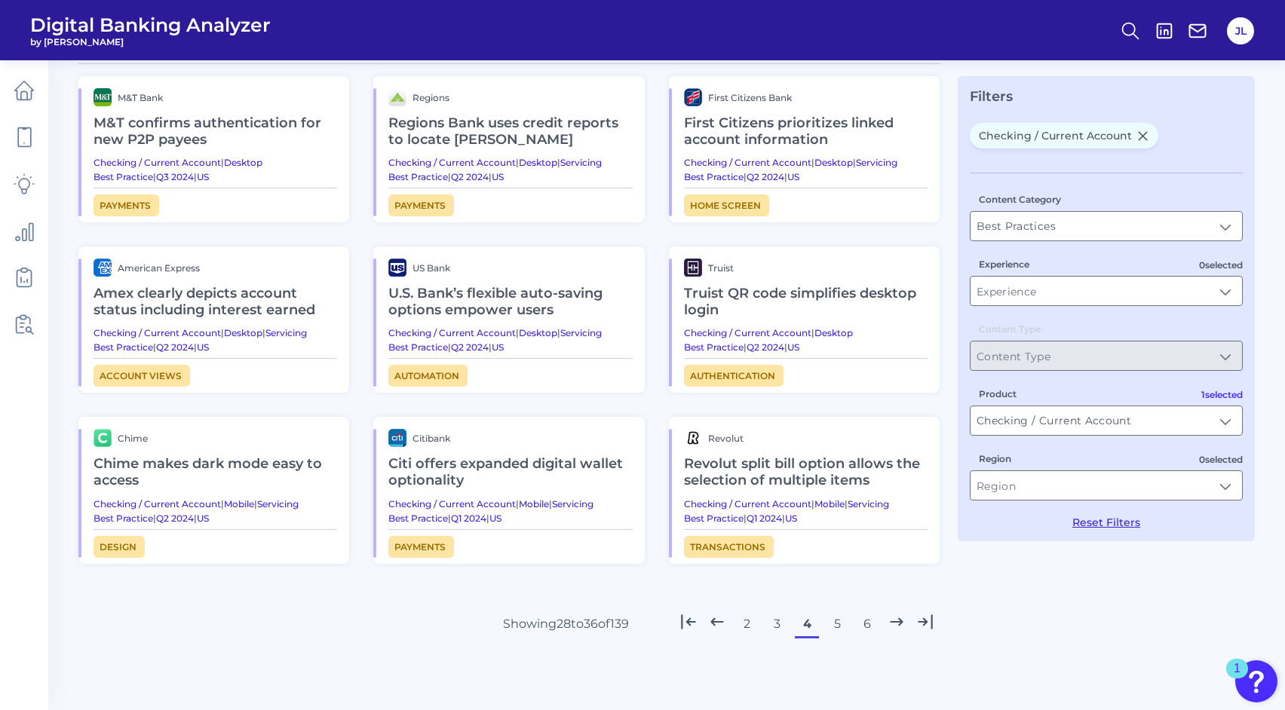
click at [153, 296] on h2 "Amex clearly depicts account status including interest earned" at bounding box center [216, 302] width 244 height 51
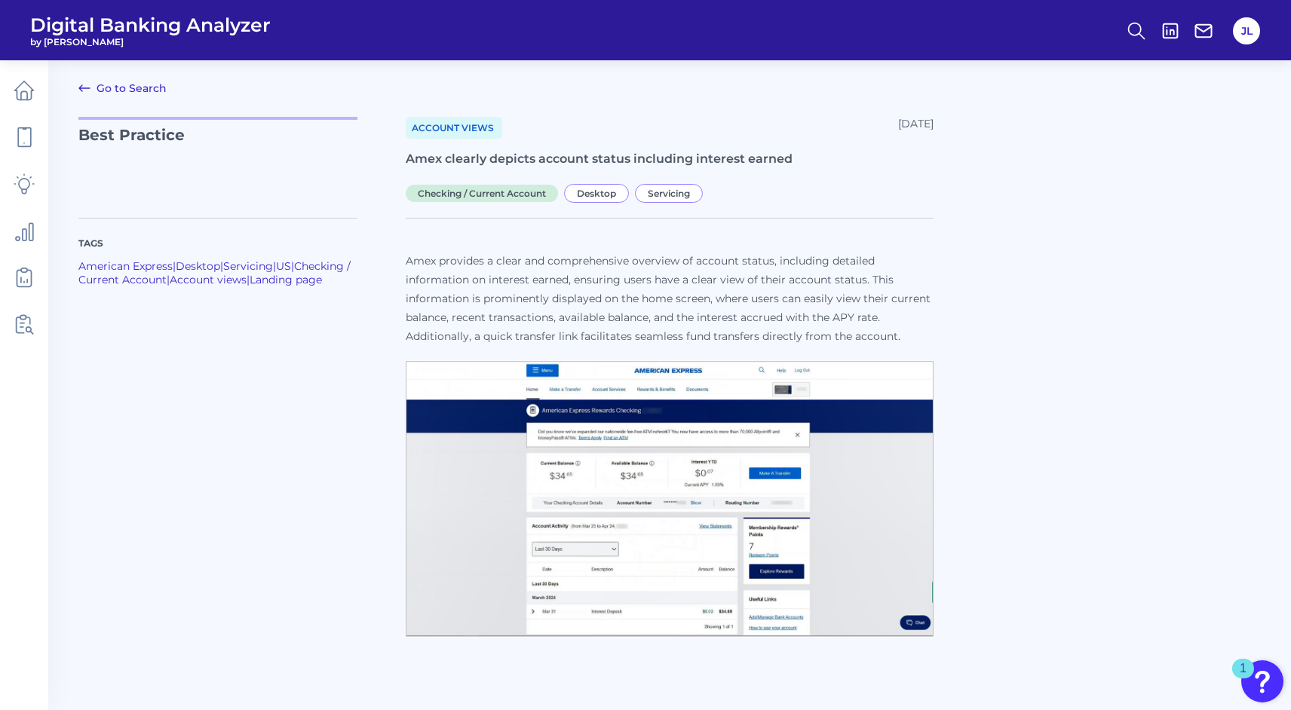
click at [694, 534] on img at bounding box center [670, 499] width 528 height 277
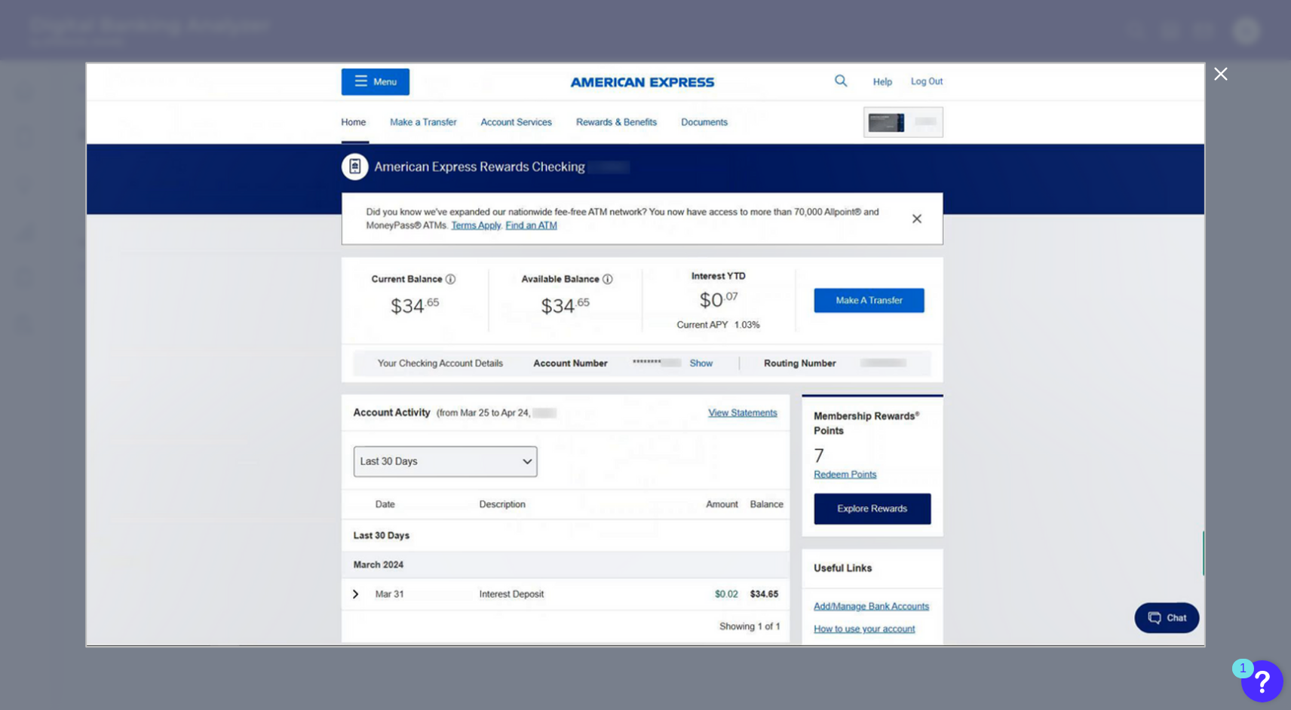
click at [1219, 74] on icon at bounding box center [1220, 74] width 11 height 11
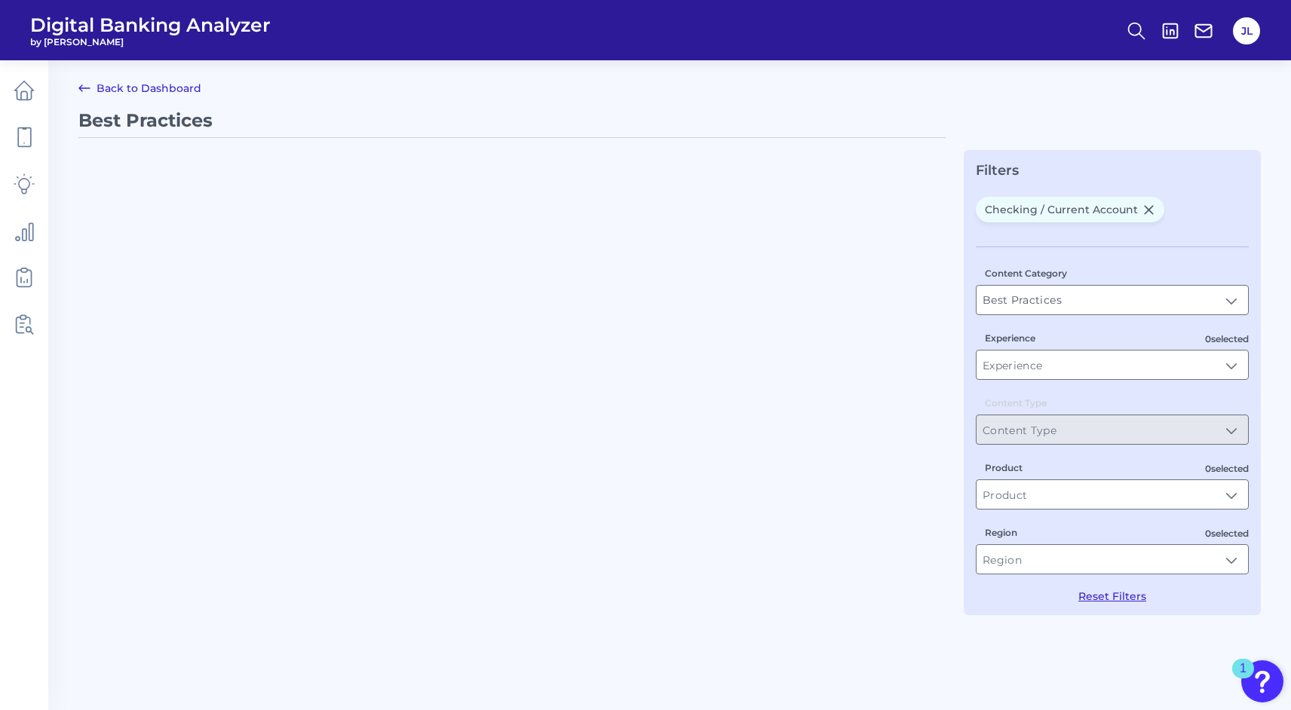
type input "Checking / Current Account"
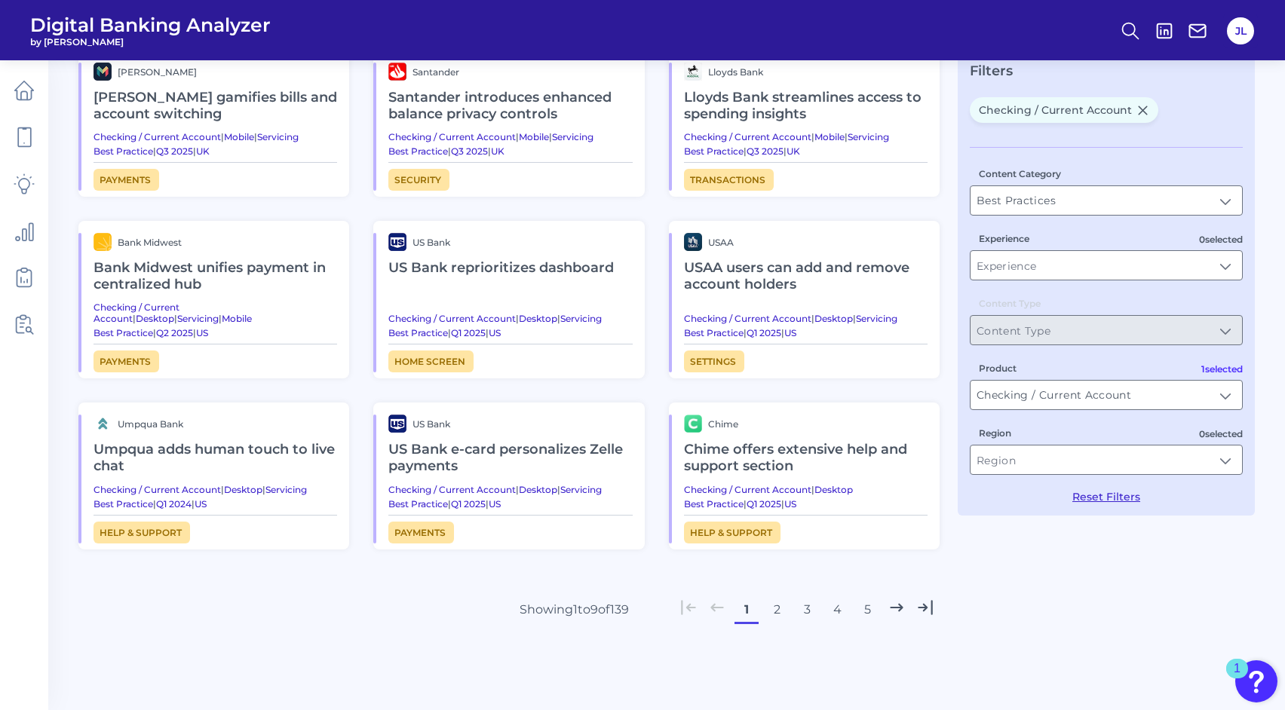
scroll to position [140, 0]
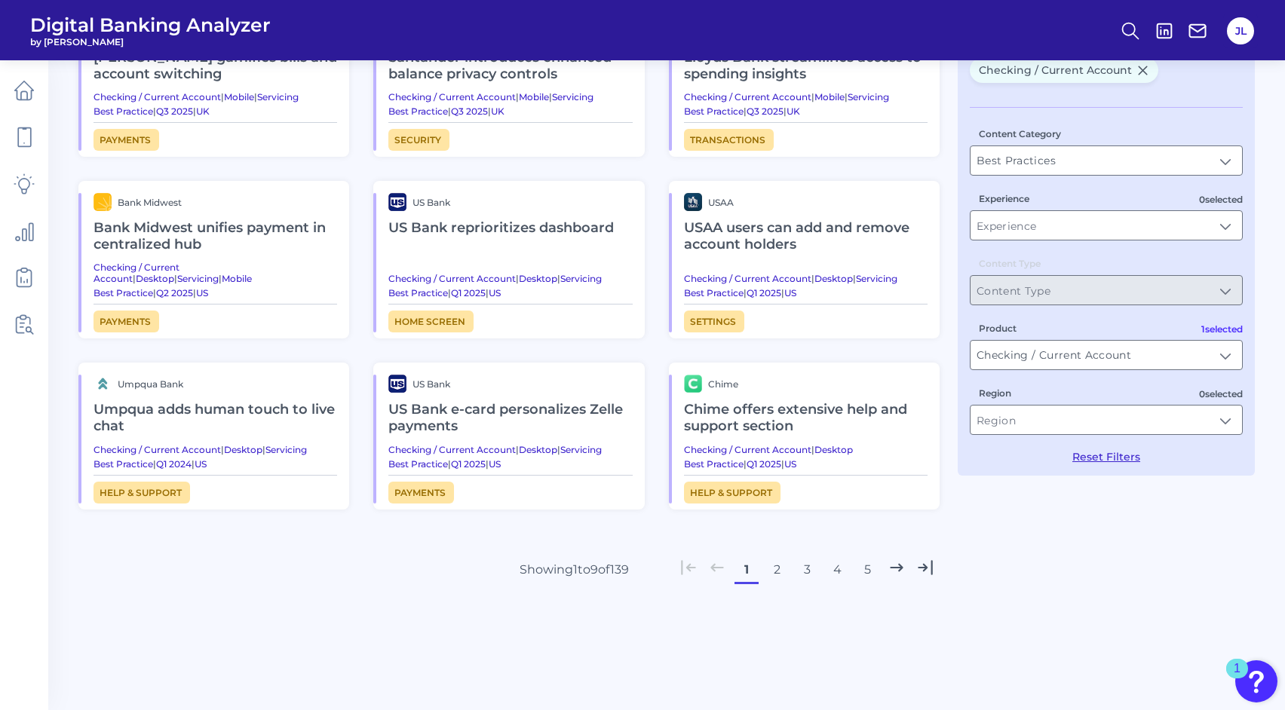
click at [776, 570] on button "2" at bounding box center [777, 570] width 24 height 24
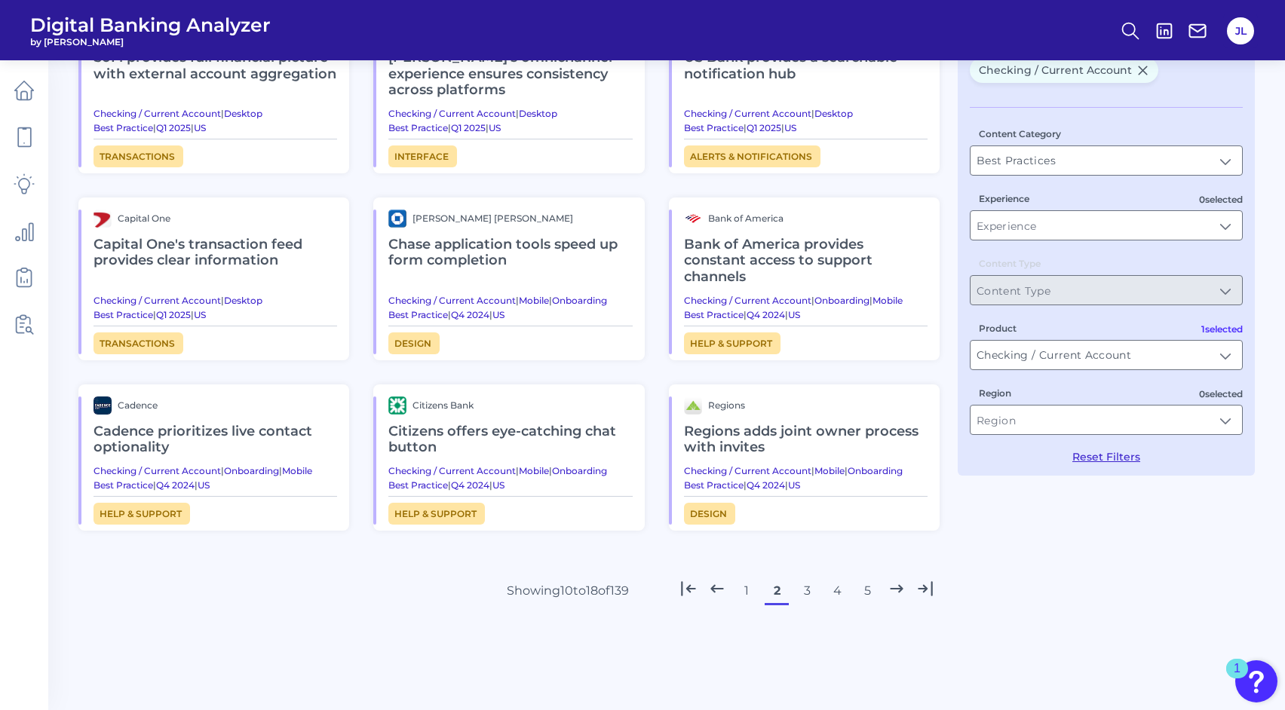
scroll to position [0, 0]
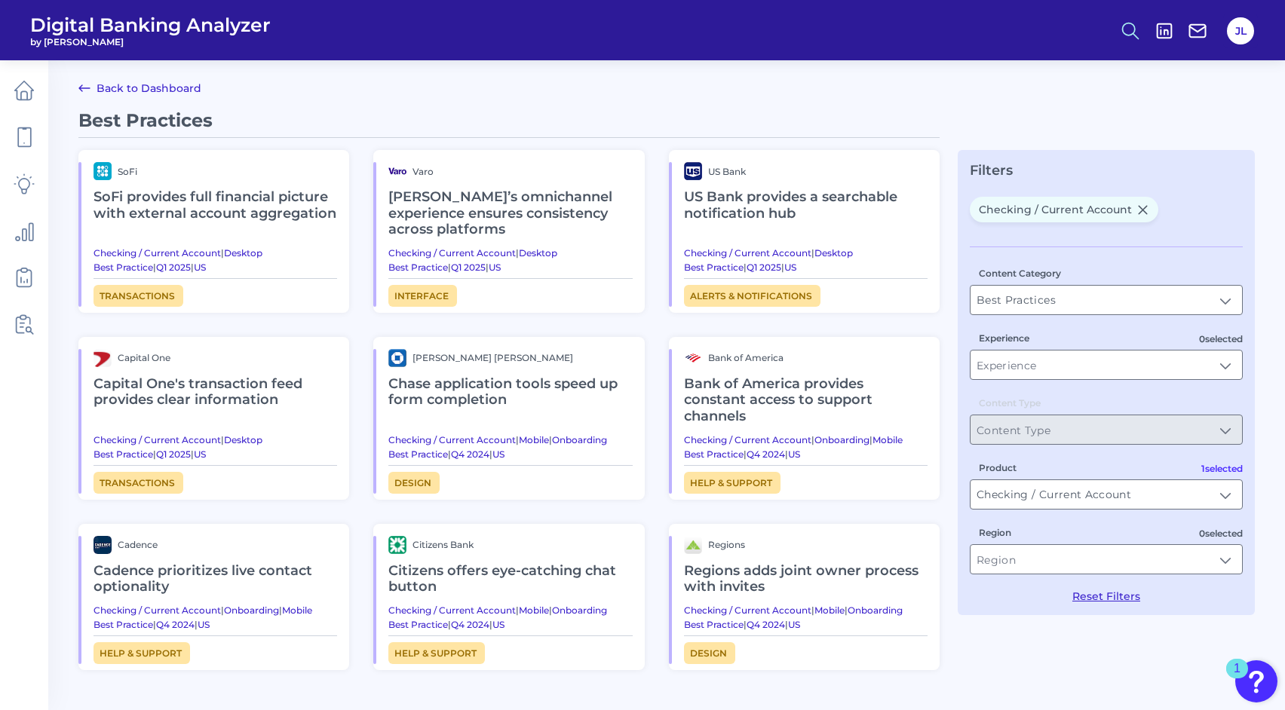
click at [1125, 27] on icon at bounding box center [1130, 30] width 21 height 21
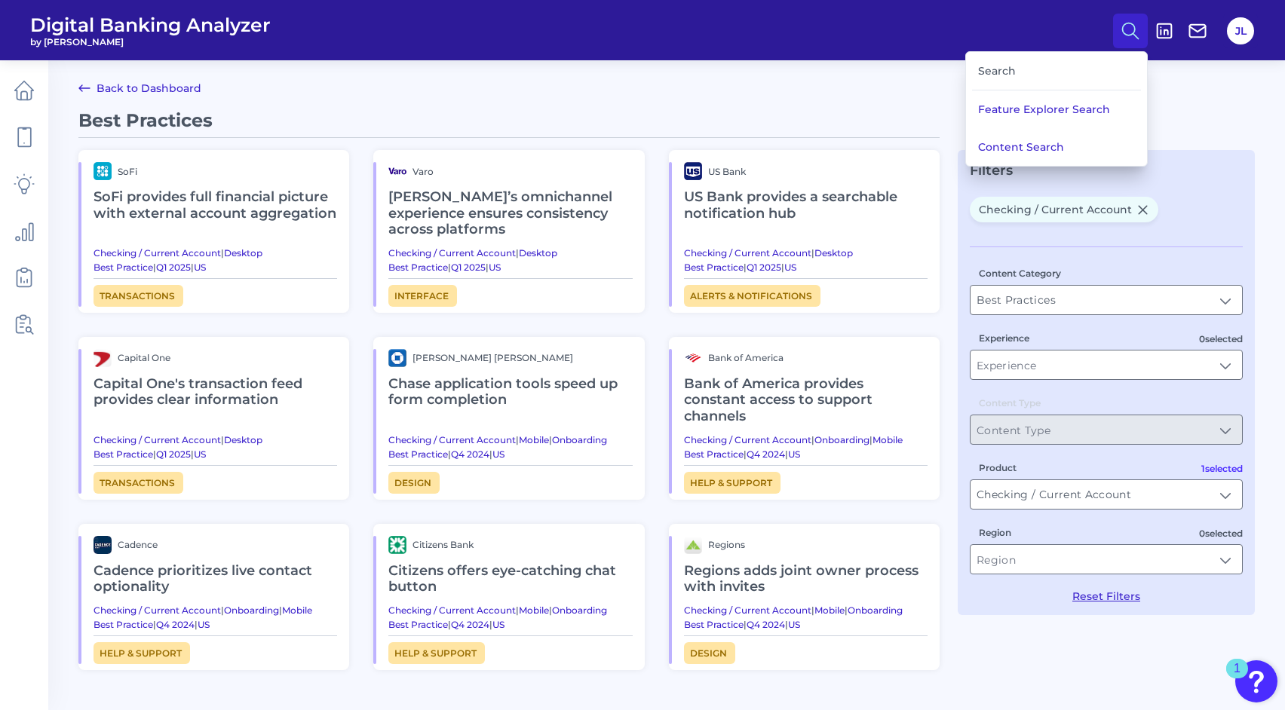
click at [1035, 69] on div "Search" at bounding box center [1056, 71] width 169 height 38
click at [999, 63] on div "Search" at bounding box center [1056, 71] width 169 height 38
click at [1010, 148] on button "Content Search" at bounding box center [1056, 147] width 181 height 38
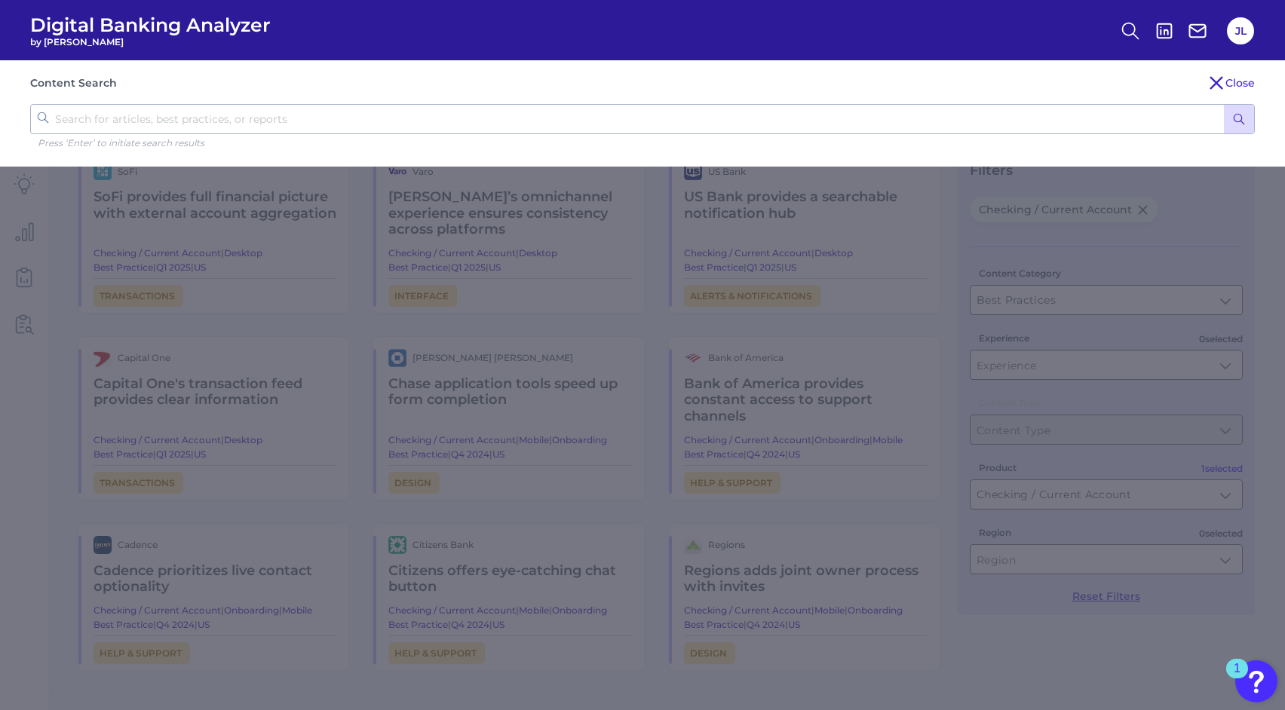
click at [839, 118] on input "text" at bounding box center [642, 119] width 1225 height 30
type input "switching"
click at [1224, 105] on button "submit" at bounding box center [1239, 119] width 30 height 29
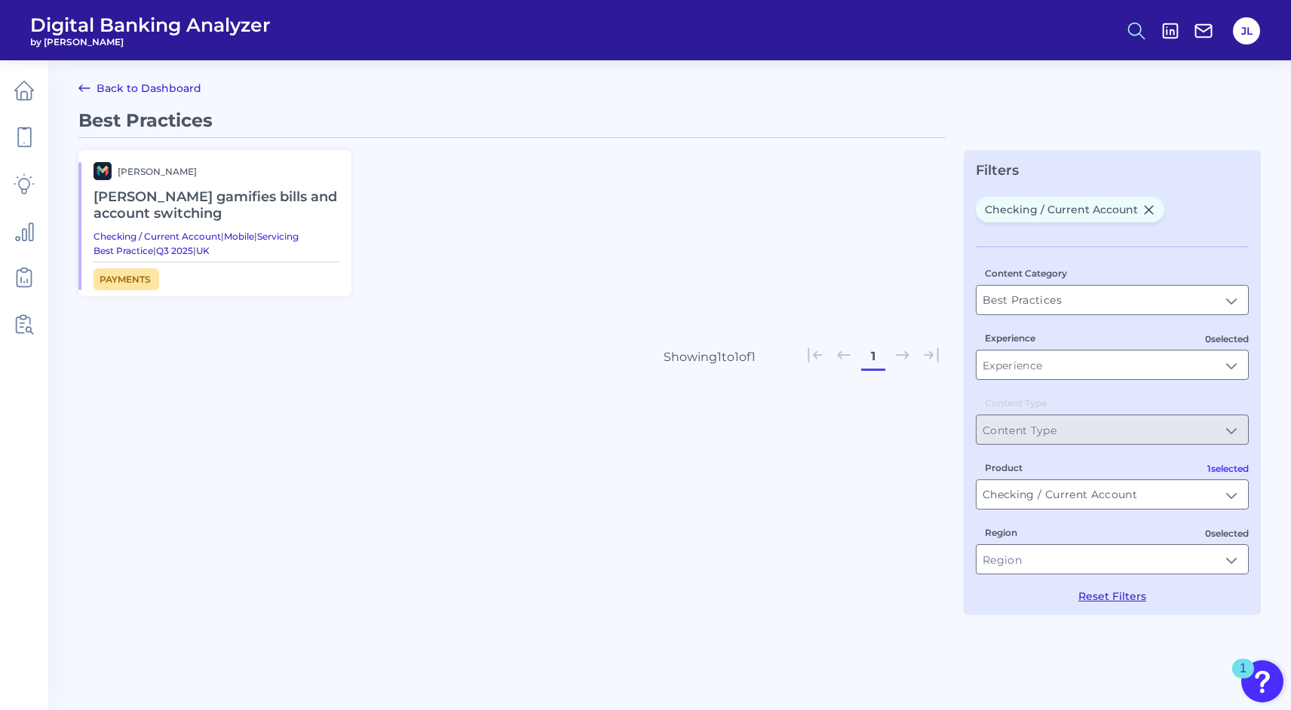
click at [1135, 27] on icon at bounding box center [1136, 30] width 21 height 21
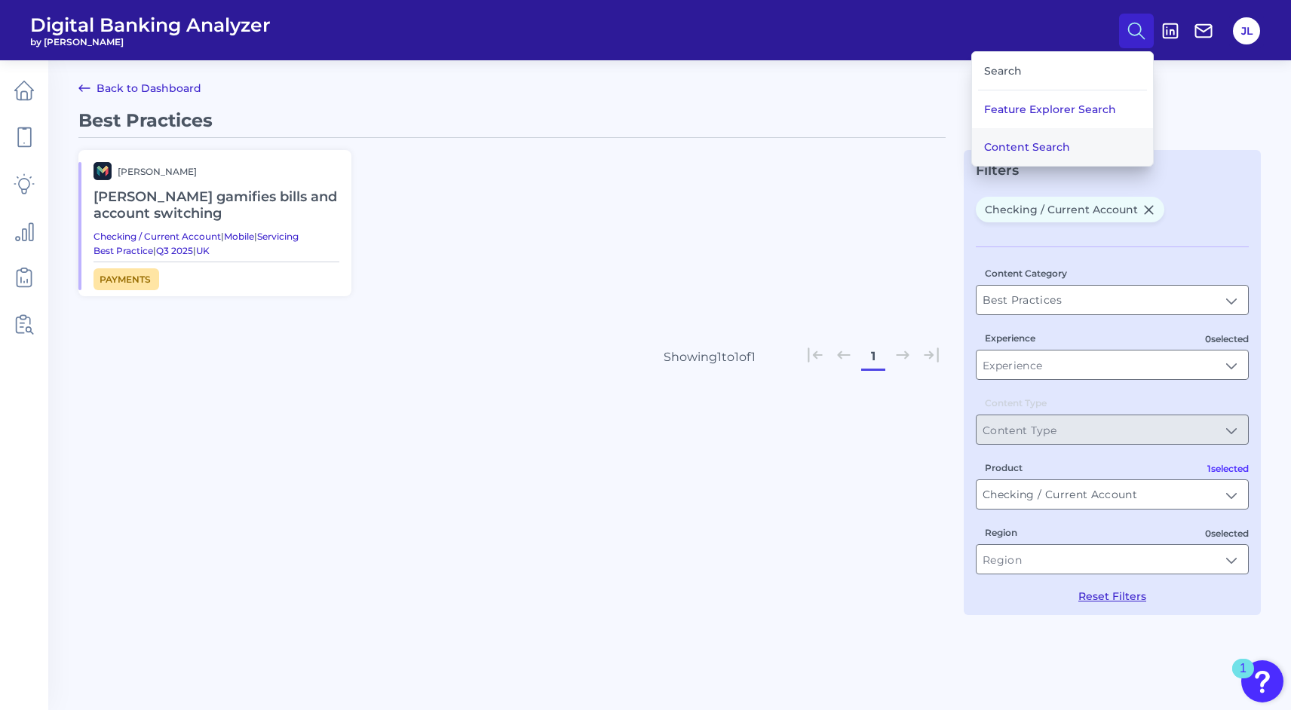
click at [1004, 139] on button "Content Search" at bounding box center [1062, 147] width 181 height 38
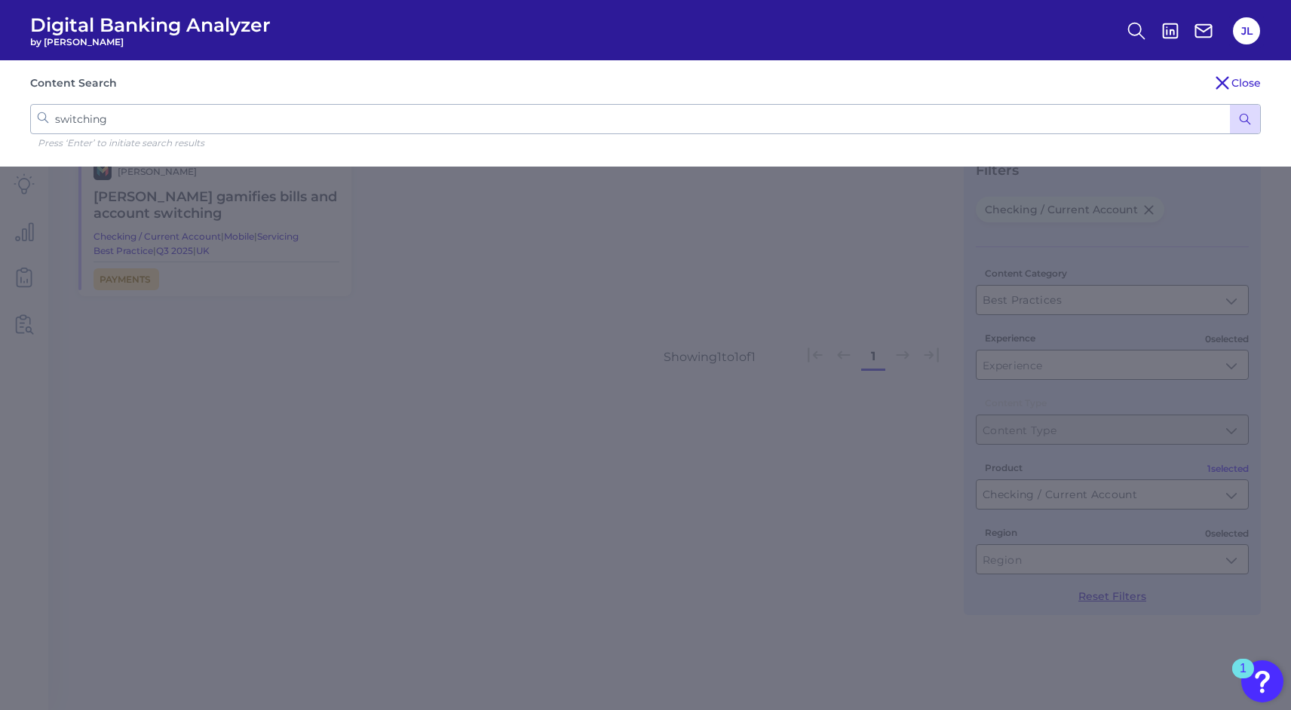
click at [323, 118] on input "switching" at bounding box center [645, 119] width 1231 height 30
type input "onboarding"
click at [1230, 105] on button "submit" at bounding box center [1245, 119] width 30 height 29
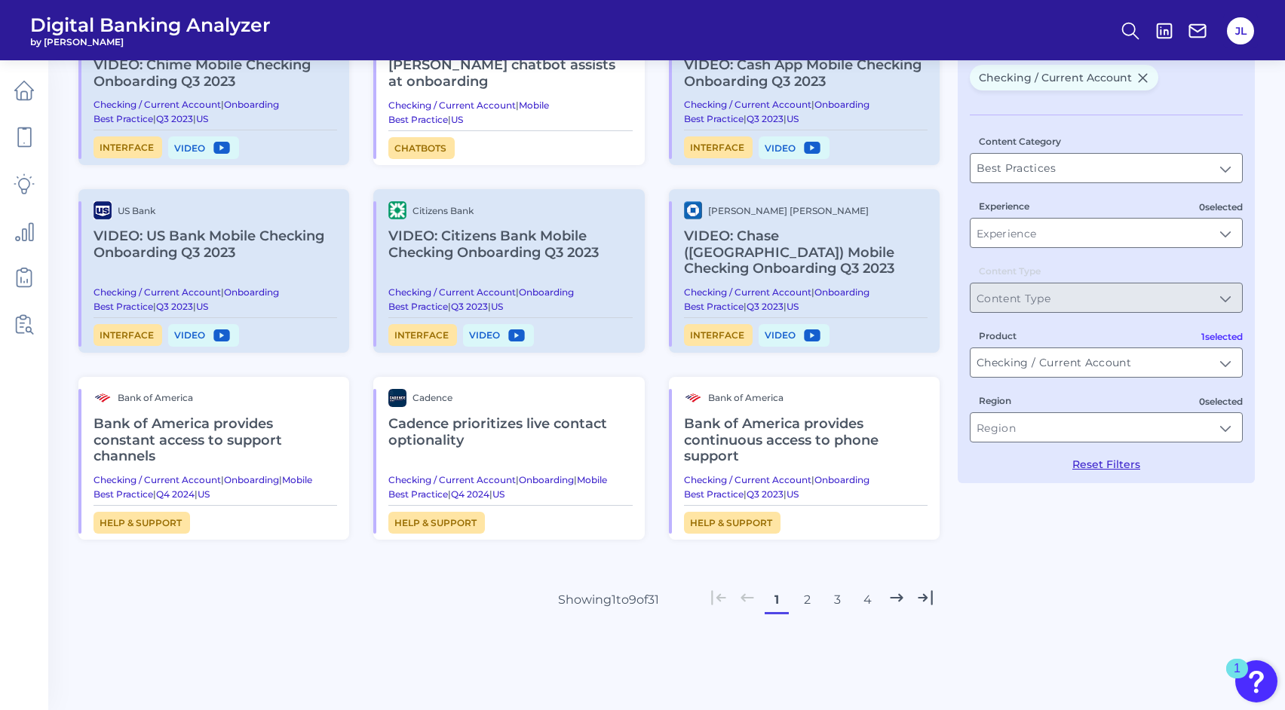
scroll to position [146, 0]
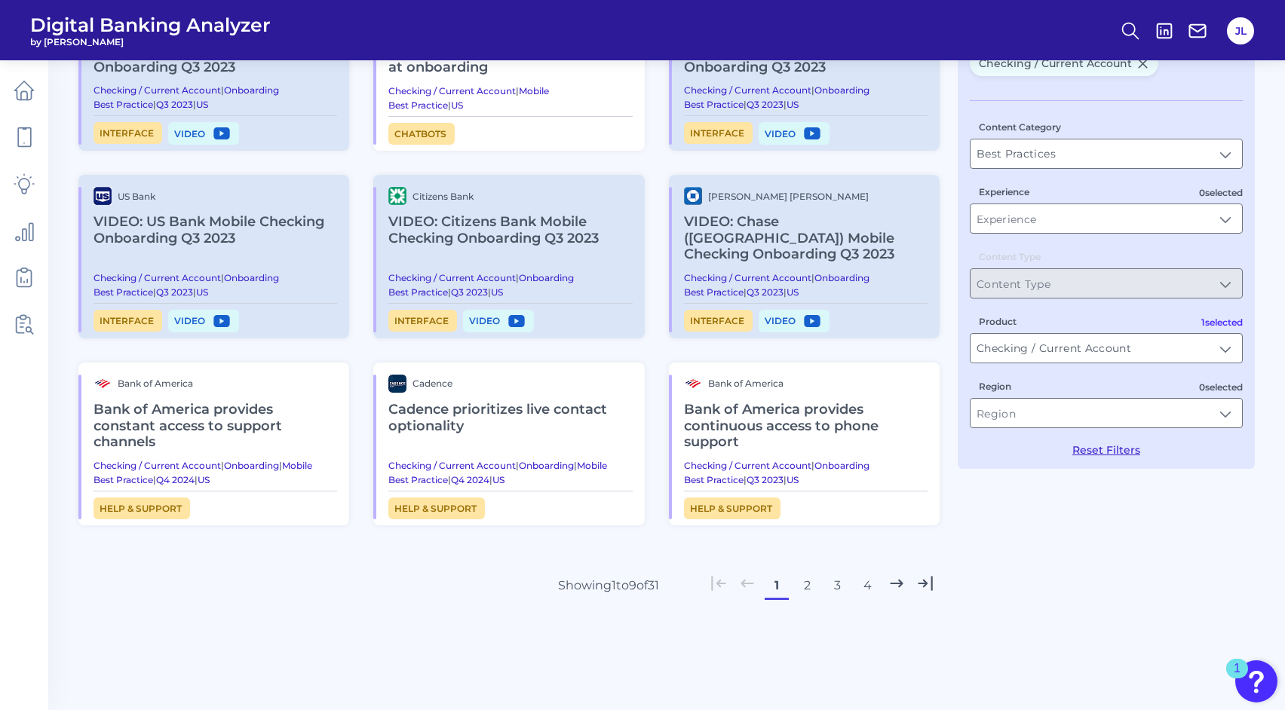
click at [805, 574] on button "2" at bounding box center [807, 586] width 24 height 24
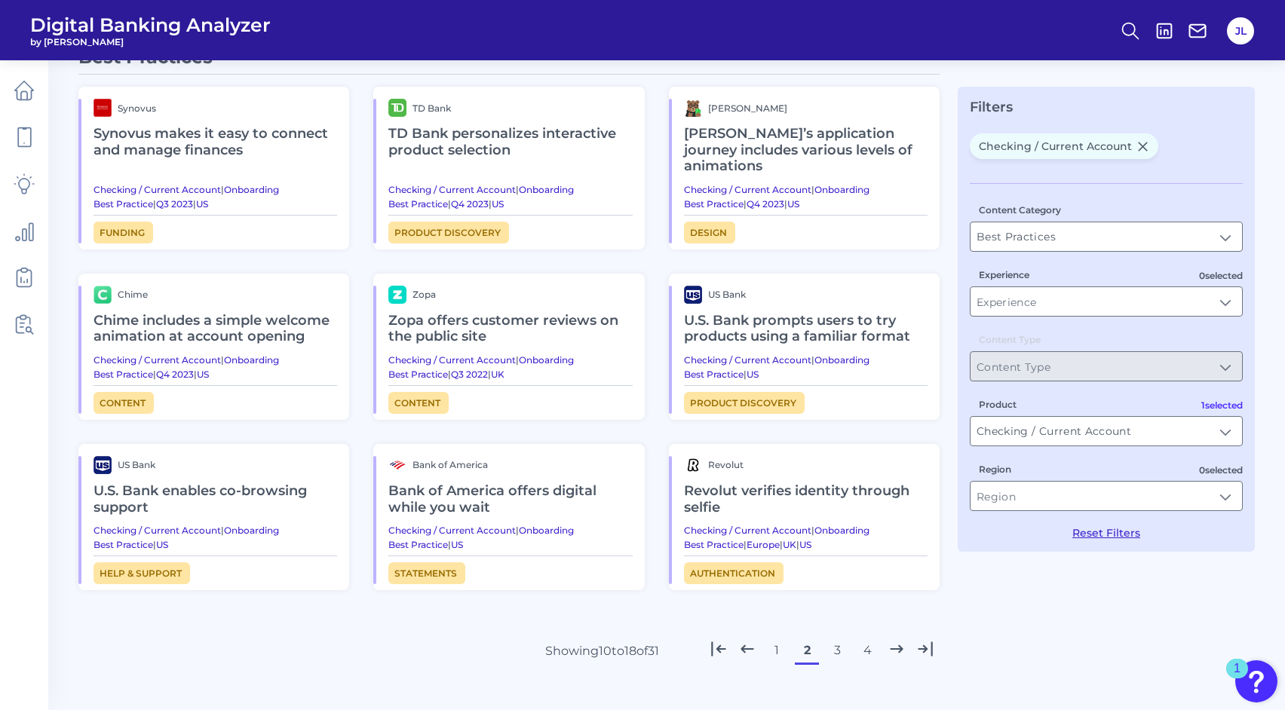
scroll to position [36, 0]
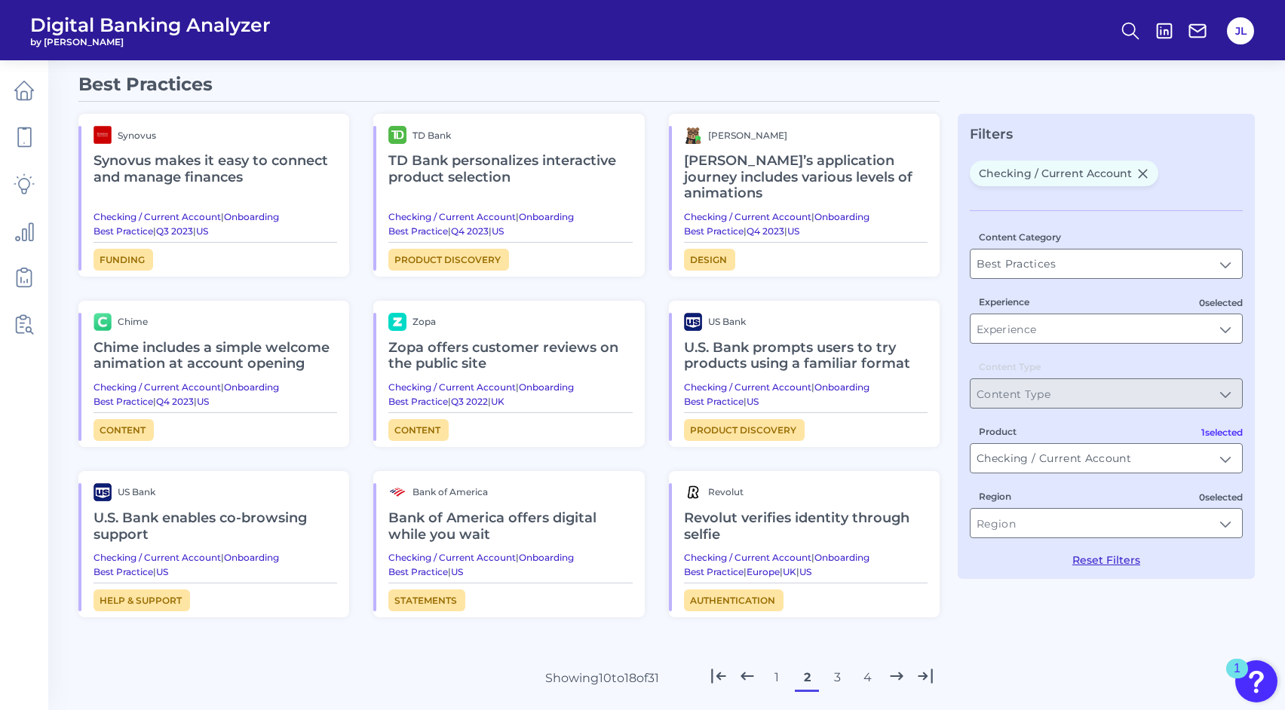
click at [732, 516] on h2 "Revolut verifies identity through selfie" at bounding box center [806, 526] width 244 height 51
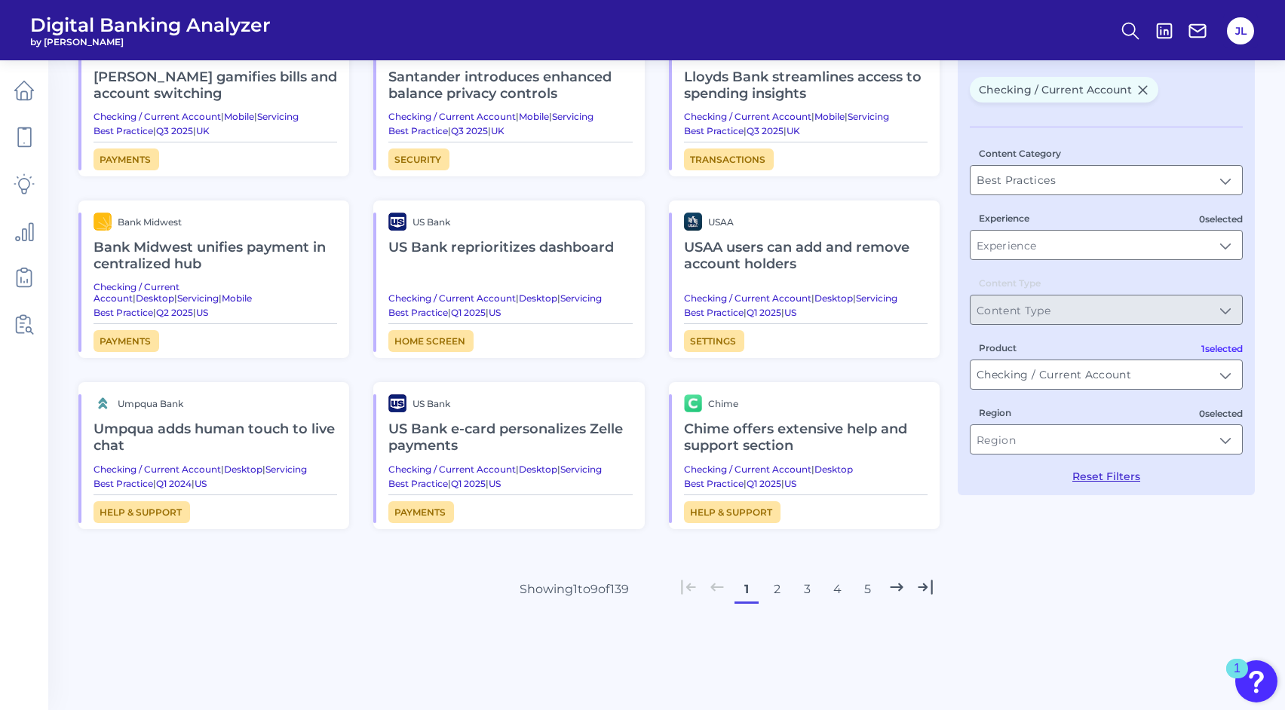
scroll to position [140, 0]
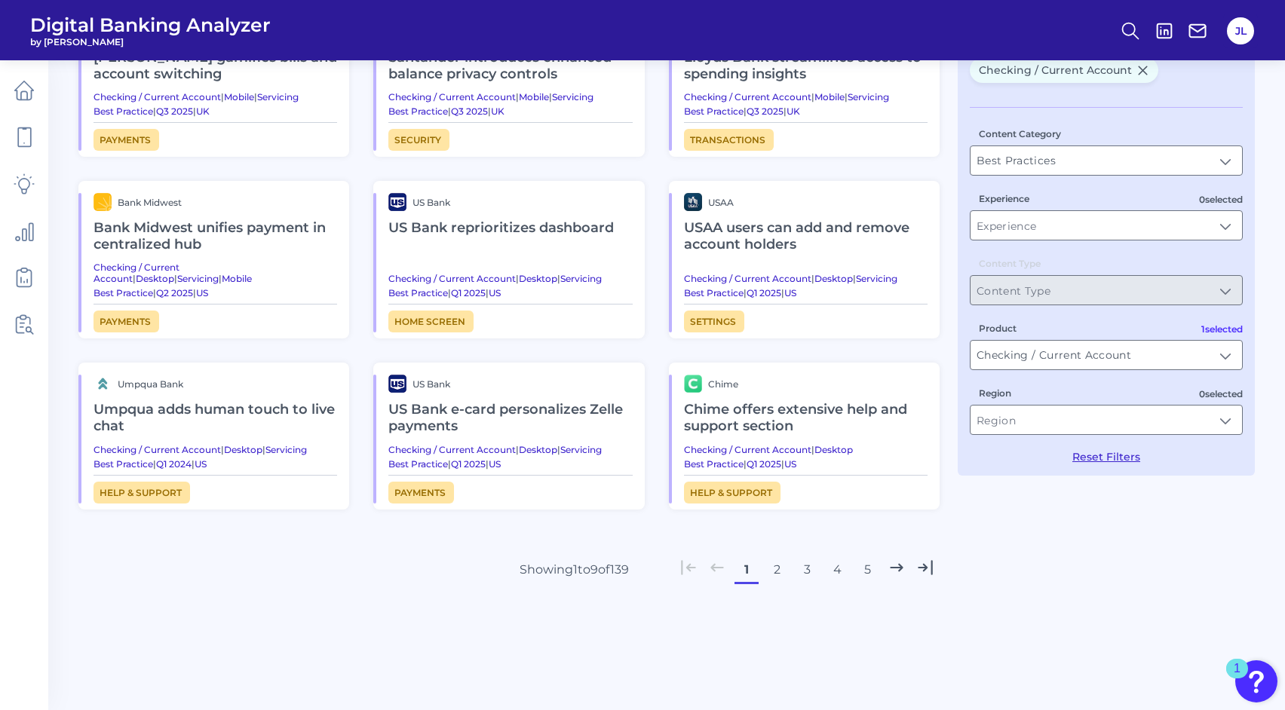
click at [897, 560] on icon at bounding box center [897, 568] width 20 height 20
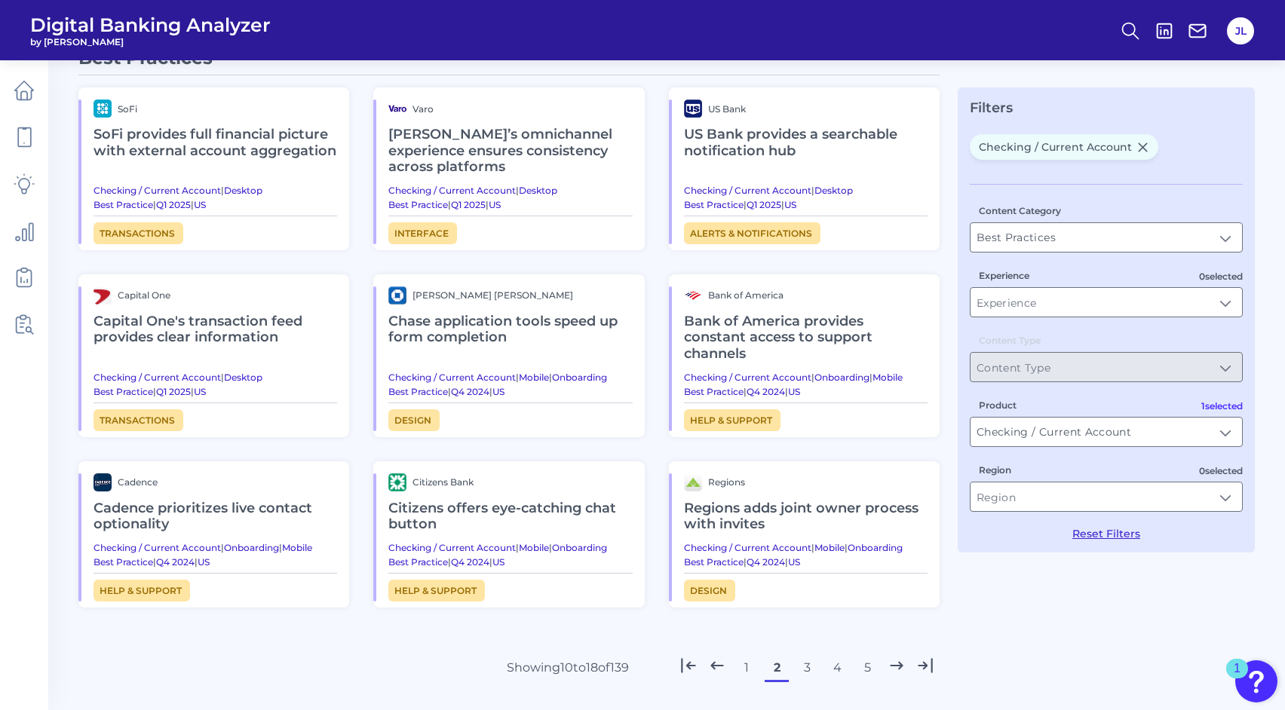
scroll to position [55, 0]
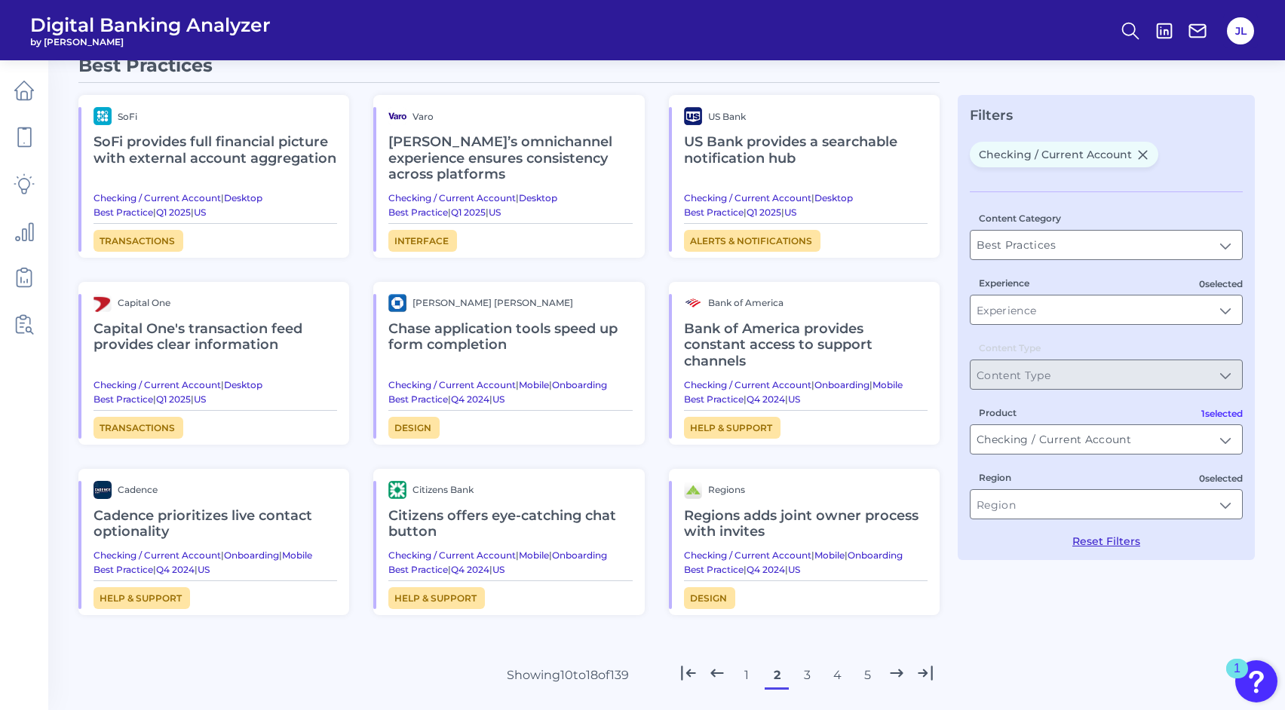
click at [146, 333] on h2 "Capital One's transaction feed provides clear information" at bounding box center [216, 337] width 244 height 51
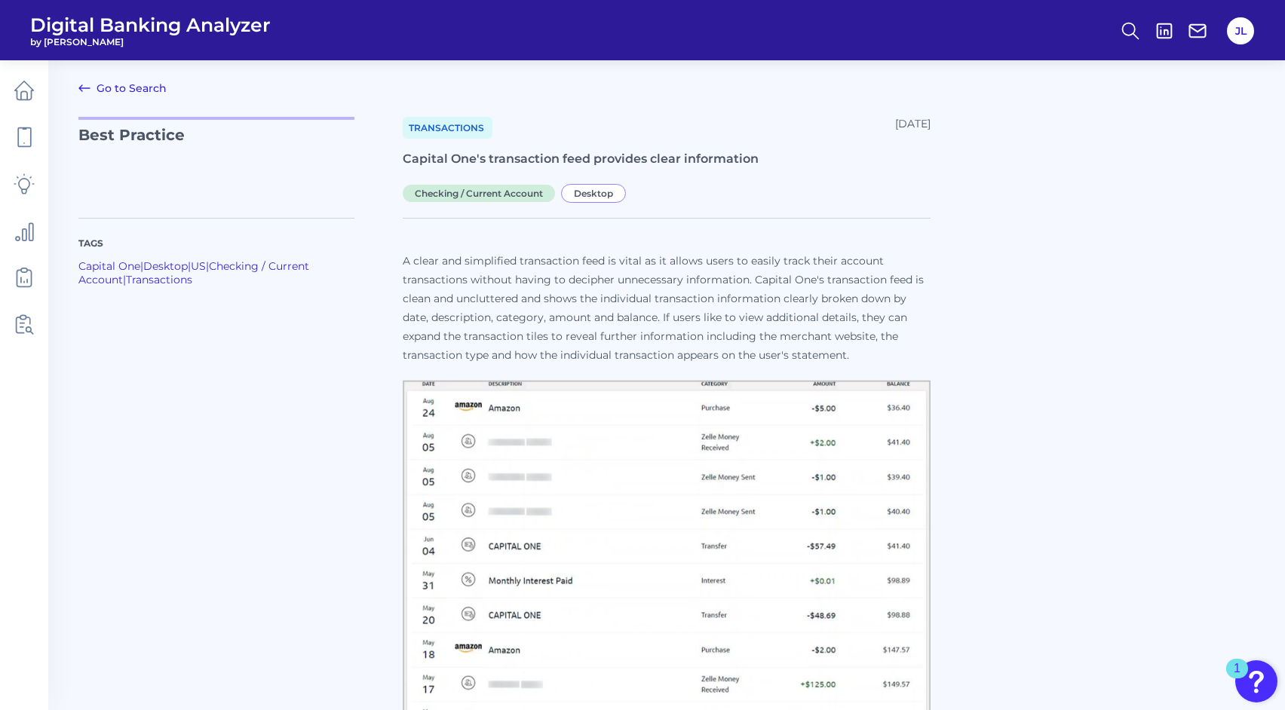
click at [94, 86] on link "Go to Search" at bounding box center [122, 88] width 88 height 18
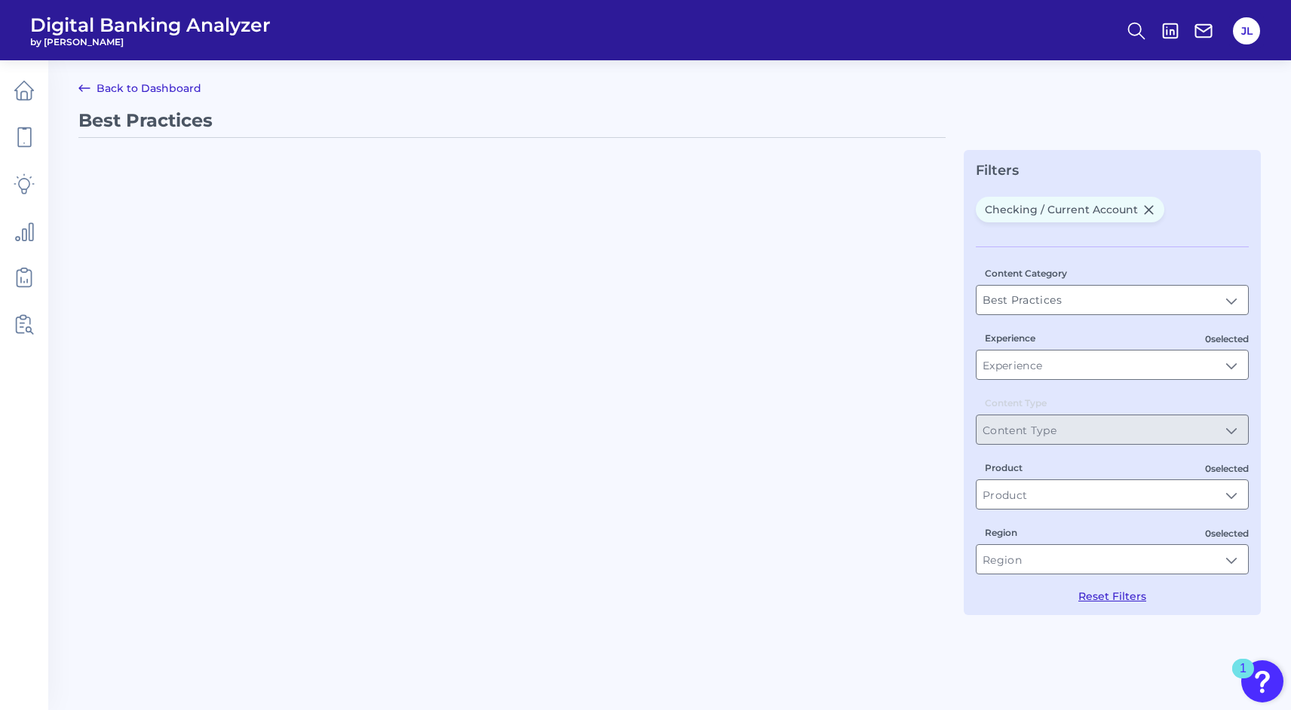
type input "Checking / Current Account"
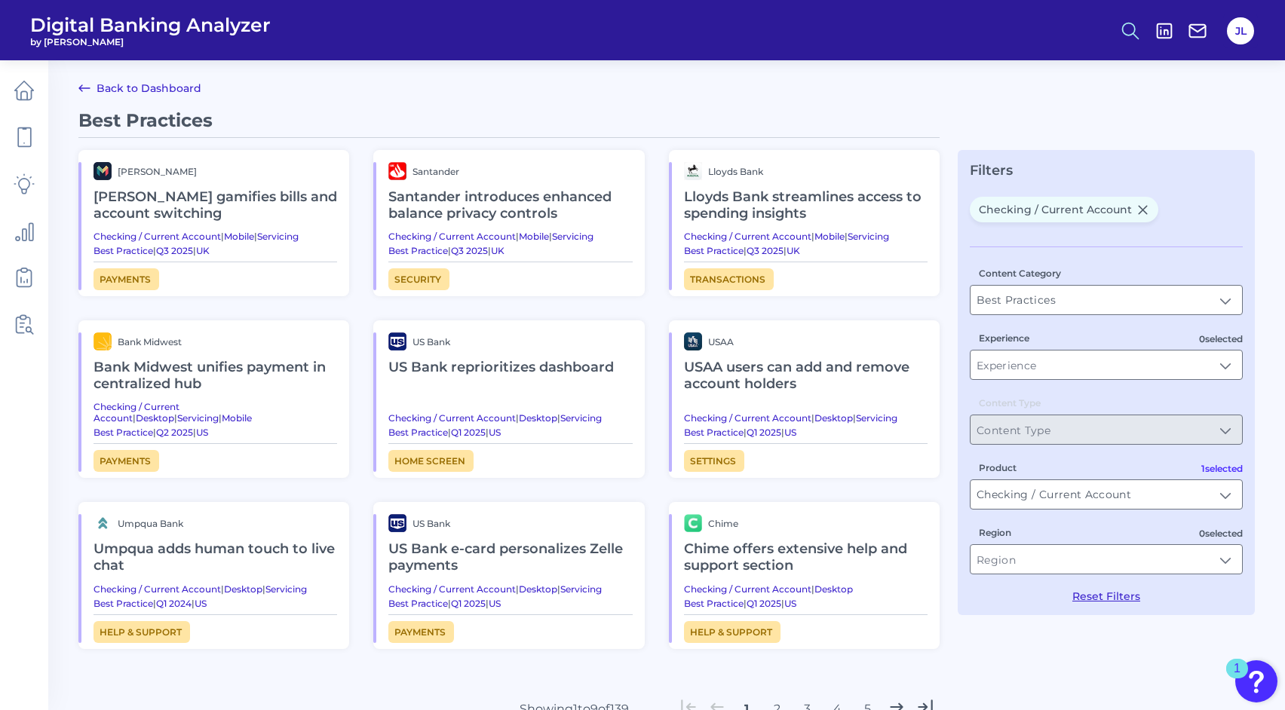
click at [1127, 27] on icon at bounding box center [1130, 30] width 21 height 21
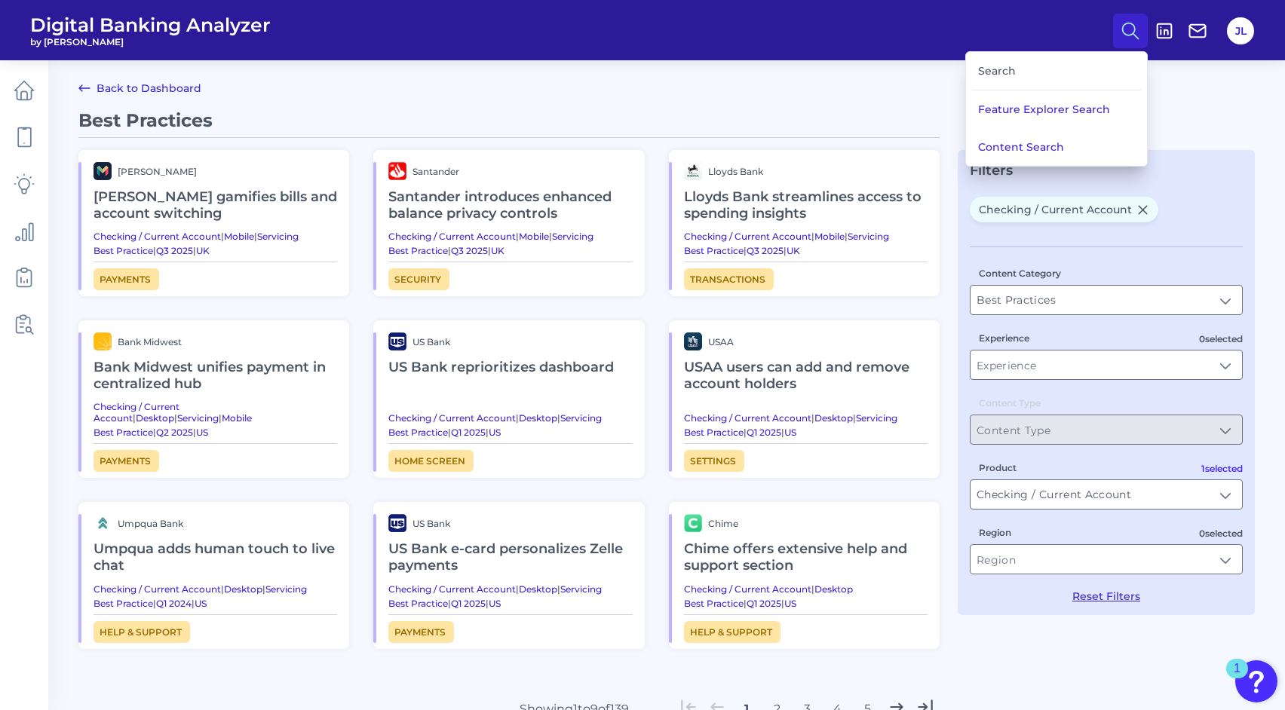
click at [1050, 67] on div "Search" at bounding box center [1056, 71] width 169 height 38
click at [991, 69] on div "Search" at bounding box center [1056, 71] width 169 height 38
click at [1013, 149] on button "Content Search" at bounding box center [1056, 147] width 181 height 38
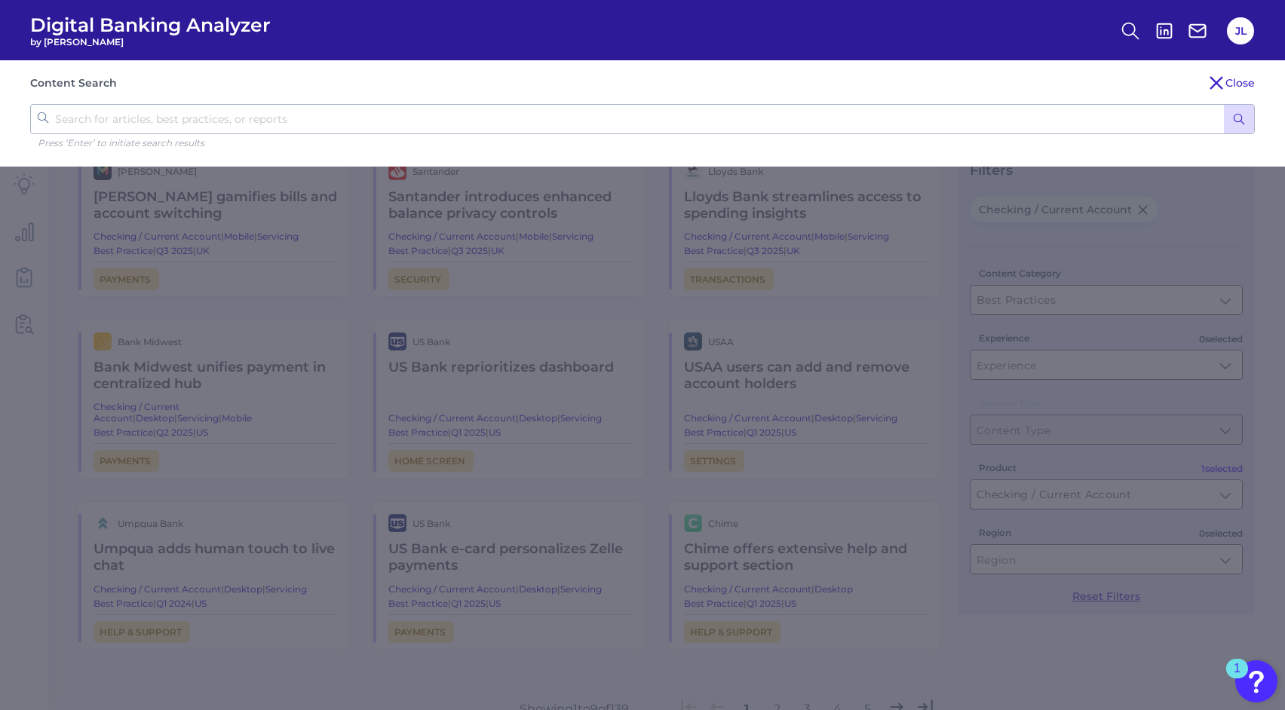
click at [465, 113] on input "text" at bounding box center [642, 119] width 1225 height 30
type input "onboarding"
click at [1242, 120] on icon "submit" at bounding box center [1239, 119] width 14 height 14
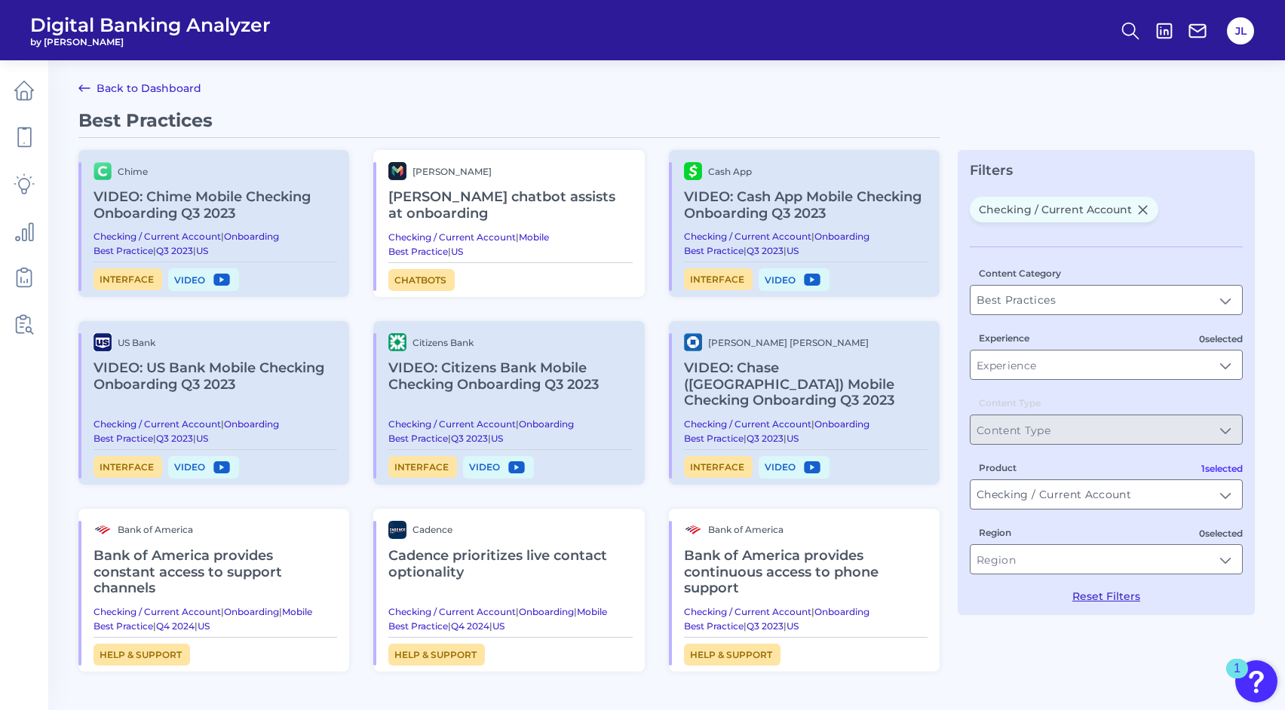
scroll to position [36, 0]
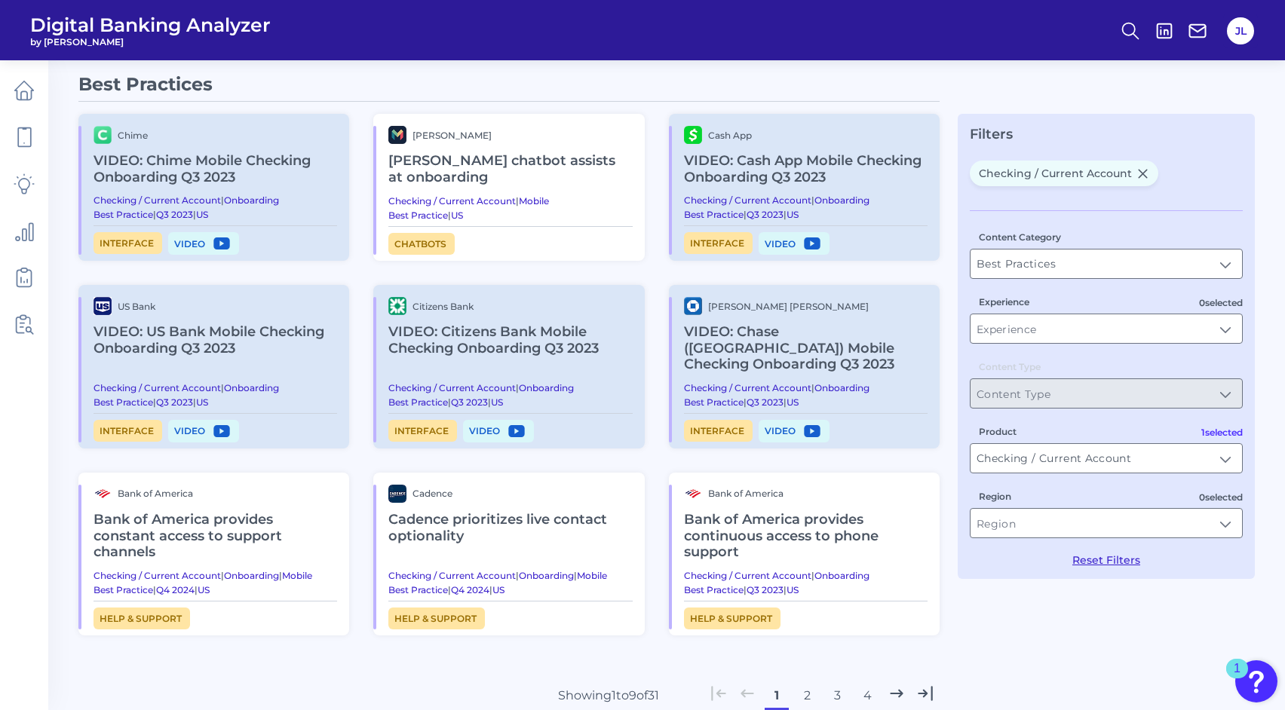
click at [805, 684] on button "2" at bounding box center [807, 696] width 24 height 24
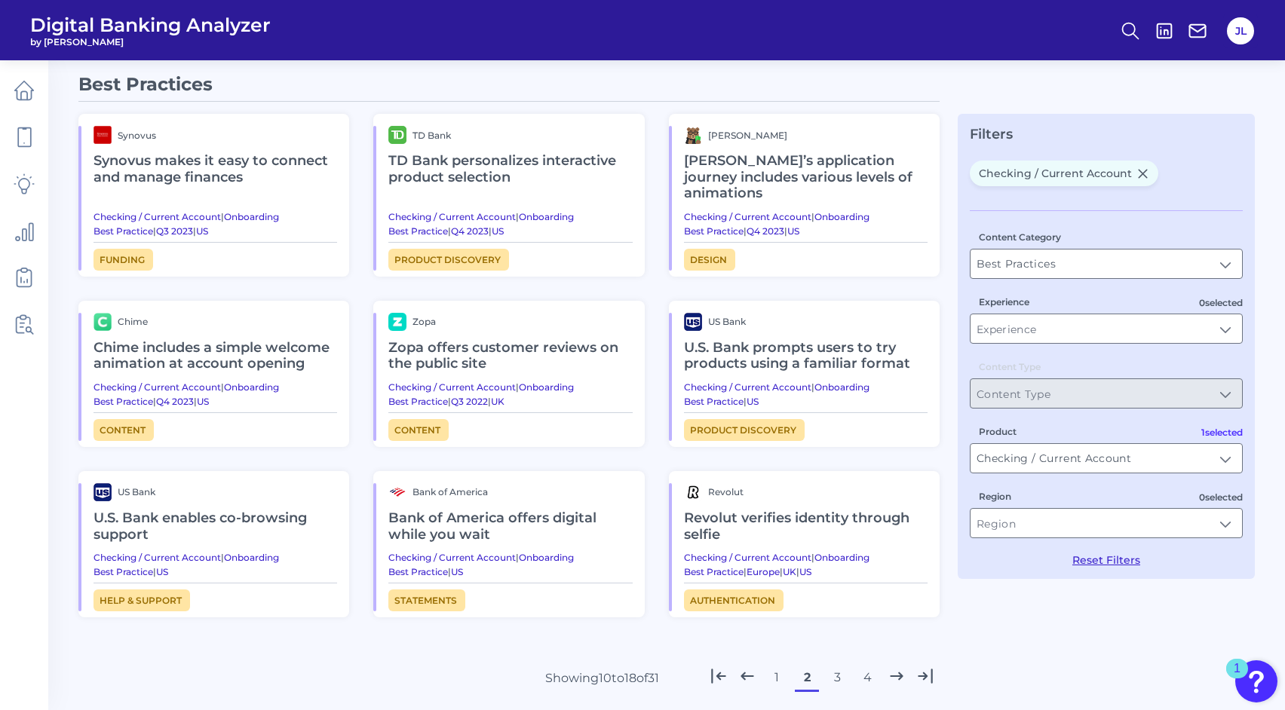
scroll to position [71, 0]
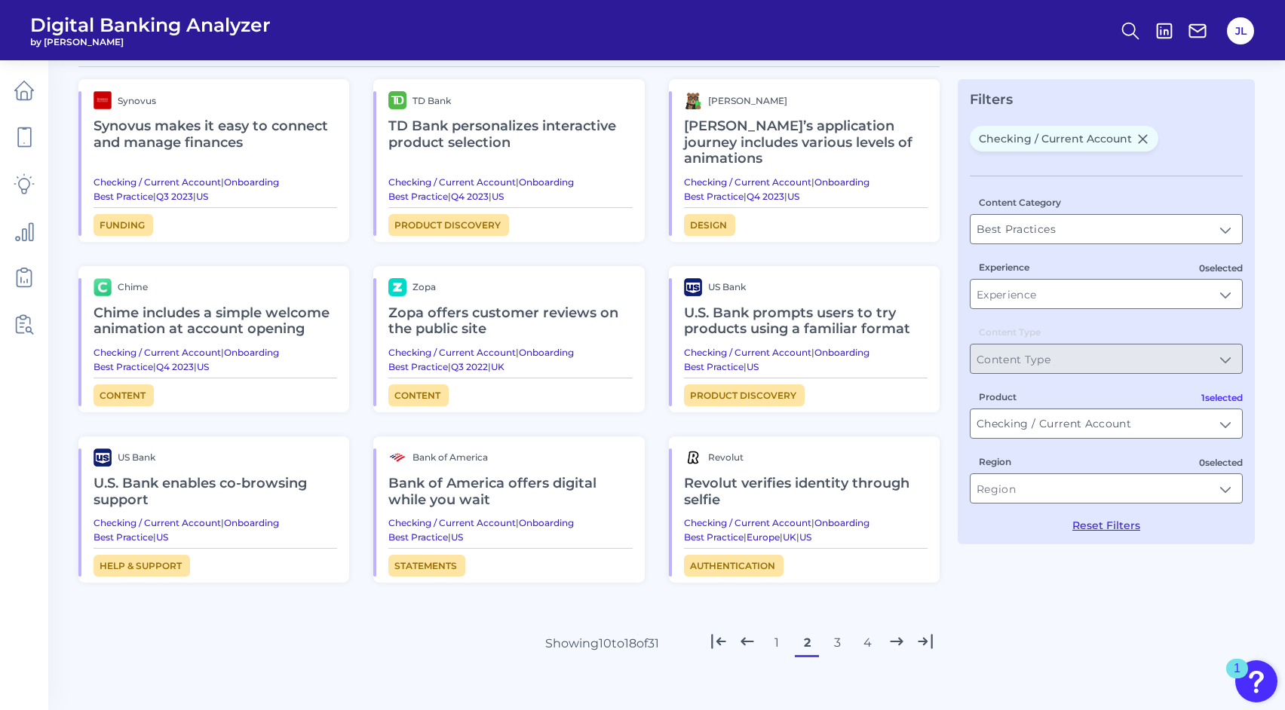
click at [834, 641] on button "3" at bounding box center [837, 643] width 24 height 24
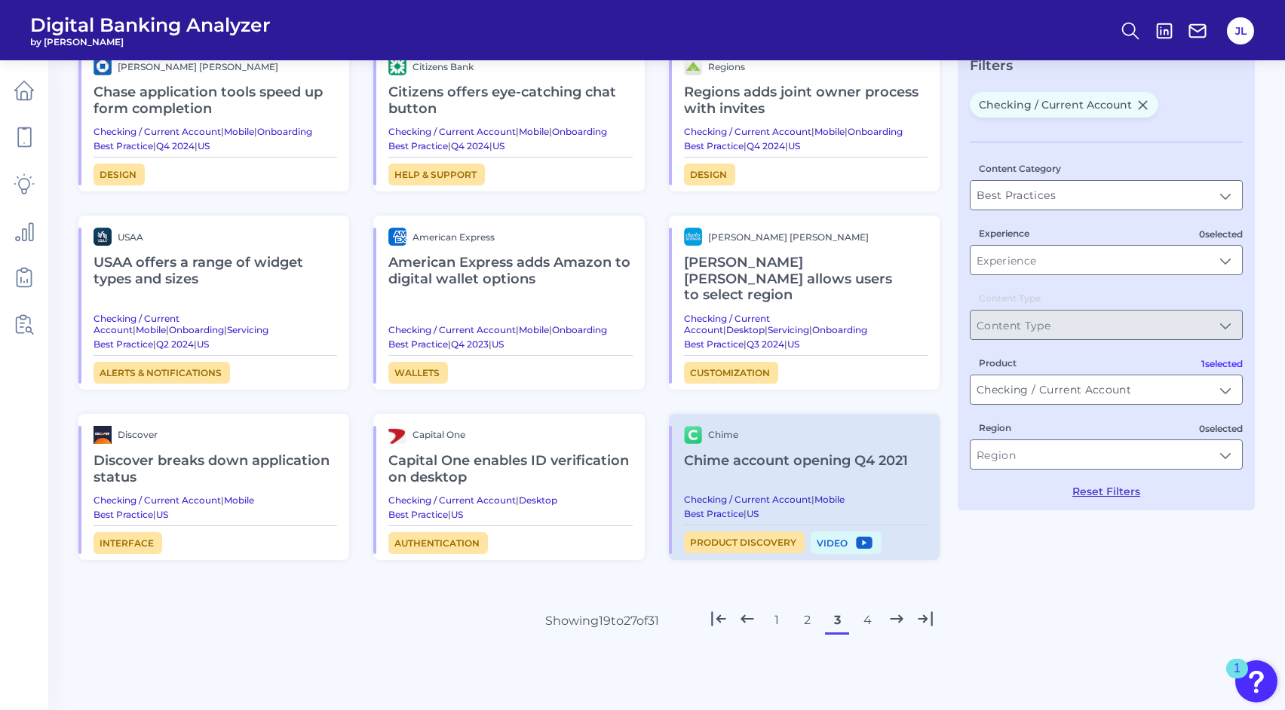
scroll to position [106, 0]
click at [865, 607] on button "4" at bounding box center [867, 619] width 24 height 24
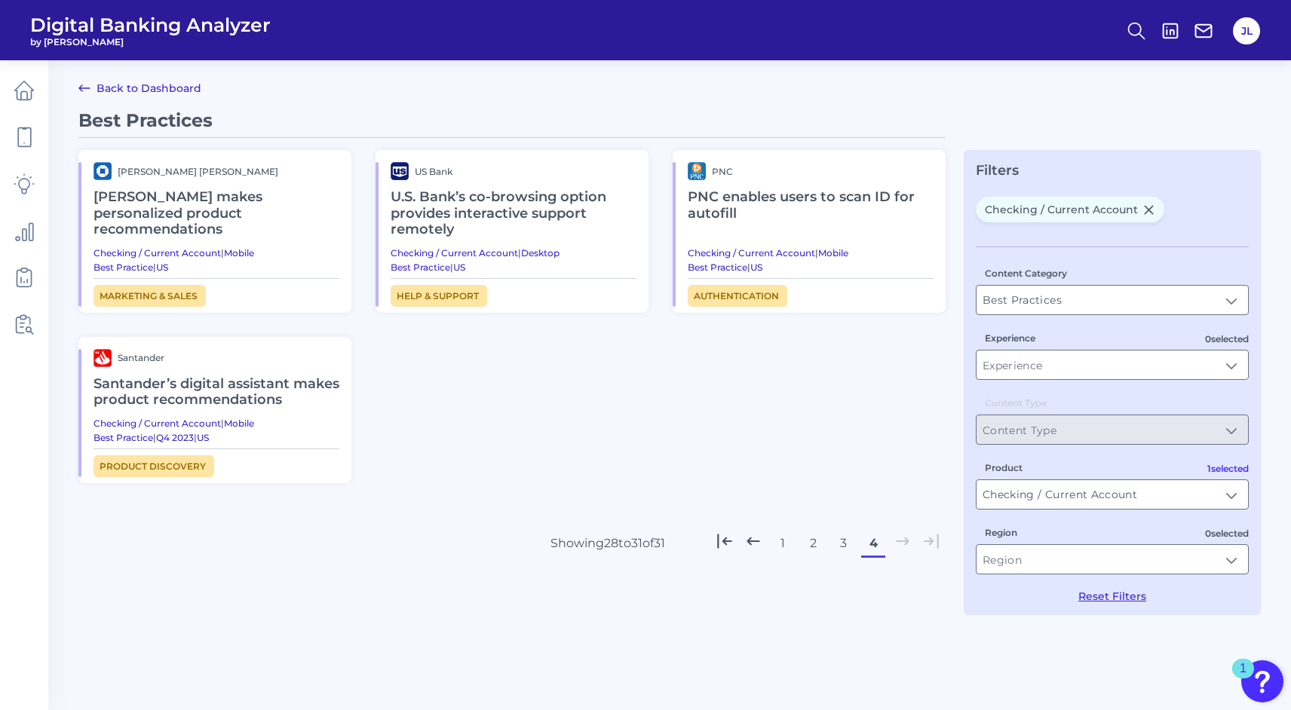
click at [786, 540] on button "1" at bounding box center [783, 544] width 24 height 24
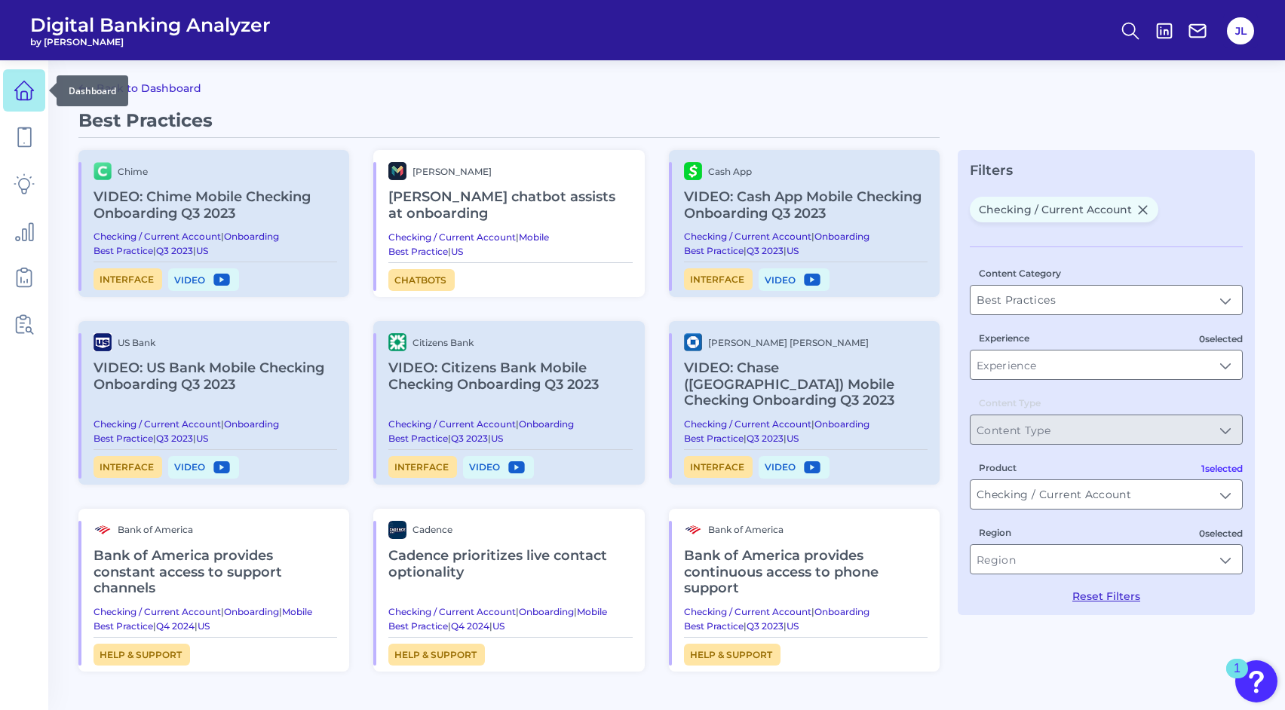
click at [28, 88] on icon at bounding box center [24, 90] width 21 height 21
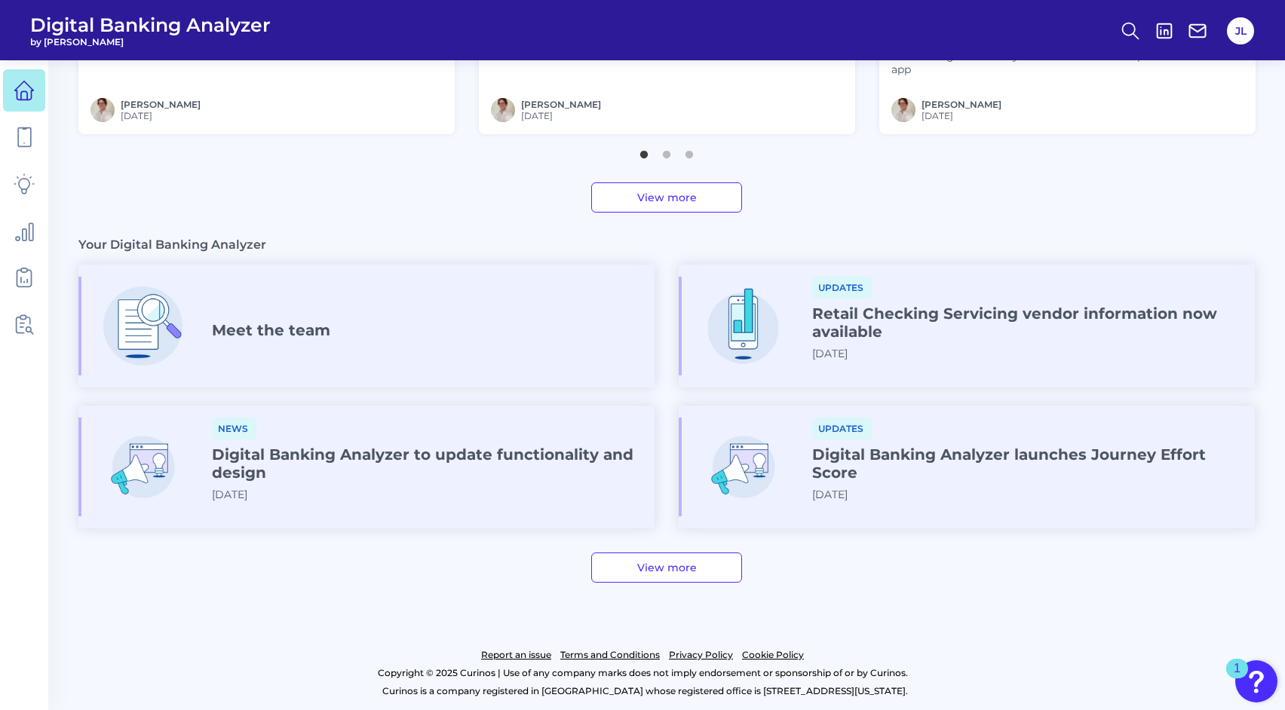
scroll to position [694, 0]
